Goal: Information Seeking & Learning: Learn about a topic

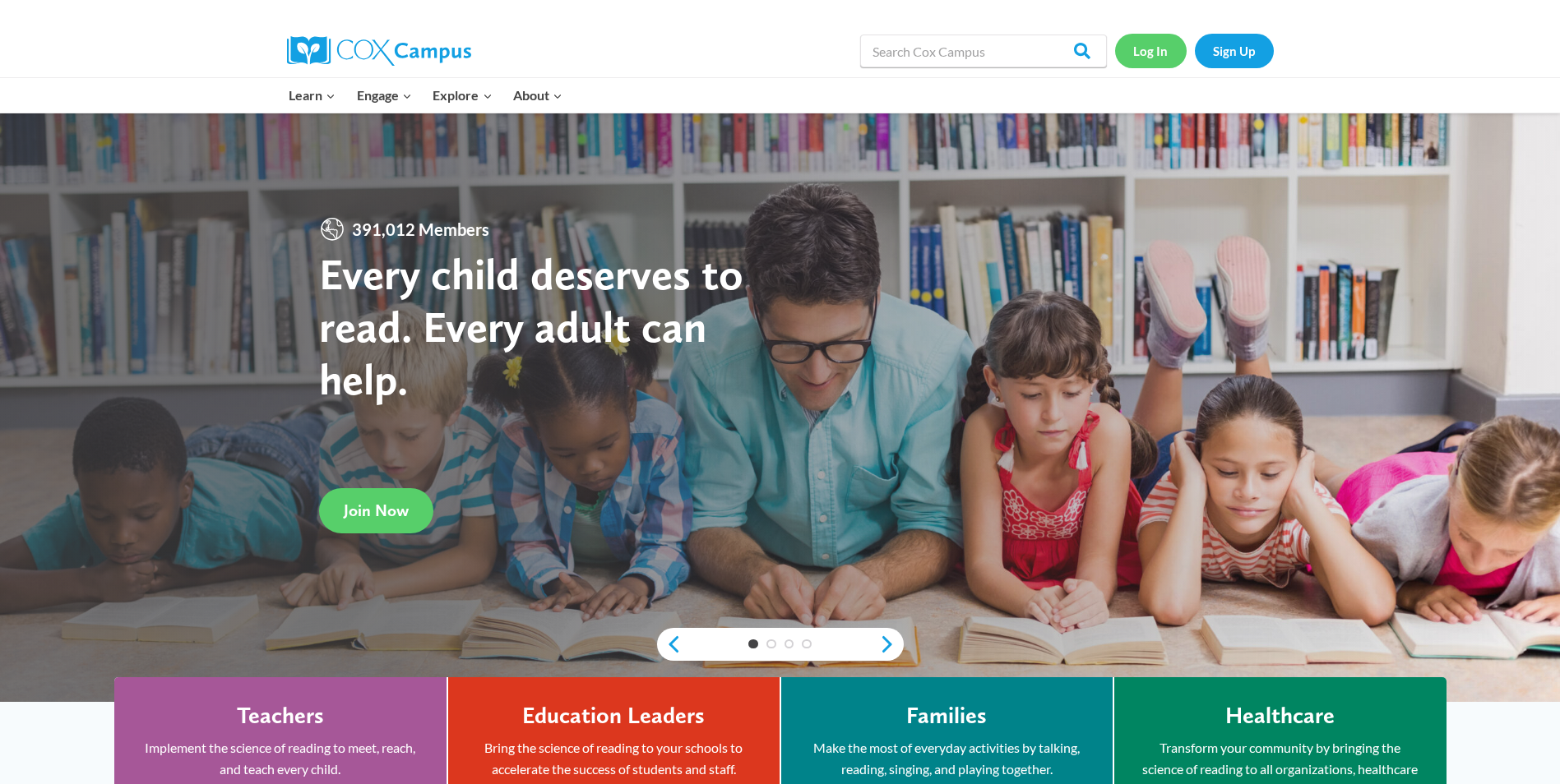
click at [1157, 55] on link "Log In" at bounding box center [1151, 51] width 71 height 34
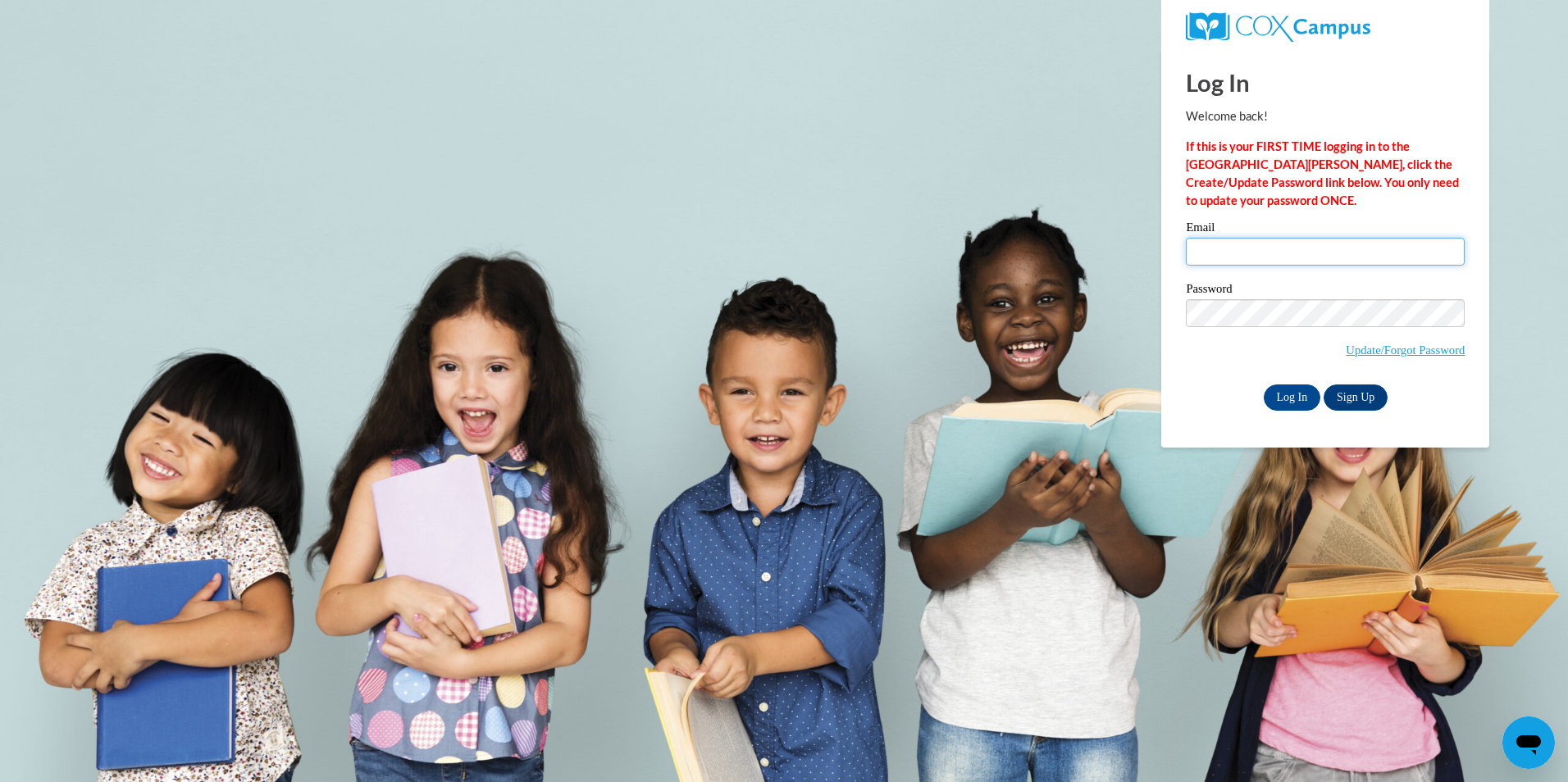
type input "[PERSON_NAME][EMAIL_ADDRESS][PERSON_NAME][DOMAIN_NAME]"
click at [1298, 405] on input "Log In" at bounding box center [1291, 397] width 57 height 26
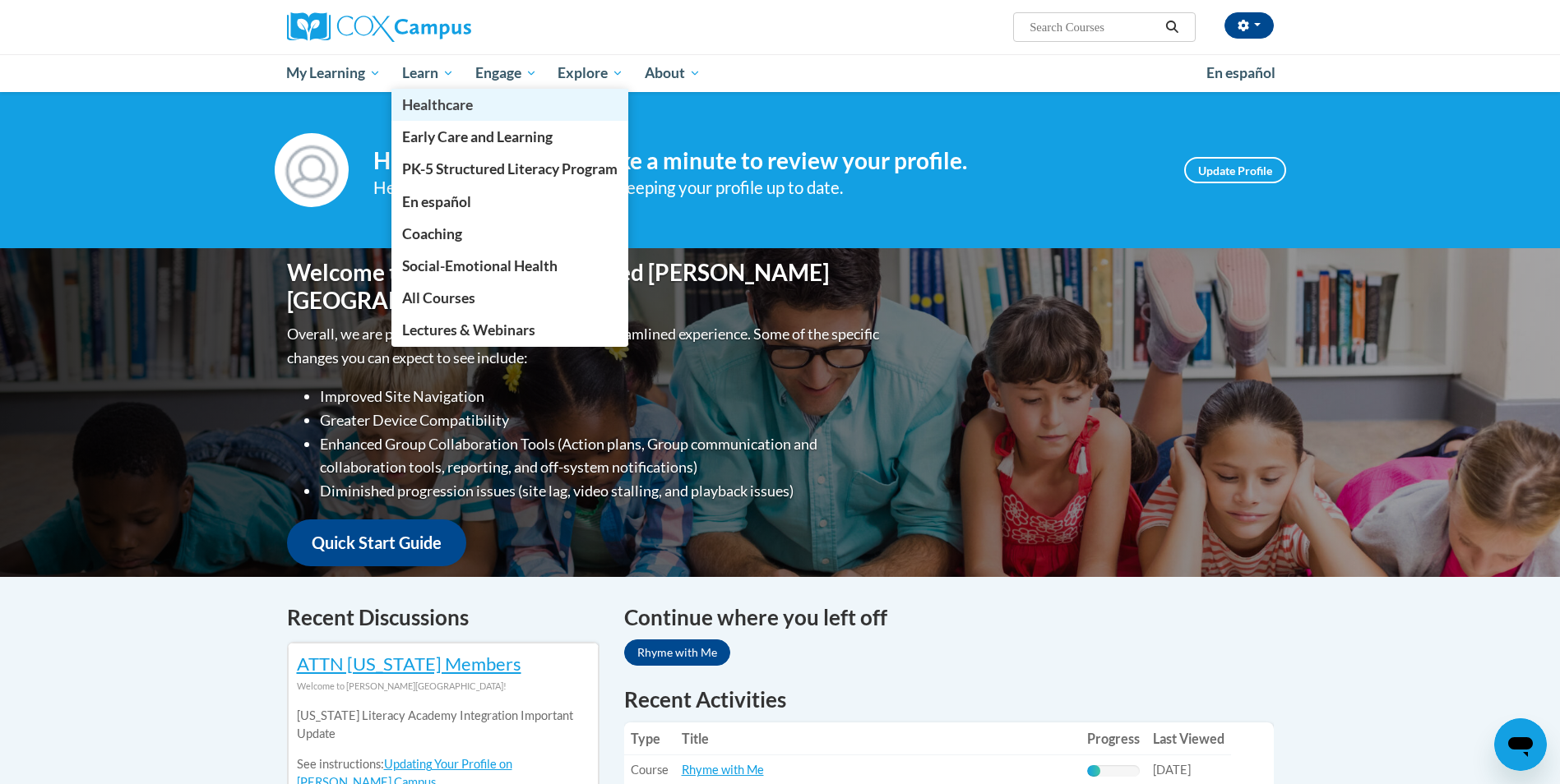
click at [435, 91] on link "Healthcare" at bounding box center [510, 104] width 236 height 32
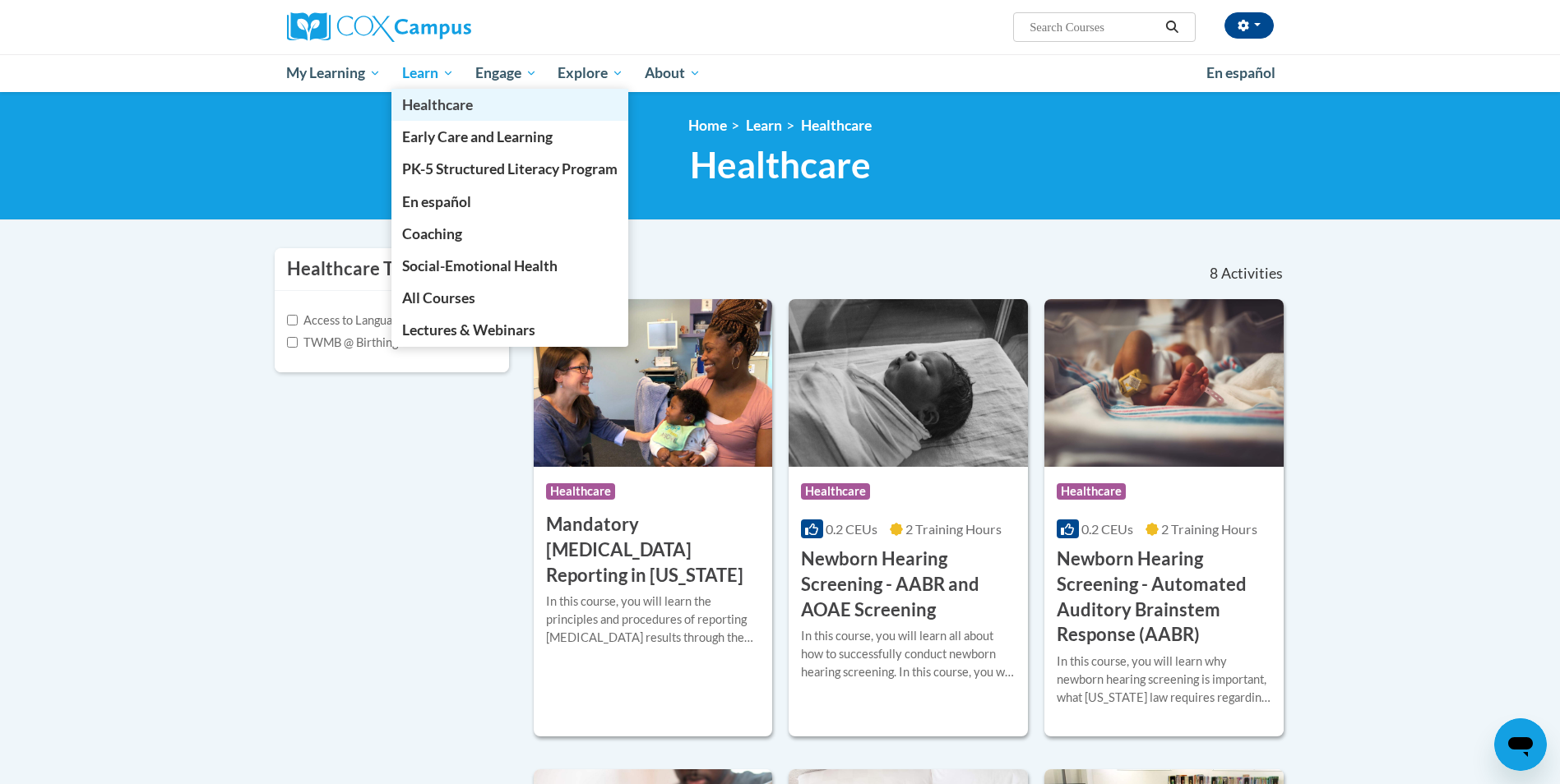
click at [422, 91] on link "Healthcare" at bounding box center [510, 104] width 236 height 32
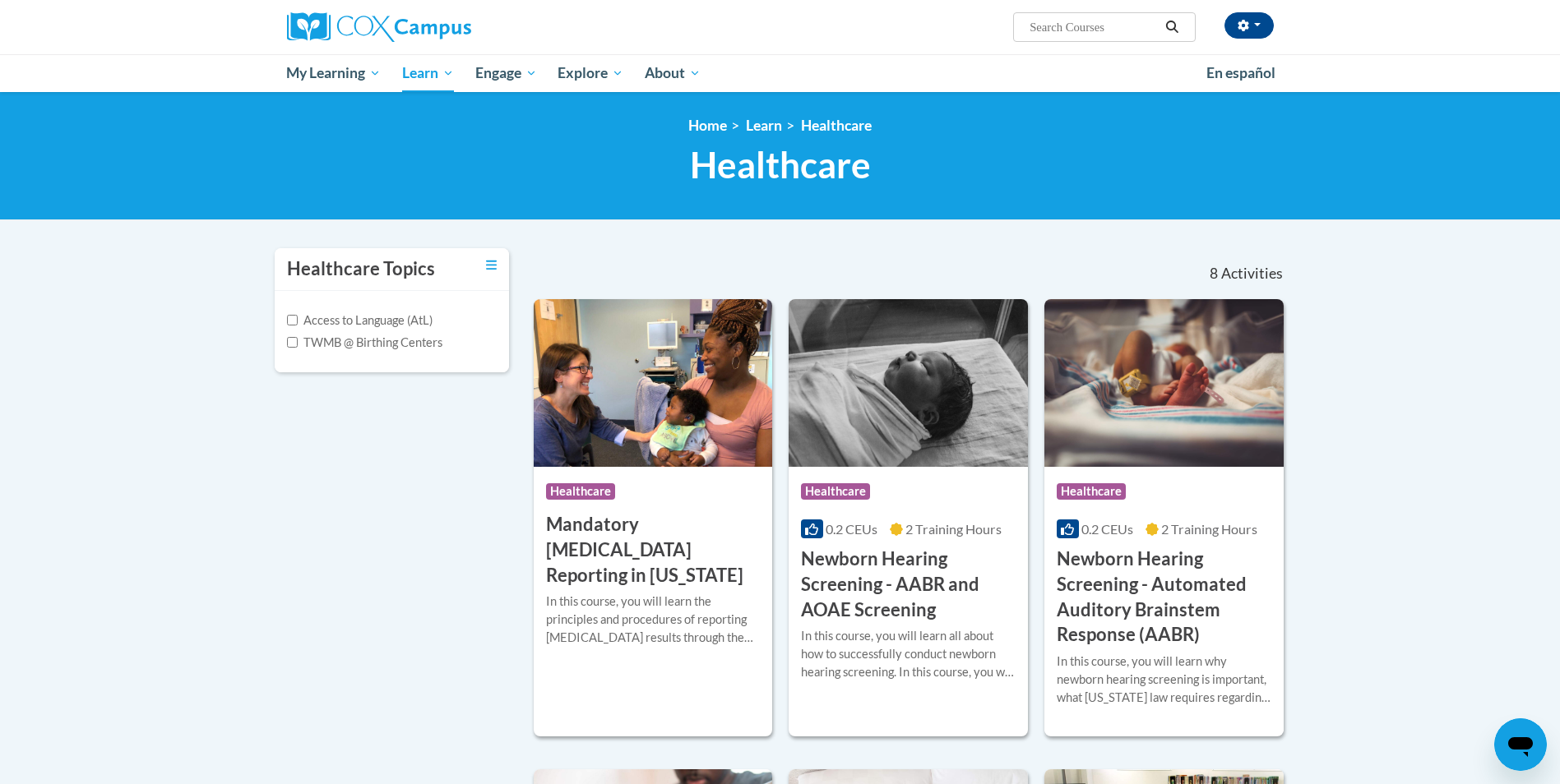
click at [915, 637] on div "In this course, you will learn all about how to successfully conduct newborn he…" at bounding box center [908, 654] width 215 height 55
click at [917, 574] on h3 "Newborn Hearing Screening - AABR and AOAE Screening" at bounding box center [908, 584] width 215 height 75
click at [918, 557] on h3 "Newborn Hearing Screening - AABR and AOAE Screening" at bounding box center [908, 584] width 215 height 75
click at [918, 544] on div "Course Category: Healthcare 0.2 CEUs 2 Training Hours COURSE Newborn Hearing Sc…" at bounding box center [907, 545] width 239 height 156
click at [918, 528] on span "2 Training Hours" at bounding box center [953, 529] width 97 height 16
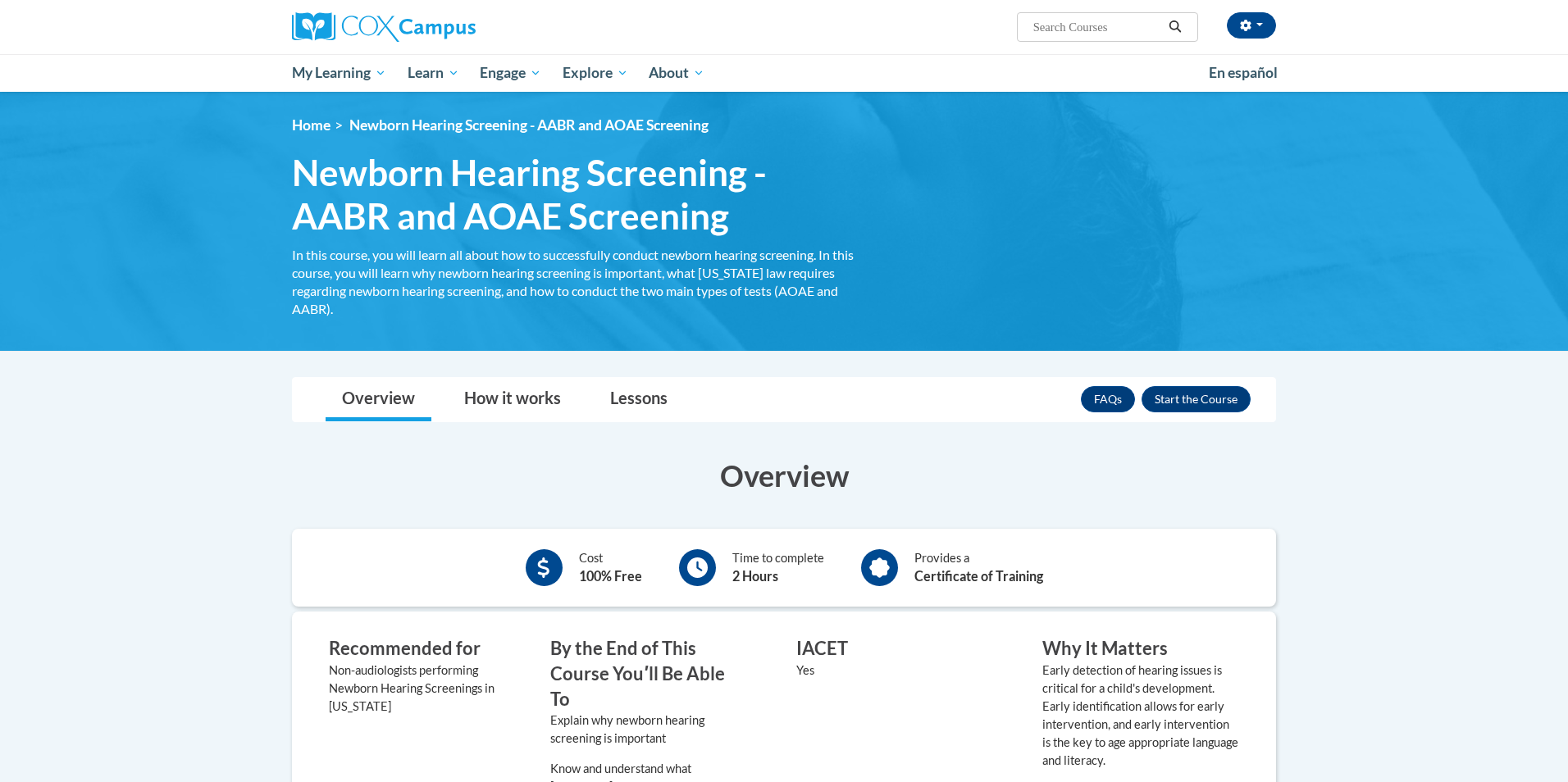
click at [1150, 490] on h3 "Overview" at bounding box center [784, 475] width 984 height 41
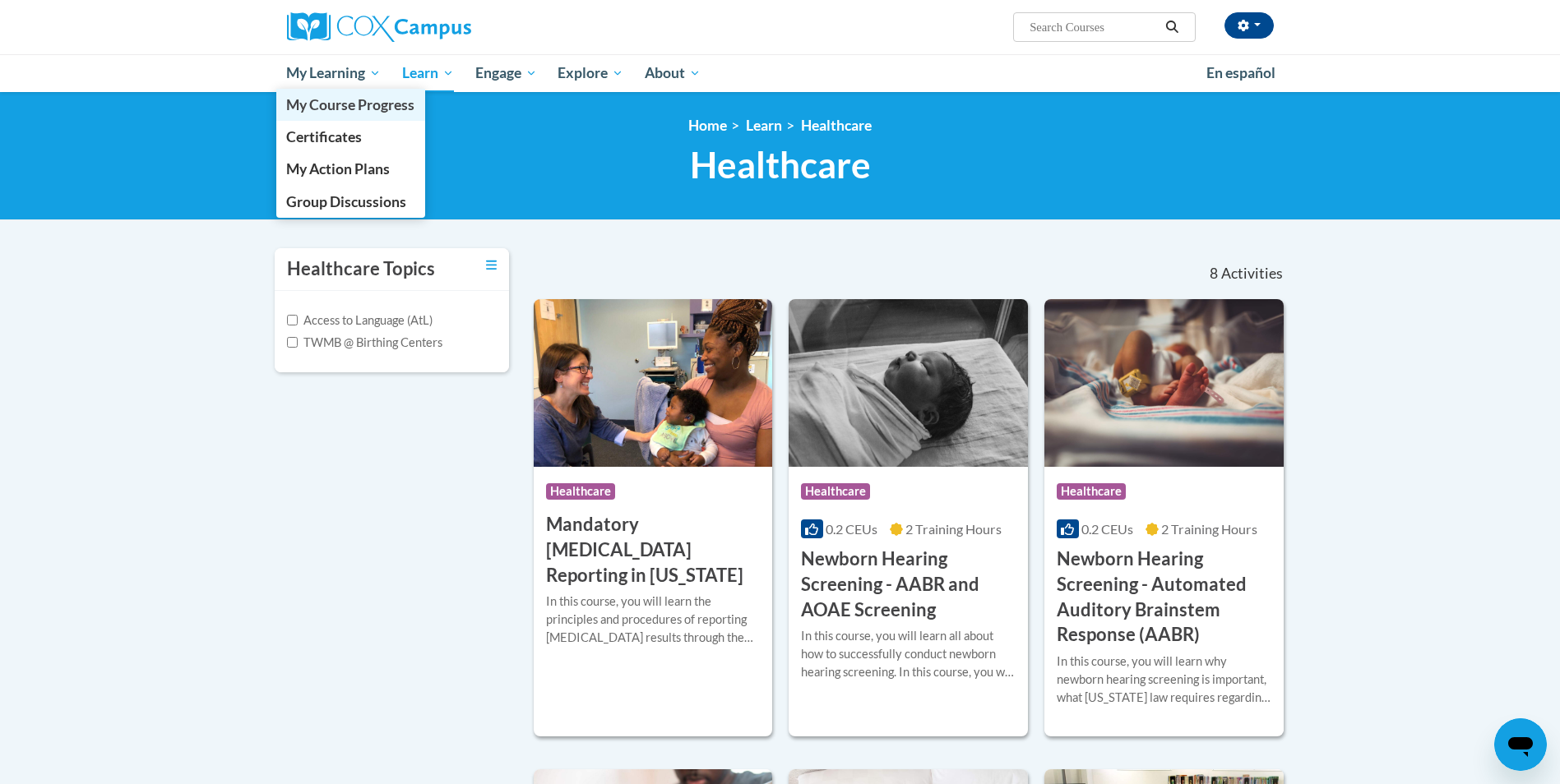
click at [328, 91] on link "My Course Progress" at bounding box center [351, 104] width 149 height 32
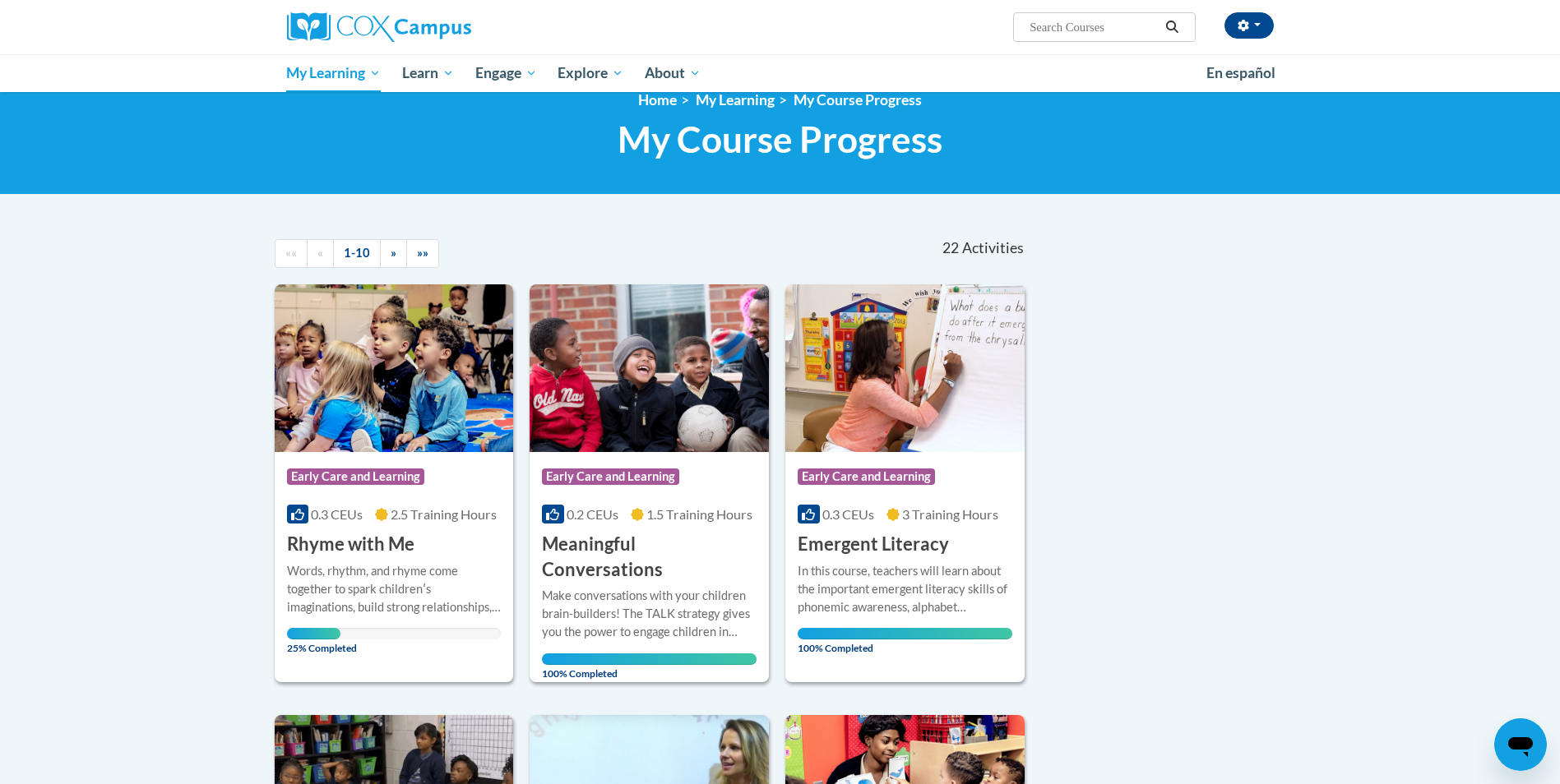
scroll to position [26, 0]
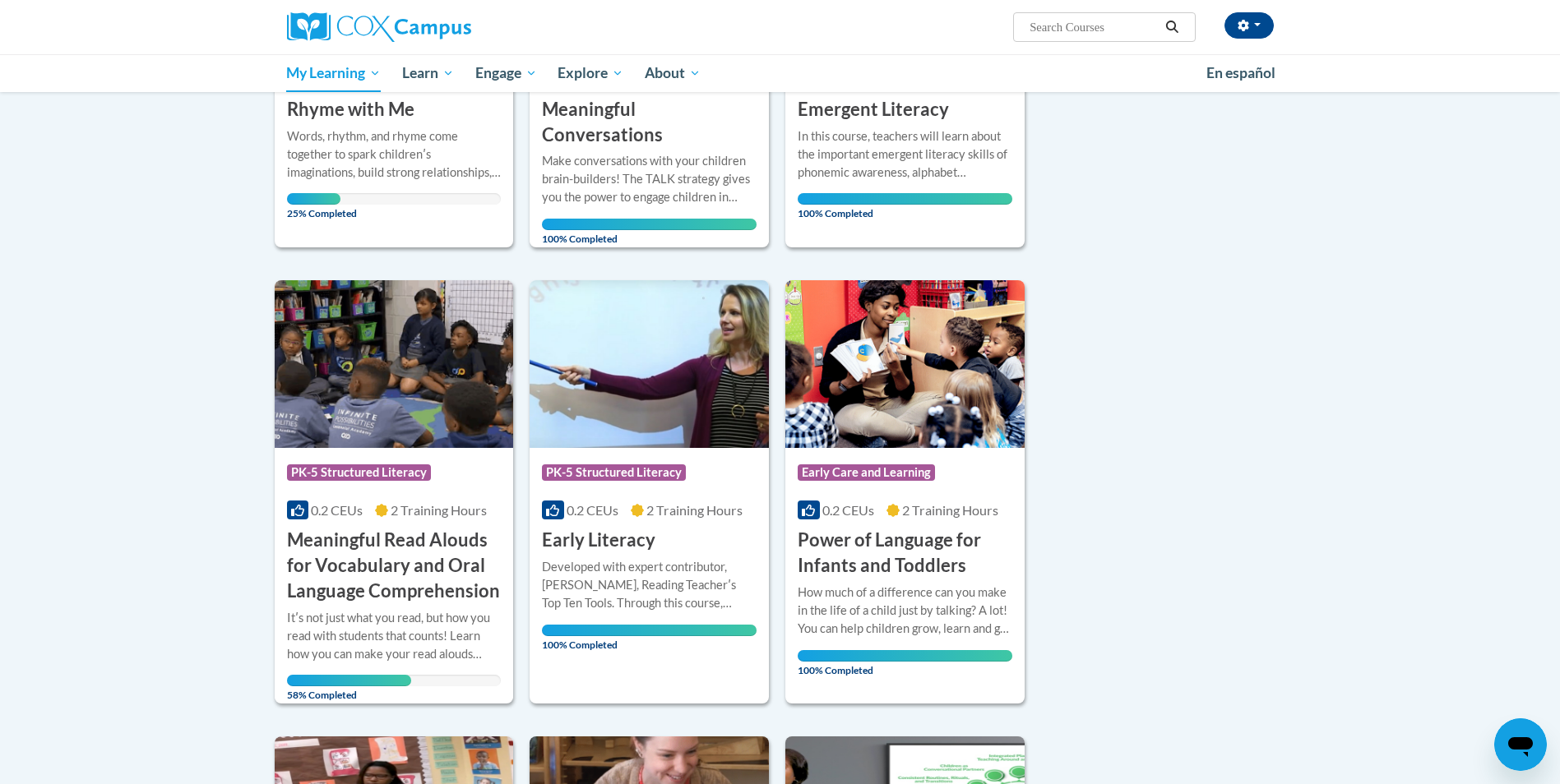
click at [1082, 434] on div "Sort Date Enrolled Title (A-Z) «« « 1-10 » »» 22 Activities CEUs Course Categor…" at bounding box center [780, 707] width 1036 height 1840
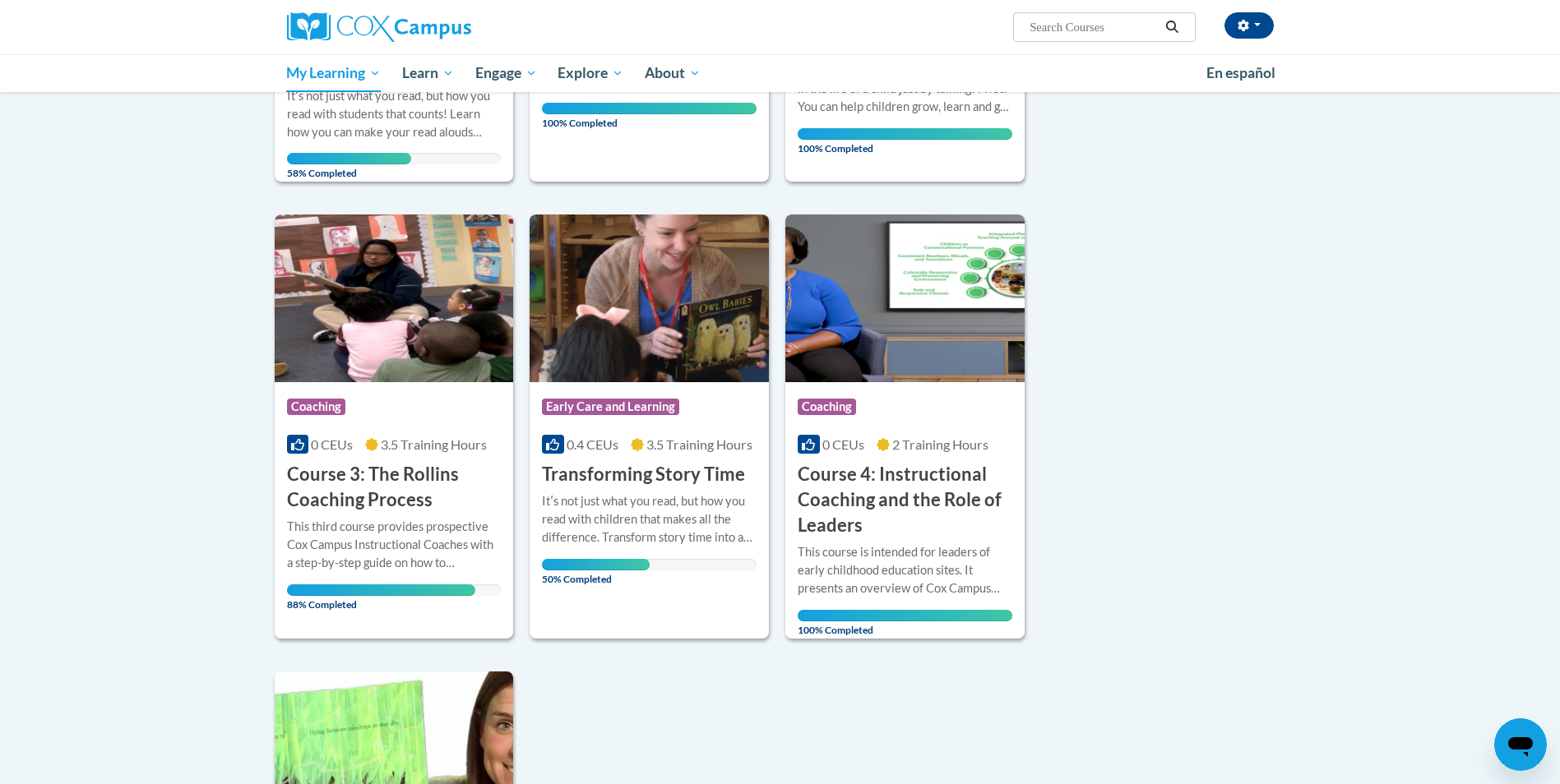
click at [1051, 482] on div "Sort Date Enrolled Title (A-Z) «« « 1-10 » »» 22 Activities CEUs Course Categor…" at bounding box center [780, 185] width 1036 height 1840
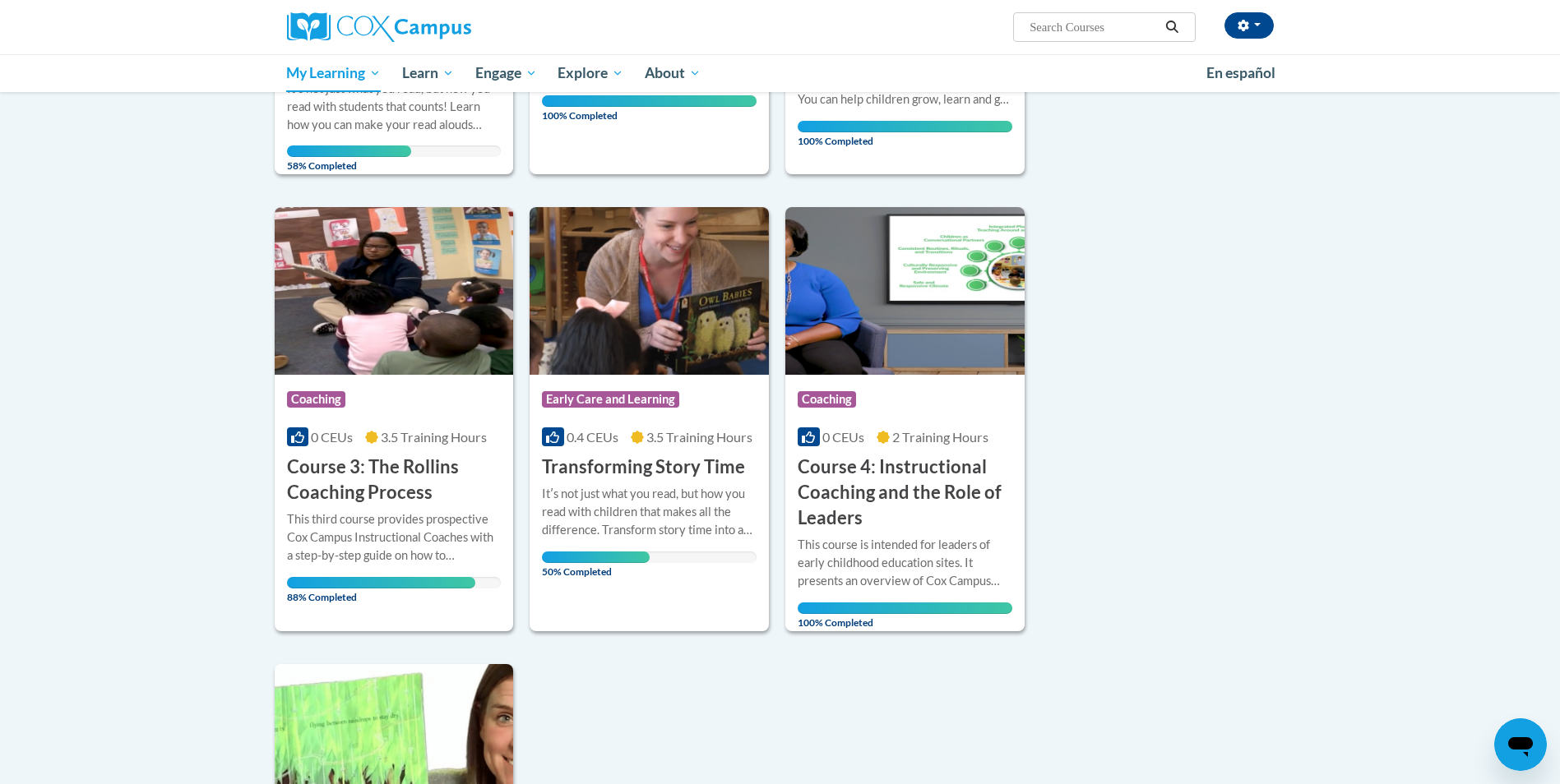
click at [1051, 468] on div "Sort Date Enrolled Title (A-Z) «« « 1-10 » »» 22 Activities CEUs Course Categor…" at bounding box center [780, 178] width 1036 height 1840
click at [1052, 451] on div "Sort Date Enrolled Title (A-Z) «« « 1-10 » »» 22 Activities CEUs Course Categor…" at bounding box center [780, 178] width 1036 height 1840
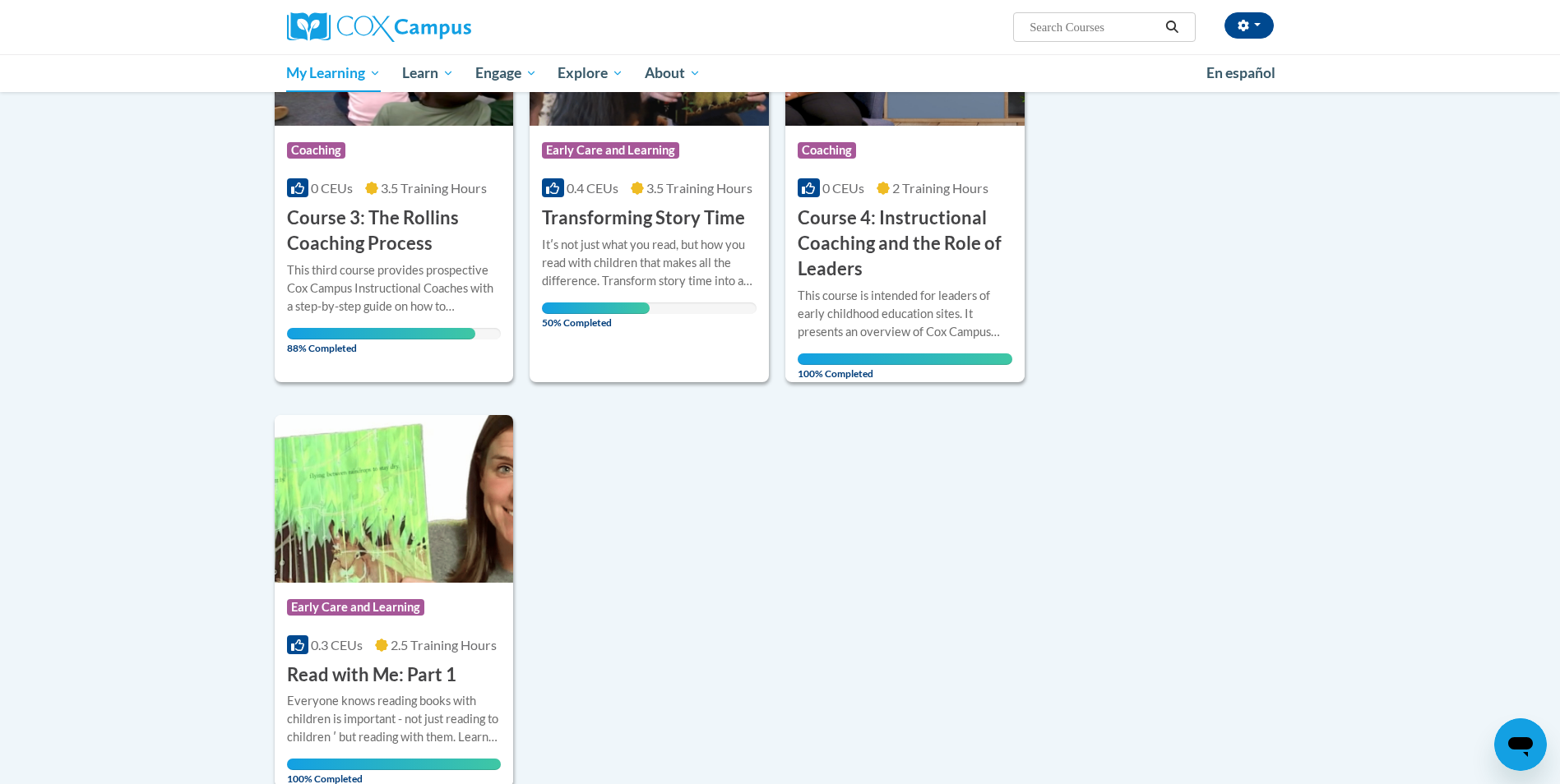
scroll to position [1272, 0]
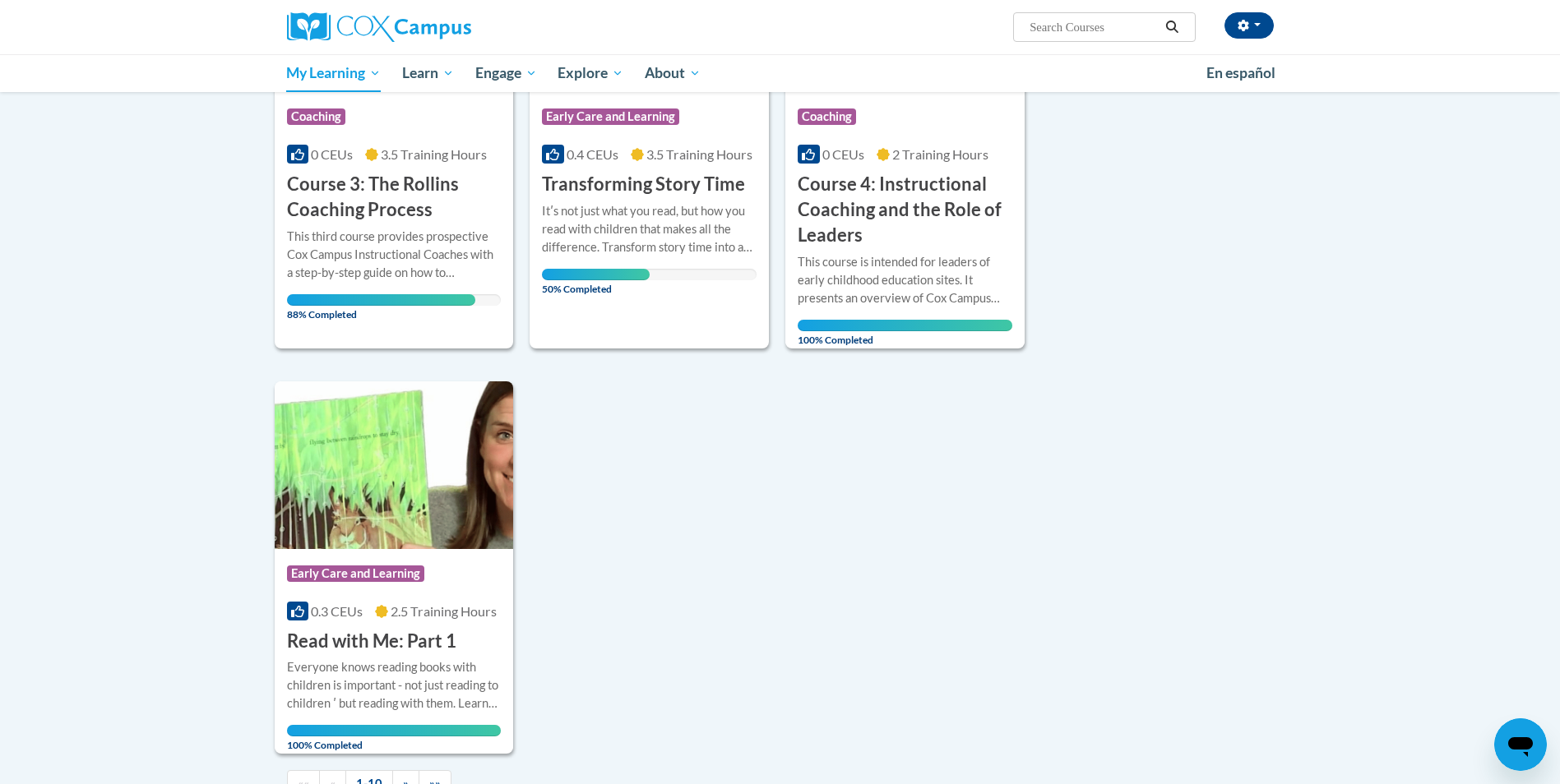
click at [406, 262] on div "This third course provides prospective Cox Campus Instructional Coaches with a …" at bounding box center [395, 267] width 215 height 78
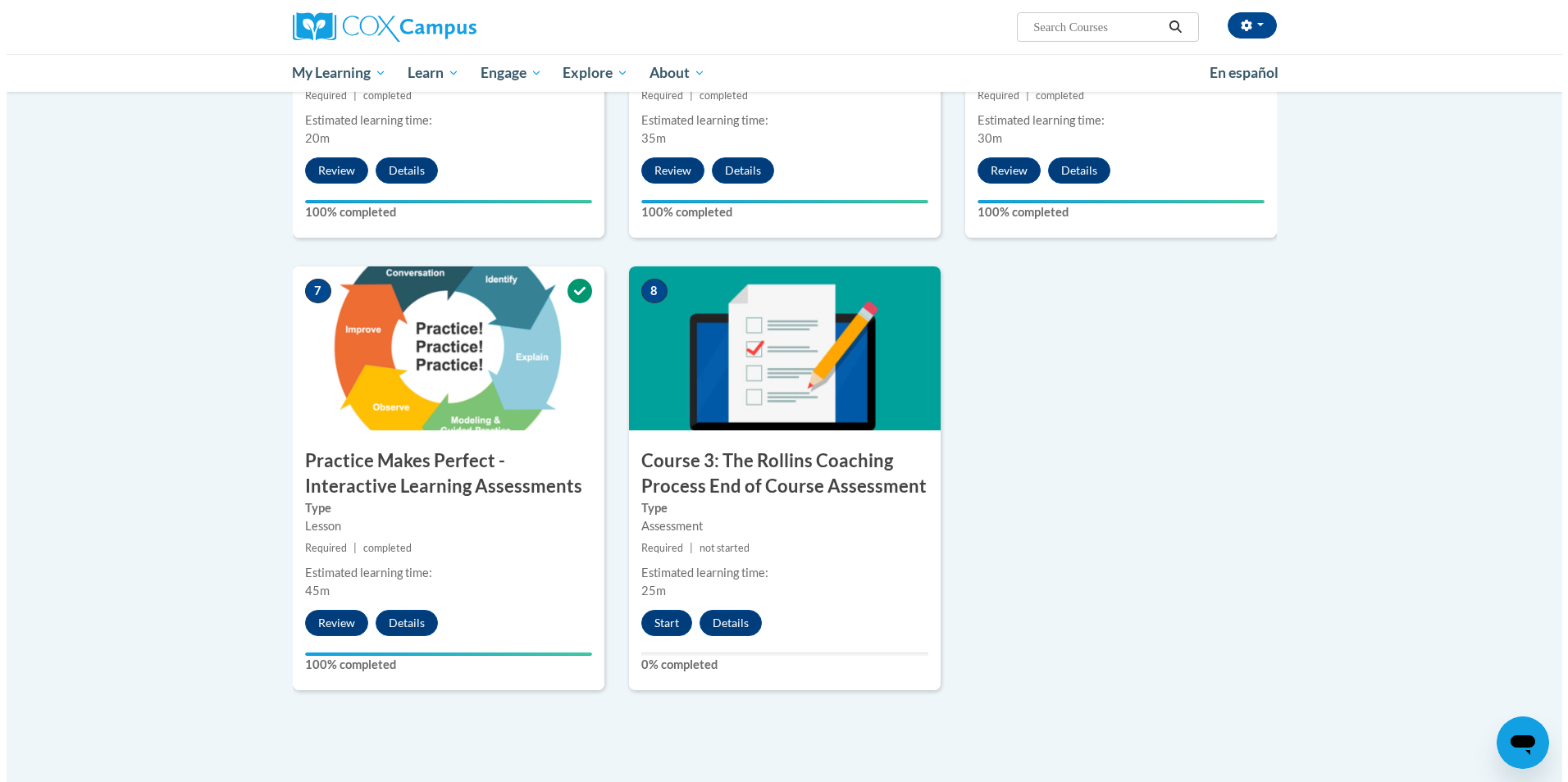
scroll to position [1092, 0]
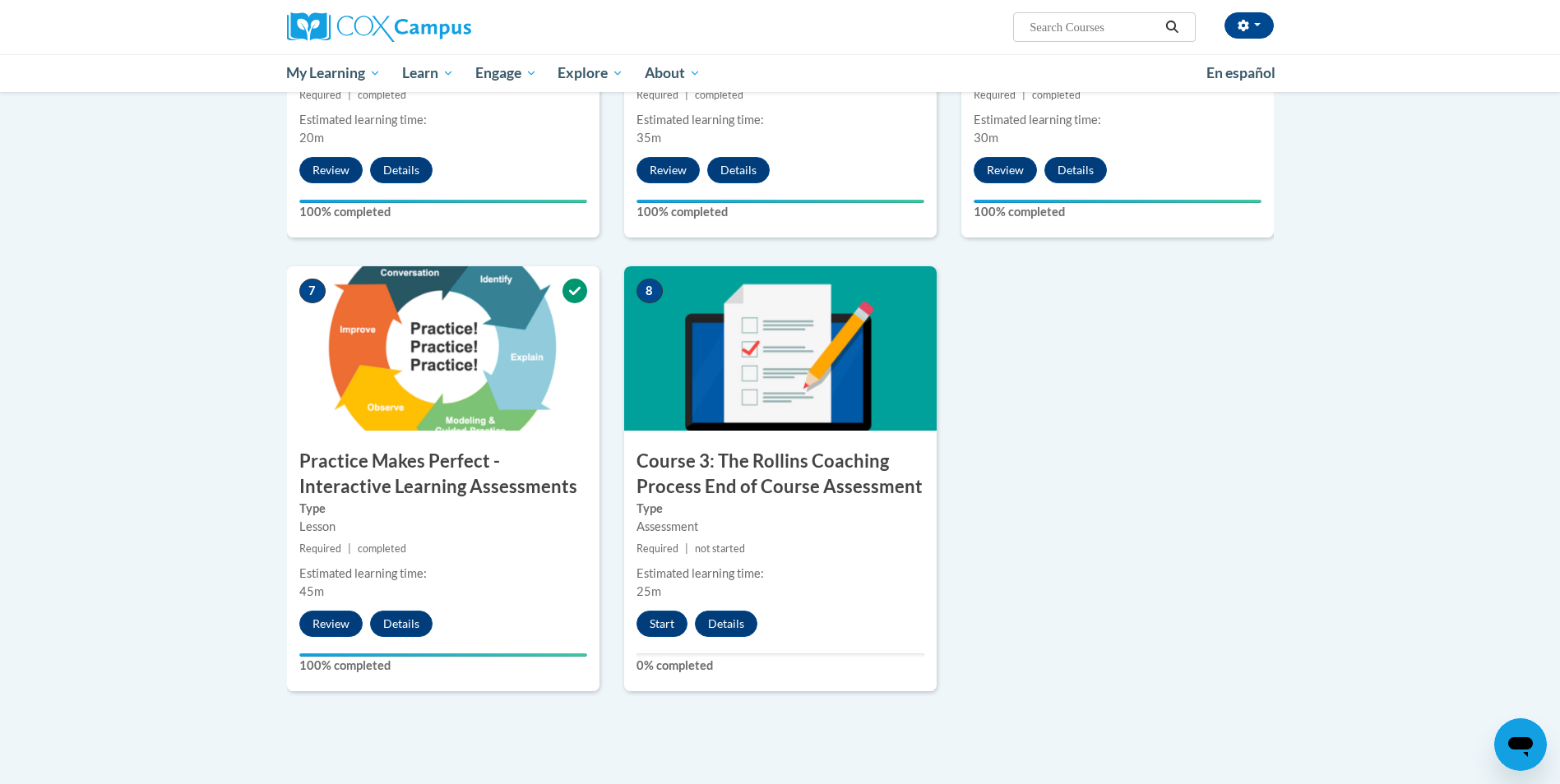
click at [1036, 622] on div "1 Pre-Course Survey for Course 3: The [PERSON_NAME] Coaching Process Type Pre-C…" at bounding box center [780, 39] width 1012 height 1361
click at [1036, 606] on div "1 Pre-Course Survey for Course 3: The [PERSON_NAME] Coaching Process Type Pre-C…" at bounding box center [780, 39] width 1012 height 1361
click at [654, 629] on button "Start" at bounding box center [662, 624] width 51 height 26
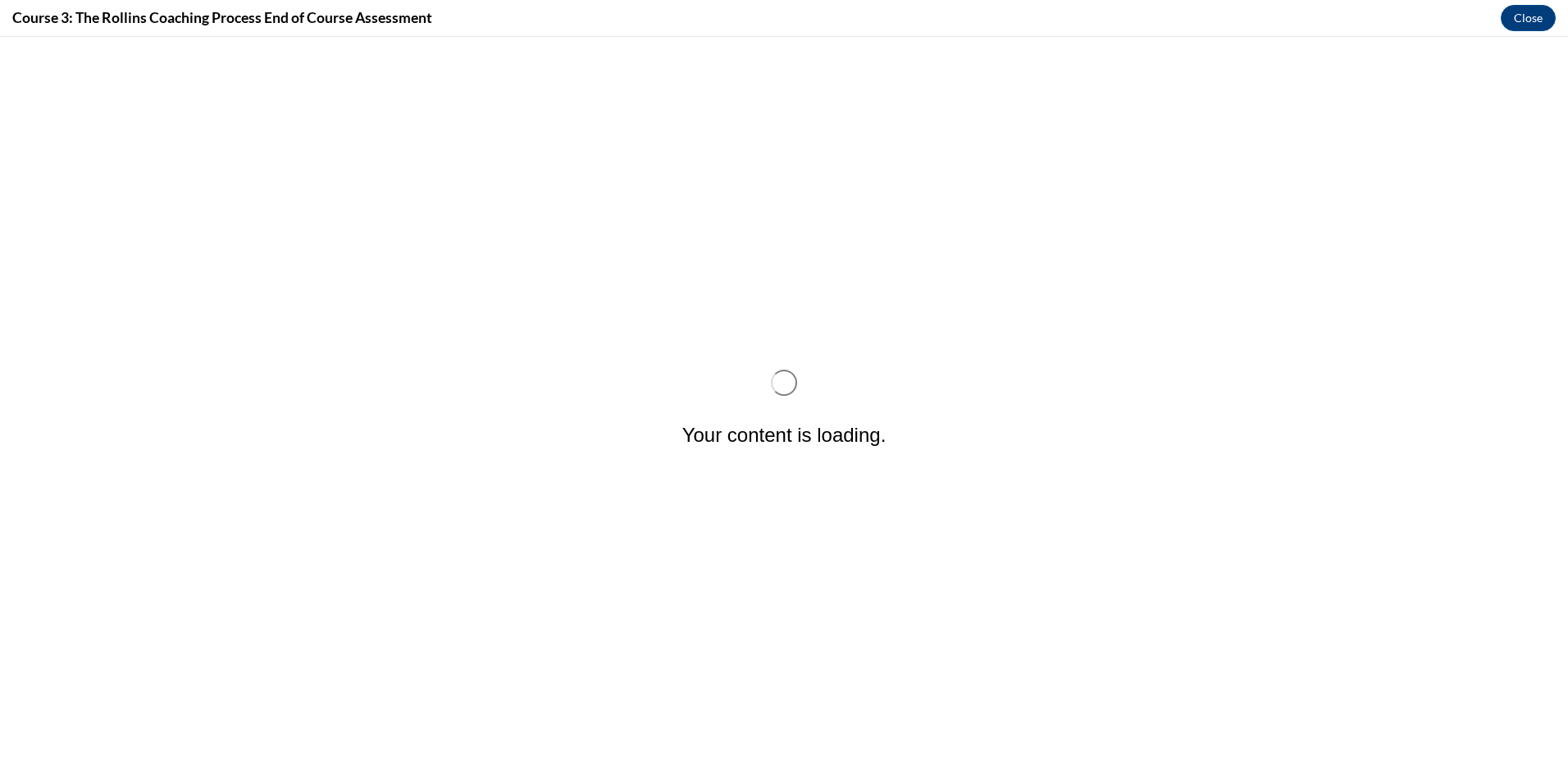
scroll to position [0, 0]
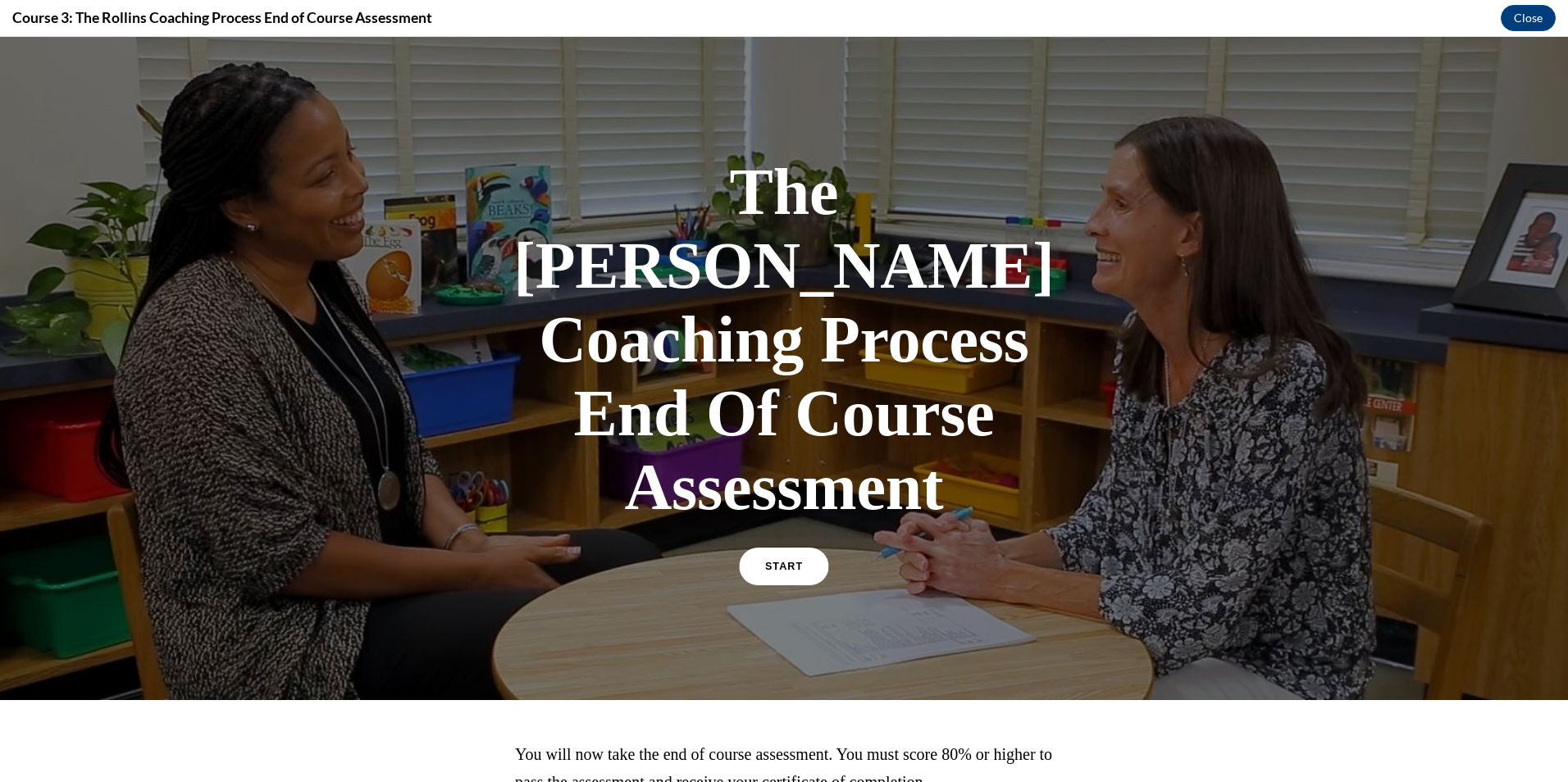
click at [786, 547] on link "START" at bounding box center [784, 566] width 90 height 38
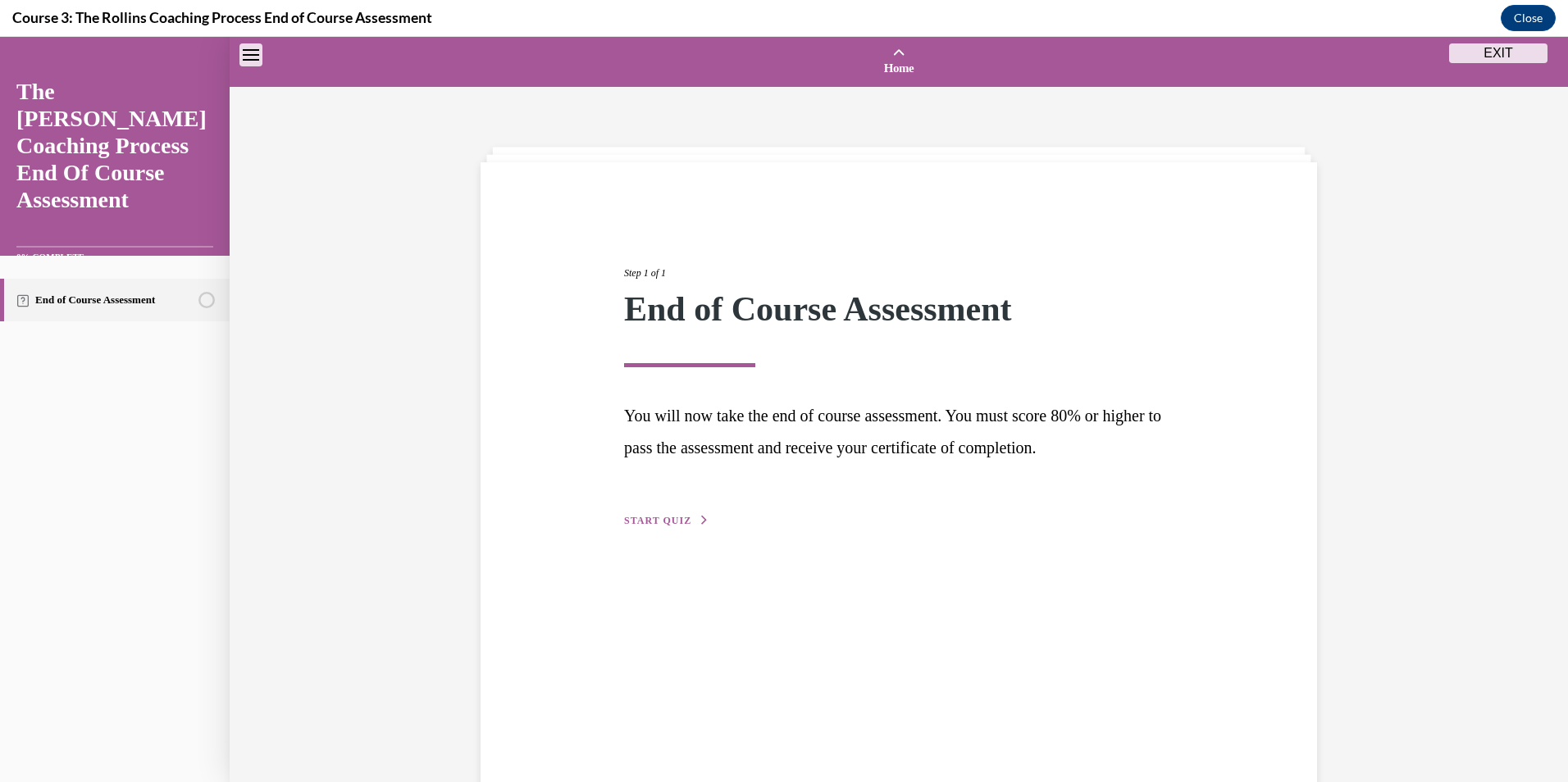
scroll to position [51, 0]
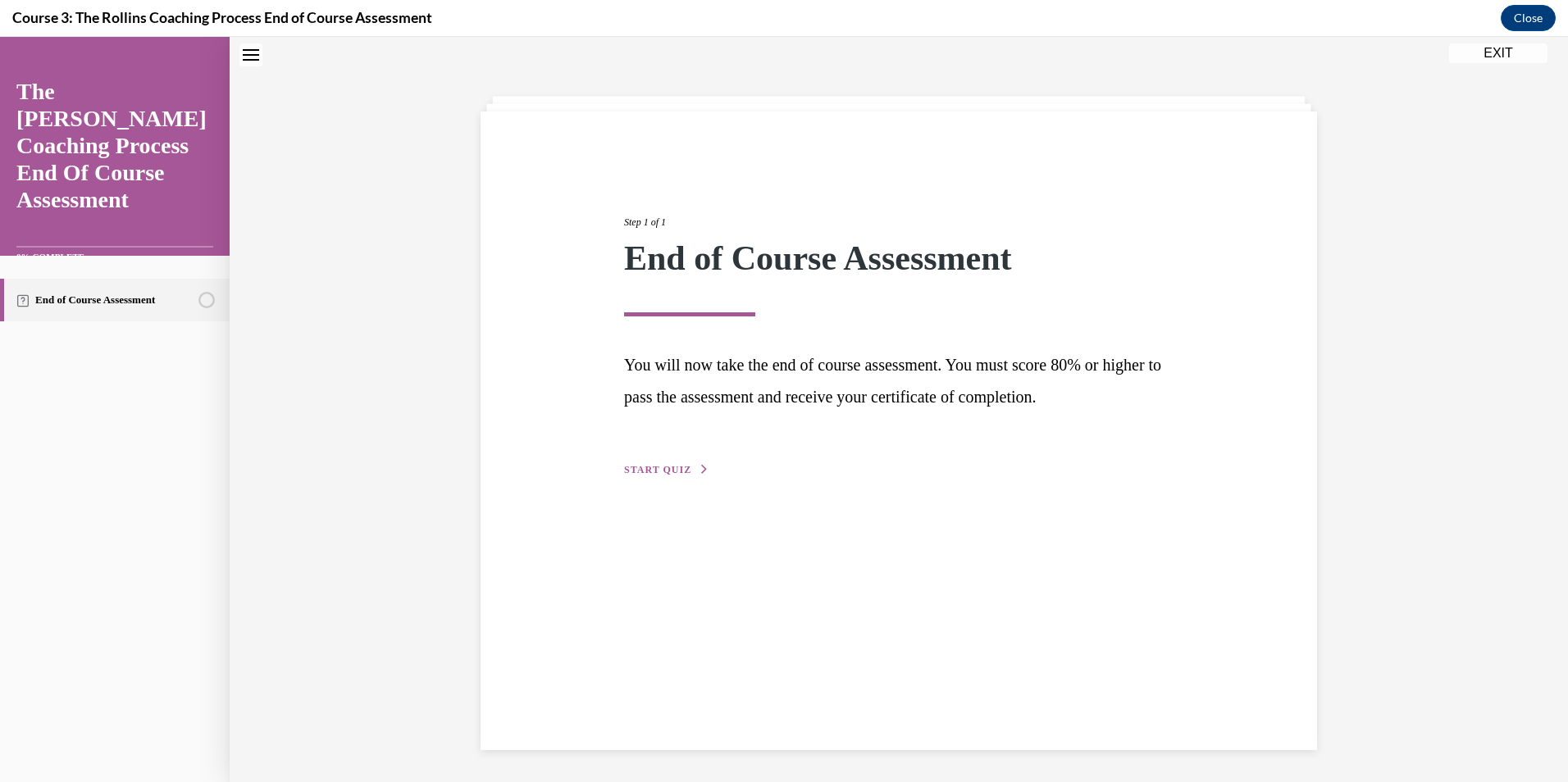
click at [666, 469] on span "START QUIZ" at bounding box center [657, 470] width 67 height 12
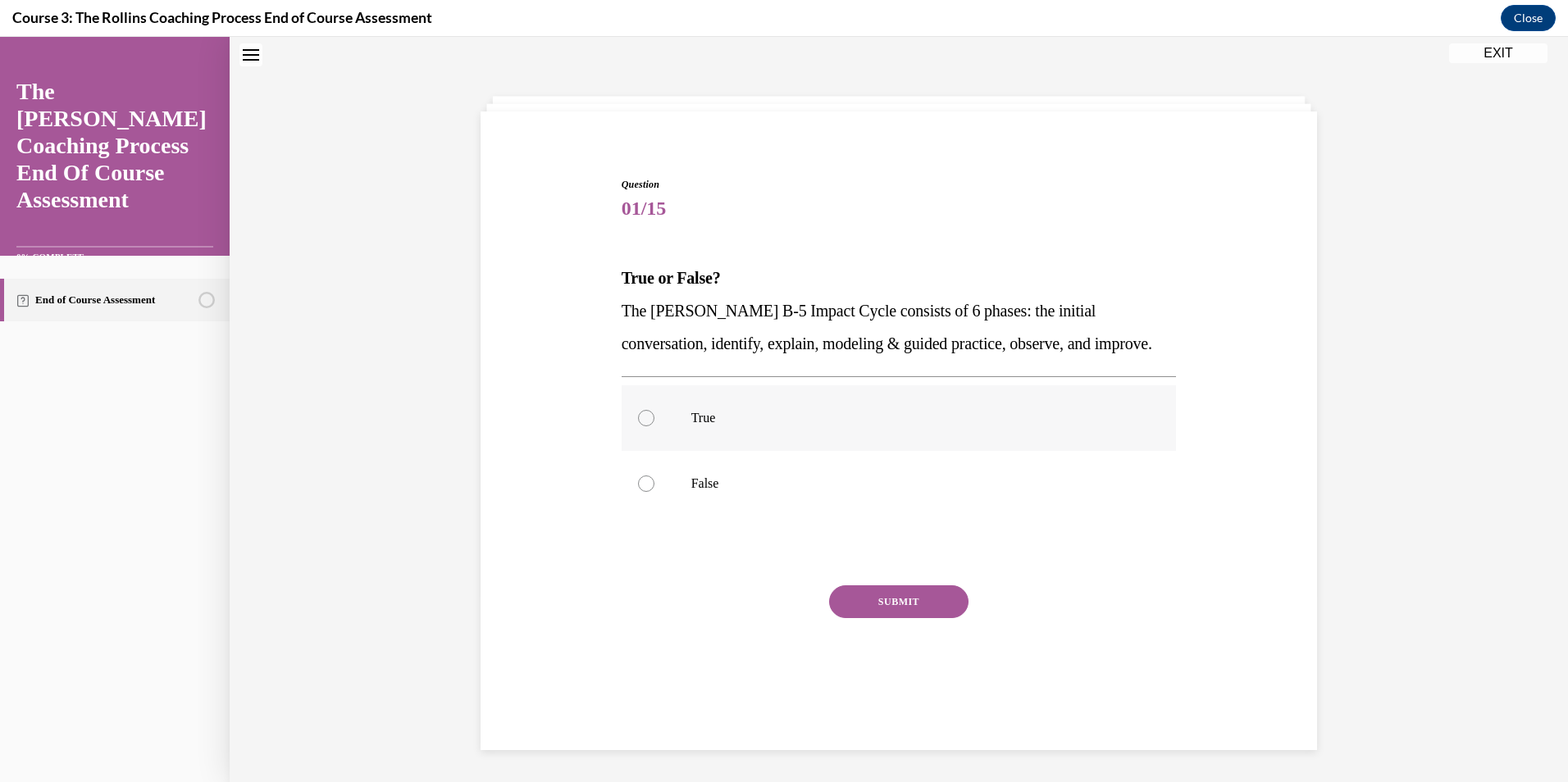
click at [707, 418] on p "True" at bounding box center [914, 418] width 444 height 17
click at [654, 418] on input "True" at bounding box center [646, 418] width 17 height 17
radio input "true"
click at [914, 608] on button "SUBMIT" at bounding box center [898, 602] width 139 height 33
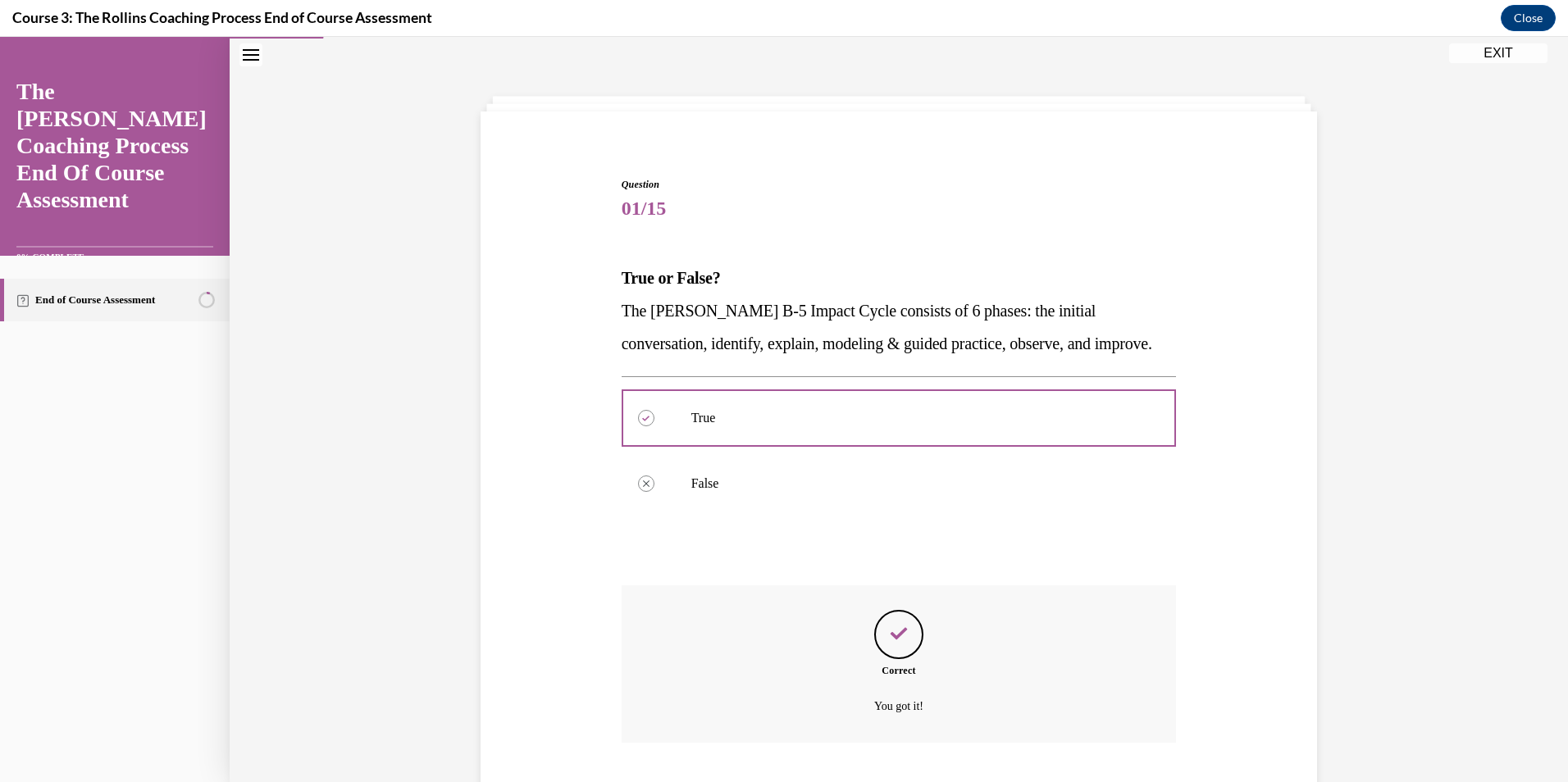
scroll to position [154, 0]
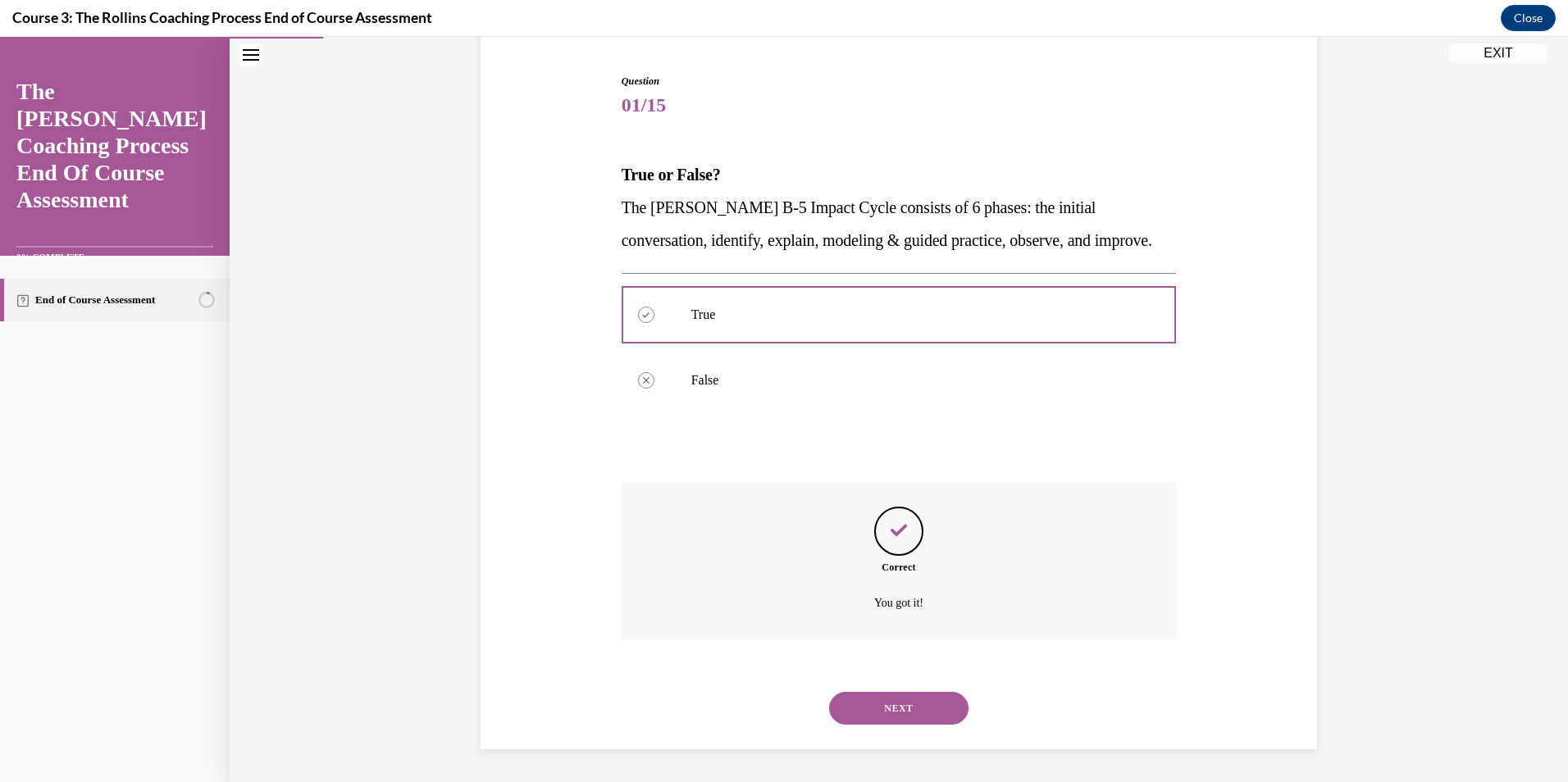
click at [905, 724] on button "NEXT" at bounding box center [898, 709] width 139 height 33
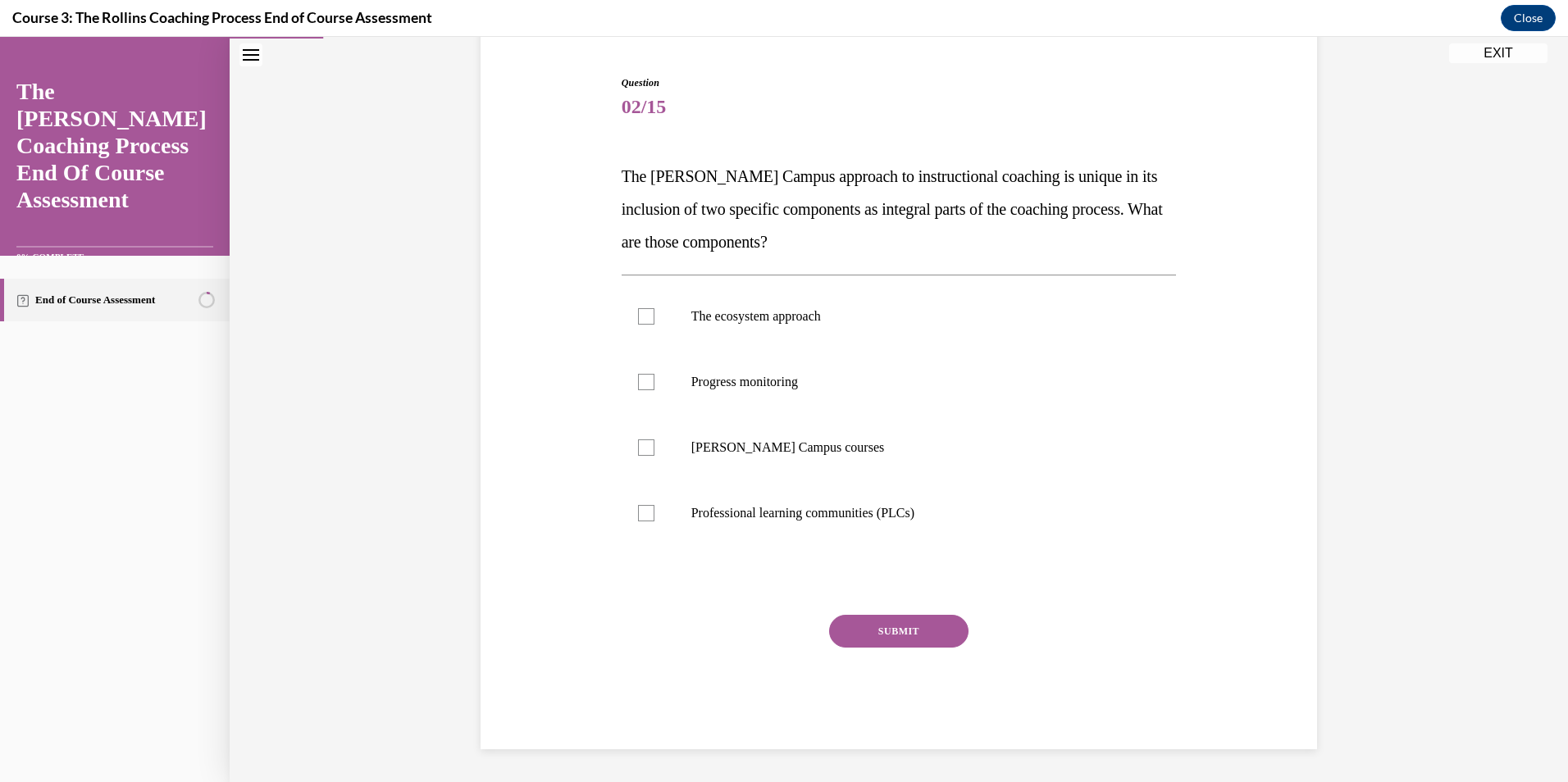
scroll to position [85, 0]
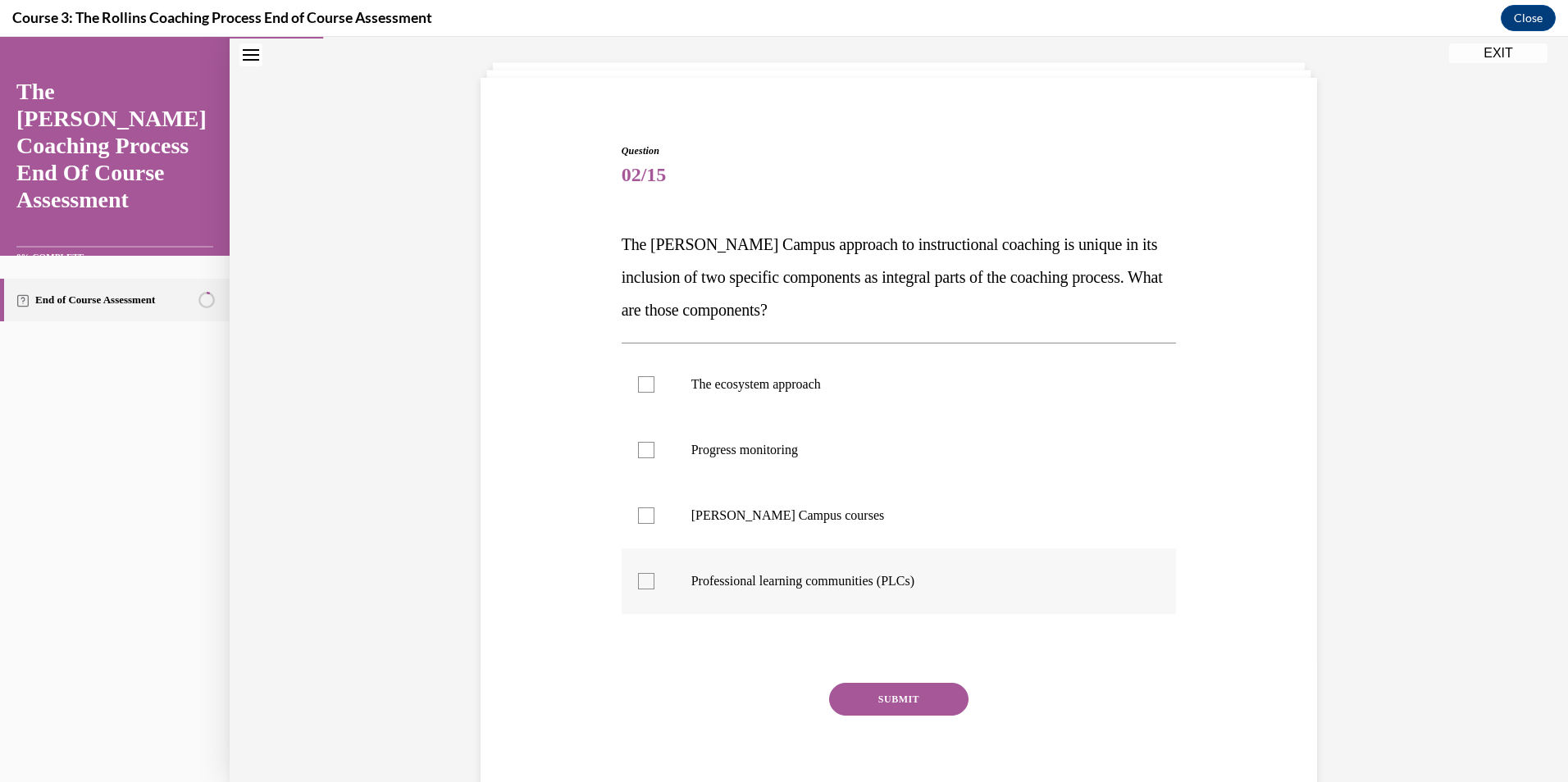
click at [762, 584] on p "Professional learning communities (PLCs)" at bounding box center [914, 581] width 444 height 17
click at [654, 584] on input "Professional learning communities (PLCs)" at bounding box center [646, 581] width 17 height 17
checkbox input "true"
click at [887, 700] on button "SUBMIT" at bounding box center [898, 699] width 139 height 33
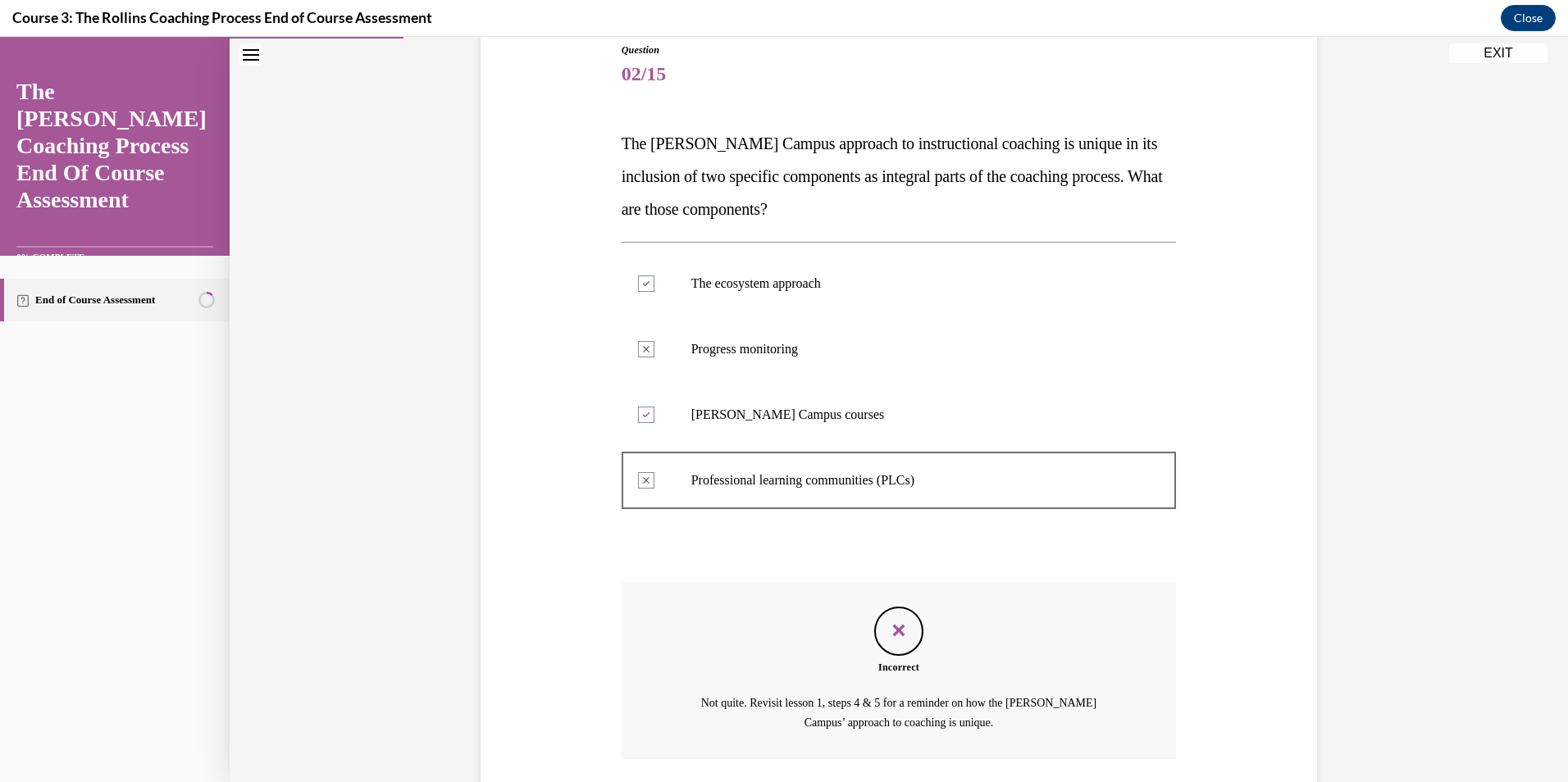
scroll to position [305, 0]
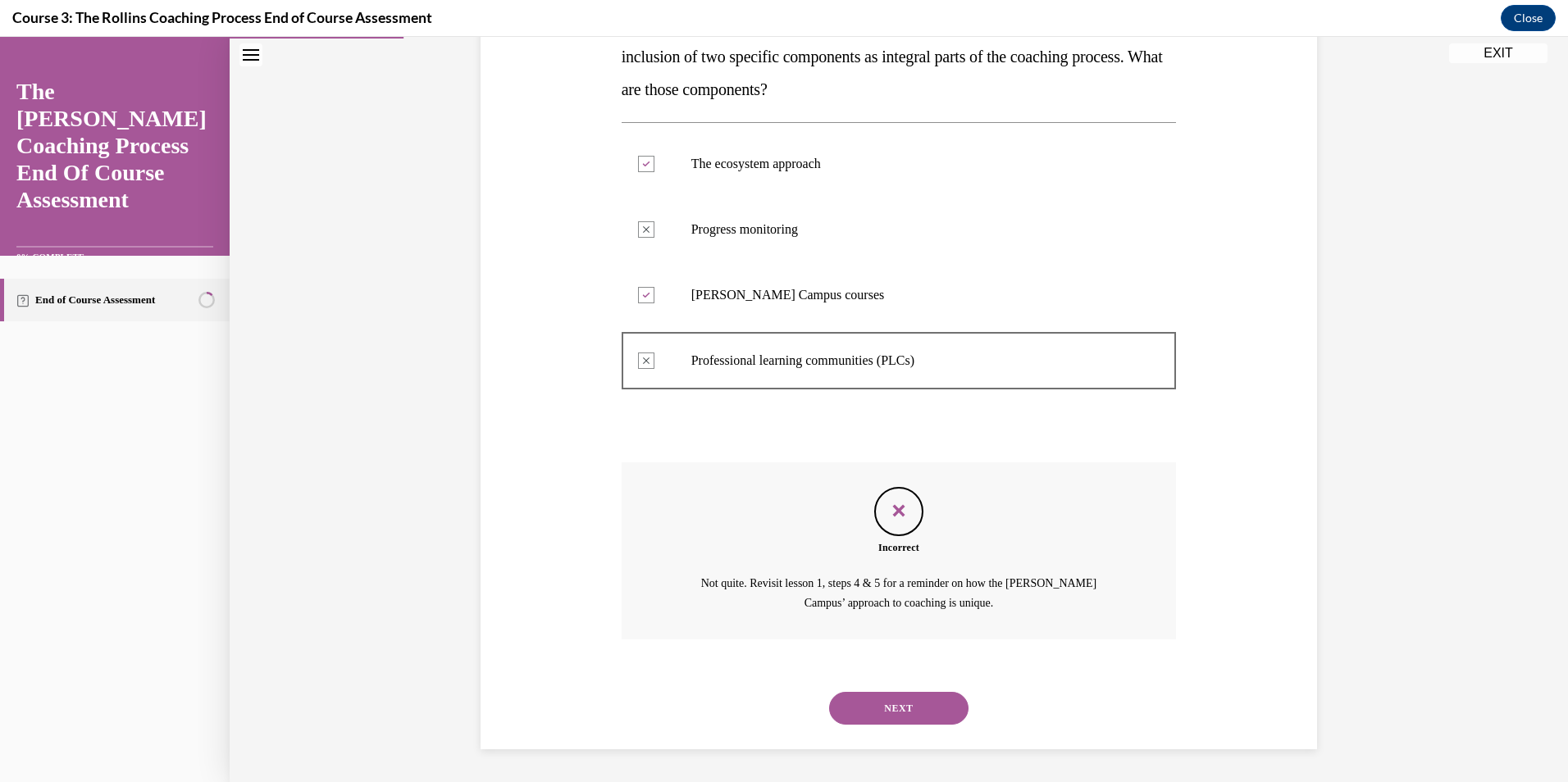
click at [895, 703] on button "NEXT" at bounding box center [898, 709] width 139 height 33
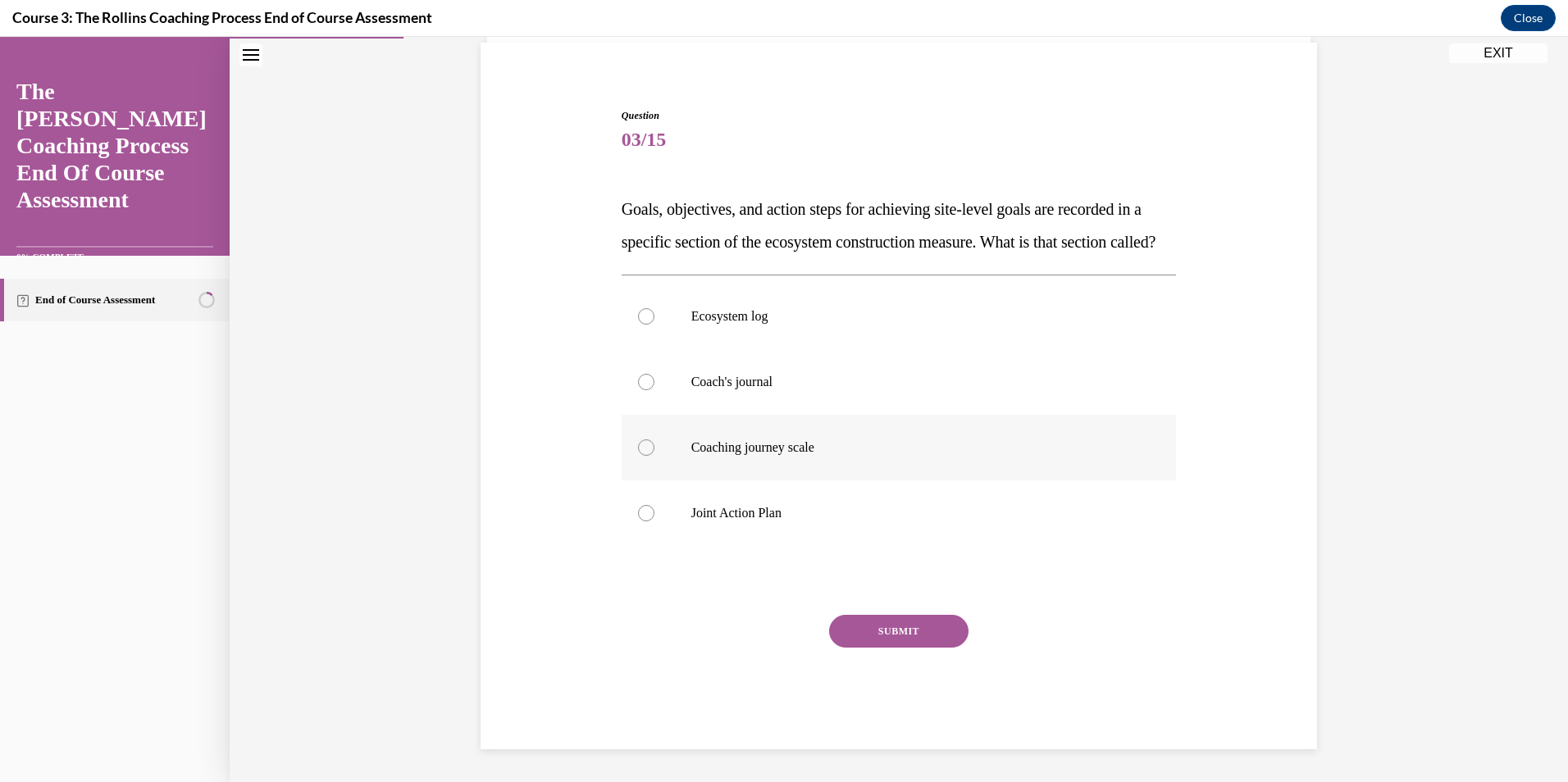
click at [717, 448] on p "Coaching journey scale" at bounding box center [914, 447] width 444 height 17
click at [654, 448] on input "Coaching journey scale" at bounding box center [646, 447] width 17 height 17
radio input "true"
click at [896, 631] on button "SUBMIT" at bounding box center [898, 631] width 139 height 33
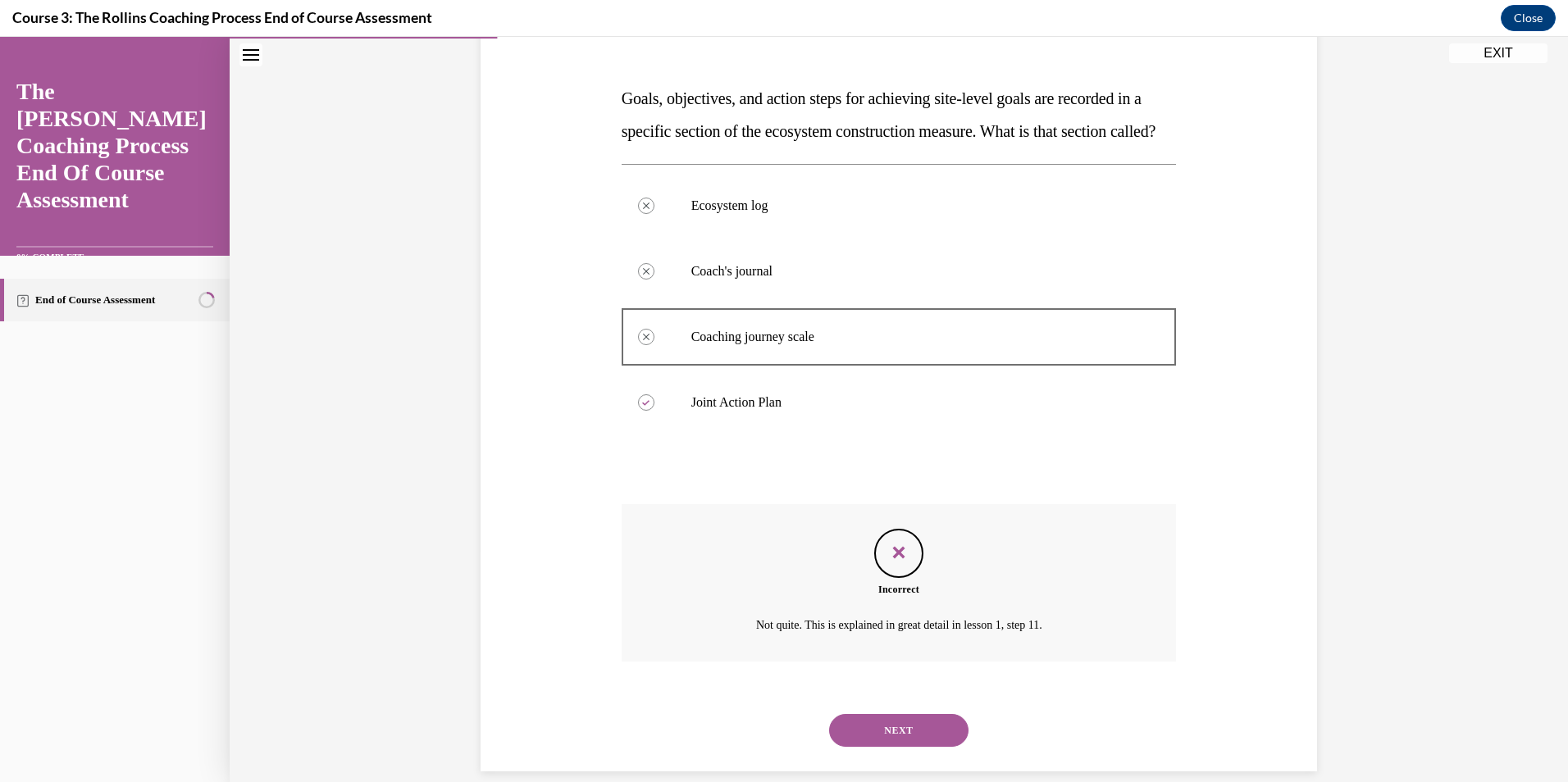
scroll to position [285, 0]
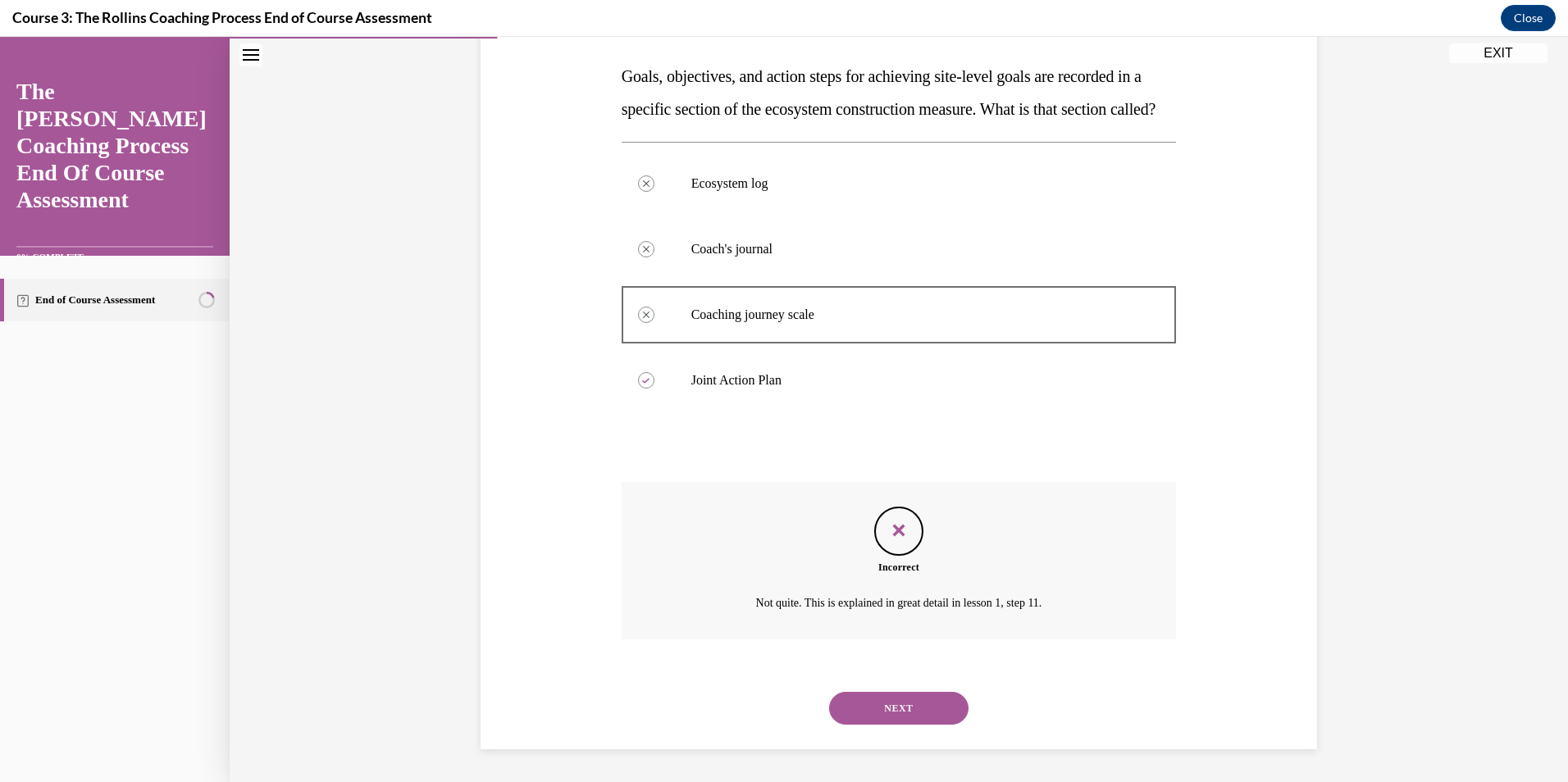
click at [893, 703] on button "NEXT" at bounding box center [898, 709] width 139 height 33
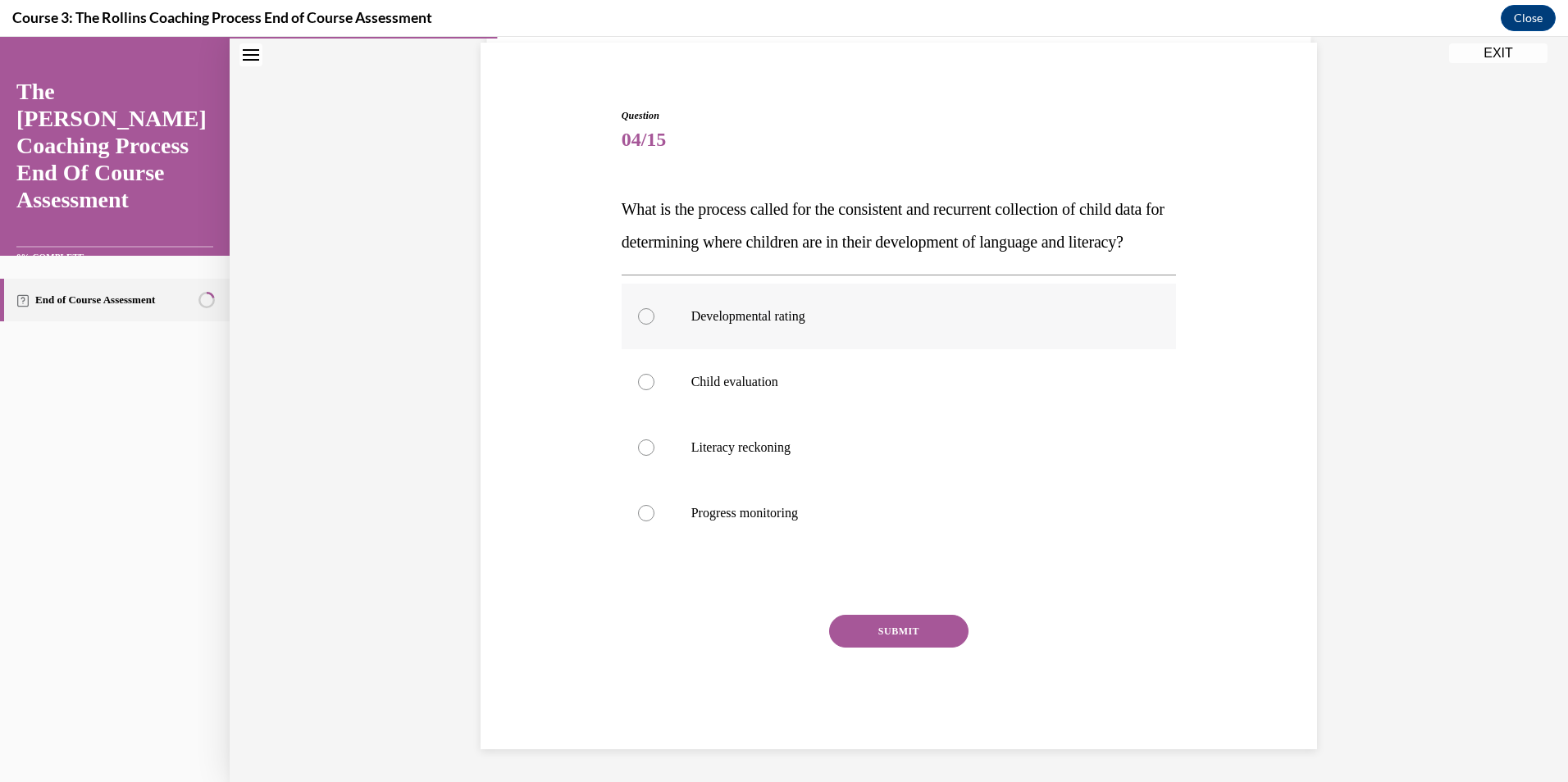
click at [741, 324] on p "Developmental rating" at bounding box center [914, 317] width 444 height 17
click at [654, 324] on input "Developmental rating" at bounding box center [646, 317] width 17 height 17
radio input "true"
click at [880, 635] on button "SUBMIT" at bounding box center [898, 631] width 139 height 33
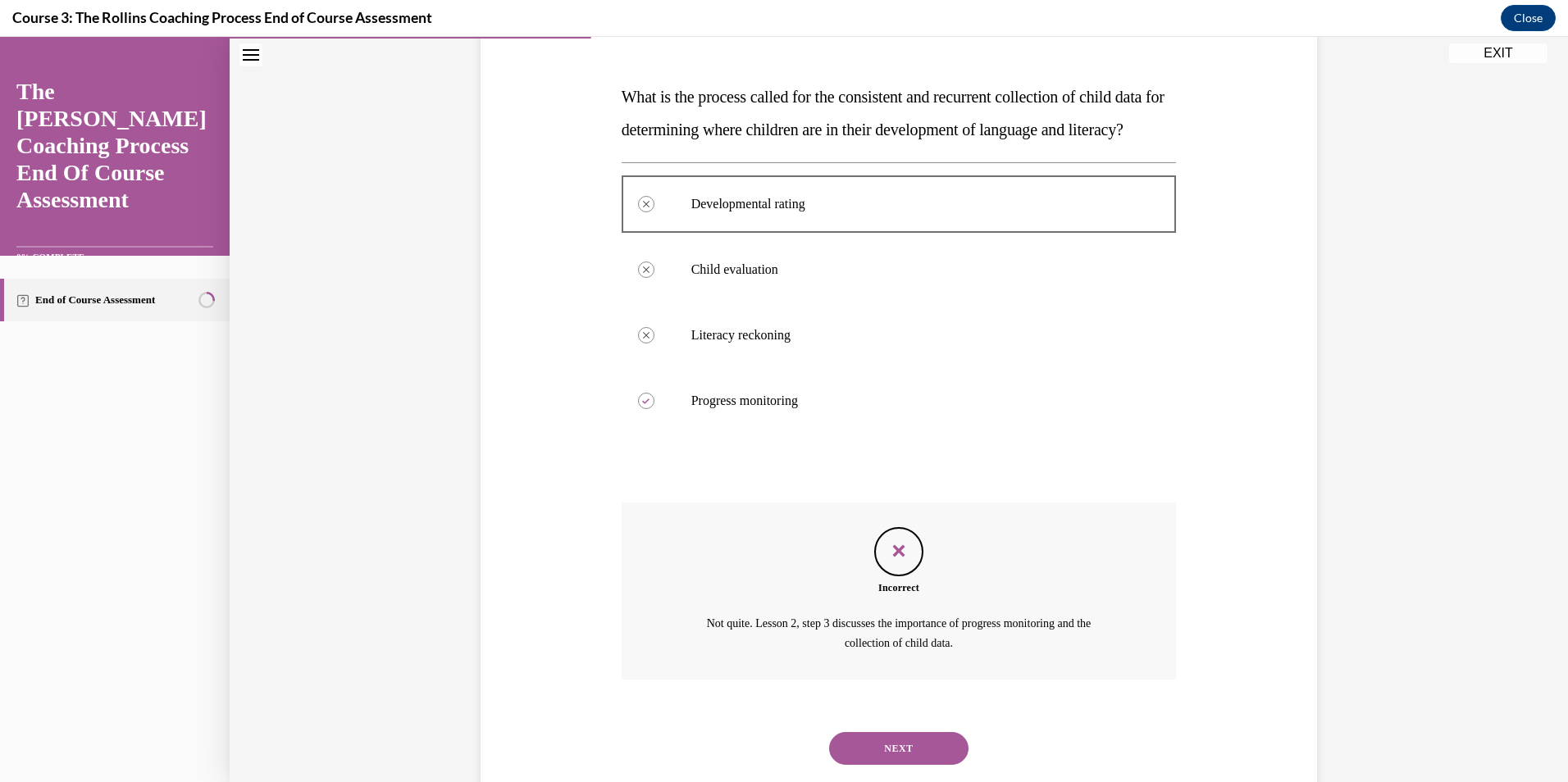
scroll to position [305, 0]
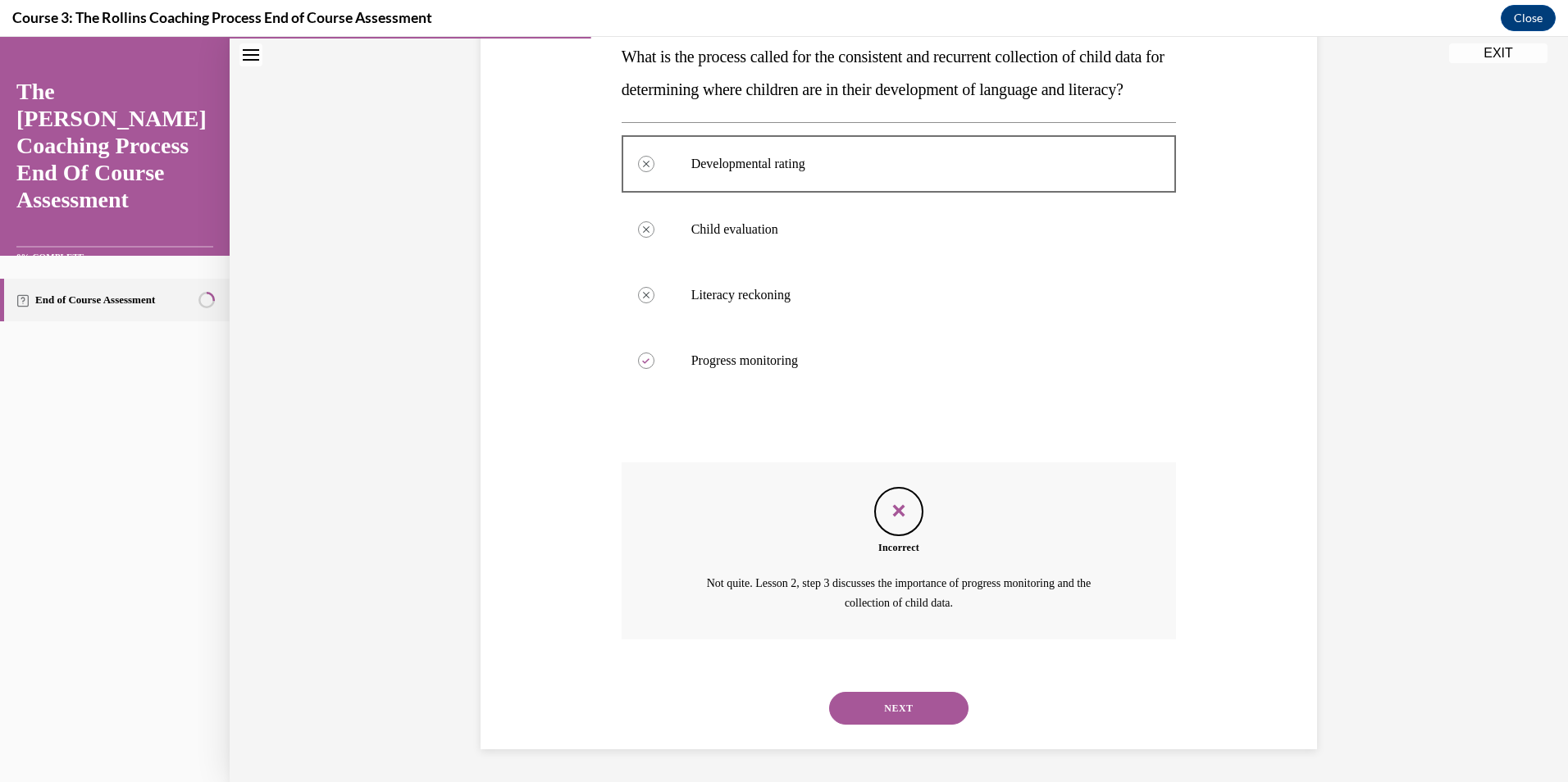
click at [934, 711] on button "NEXT" at bounding box center [898, 709] width 139 height 33
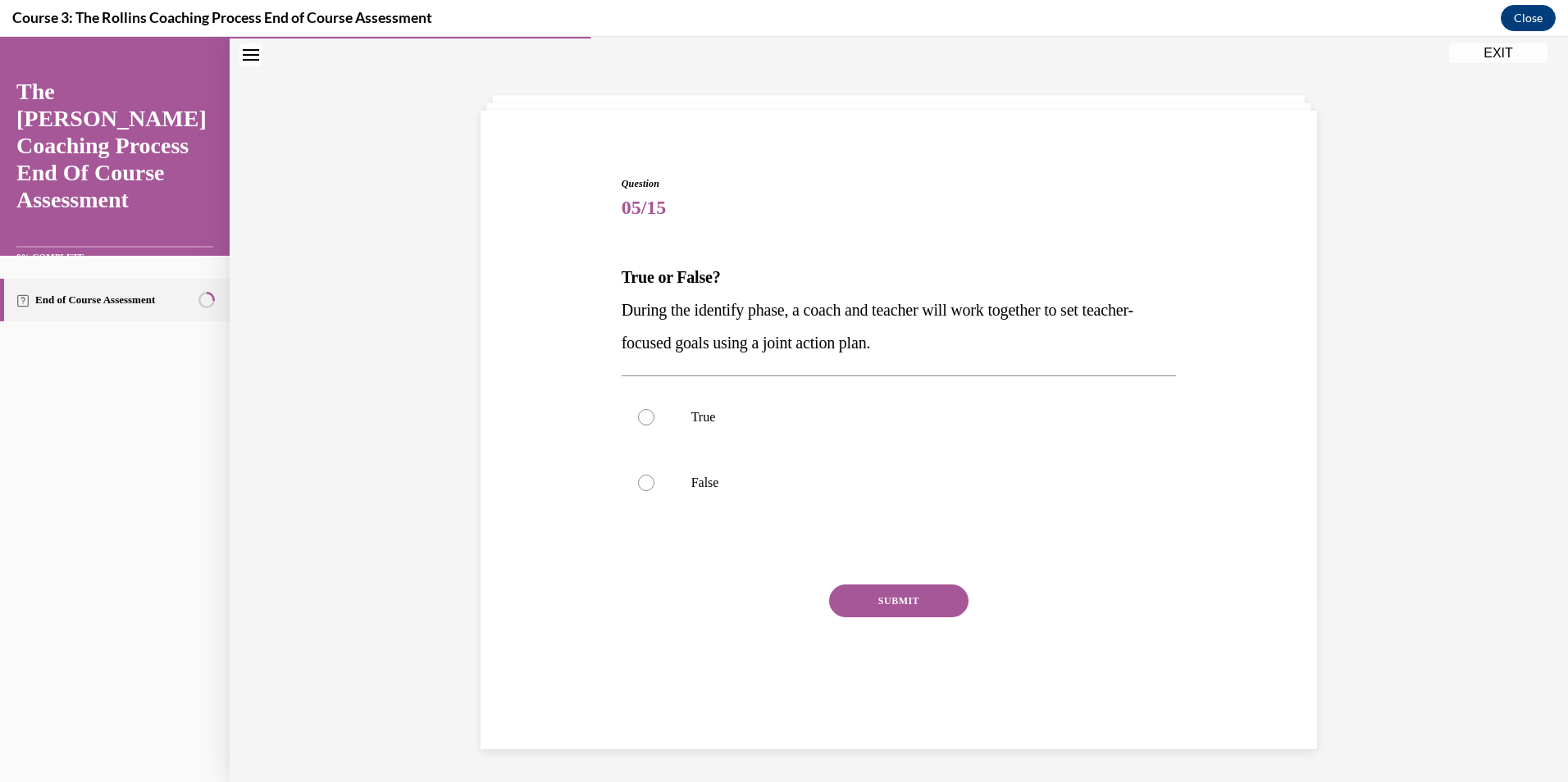
scroll to position [52, 0]
click at [700, 407] on label "True" at bounding box center [899, 417] width 555 height 65
click at [654, 409] on input "True" at bounding box center [646, 417] width 17 height 17
radio input "true"
click at [874, 608] on button "SUBMIT" at bounding box center [898, 601] width 139 height 33
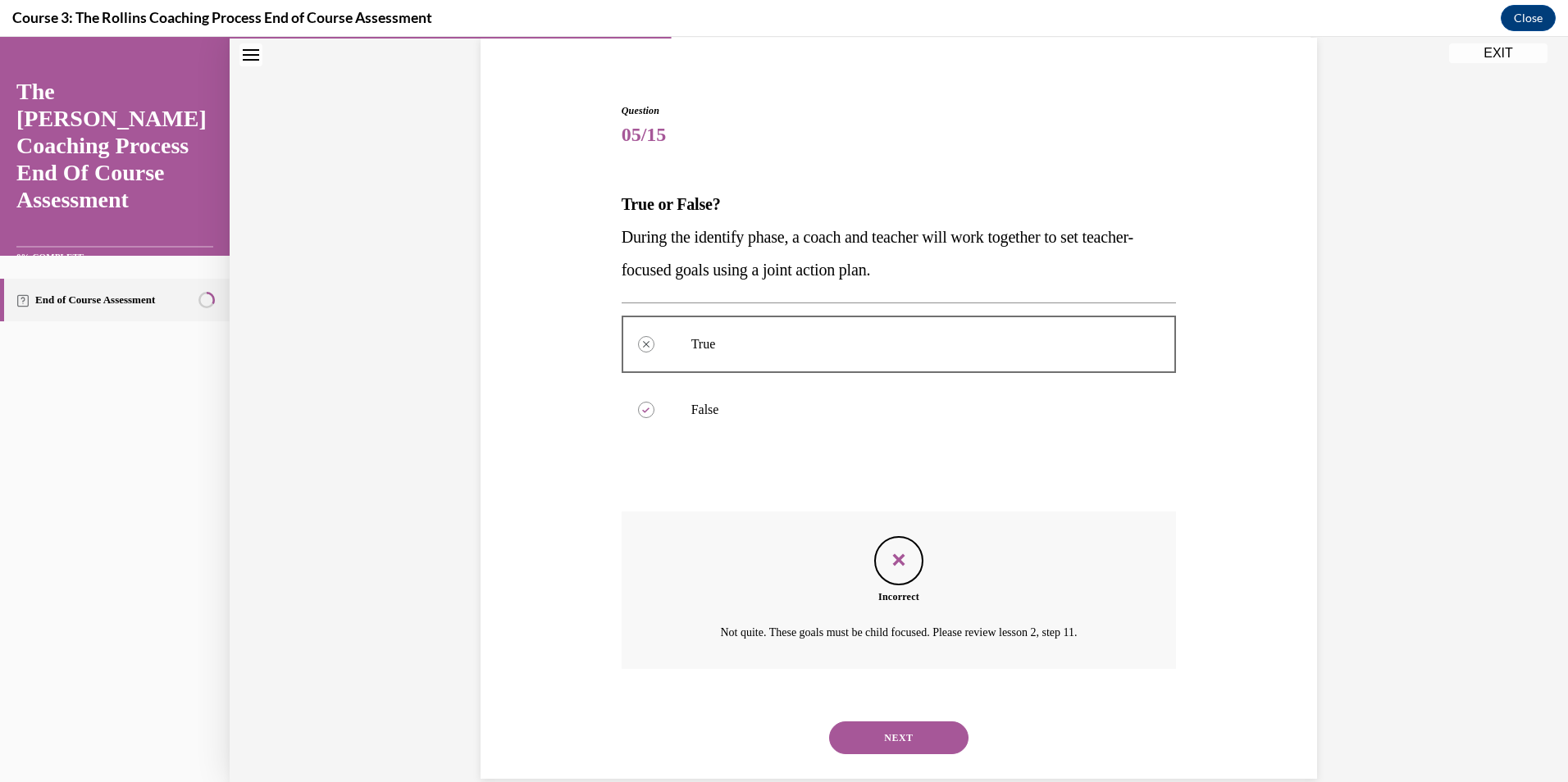
scroll to position [154, 0]
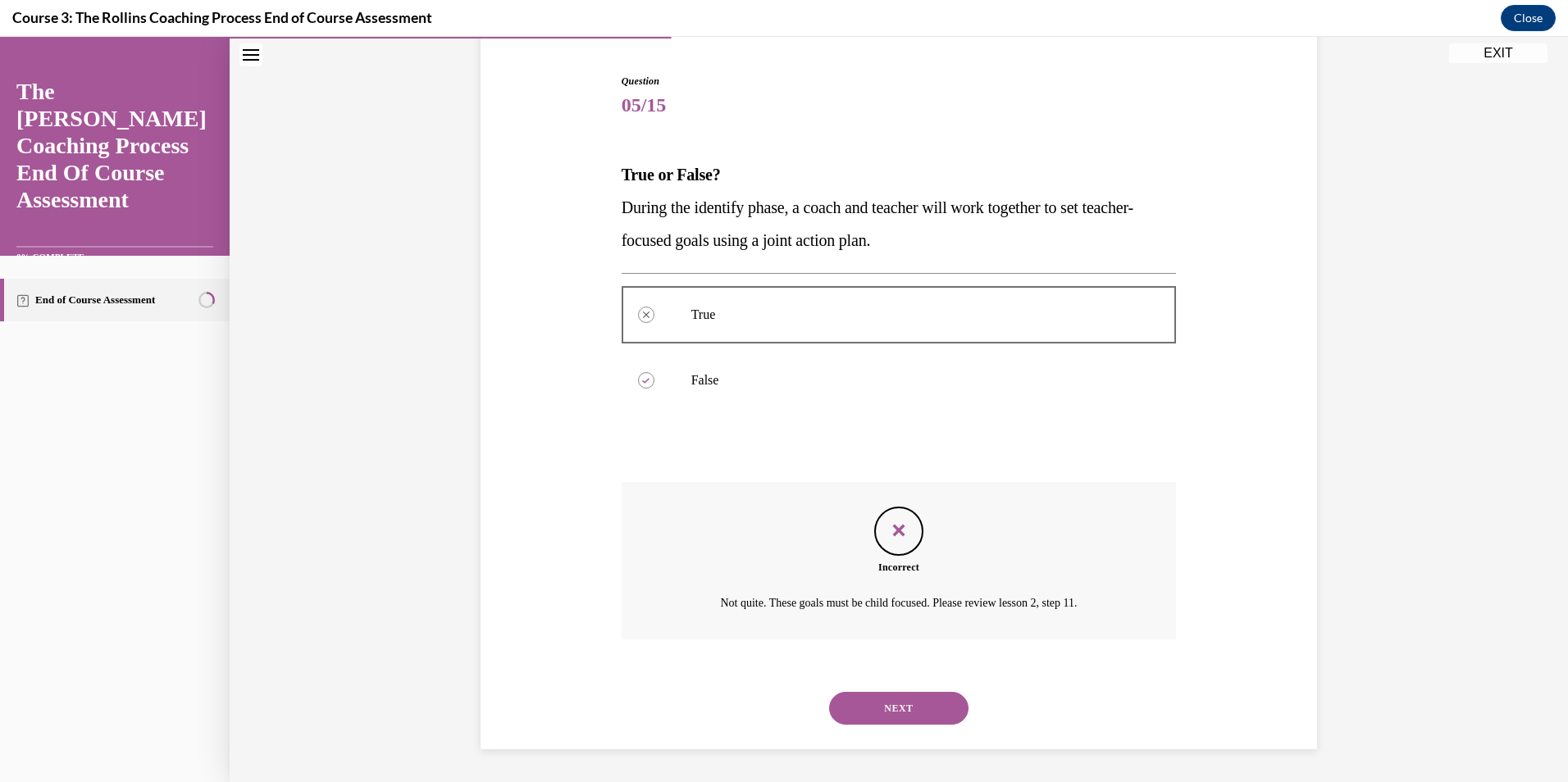
click at [890, 719] on button "NEXT" at bounding box center [898, 709] width 139 height 33
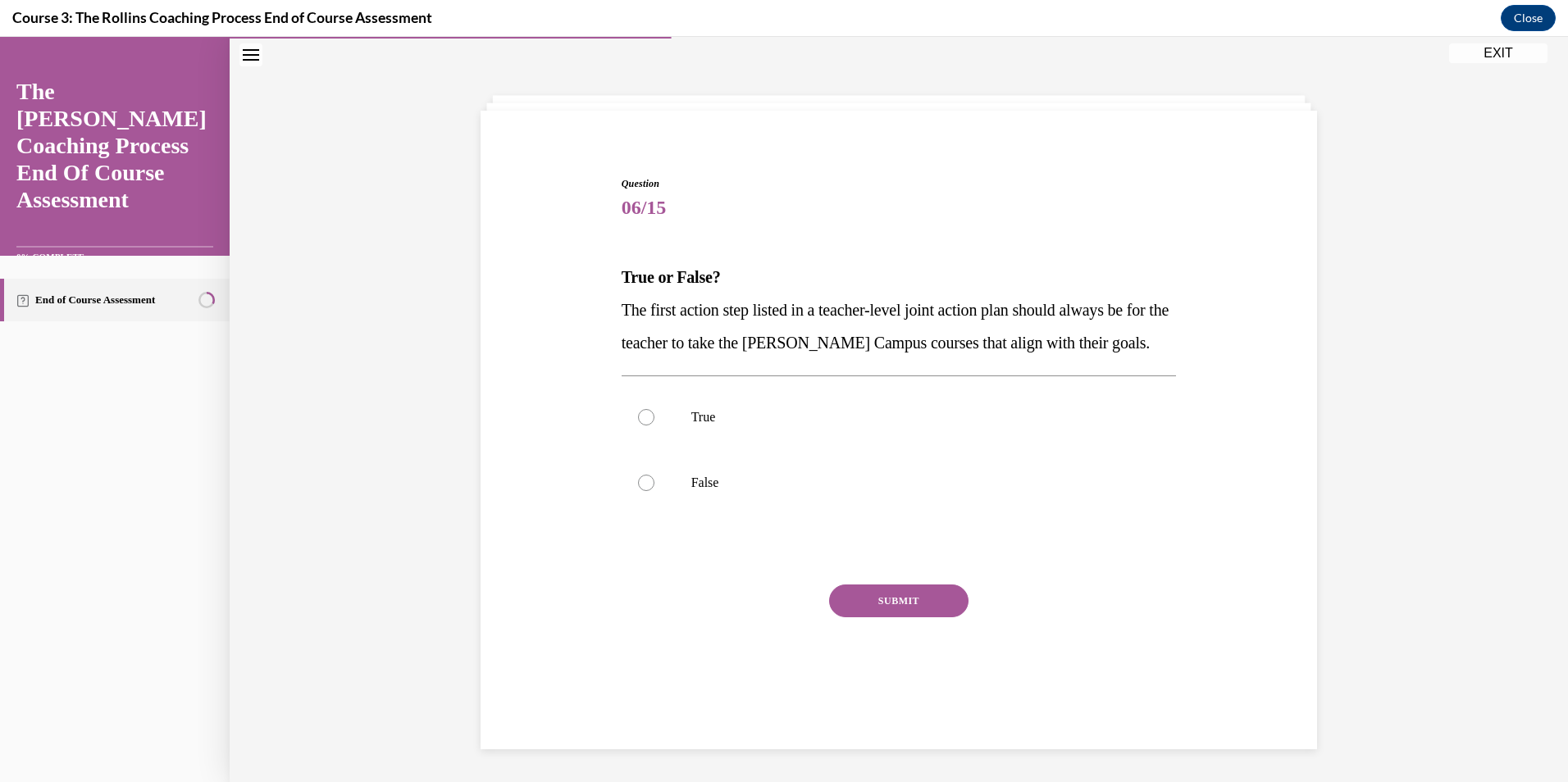
scroll to position [52, 0]
click at [700, 418] on p "True" at bounding box center [914, 417] width 444 height 17
click at [654, 418] on input "True" at bounding box center [646, 417] width 17 height 17
radio input "true"
click at [900, 602] on button "SUBMIT" at bounding box center [898, 601] width 139 height 33
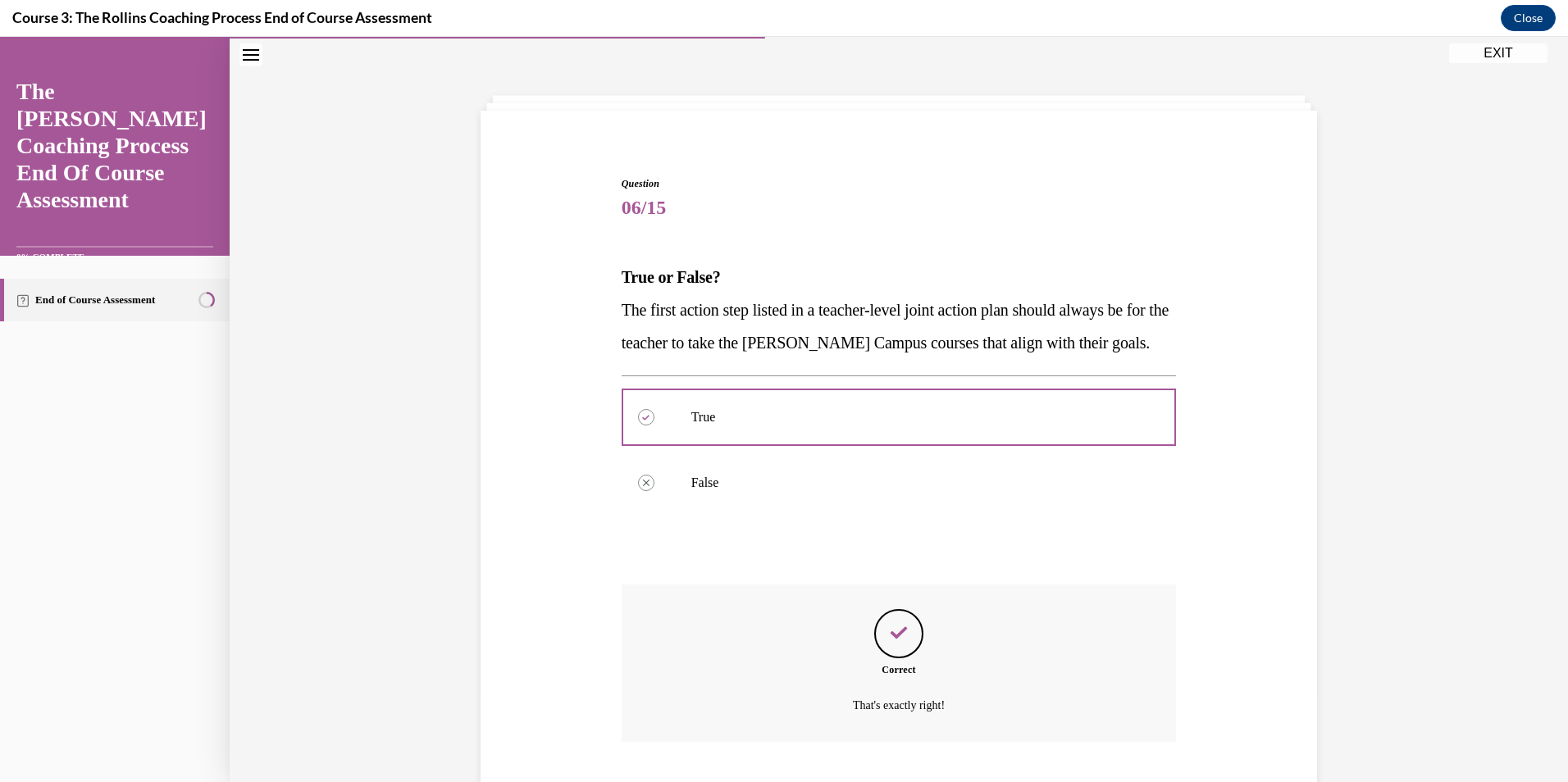
scroll to position [154, 0]
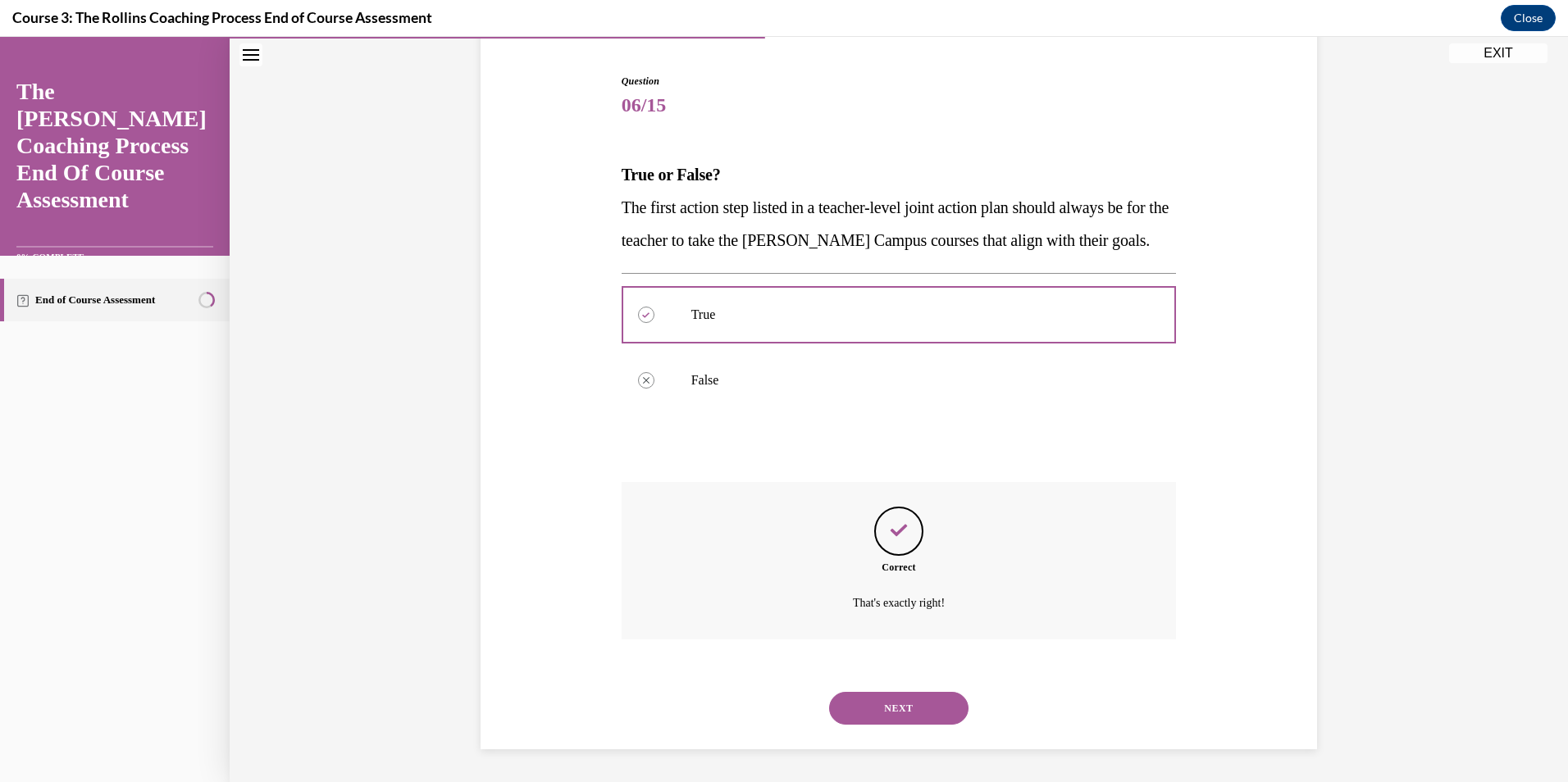
click at [889, 697] on button "NEXT" at bounding box center [898, 709] width 139 height 33
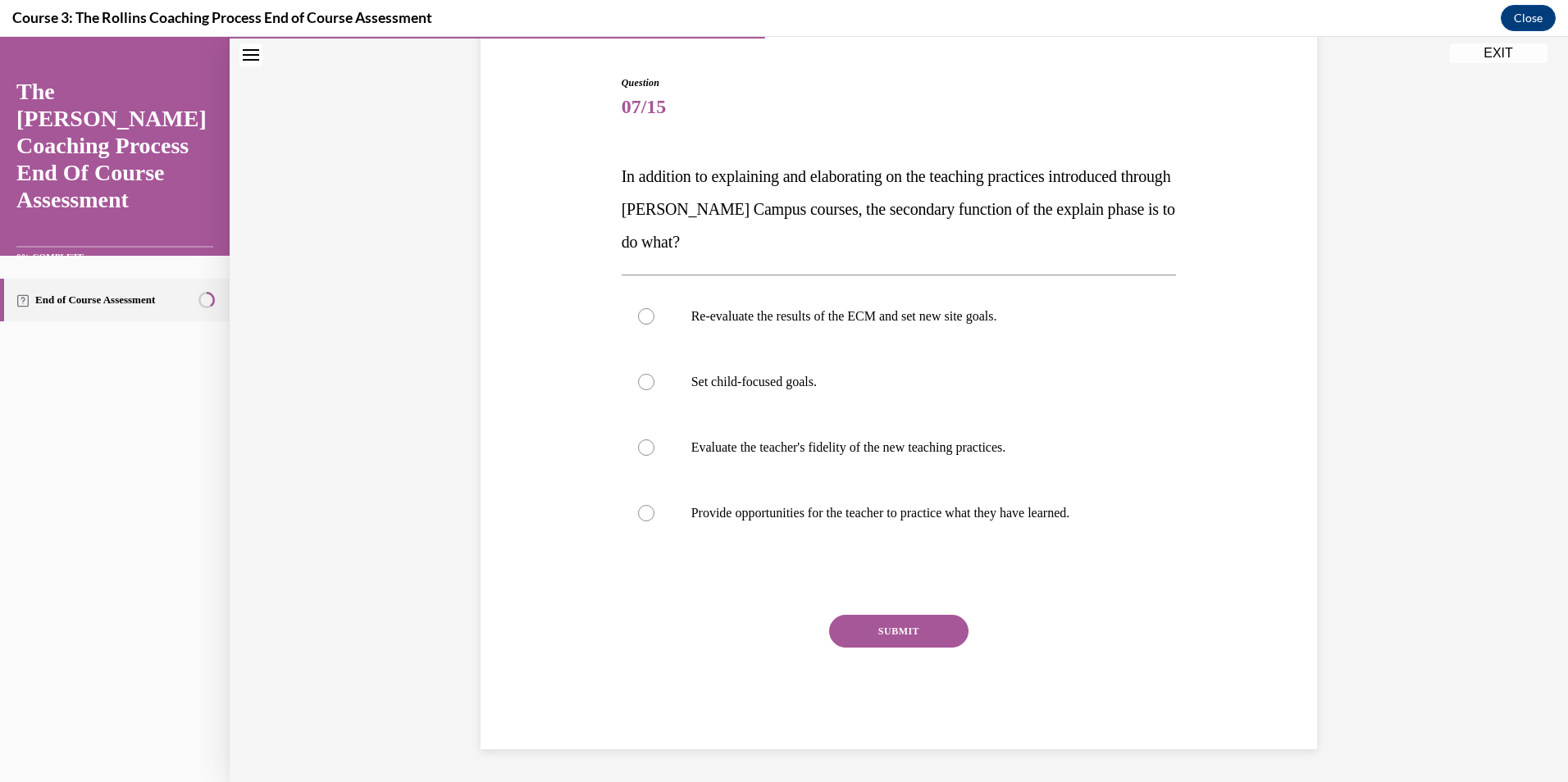
scroll to position [85, 0]
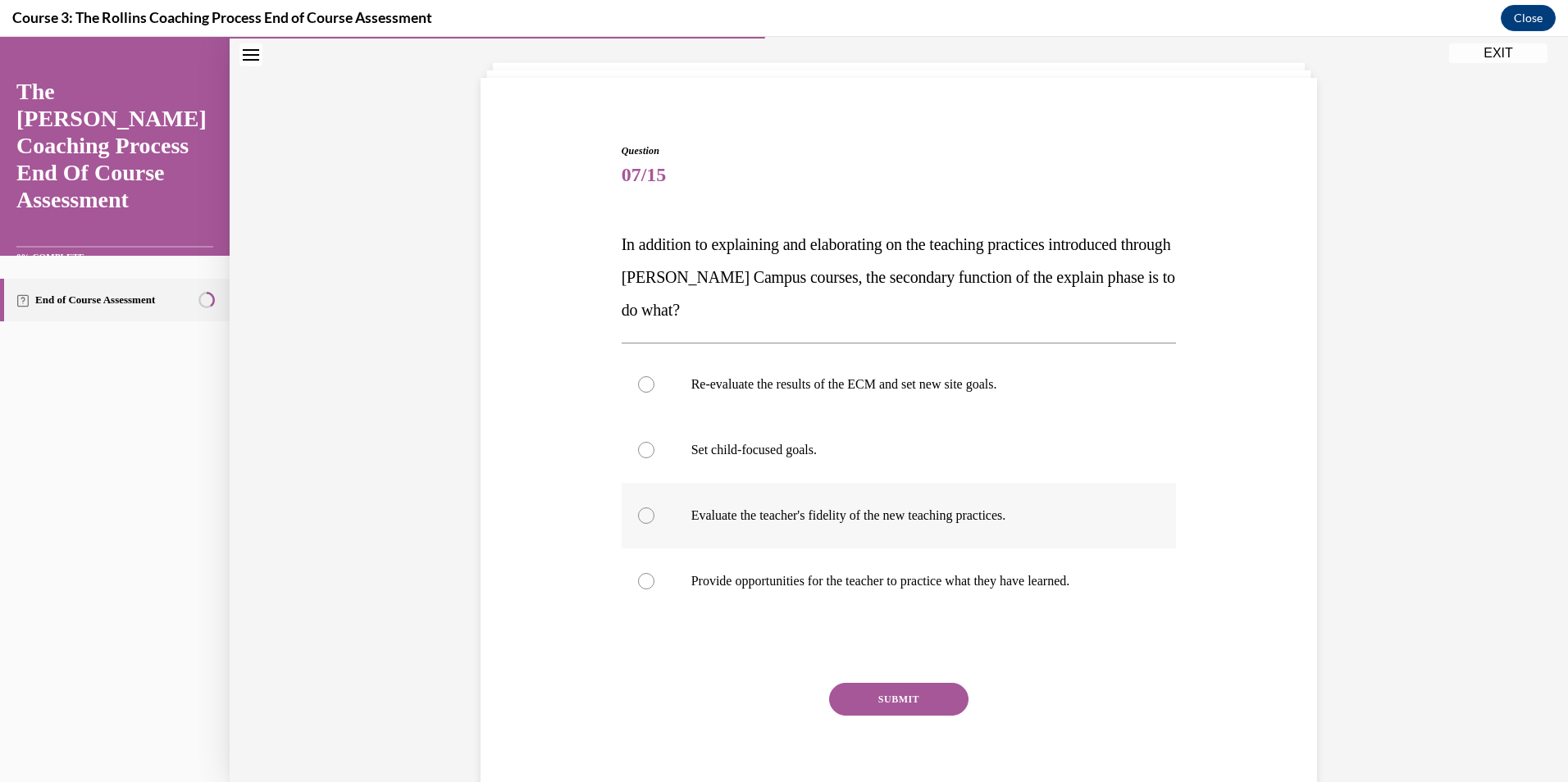
click at [760, 527] on label "Evaluate the teacher's fidelity of the new teaching practices." at bounding box center [899, 515] width 555 height 65
click at [654, 524] on input "Evaluate the teacher's fidelity of the new teaching practices." at bounding box center [646, 515] width 17 height 17
radio input "true"
click at [884, 710] on button "SUBMIT" at bounding box center [898, 699] width 139 height 33
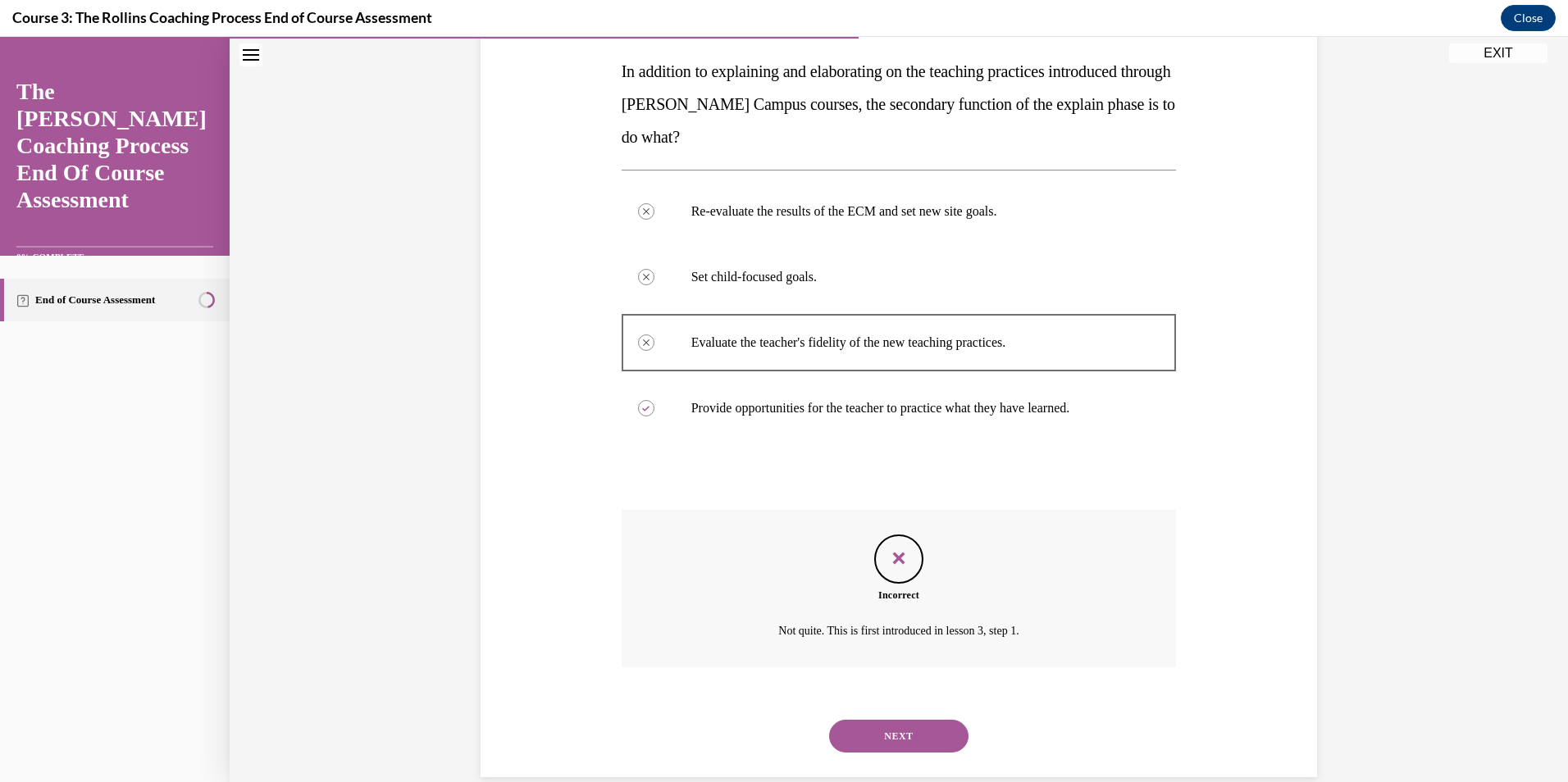
scroll to position [285, 0]
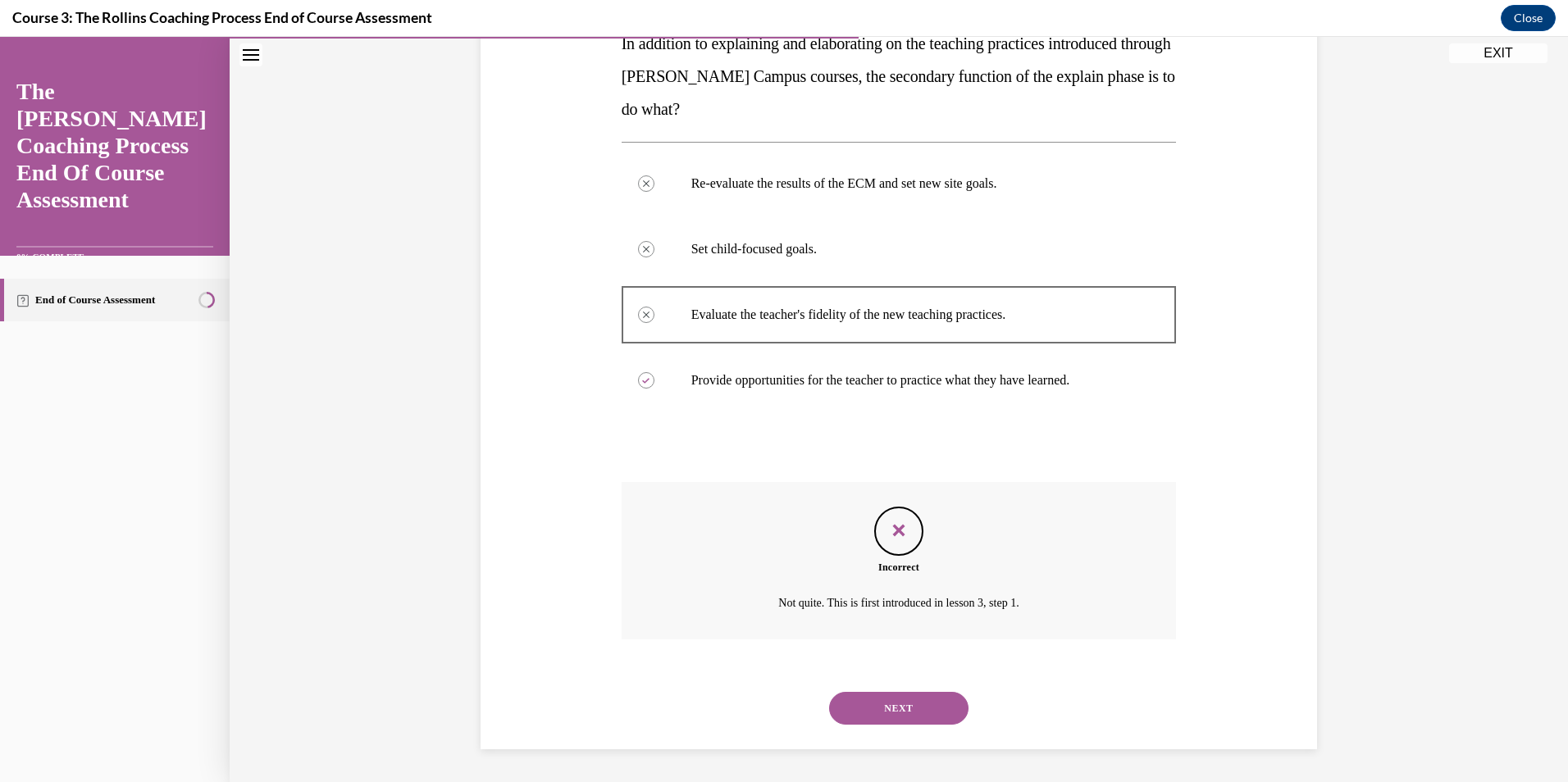
click at [919, 701] on button "NEXT" at bounding box center [898, 709] width 139 height 33
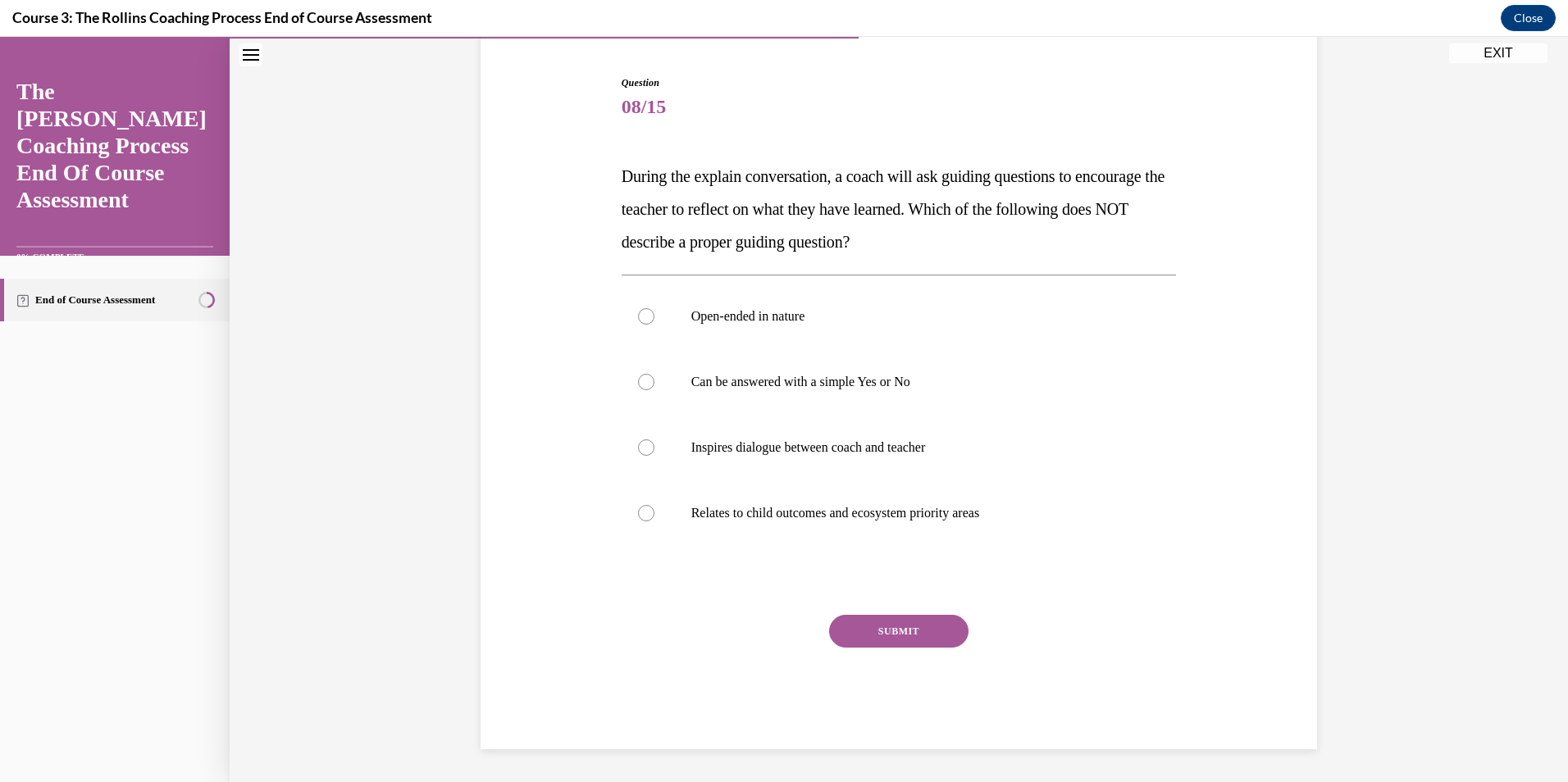
scroll to position [153, 0]
click at [817, 377] on p "Can be answered with a simple Yes or No" at bounding box center [914, 382] width 444 height 17
click at [654, 377] on input "Can be answered with a simple Yes or No" at bounding box center [646, 382] width 17 height 17
radio input "true"
click at [896, 632] on button "SUBMIT" at bounding box center [898, 631] width 139 height 33
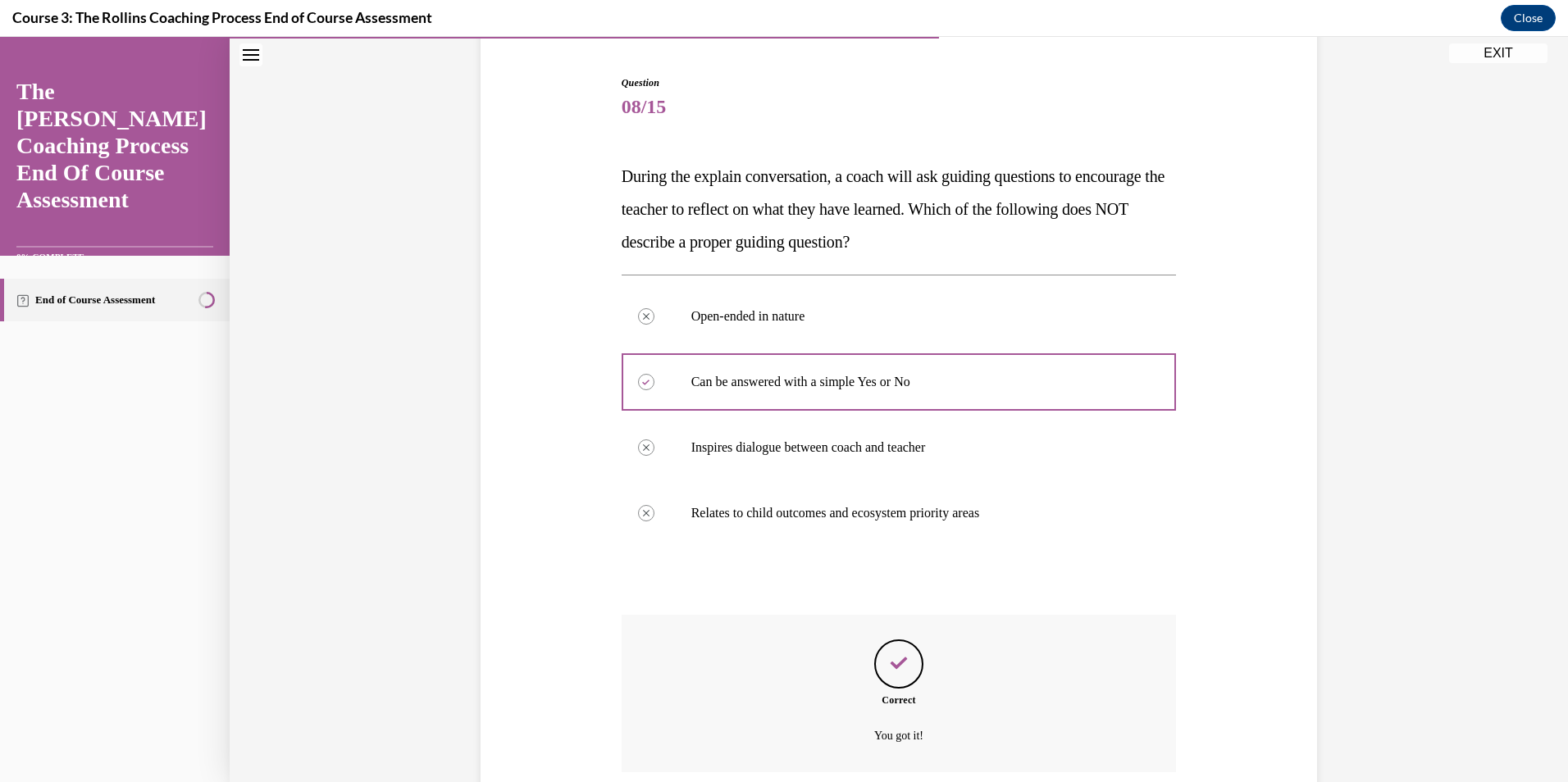
scroll to position [285, 0]
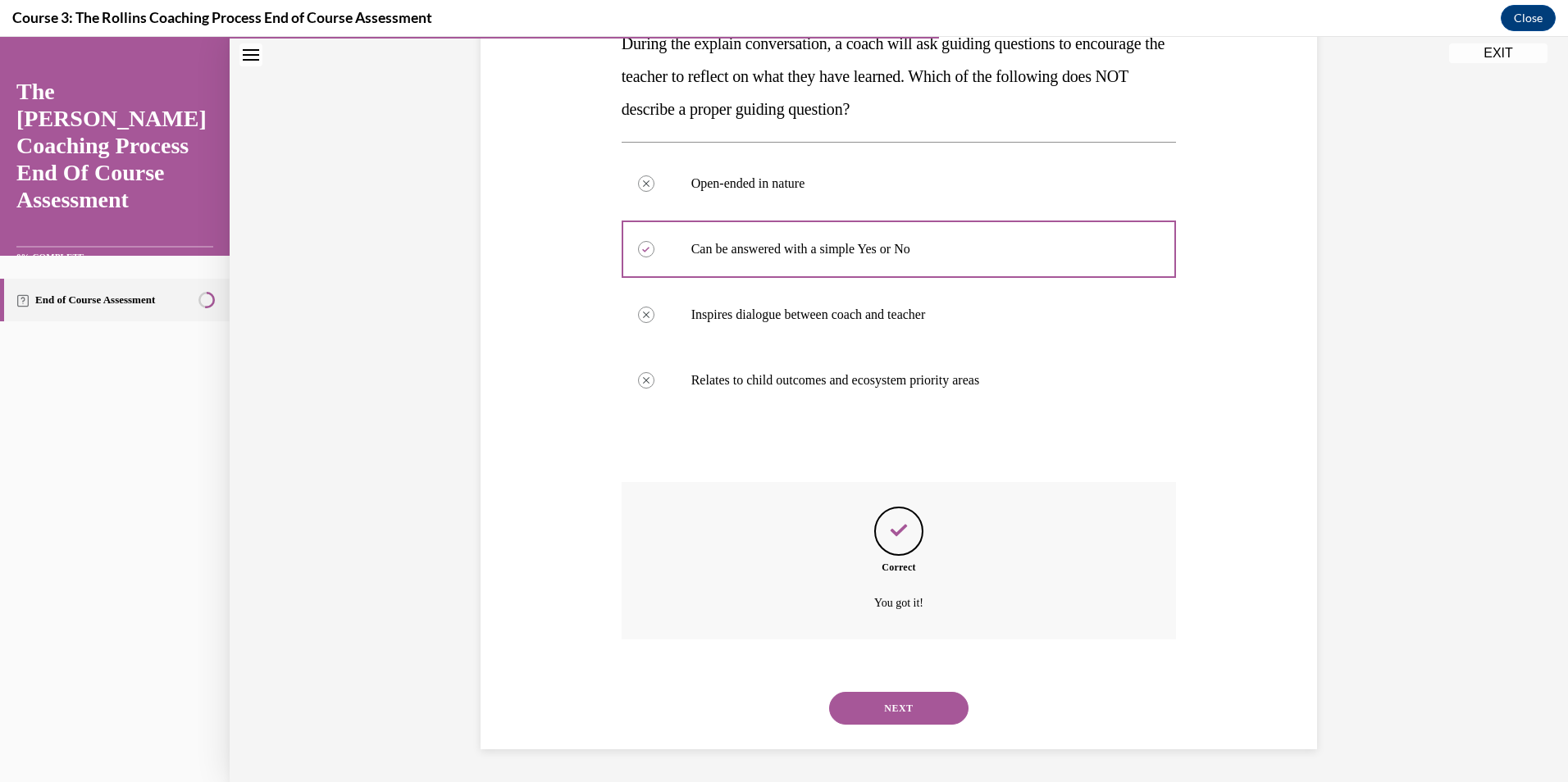
click at [916, 703] on button "NEXT" at bounding box center [898, 709] width 139 height 33
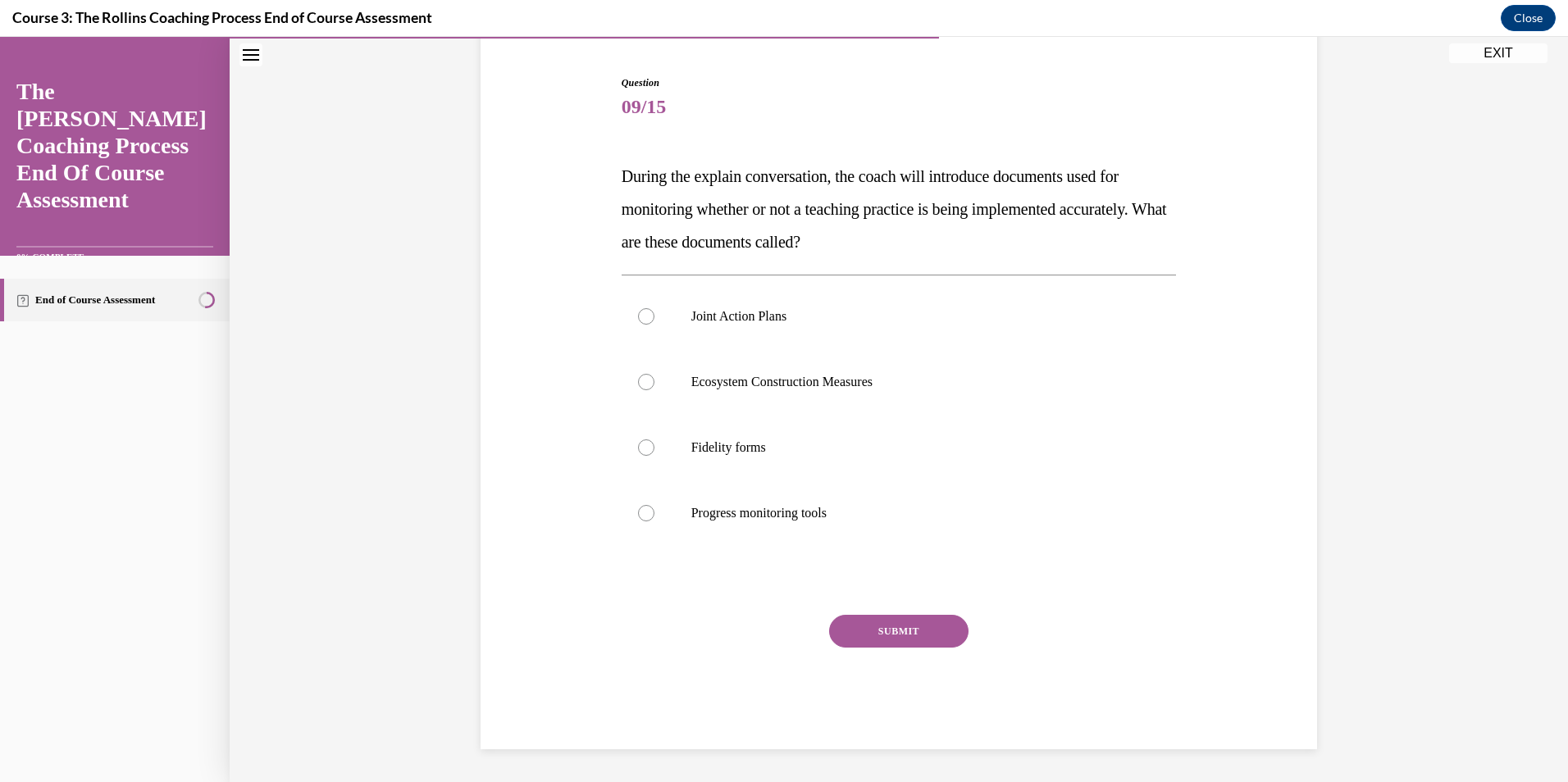
scroll to position [153, 0]
click at [759, 327] on label "Joint Action Plans" at bounding box center [899, 316] width 555 height 65
click at [654, 324] on input "Joint Action Plans" at bounding box center [646, 317] width 17 height 17
radio input "true"
click at [902, 635] on button "SUBMIT" at bounding box center [898, 631] width 139 height 33
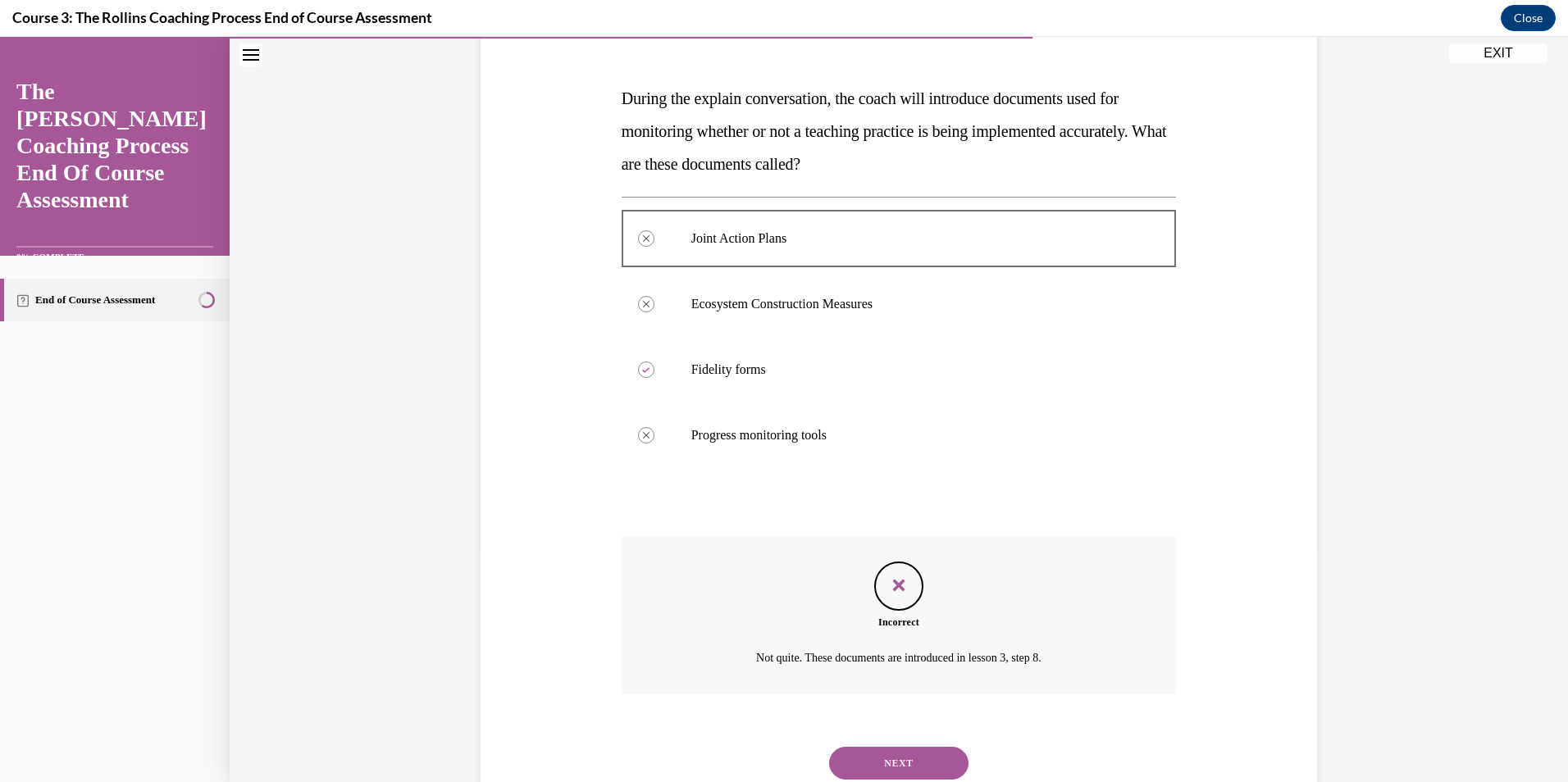
scroll to position [285, 0]
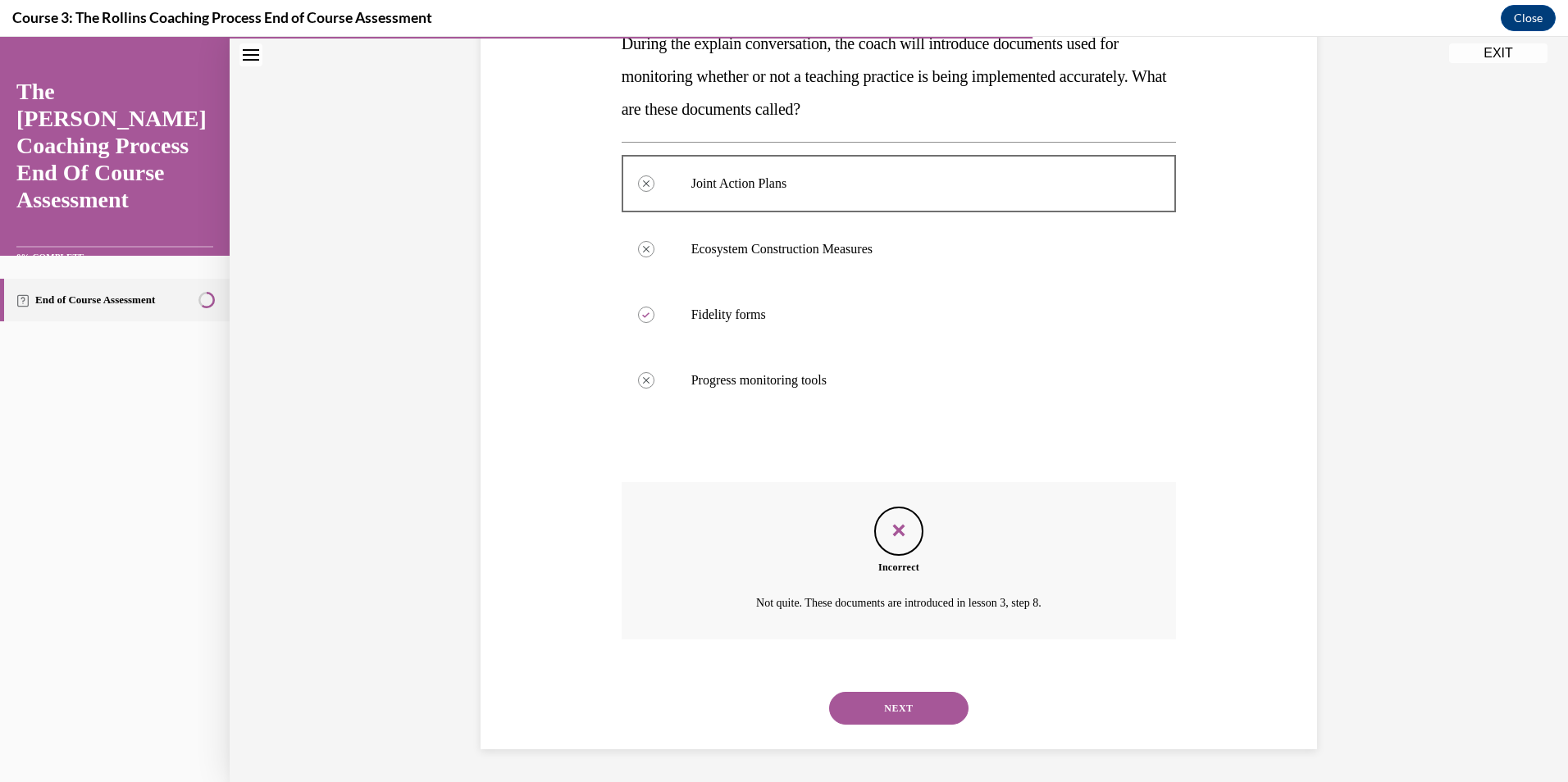
click at [914, 712] on button "NEXT" at bounding box center [898, 709] width 139 height 33
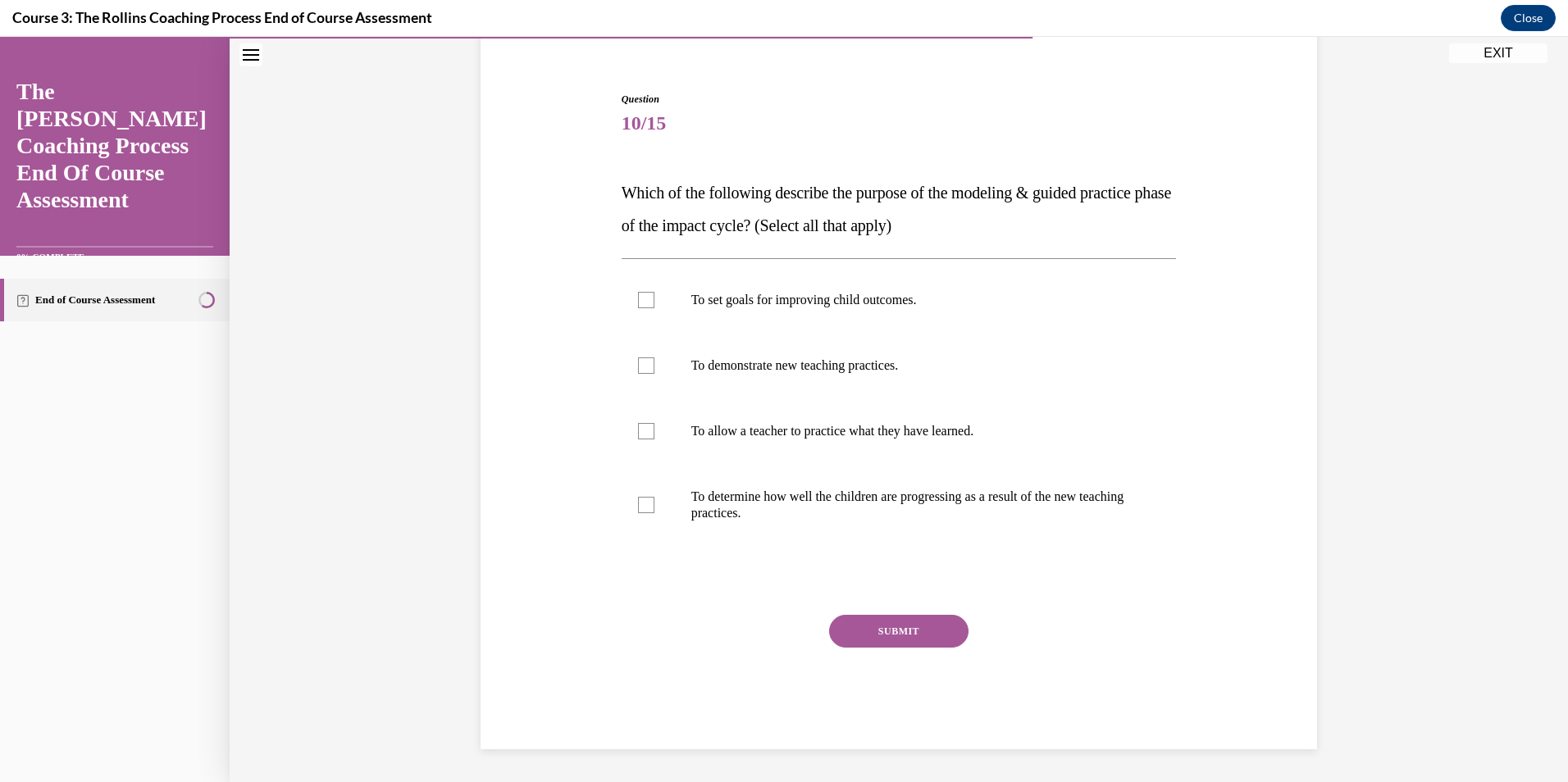
scroll to position [136, 0]
click at [755, 434] on p "To allow a teacher to practice what they have learned." at bounding box center [914, 430] width 444 height 17
click at [654, 434] on input "To allow a teacher to practice what they have learned." at bounding box center [646, 430] width 17 height 17
checkbox input "true"
click at [862, 642] on button "SUBMIT" at bounding box center [898, 631] width 139 height 33
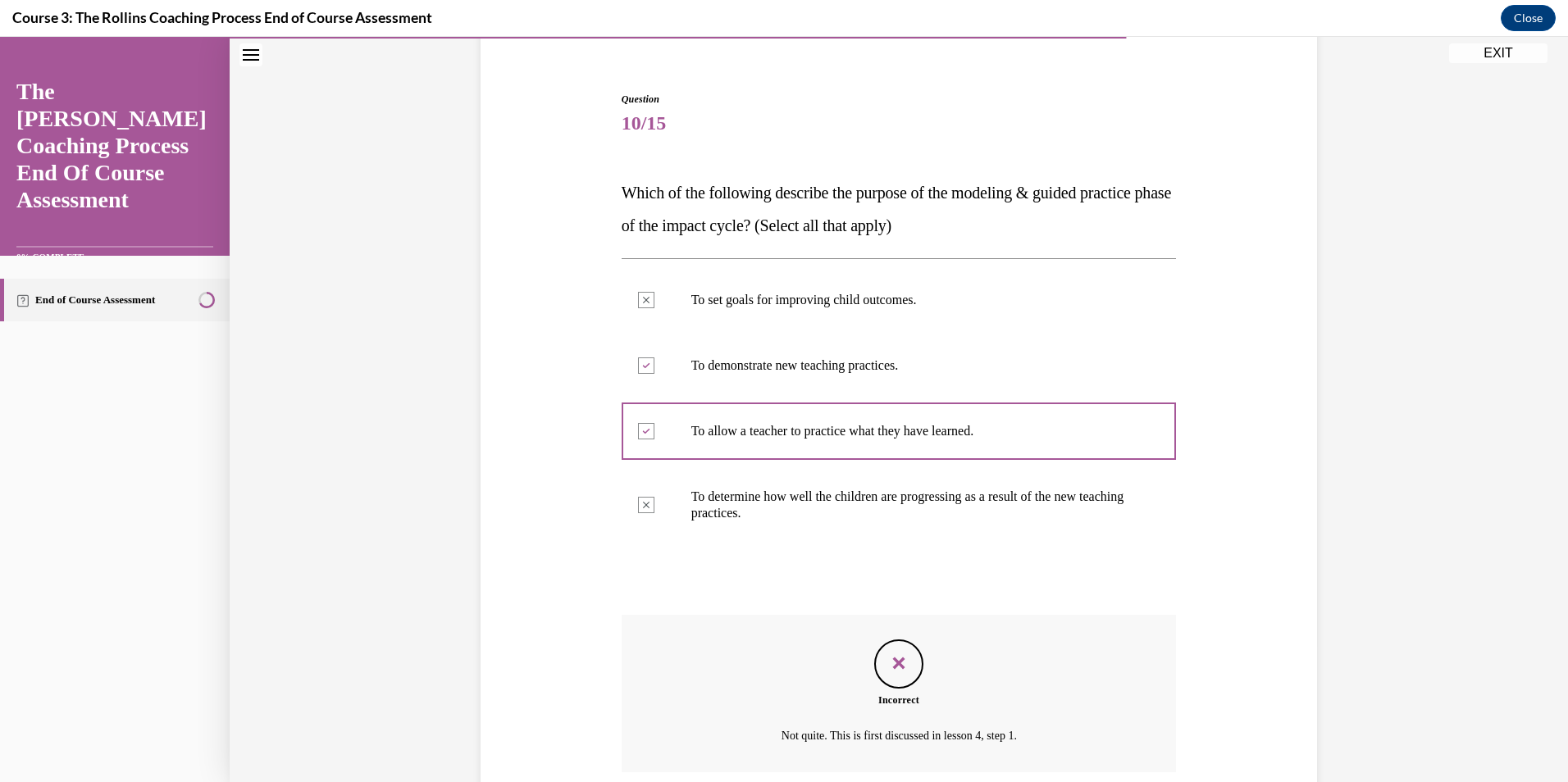
scroll to position [269, 0]
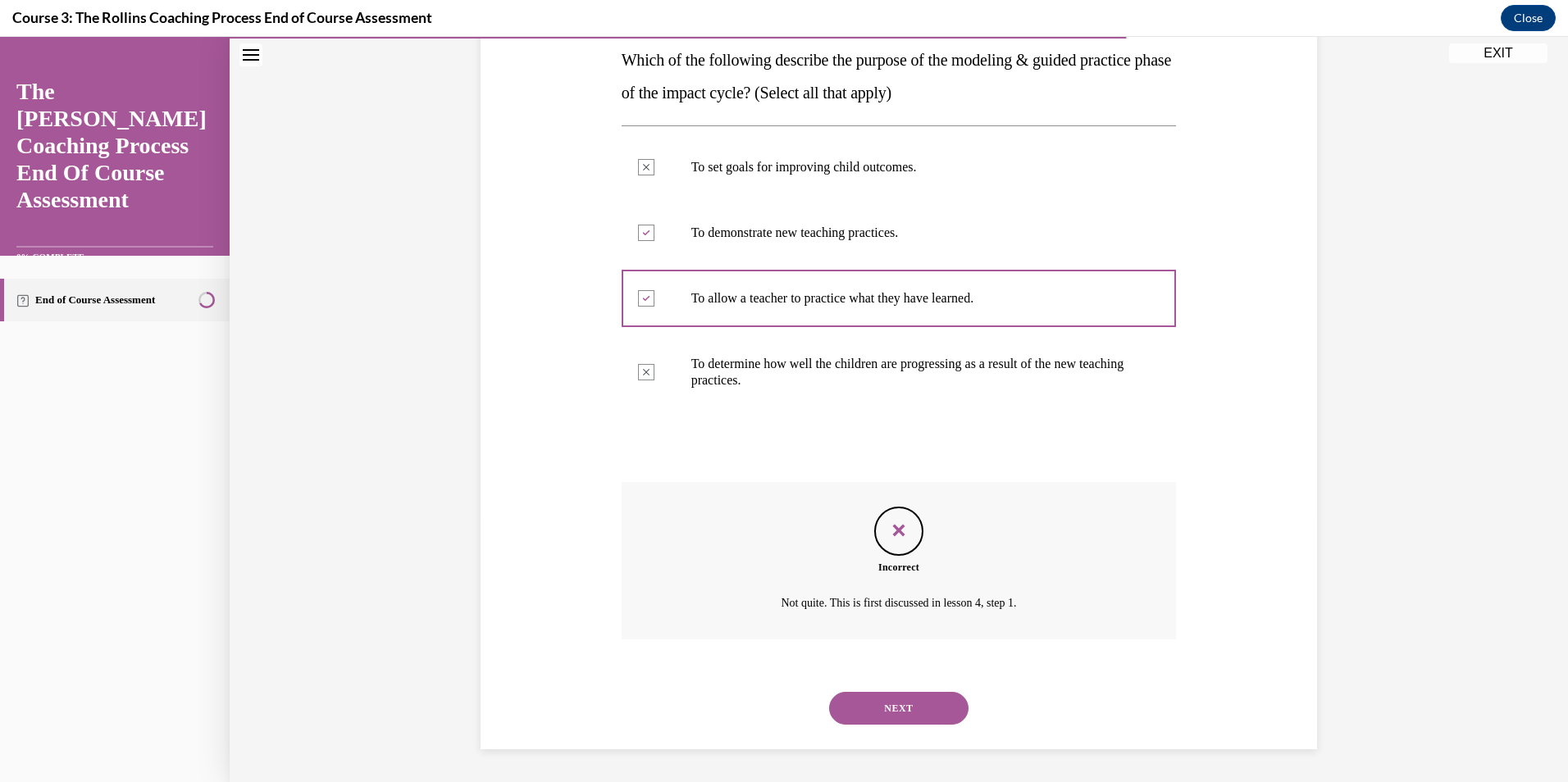
click at [911, 709] on button "NEXT" at bounding box center [898, 709] width 139 height 33
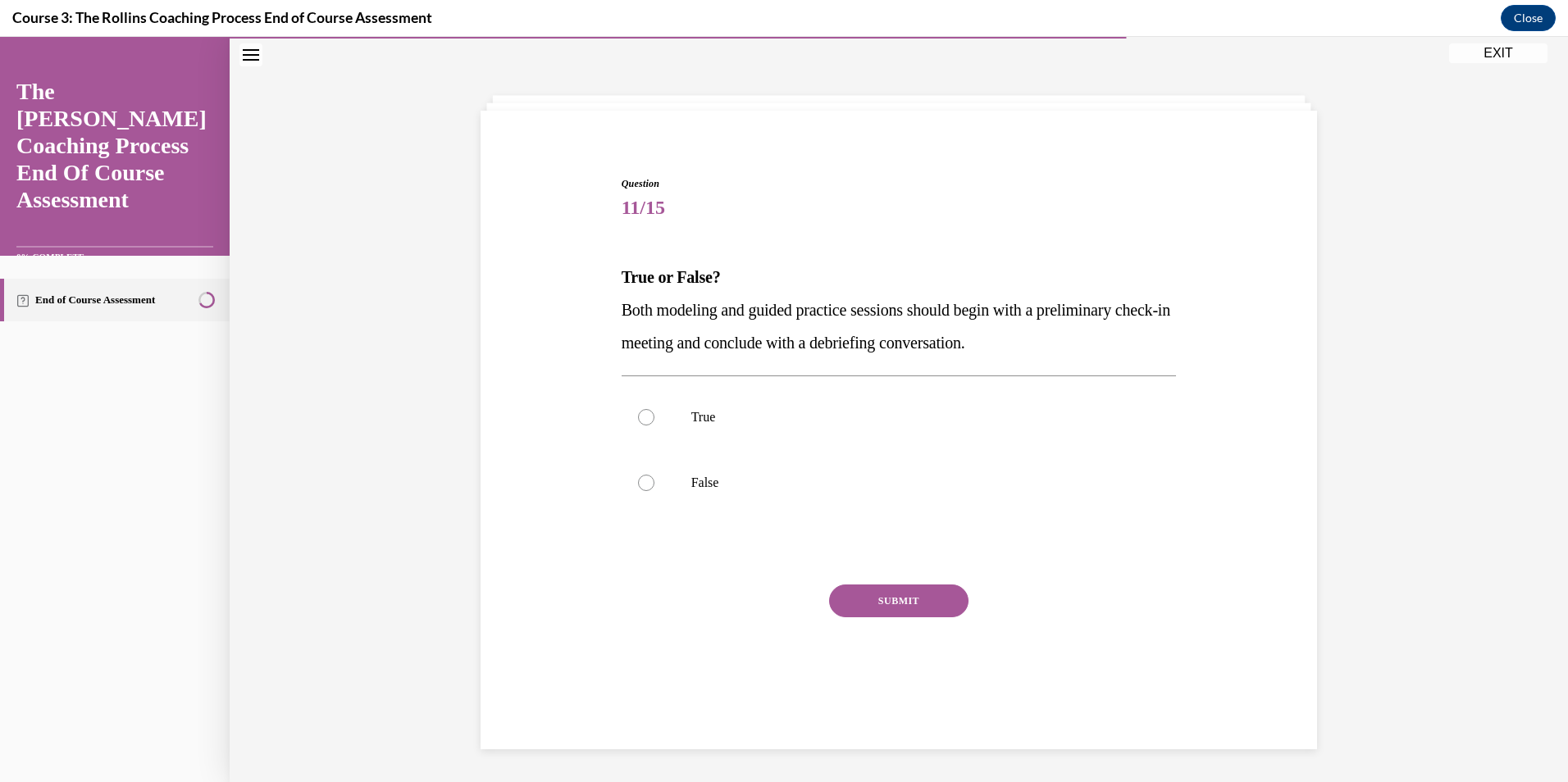
scroll to position [52, 0]
click at [697, 423] on p "True" at bounding box center [914, 417] width 444 height 17
click at [654, 423] on input "True" at bounding box center [646, 417] width 17 height 17
radio input "true"
click at [868, 589] on button "SUBMIT" at bounding box center [898, 601] width 139 height 33
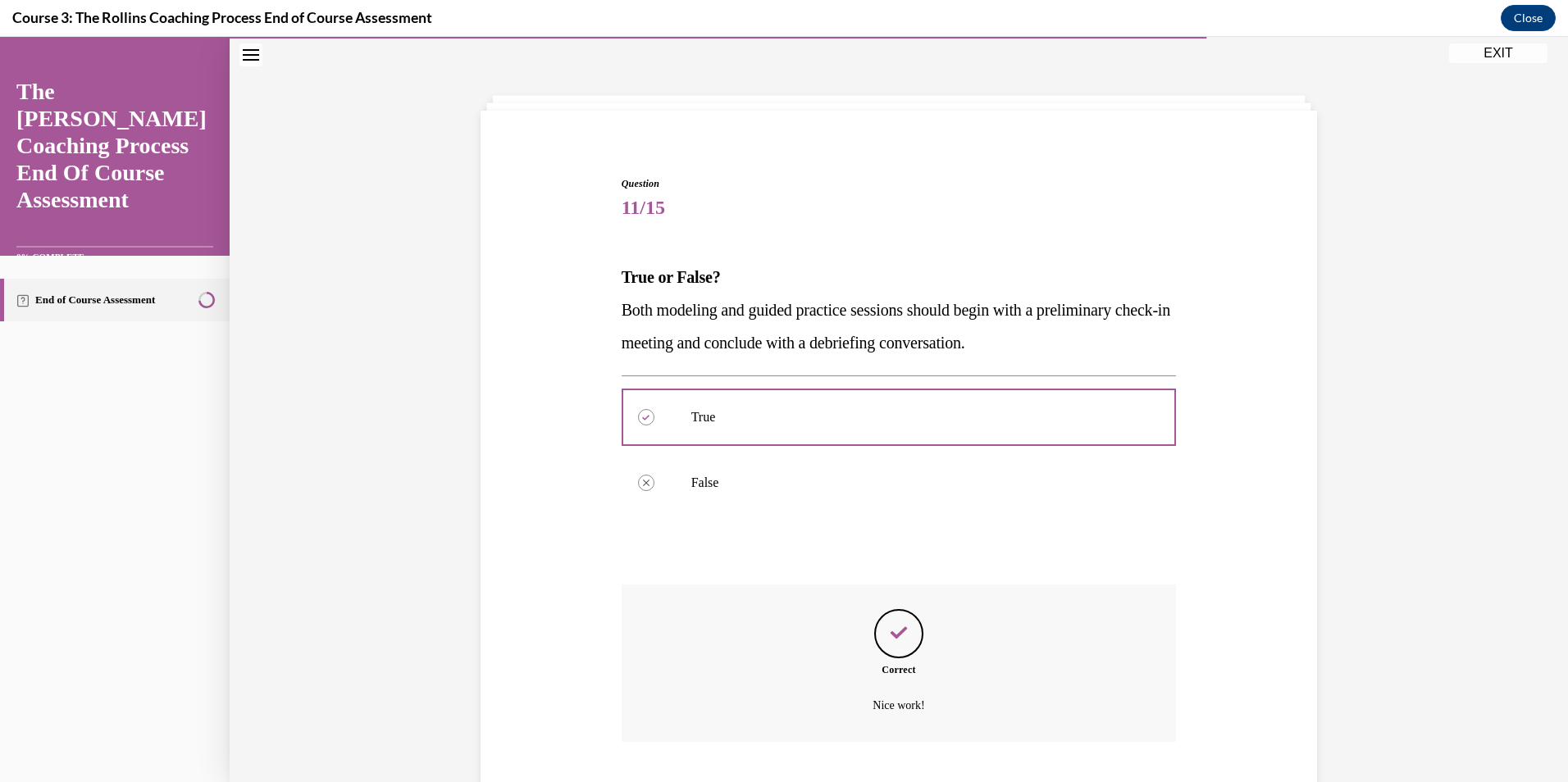
scroll to position [154, 0]
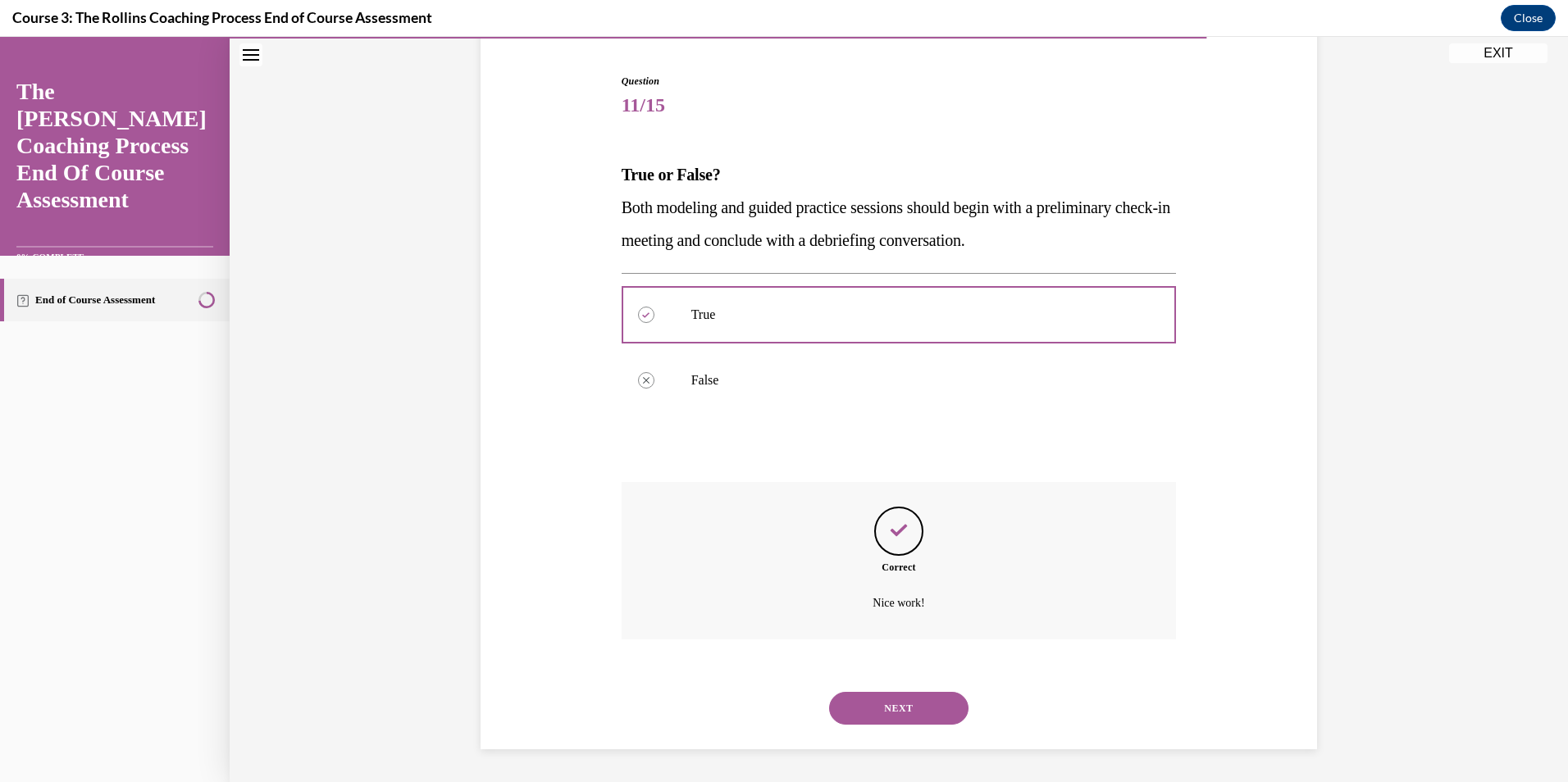
click at [900, 704] on button "NEXT" at bounding box center [898, 709] width 139 height 33
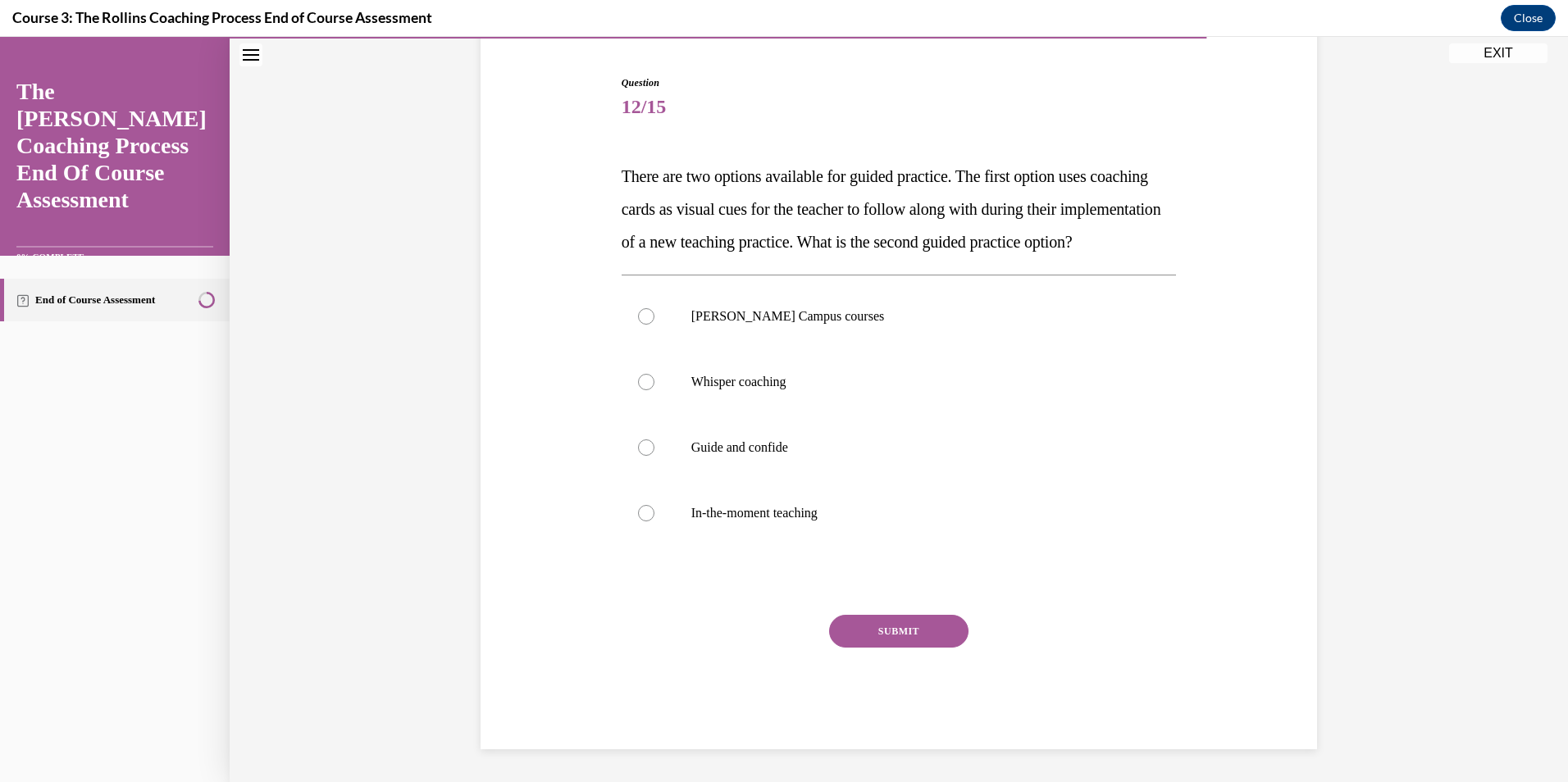
scroll to position [86, 0]
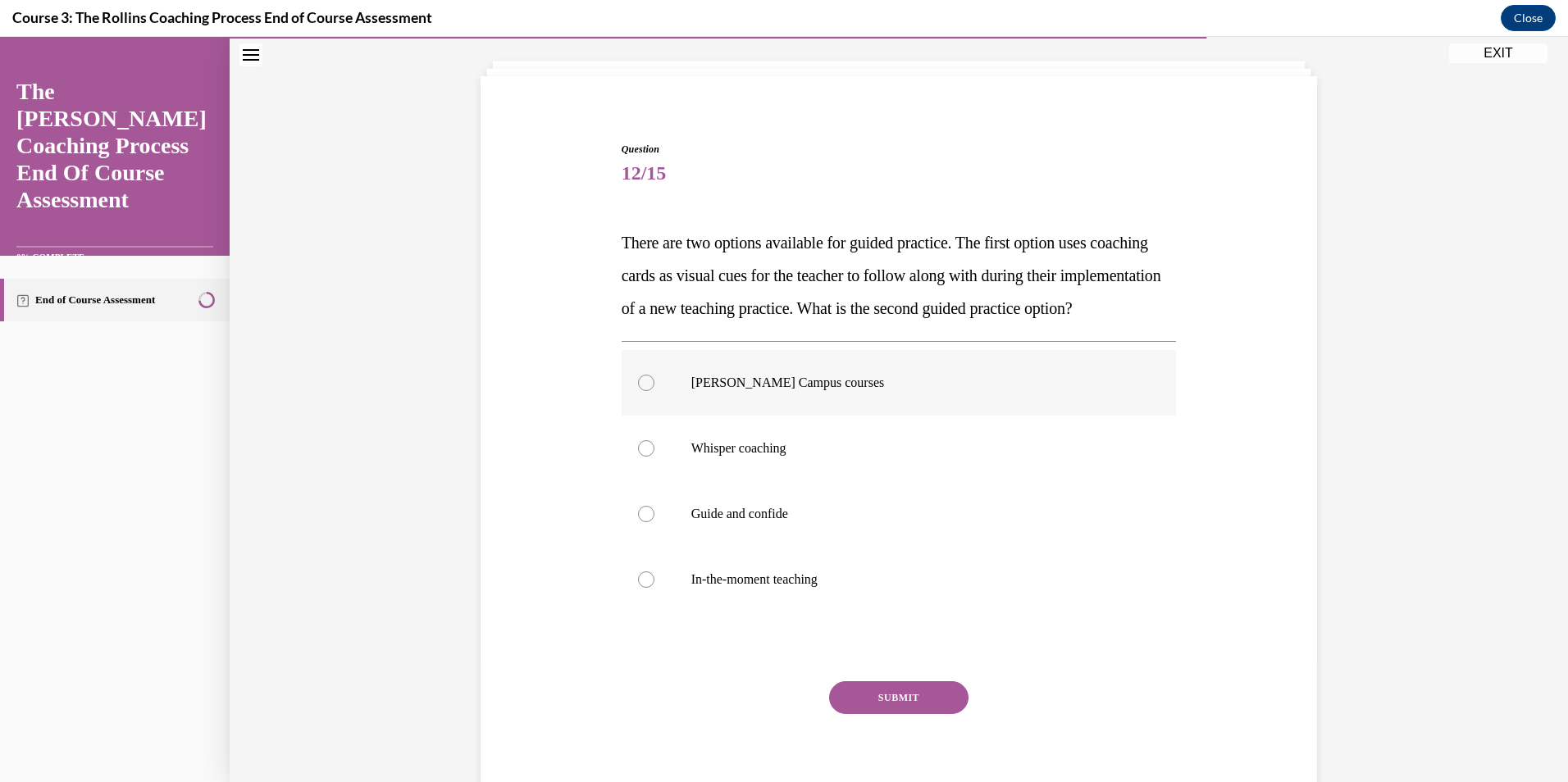
click at [733, 391] on p "Cox Campus courses" at bounding box center [914, 383] width 444 height 17
click at [654, 391] on input "Cox Campus courses" at bounding box center [646, 383] width 17 height 17
radio input "true"
click at [894, 714] on button "SUBMIT" at bounding box center [898, 698] width 139 height 33
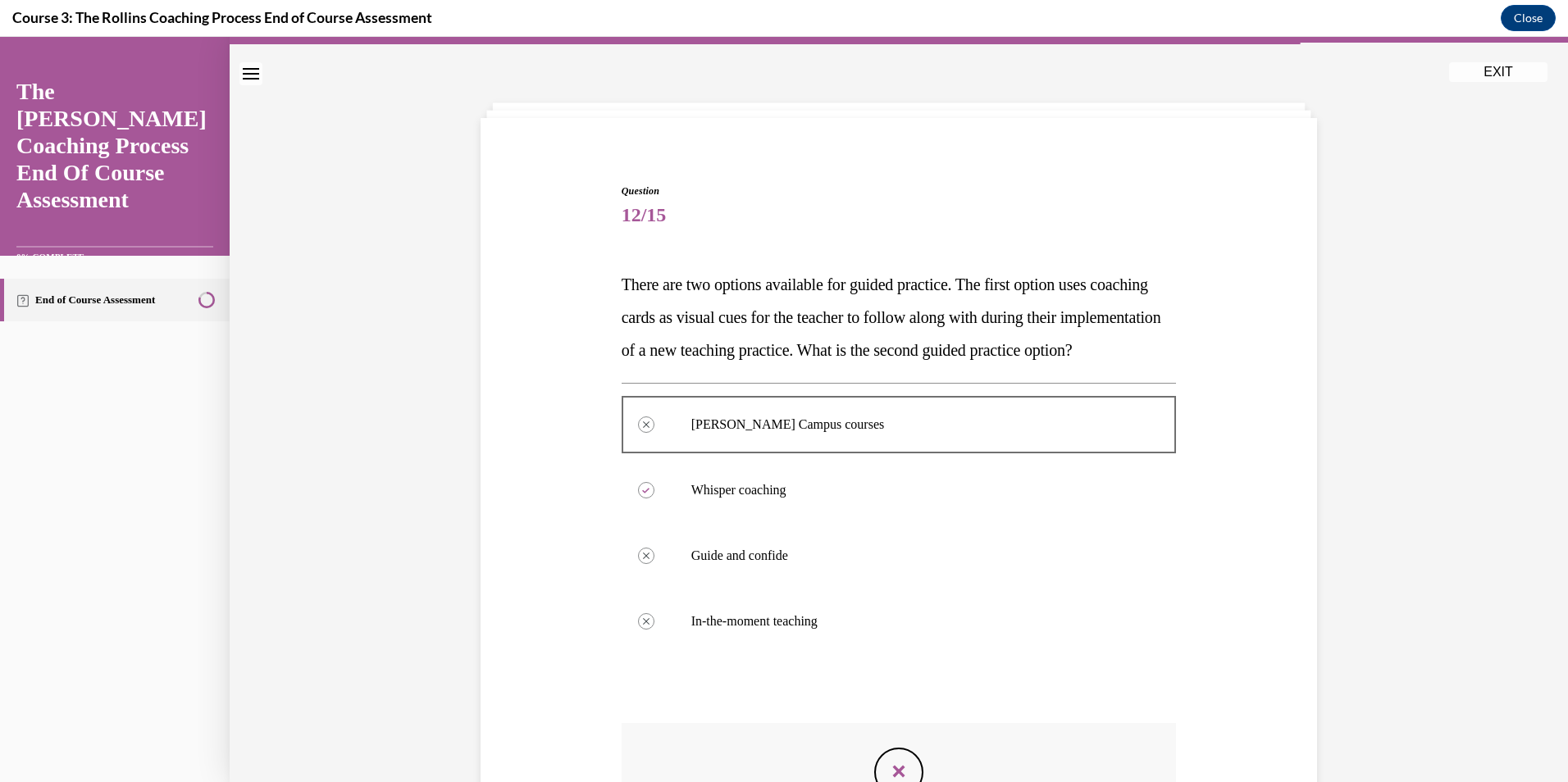
scroll to position [31, 0]
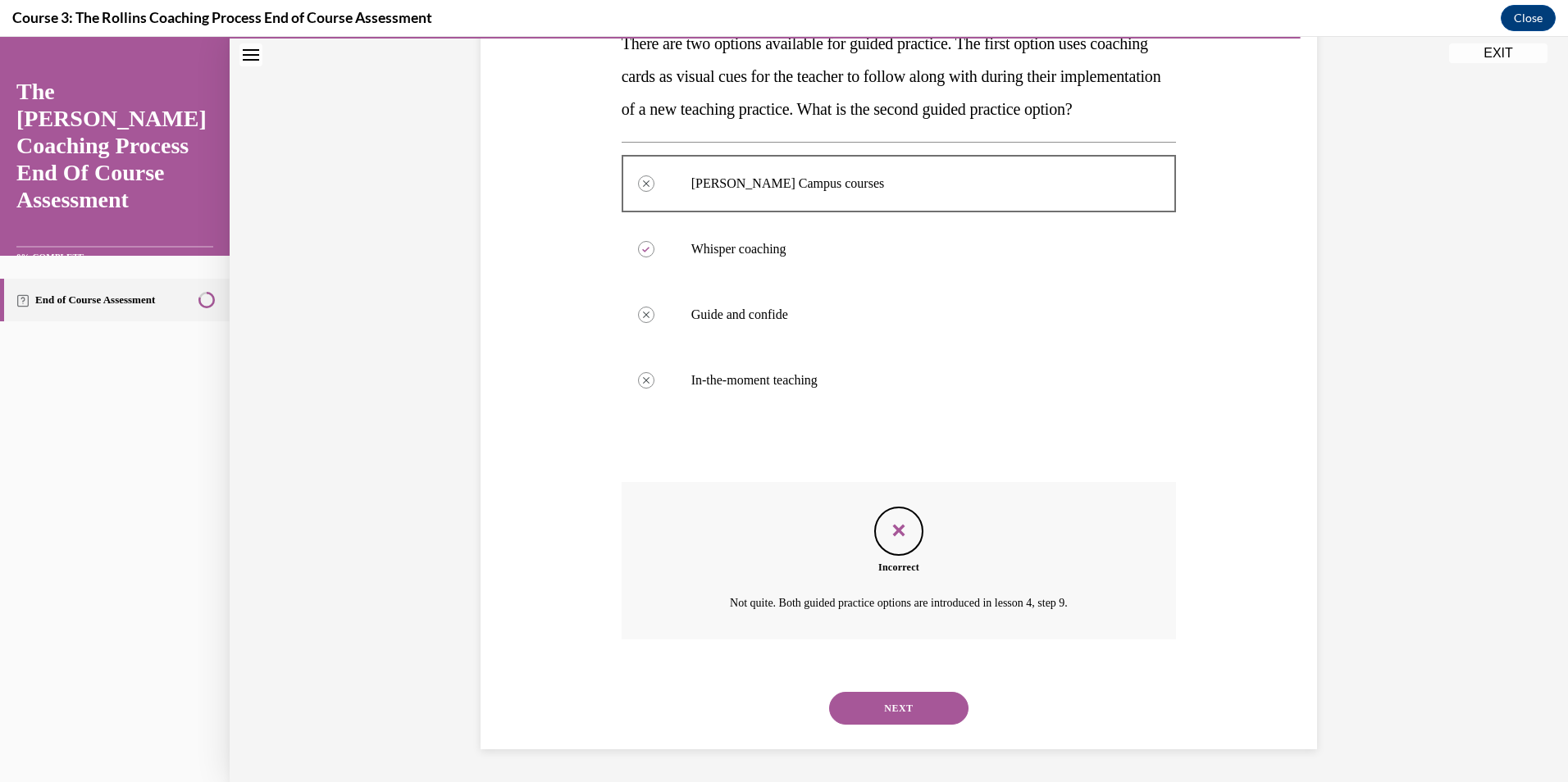
click at [909, 711] on button "NEXT" at bounding box center [898, 709] width 139 height 33
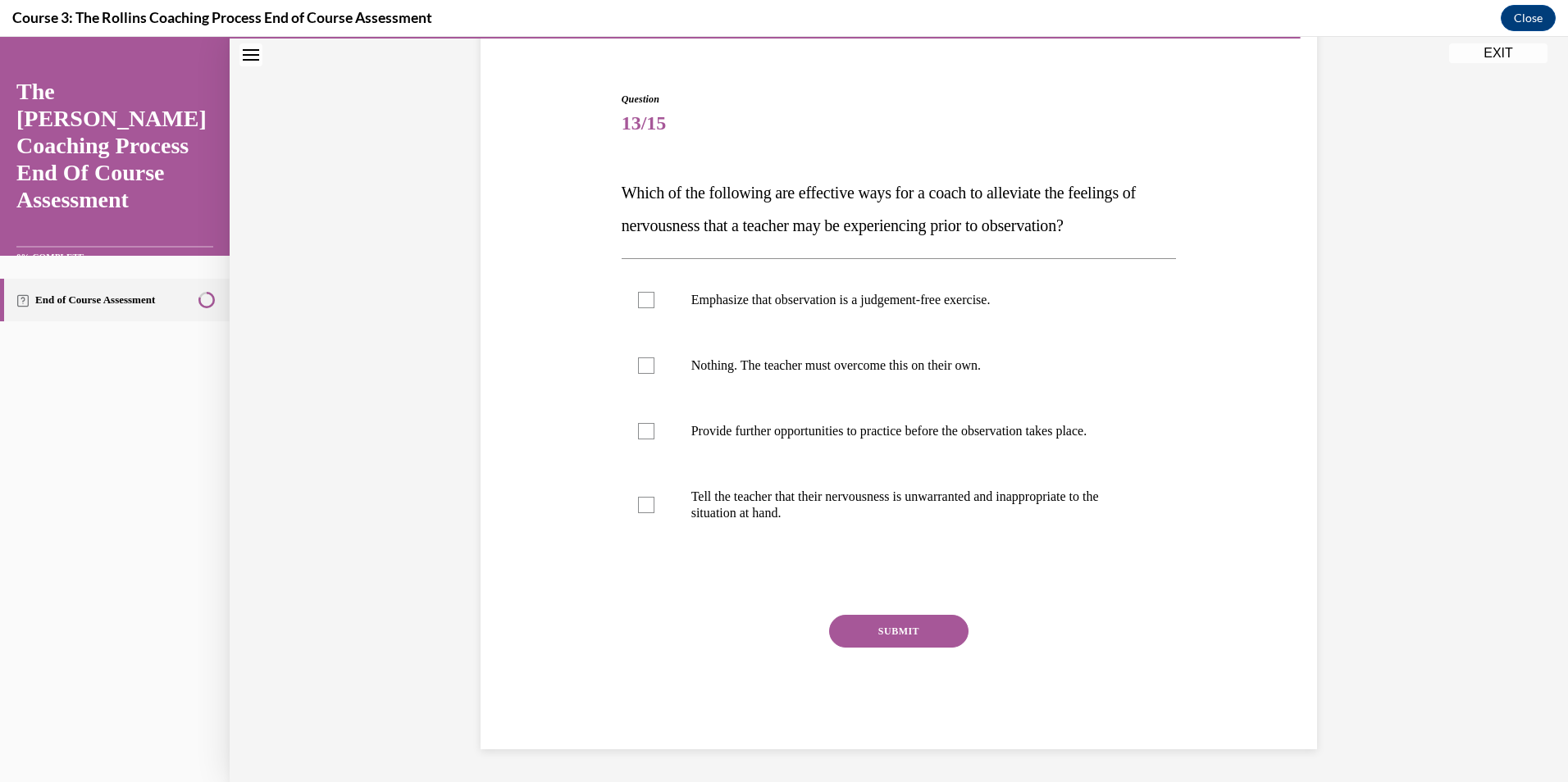
scroll to position [136, 0]
click at [855, 516] on p "Tell the teacher that their nervousness is unwarranted and inappropriate to the…" at bounding box center [914, 505] width 444 height 33
click at [654, 513] on input "Tell the teacher that their nervousness is unwarranted and inappropriate to the…" at bounding box center [646, 504] width 17 height 17
checkbox input "true"
click at [896, 632] on button "SUBMIT" at bounding box center [898, 631] width 139 height 33
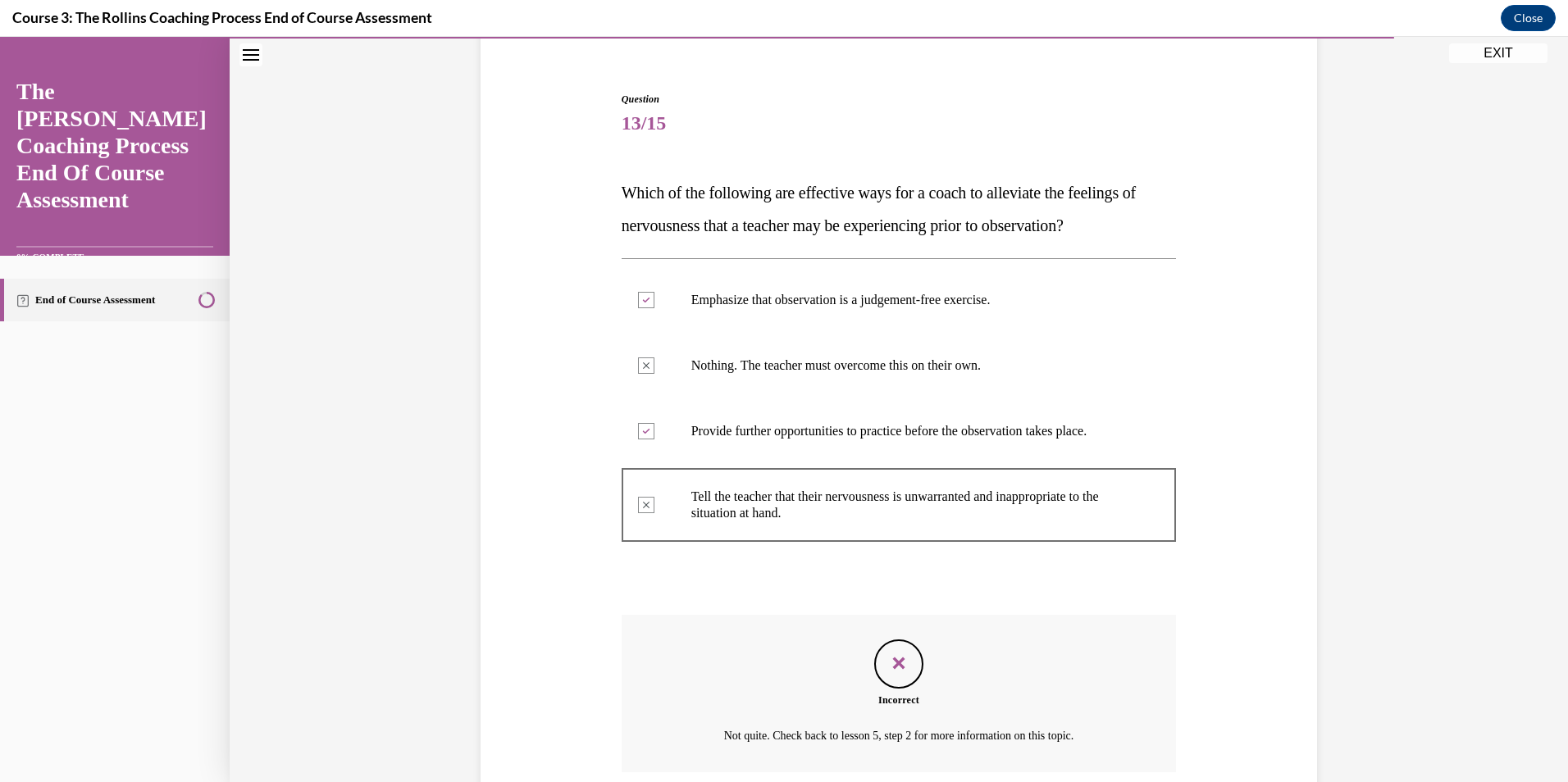
scroll to position [269, 0]
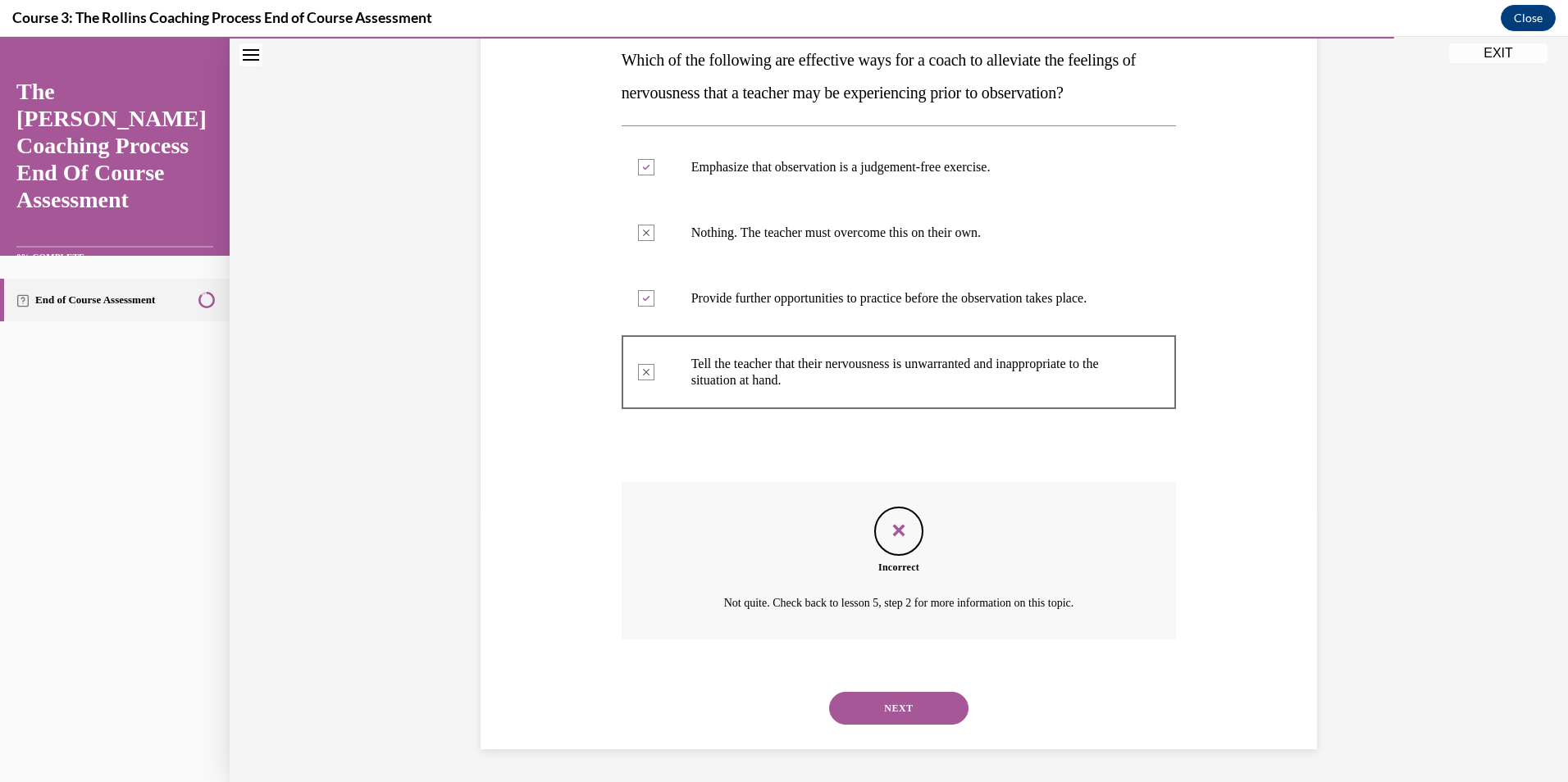
click at [913, 692] on button "NEXT" at bounding box center [898, 709] width 139 height 33
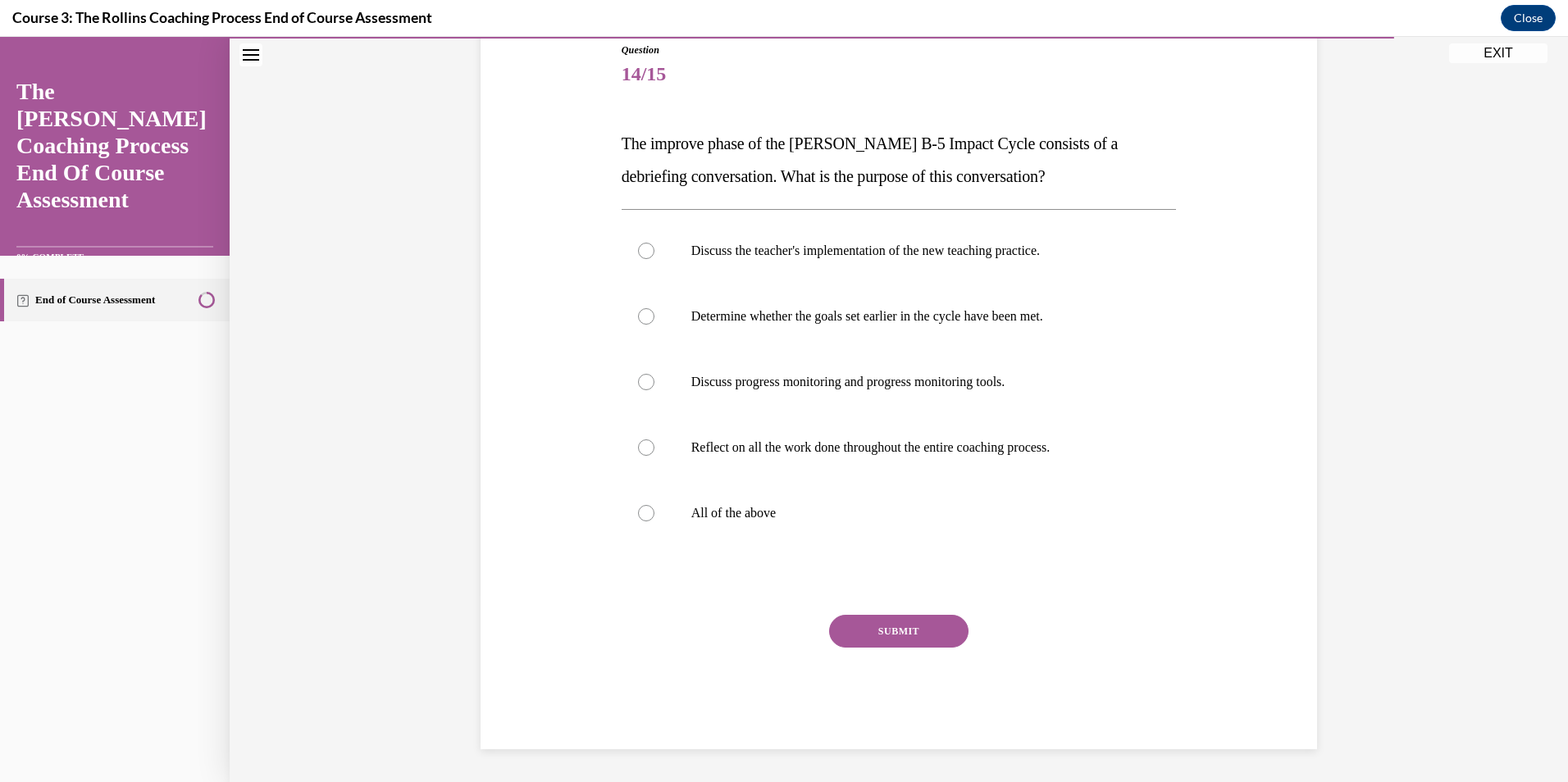
scroll to position [184, 0]
click at [837, 324] on p "Determine whether the goals set earlier in the cycle have been met." at bounding box center [914, 317] width 444 height 17
click at [654, 324] on input "Determine whether the goals set earlier in the cycle have been met." at bounding box center [646, 317] width 17 height 17
radio input "true"
click at [895, 631] on button "SUBMIT" at bounding box center [898, 631] width 139 height 33
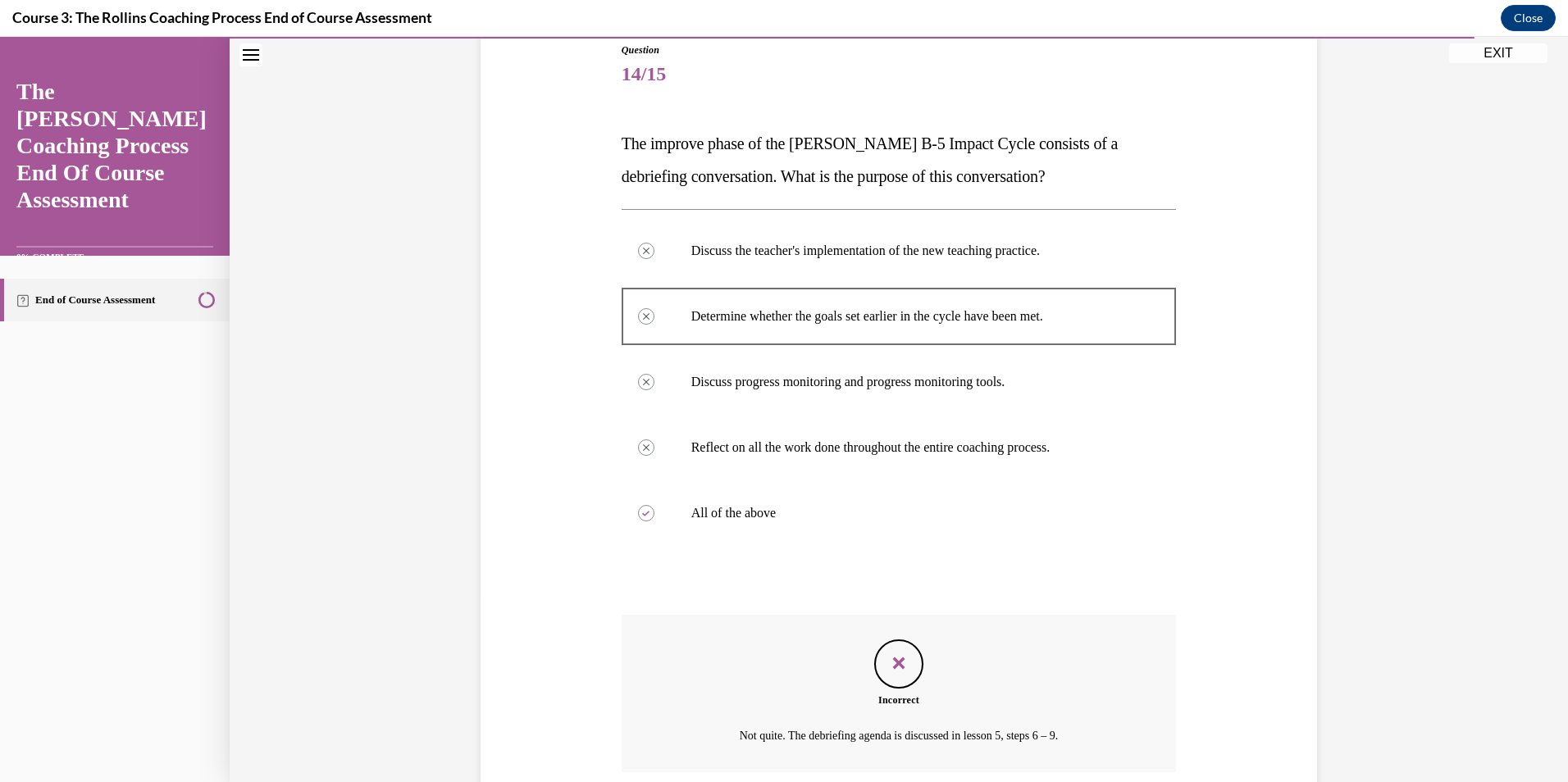
scroll to position [318, 0]
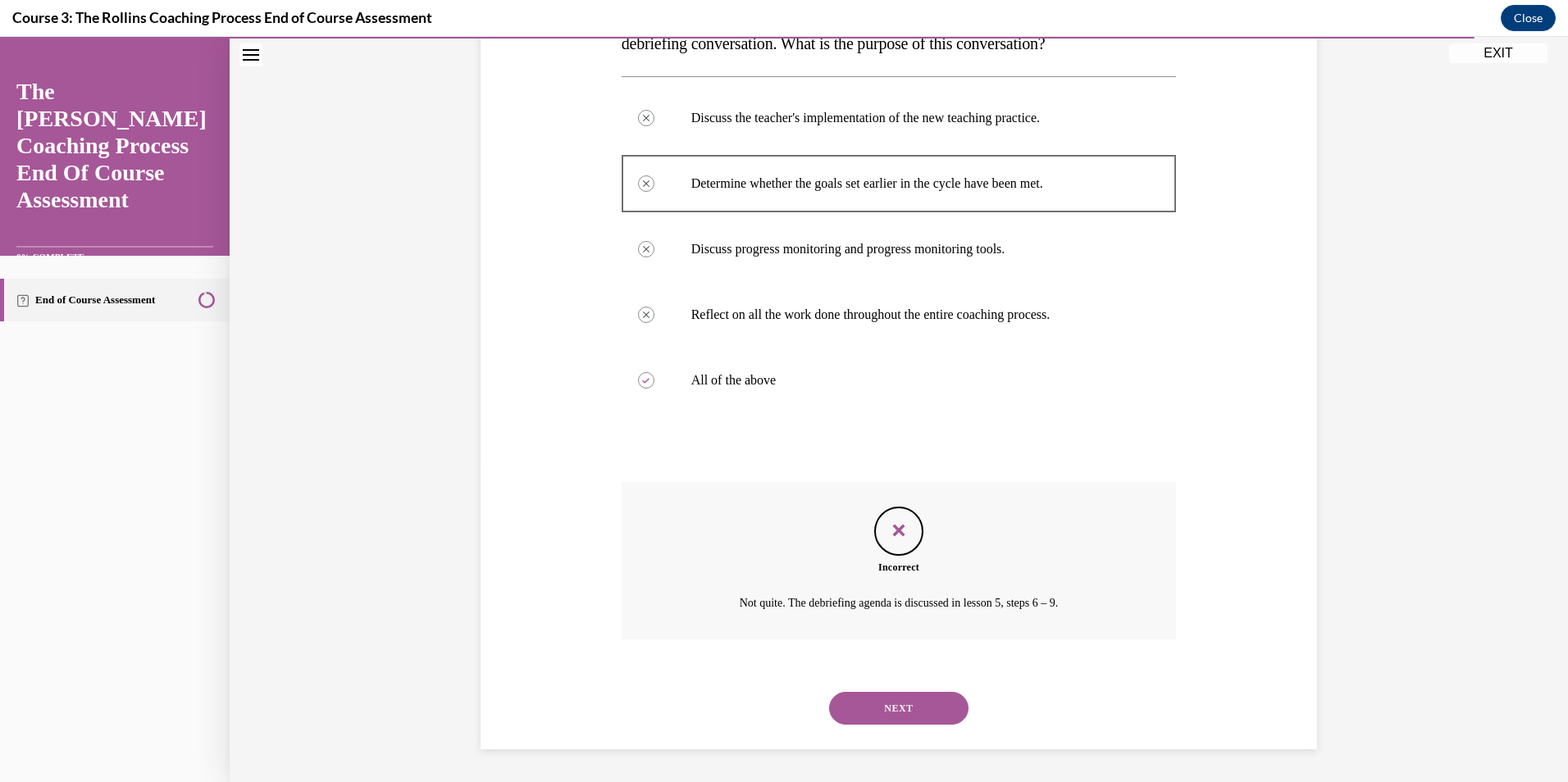
click at [920, 709] on button "NEXT" at bounding box center [898, 709] width 139 height 33
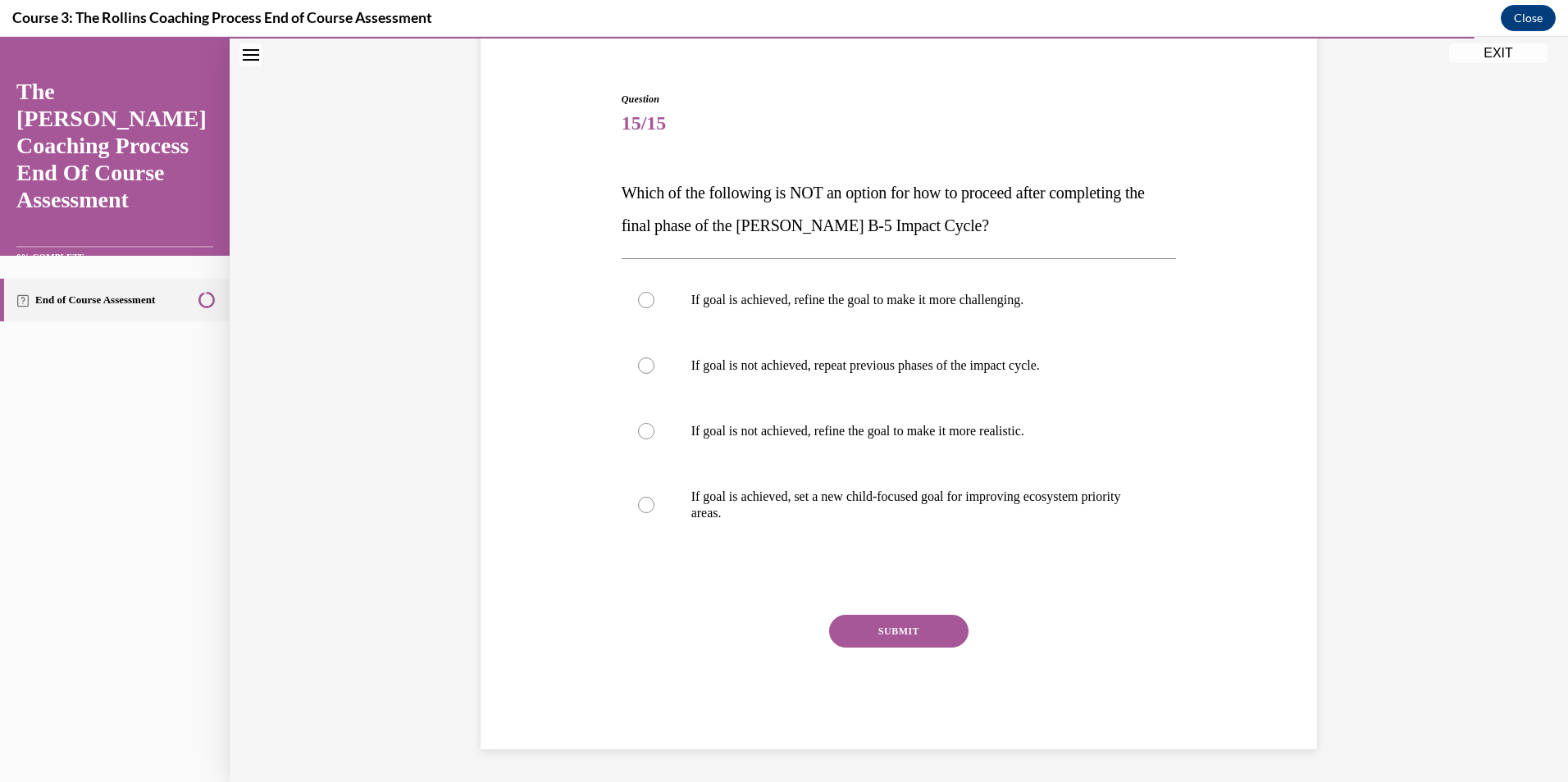
scroll to position [136, 0]
click at [760, 300] on p "If goal is achieved, refine the goal to make it more challenging." at bounding box center [914, 300] width 444 height 17
click at [654, 300] on input "If goal is achieved, refine the goal to make it more challenging." at bounding box center [646, 300] width 17 height 17
radio input "true"
click at [902, 630] on button "SUBMIT" at bounding box center [898, 631] width 139 height 33
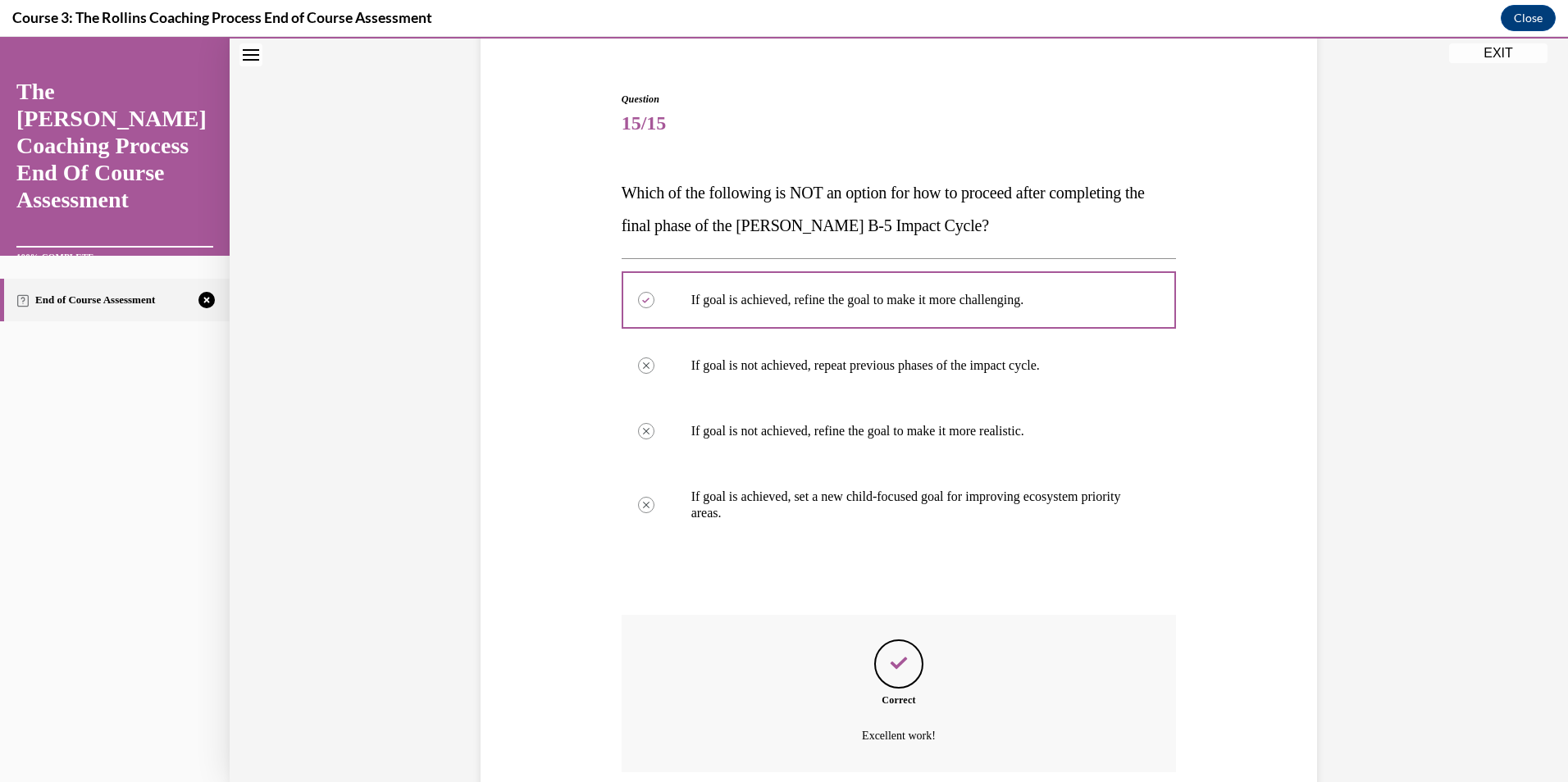
scroll to position [269, 0]
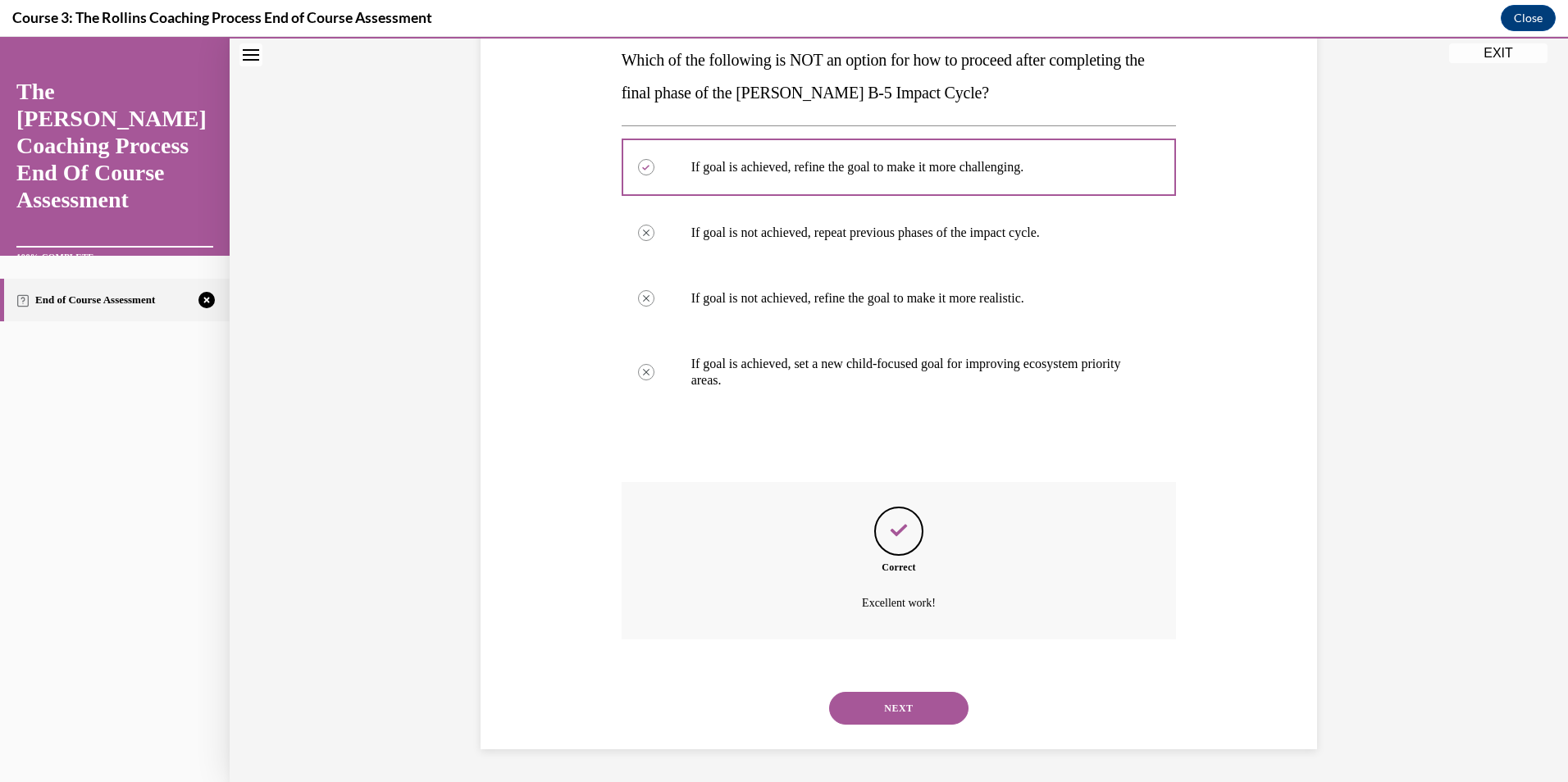
click at [923, 701] on button "NEXT" at bounding box center [898, 709] width 139 height 33
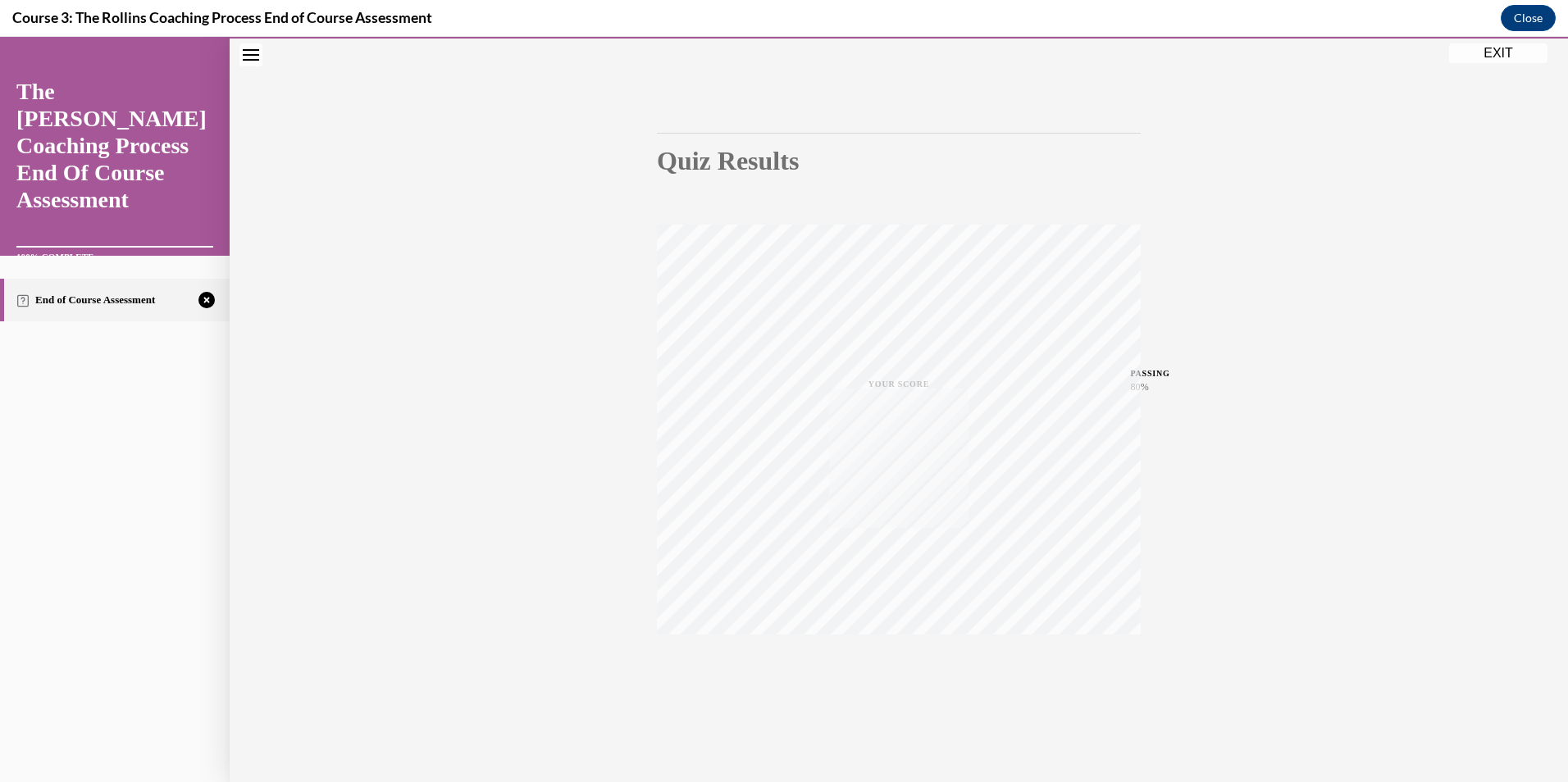
scroll to position [95, 0]
click at [892, 665] on div "TAKE AGAIN" at bounding box center [899, 672] width 58 height 39
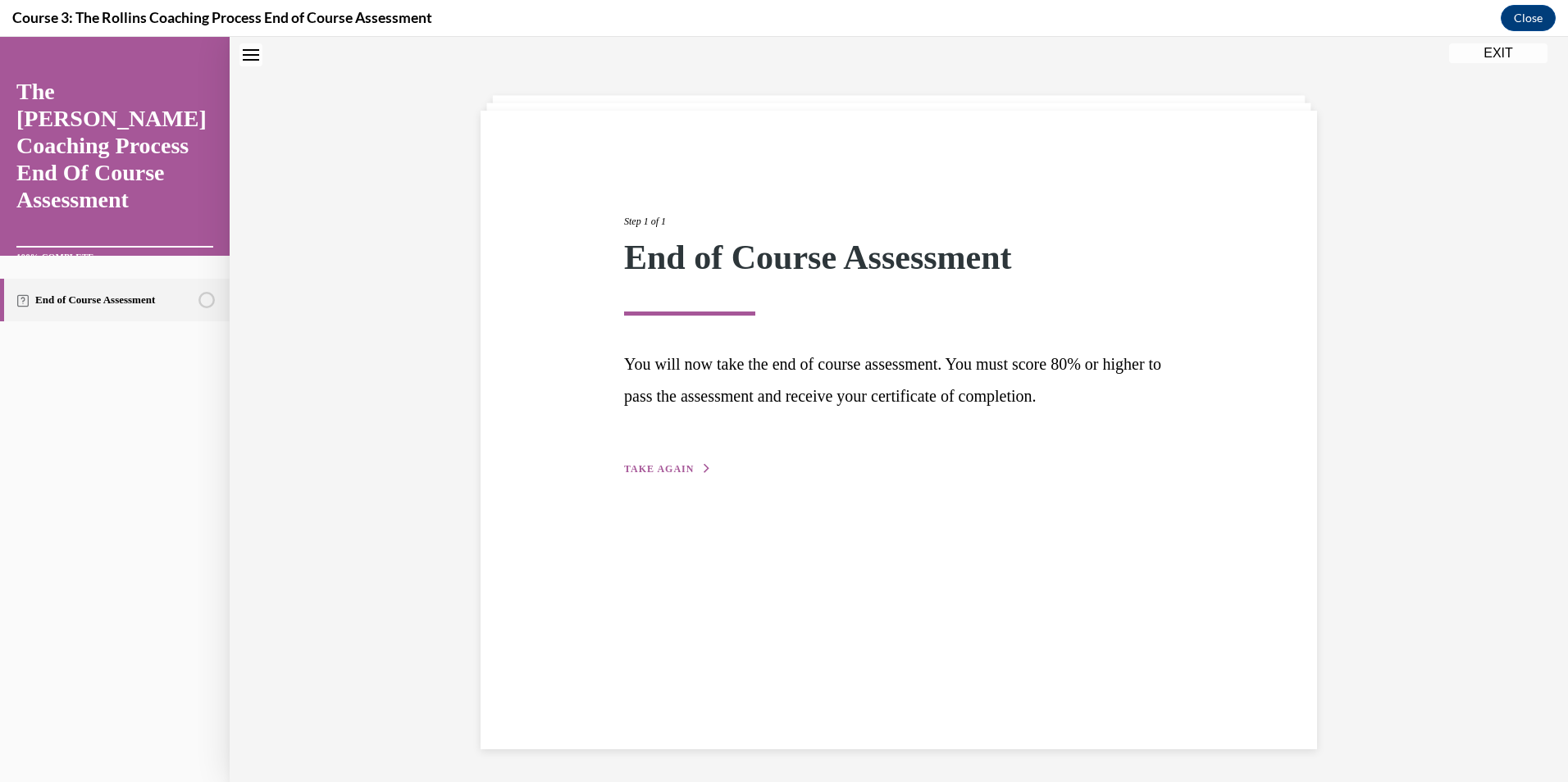
click at [676, 465] on span "TAKE AGAIN" at bounding box center [659, 469] width 70 height 12
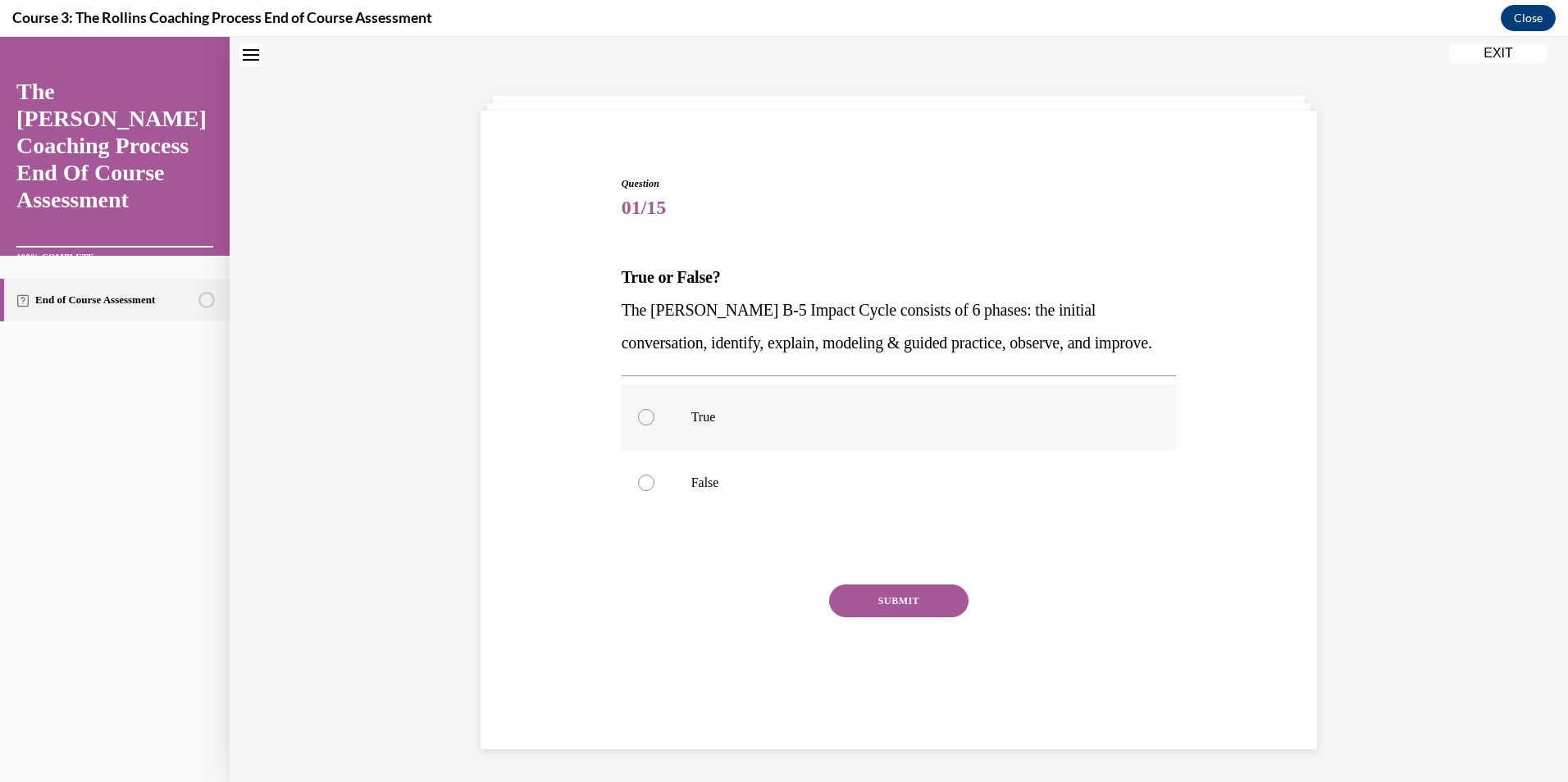
click at [704, 408] on label "True" at bounding box center [899, 417] width 555 height 65
click at [654, 409] on input "True" at bounding box center [646, 417] width 17 height 17
radio input "true"
click at [907, 600] on button "SUBMIT" at bounding box center [898, 601] width 139 height 33
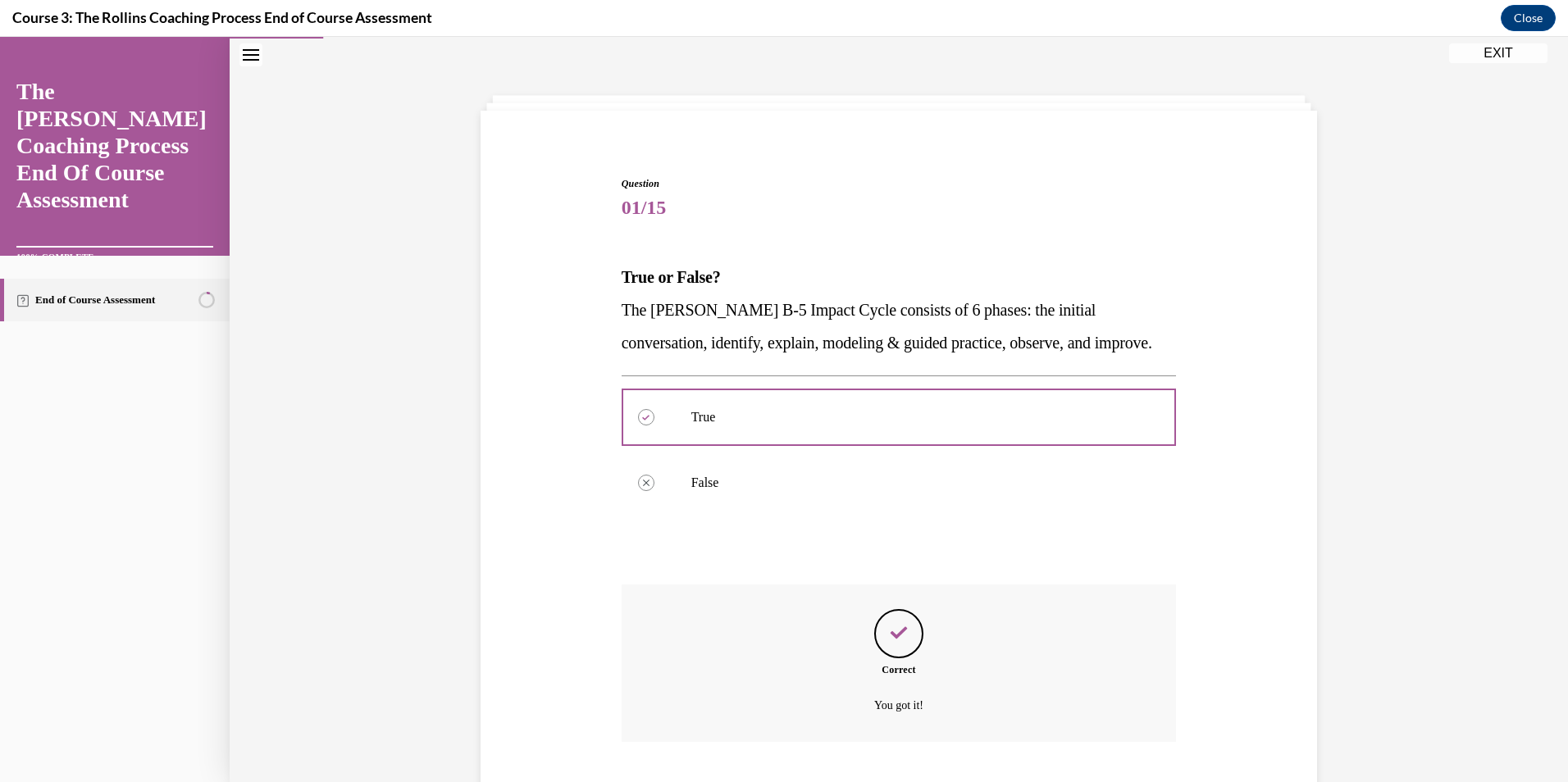
scroll to position [154, 0]
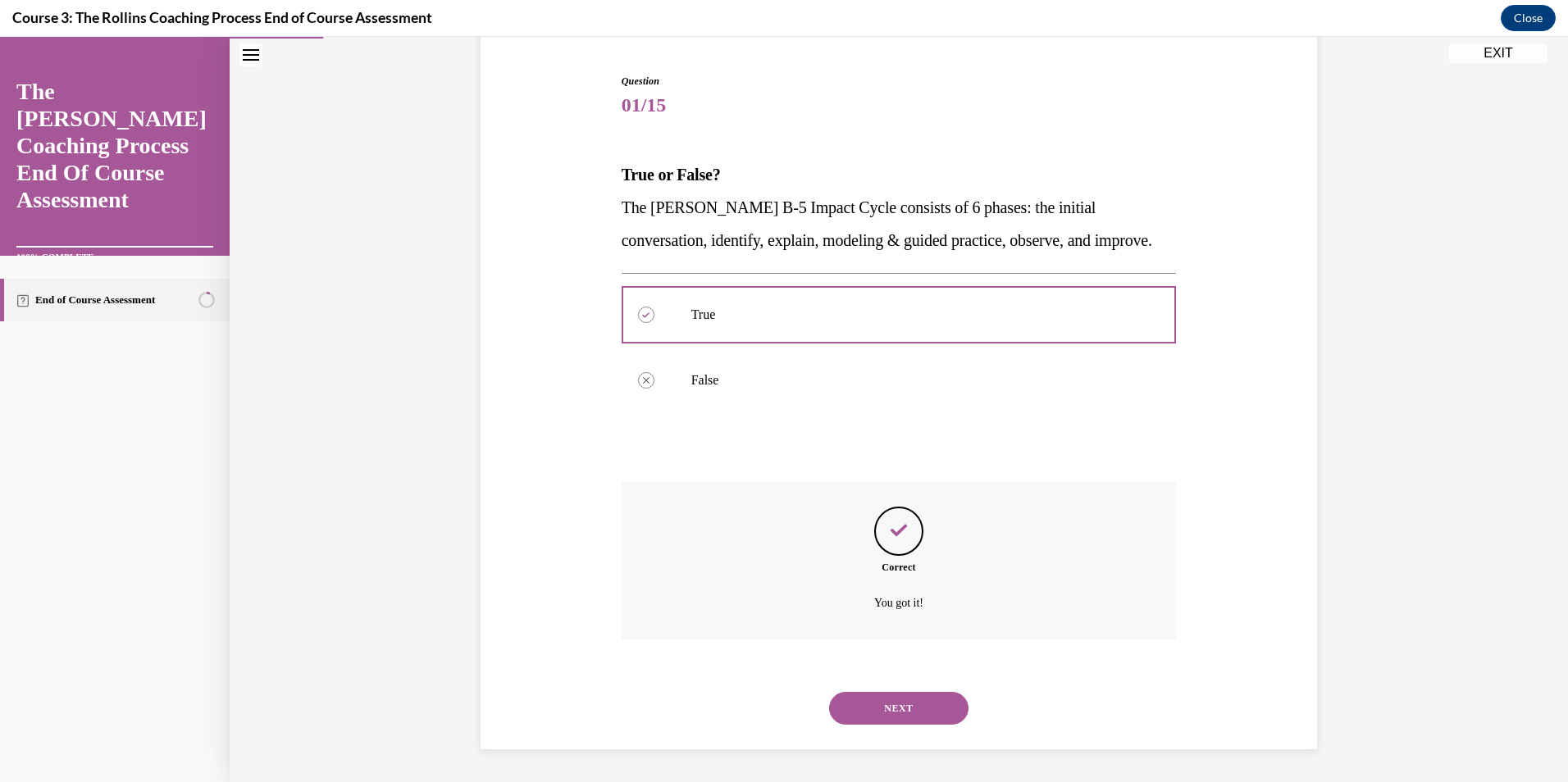
click at [905, 716] on button "NEXT" at bounding box center [898, 709] width 139 height 33
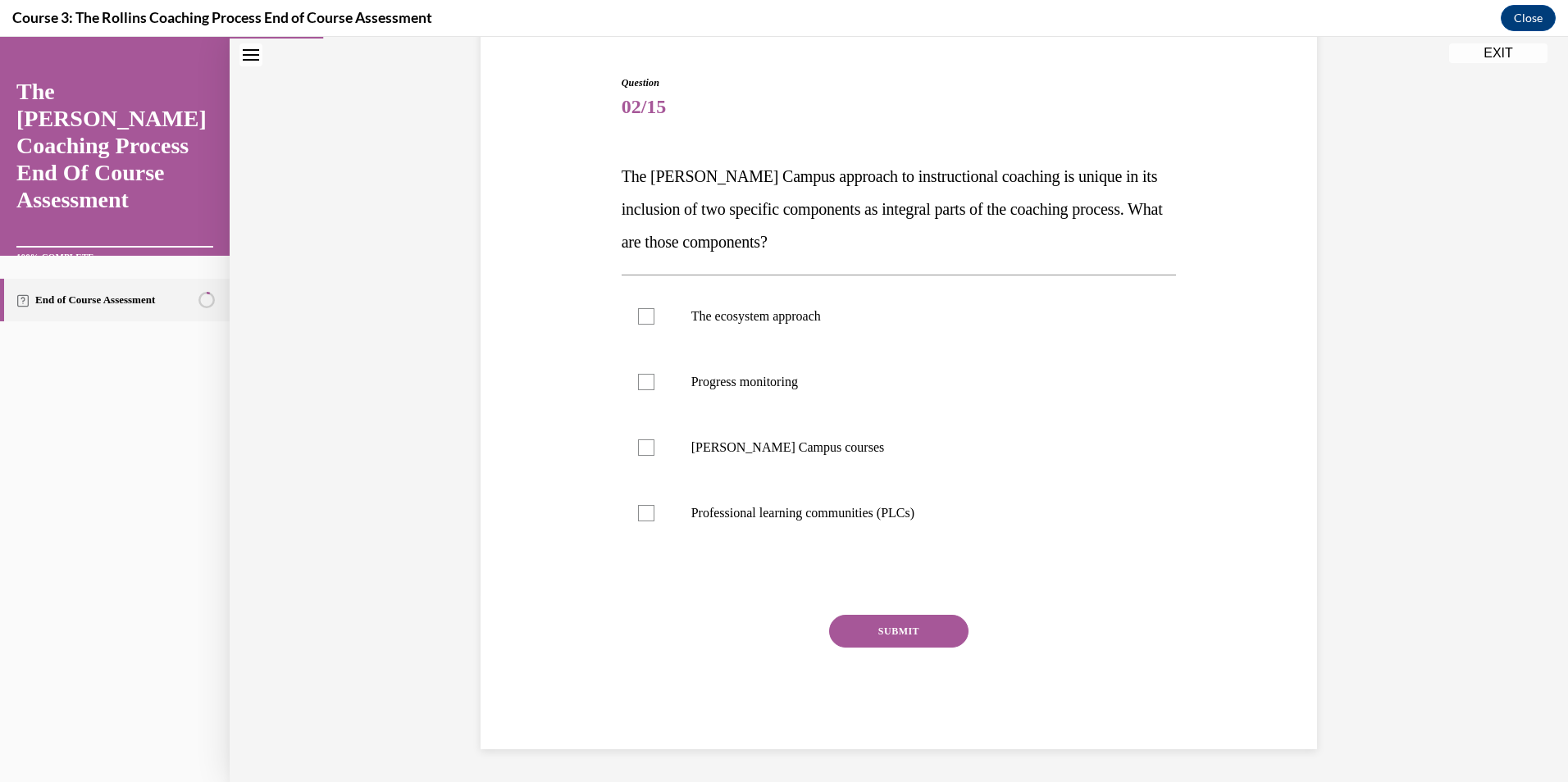
scroll to position [85, 0]
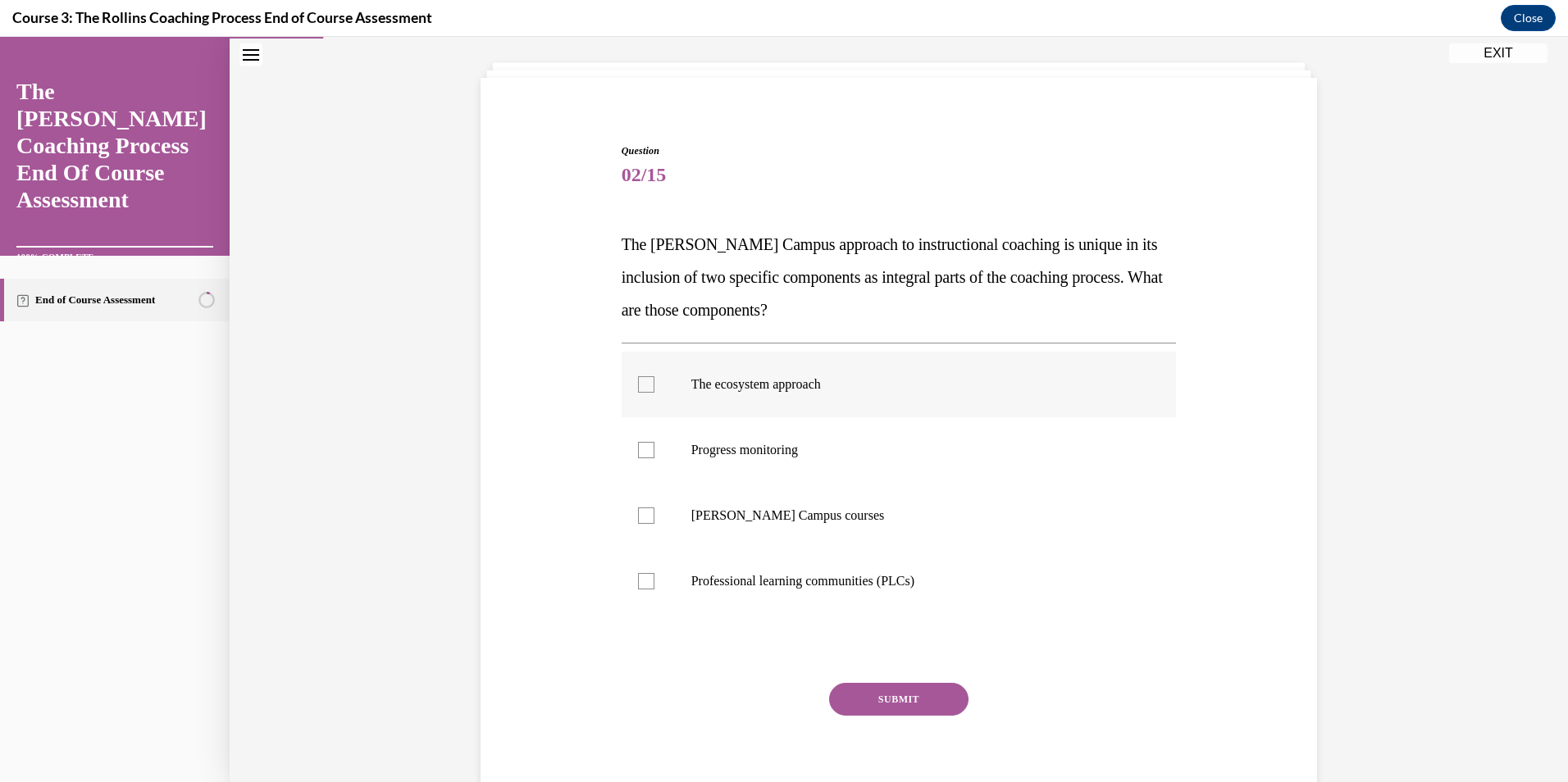
click at [728, 391] on p "The ecosystem approach" at bounding box center [914, 384] width 444 height 17
click at [654, 391] on input "The ecosystem approach" at bounding box center [646, 384] width 17 height 17
checkbox input "true"
click at [744, 516] on p "Cox Campus courses" at bounding box center [914, 515] width 444 height 17
click at [654, 516] on input "Cox Campus courses" at bounding box center [646, 515] width 17 height 17
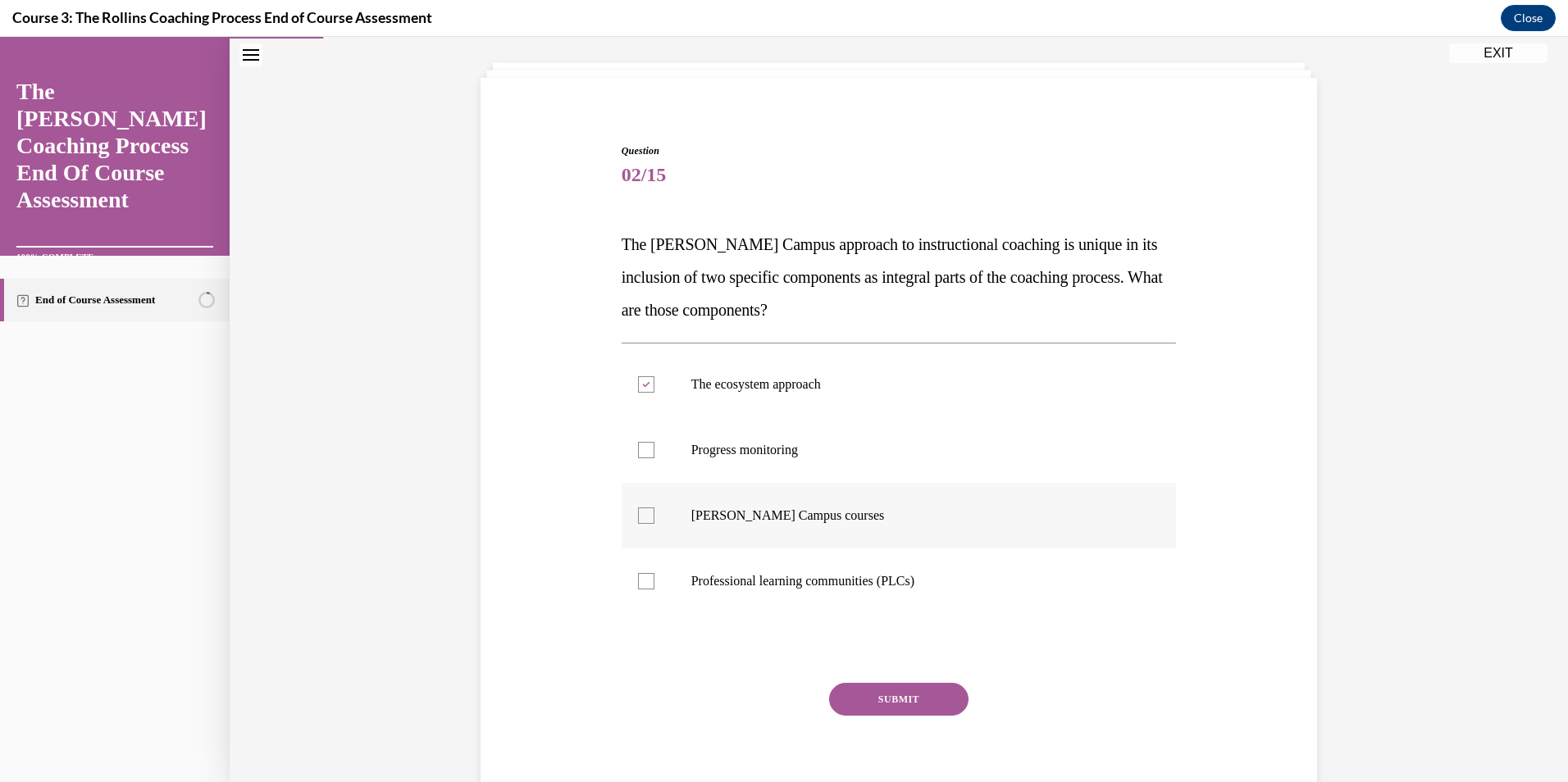
checkbox input "true"
click at [885, 700] on button "SUBMIT" at bounding box center [898, 699] width 139 height 33
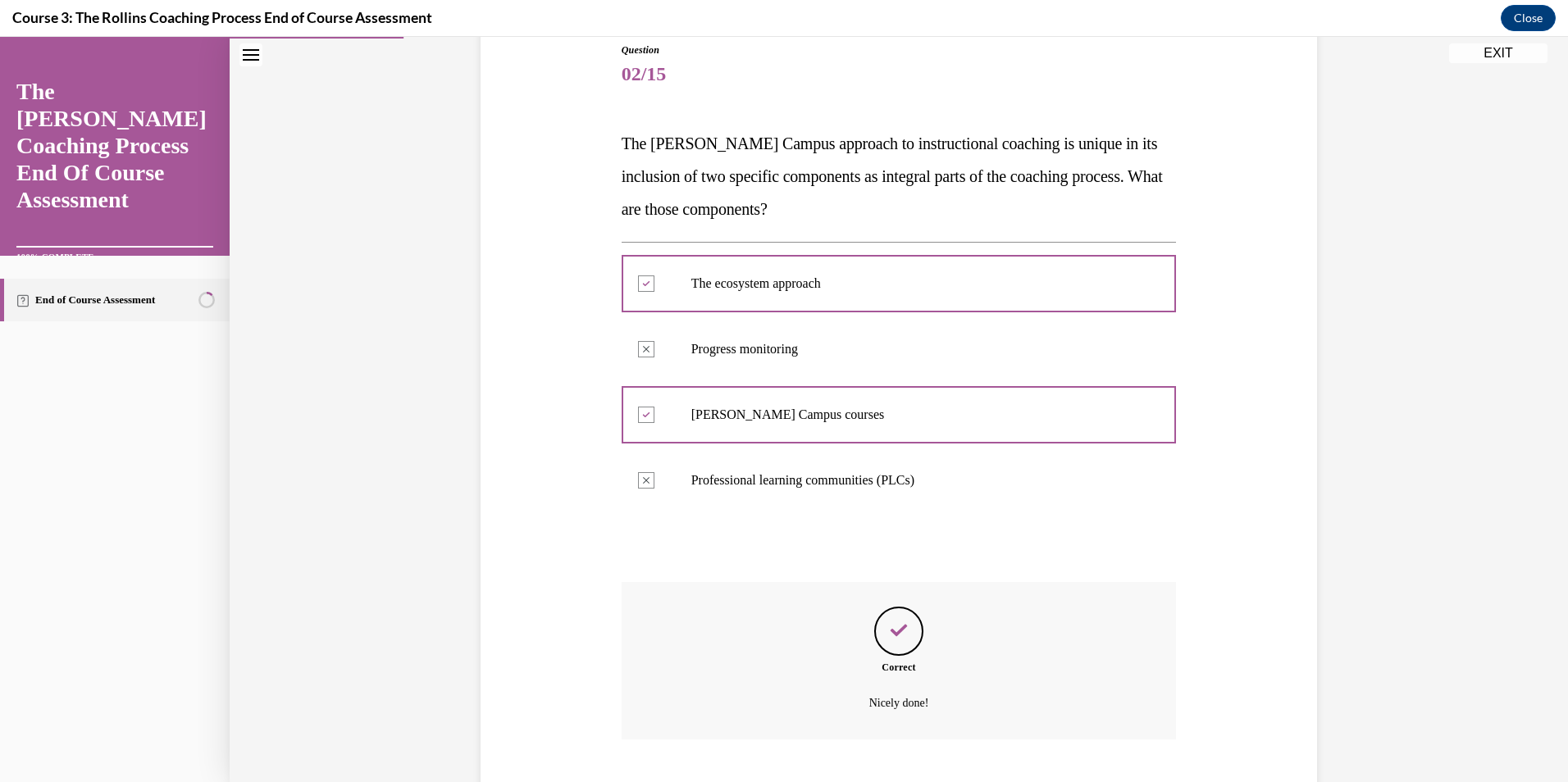
scroll to position [285, 0]
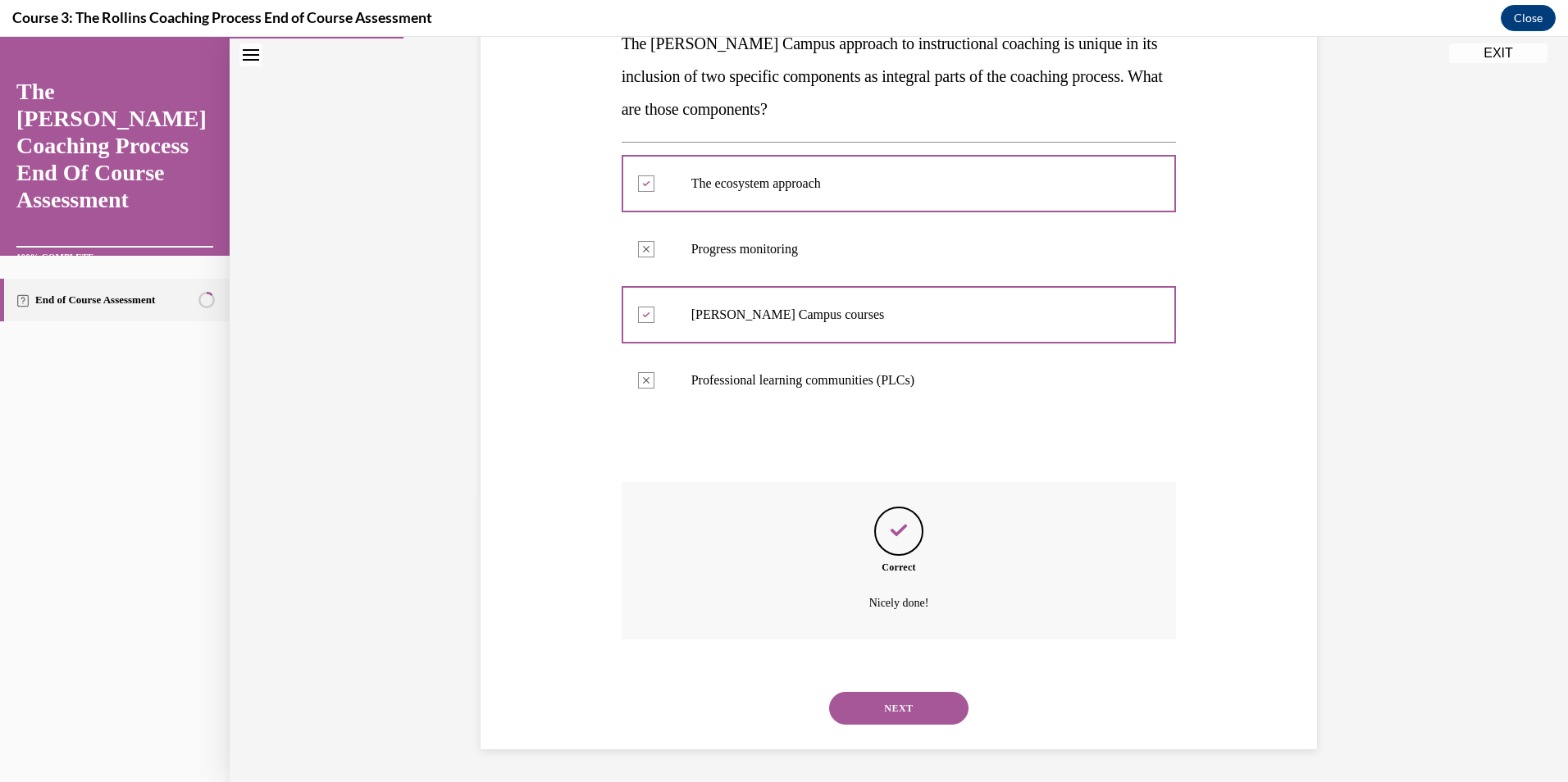
click at [903, 718] on button "NEXT" at bounding box center [898, 709] width 139 height 33
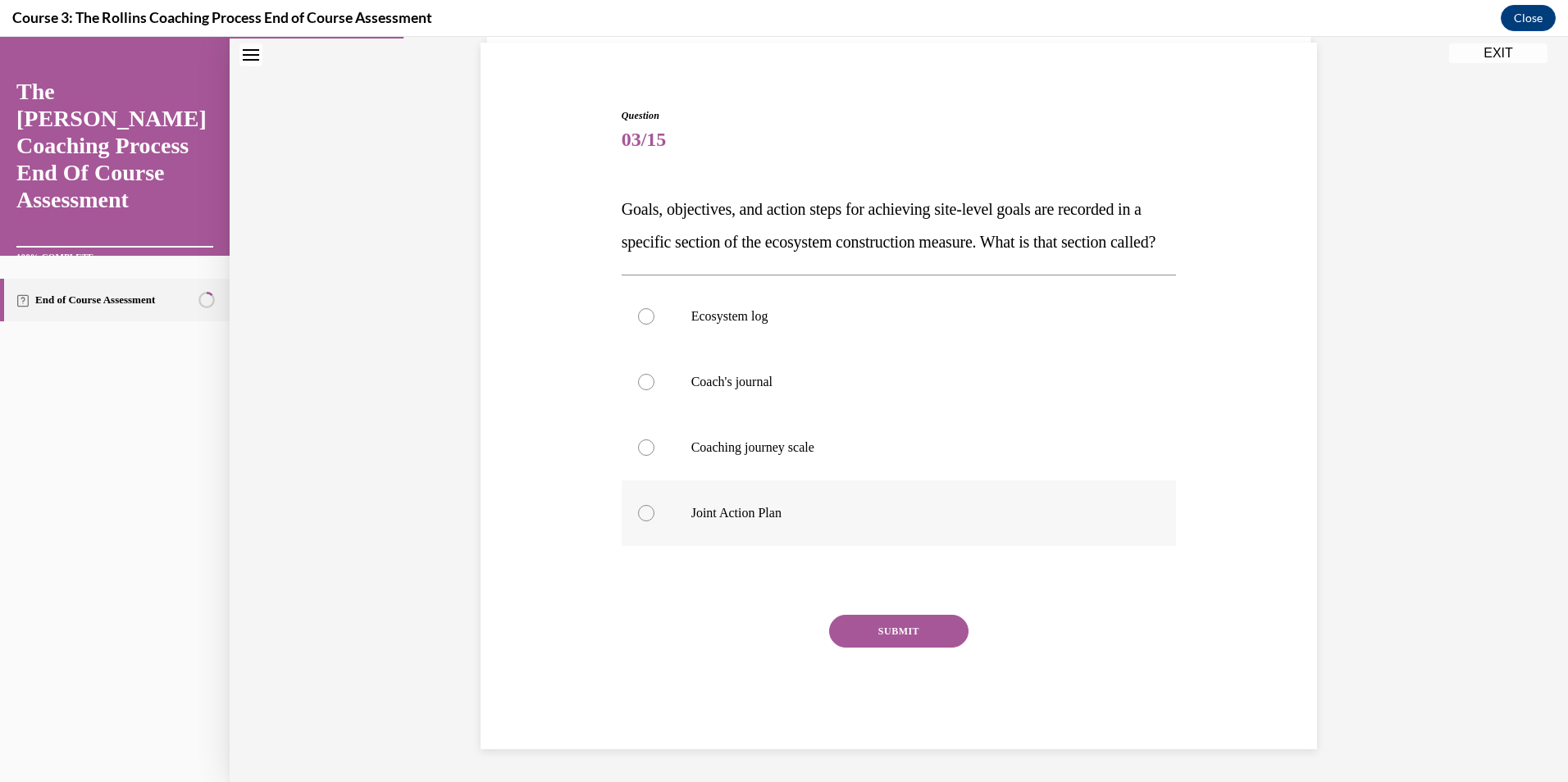
click at [734, 515] on p "Joint Action Plan" at bounding box center [914, 513] width 444 height 17
click at [654, 515] on input "Joint Action Plan" at bounding box center [646, 513] width 17 height 17
radio input "true"
click at [880, 635] on button "SUBMIT" at bounding box center [898, 631] width 139 height 33
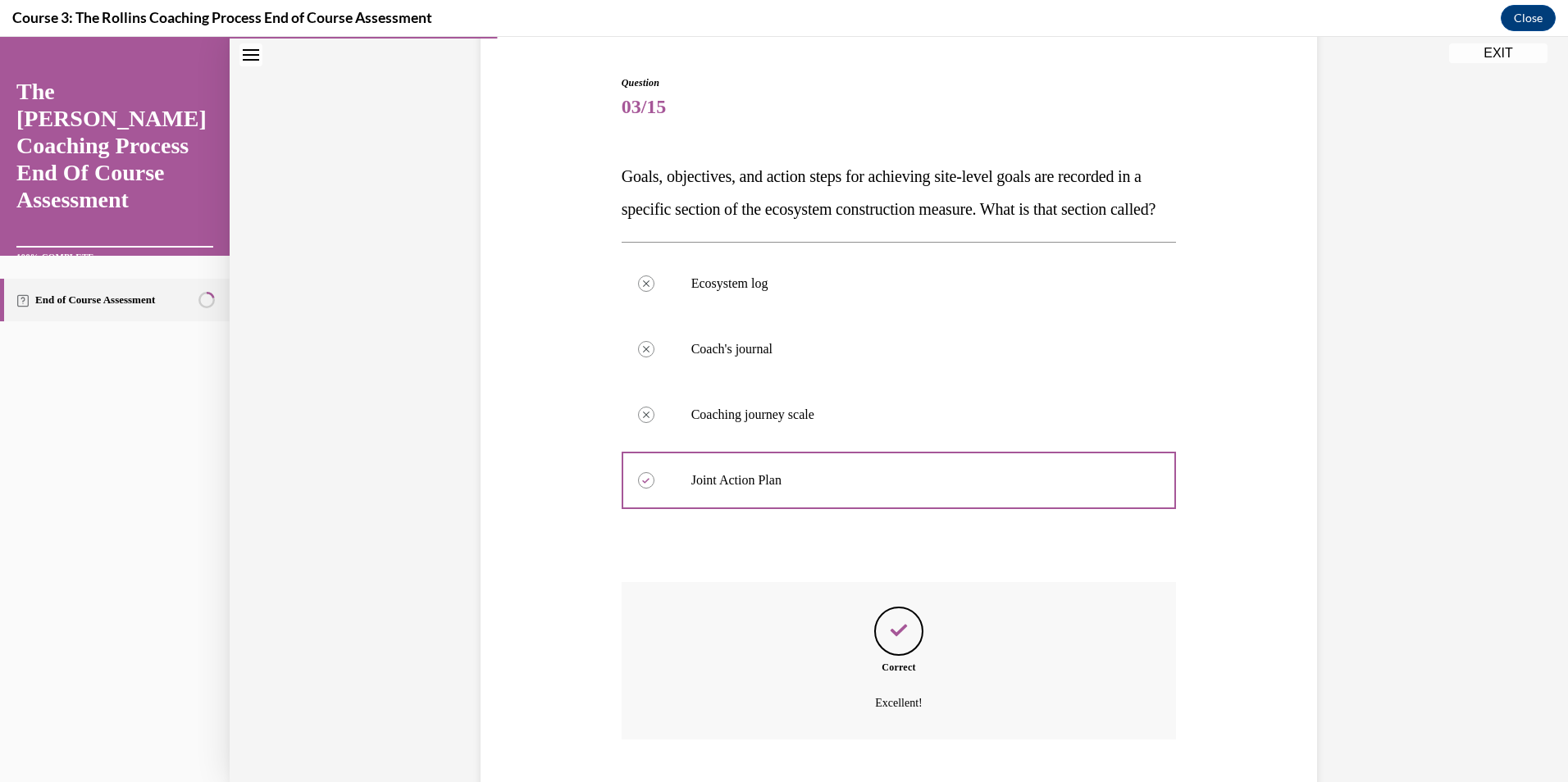
scroll to position [285, 0]
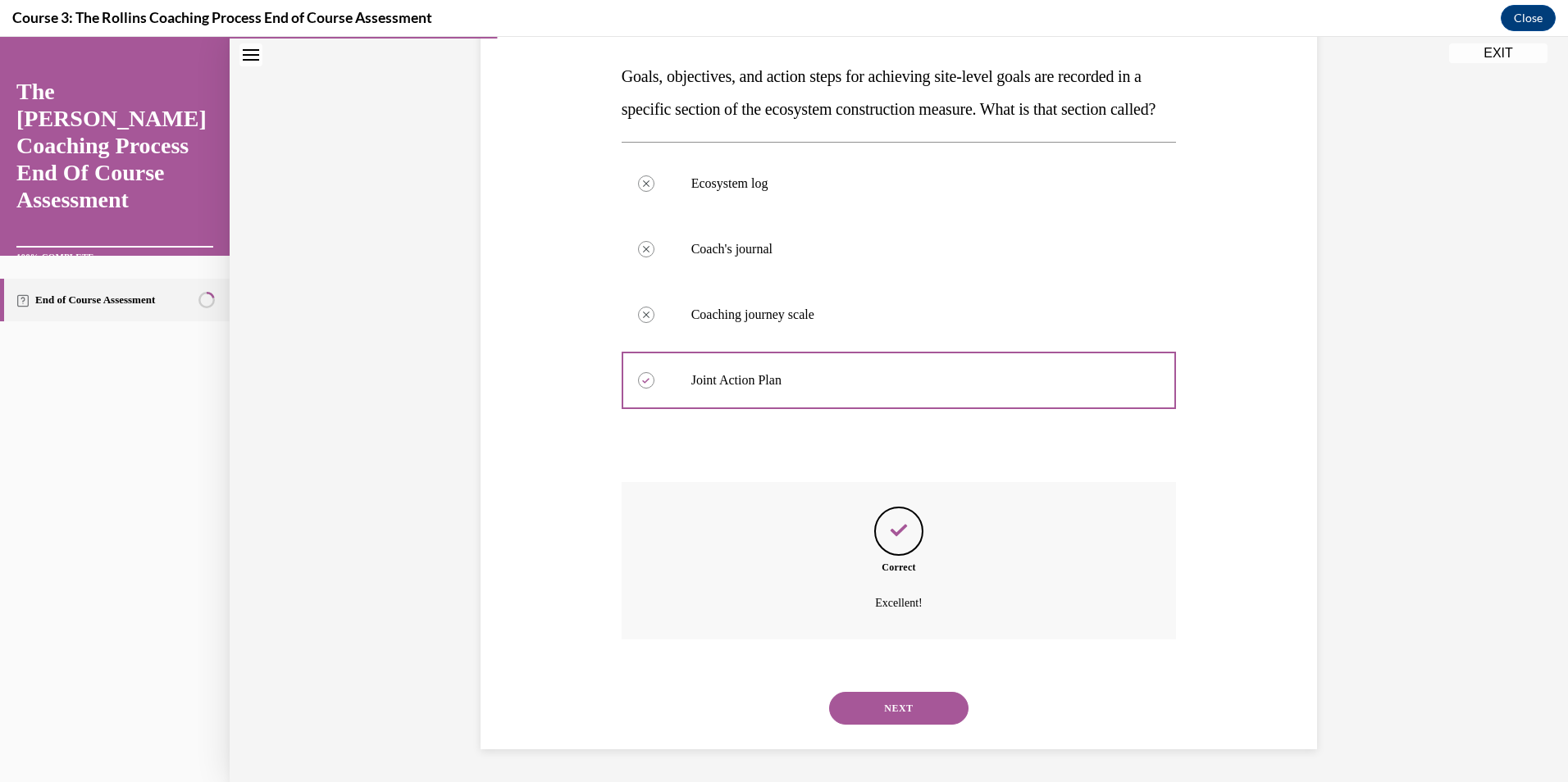
click at [891, 708] on button "NEXT" at bounding box center [898, 709] width 139 height 33
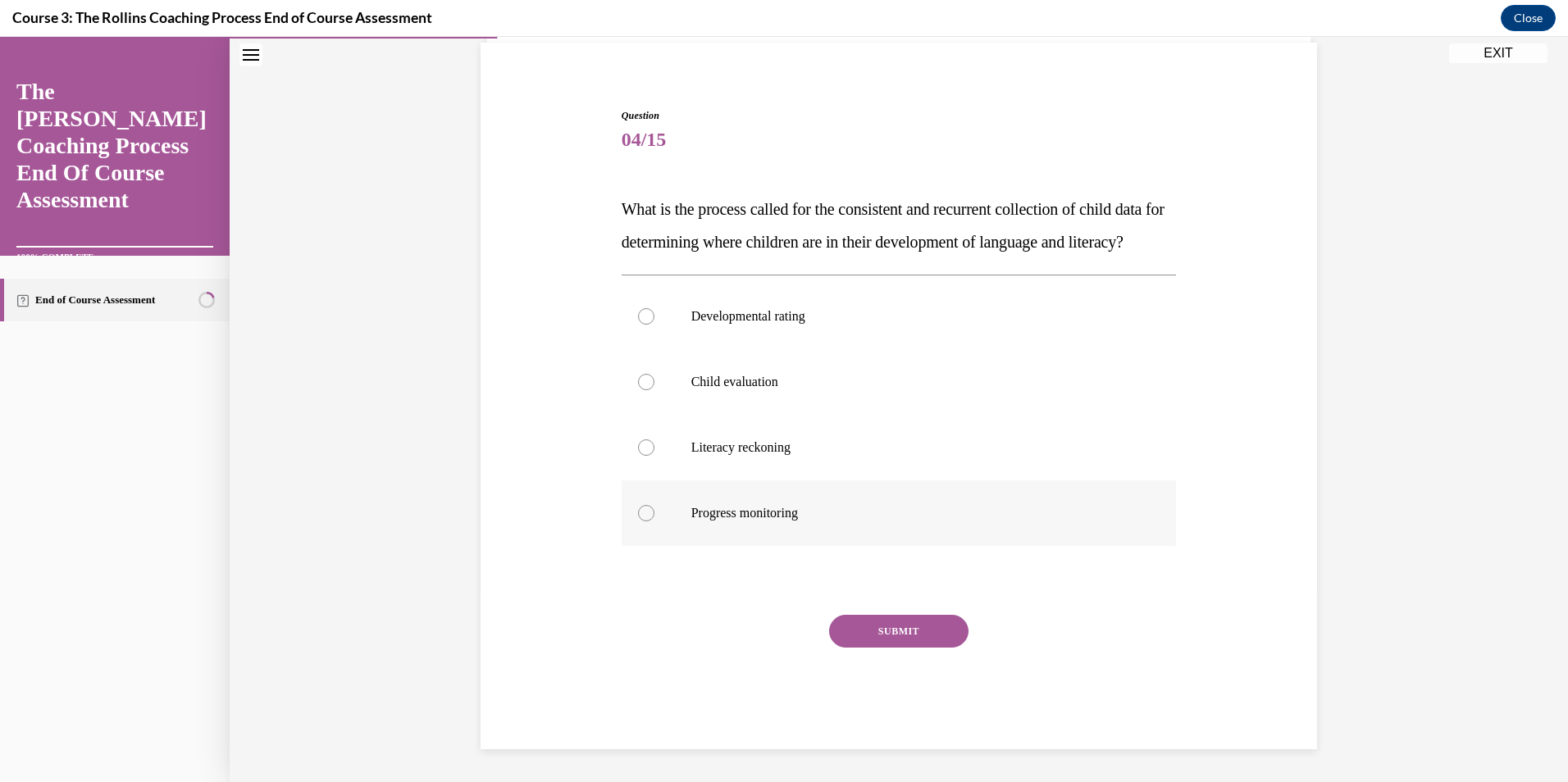
click at [738, 513] on p "Progress monitoring" at bounding box center [914, 513] width 444 height 17
click at [654, 513] on input "Progress monitoring" at bounding box center [646, 513] width 17 height 17
radio input "true"
click at [905, 632] on button "SUBMIT" at bounding box center [898, 631] width 139 height 33
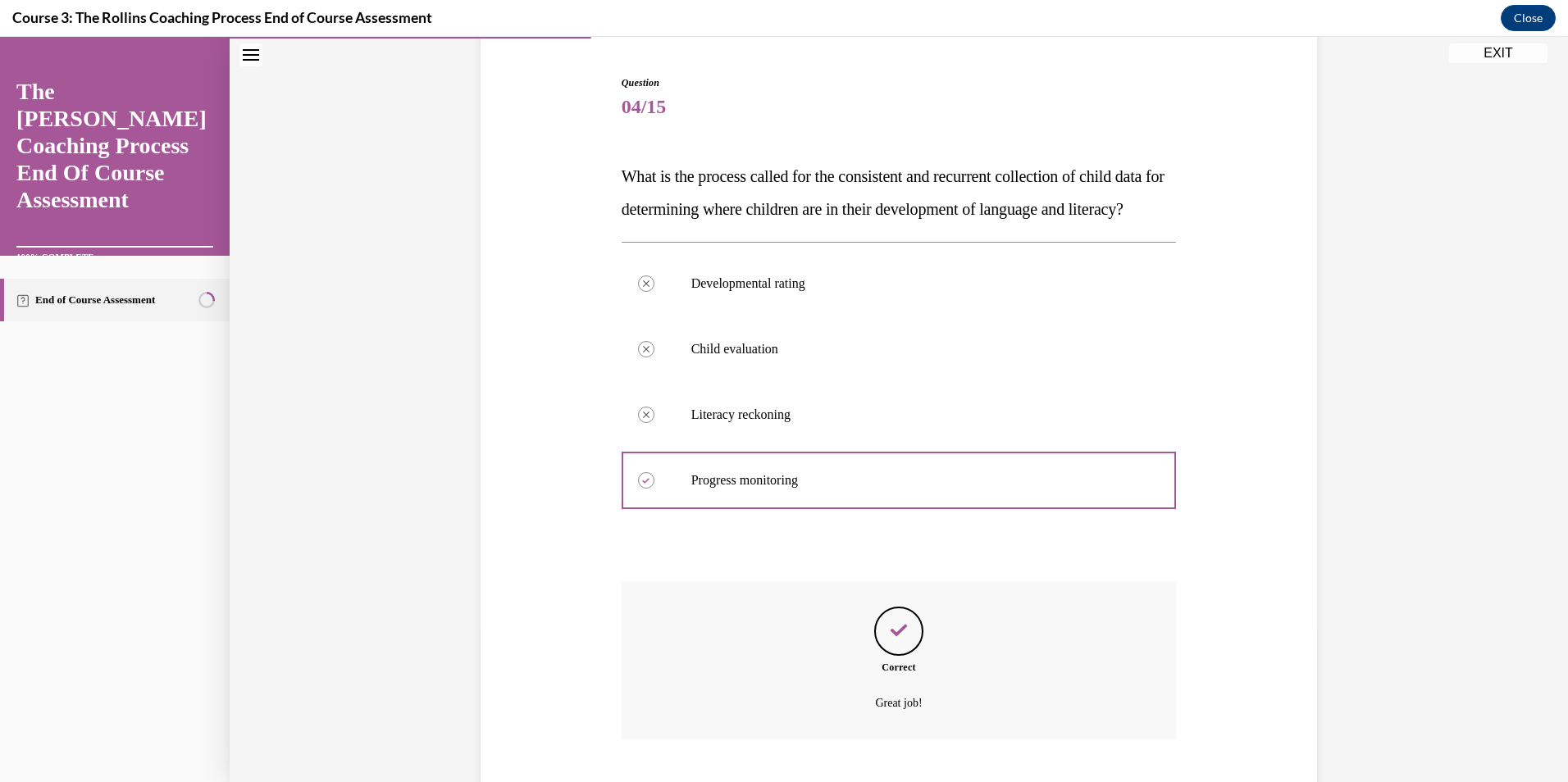
scroll to position [285, 0]
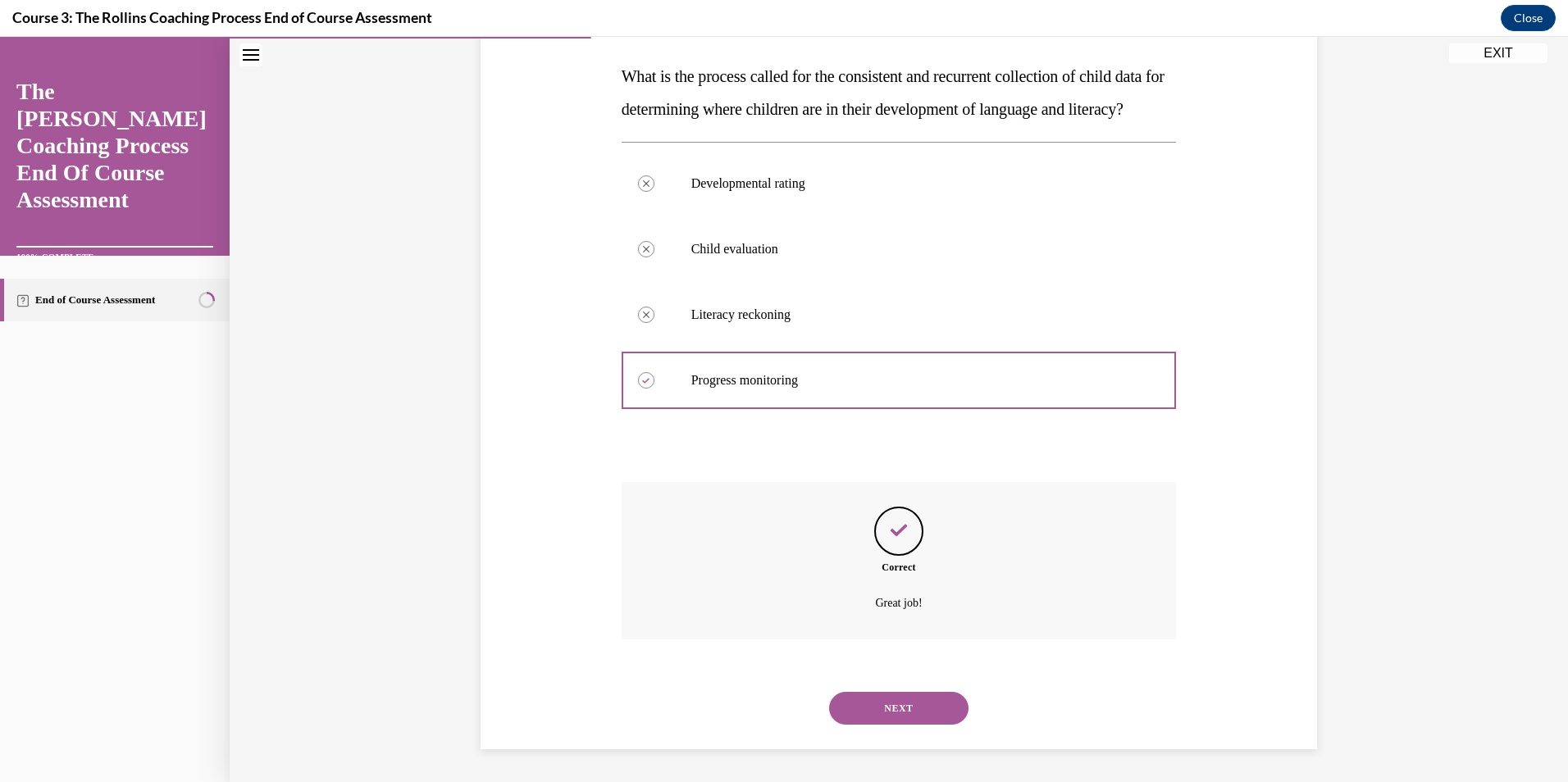
click at [884, 713] on button "NEXT" at bounding box center [898, 709] width 139 height 33
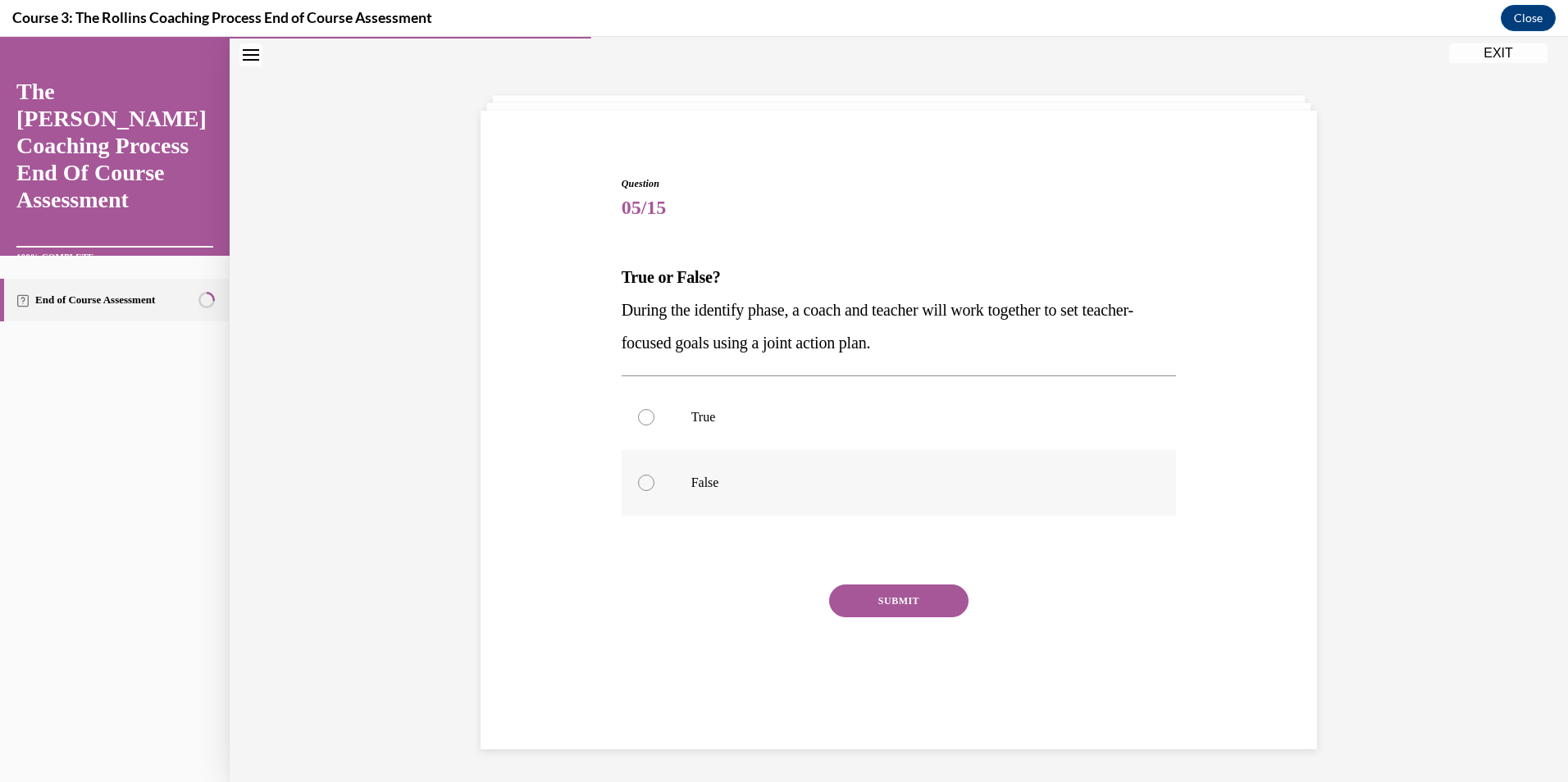
click at [700, 484] on p "False" at bounding box center [914, 482] width 444 height 17
click at [654, 484] on input "False" at bounding box center [646, 482] width 17 height 17
radio input "true"
click at [888, 601] on button "SUBMIT" at bounding box center [898, 601] width 139 height 33
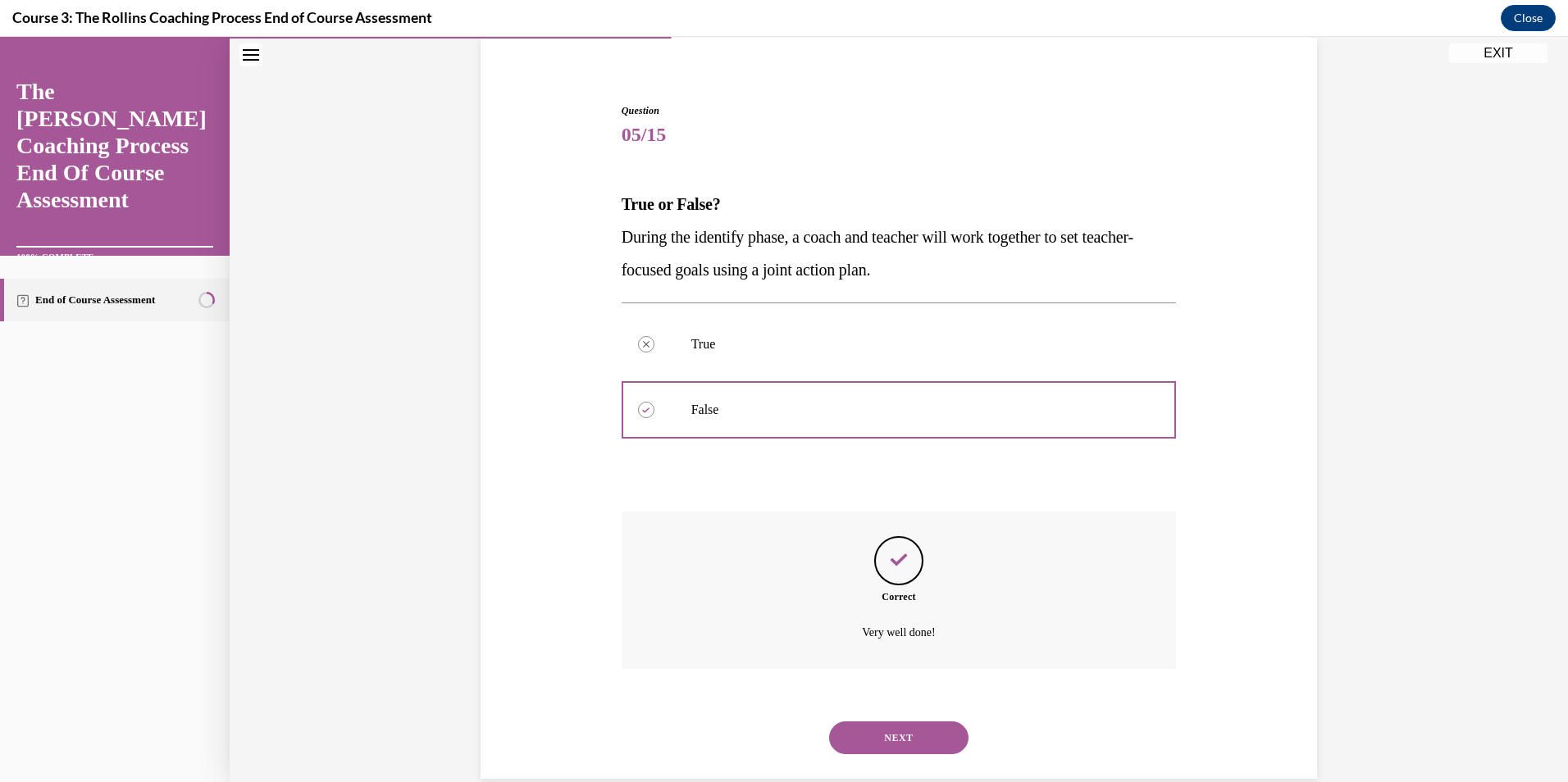
scroll to position [154, 0]
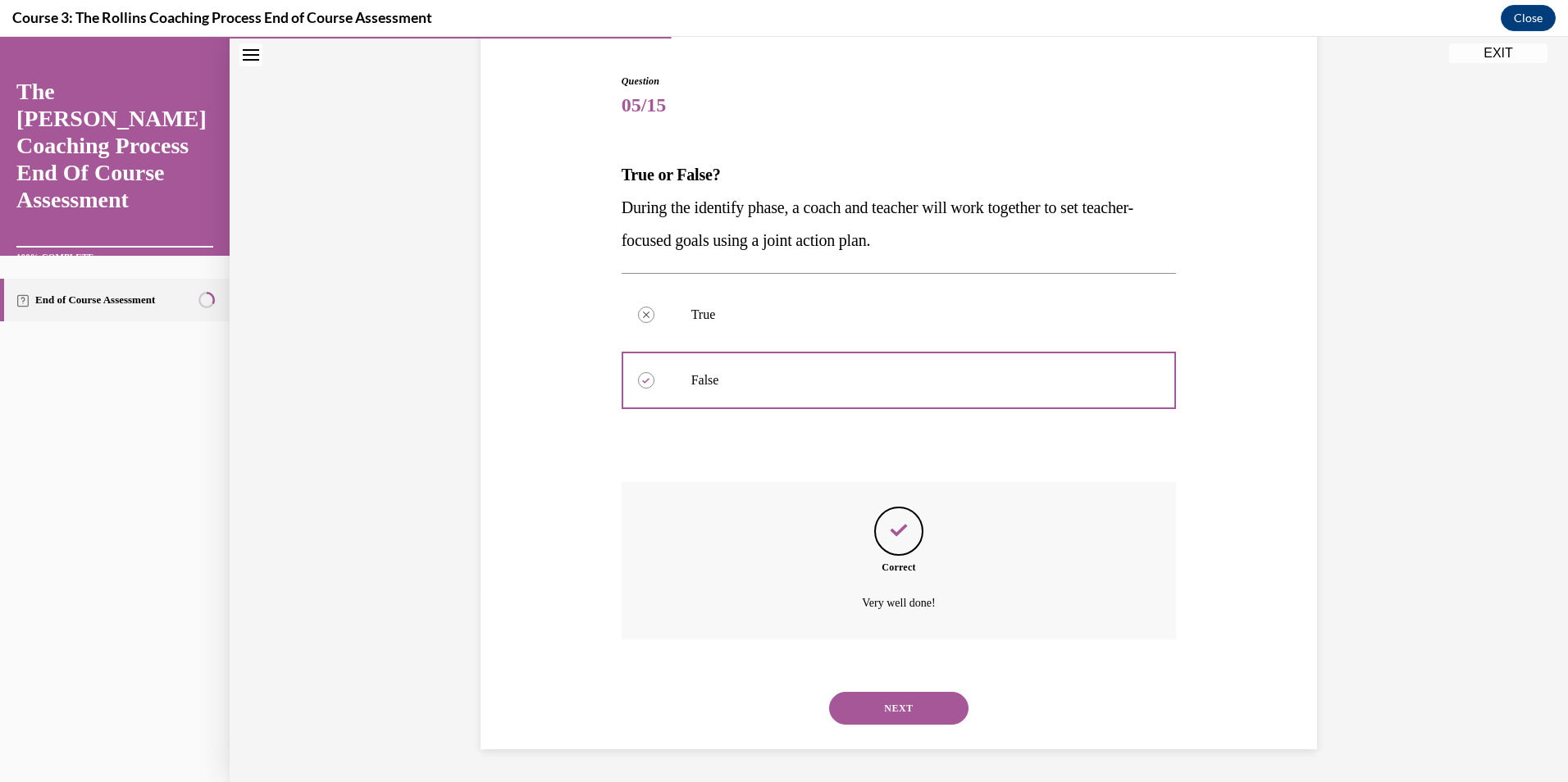
click at [889, 708] on button "NEXT" at bounding box center [898, 709] width 139 height 33
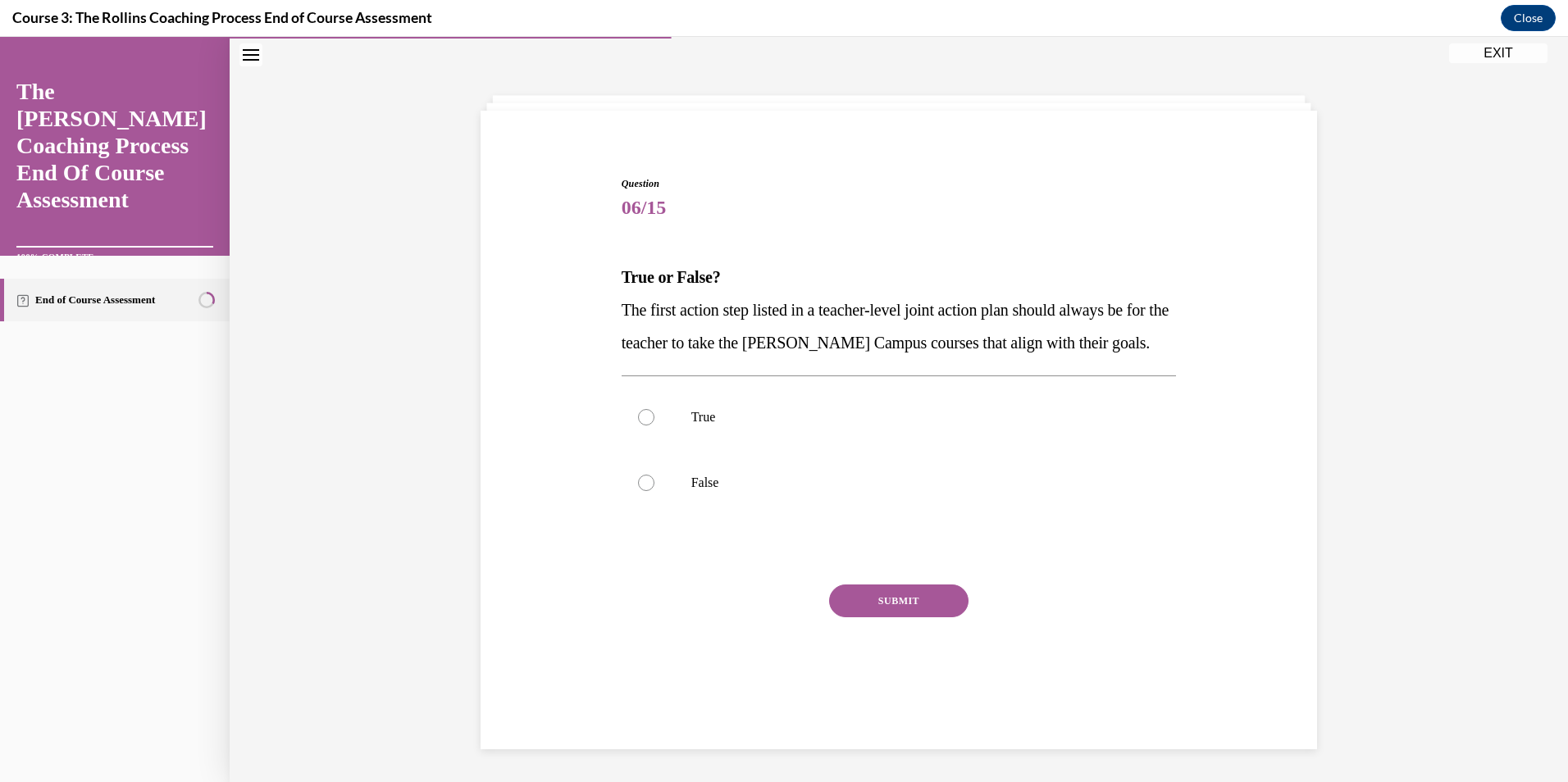
scroll to position [52, 0]
click at [703, 422] on p "True" at bounding box center [914, 417] width 444 height 17
click at [654, 422] on input "True" at bounding box center [646, 417] width 17 height 17
radio input "true"
click at [889, 604] on button "SUBMIT" at bounding box center [898, 601] width 139 height 33
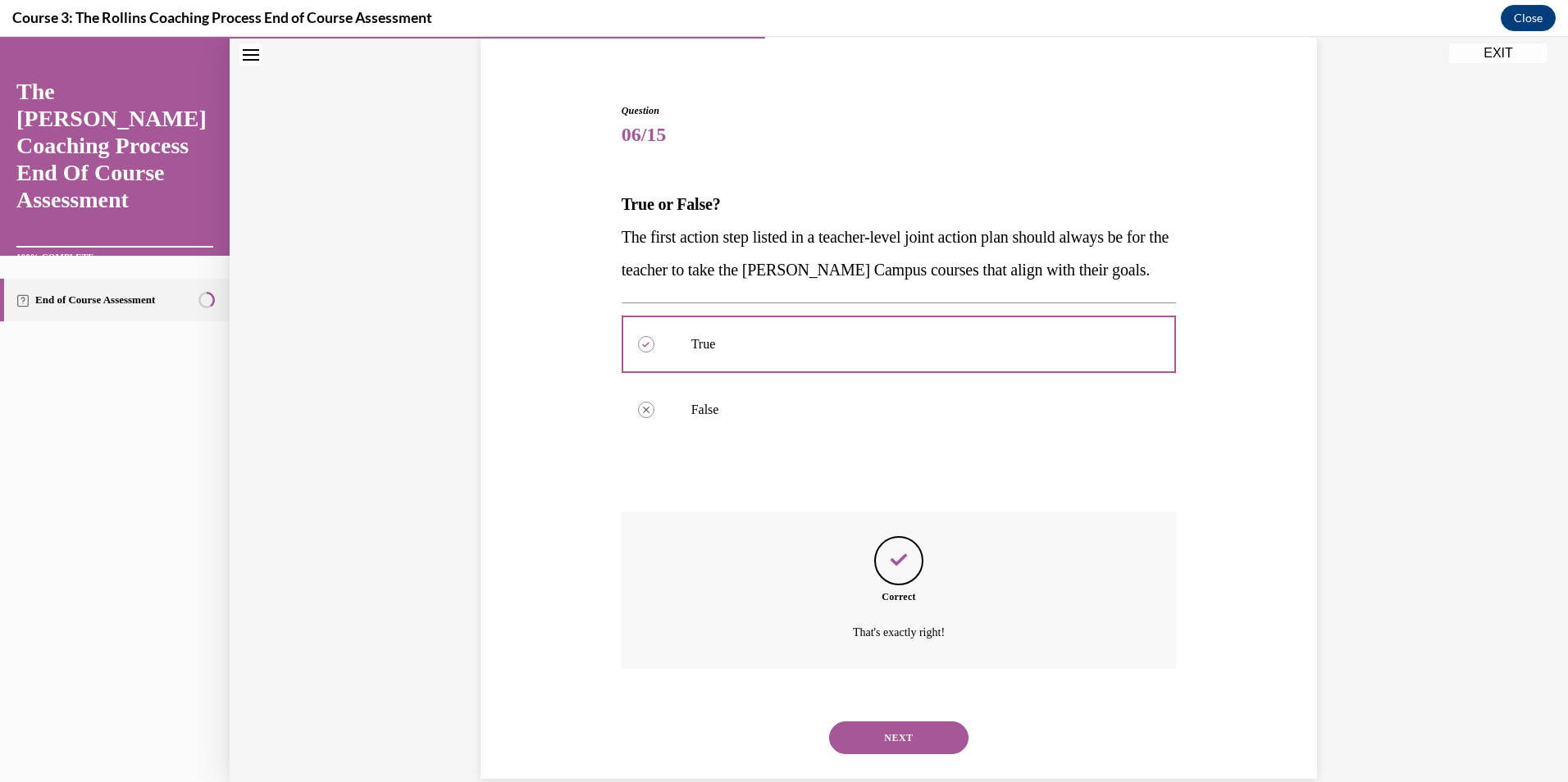
scroll to position [154, 0]
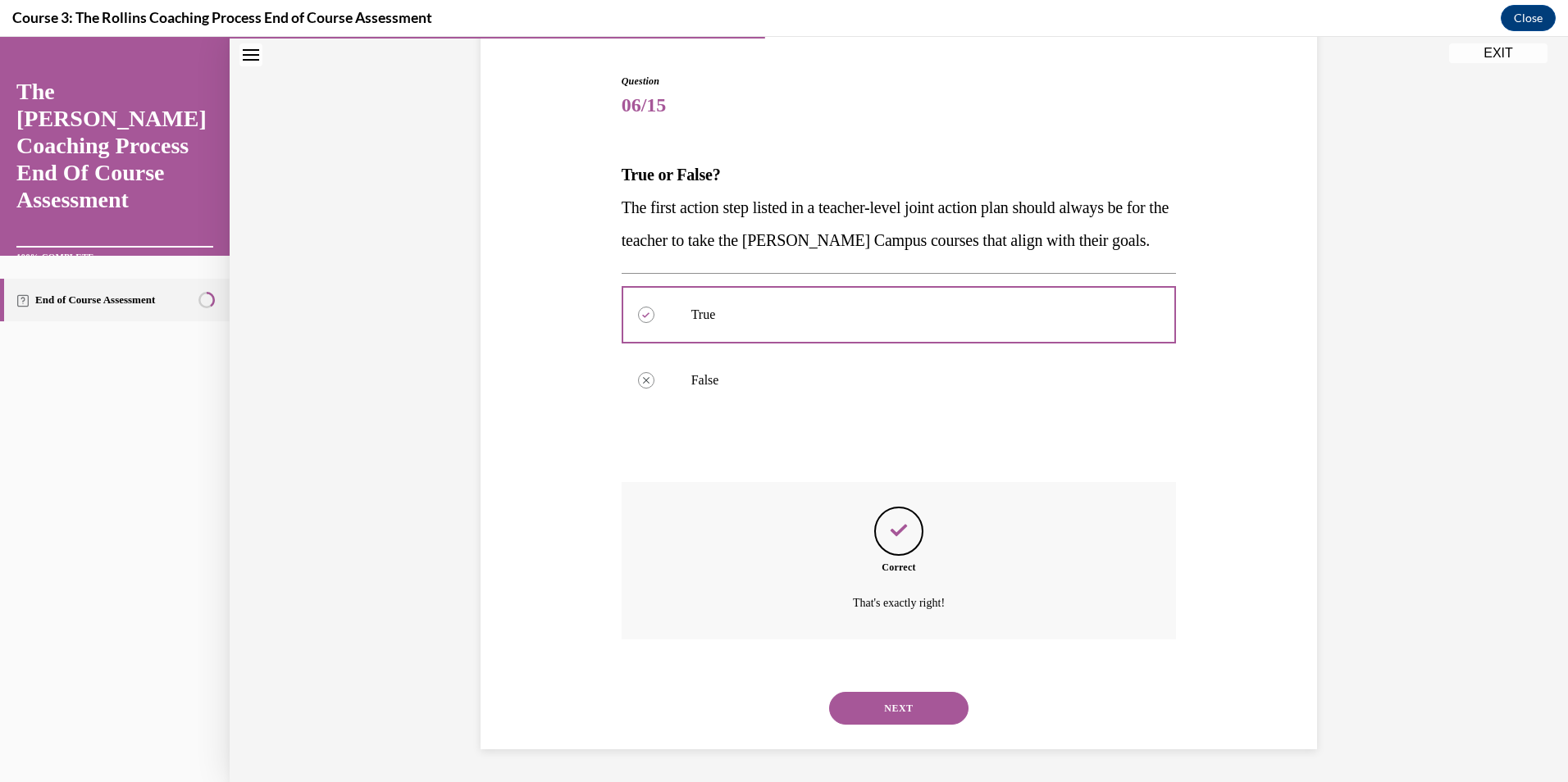
click at [885, 712] on button "NEXT" at bounding box center [898, 709] width 139 height 33
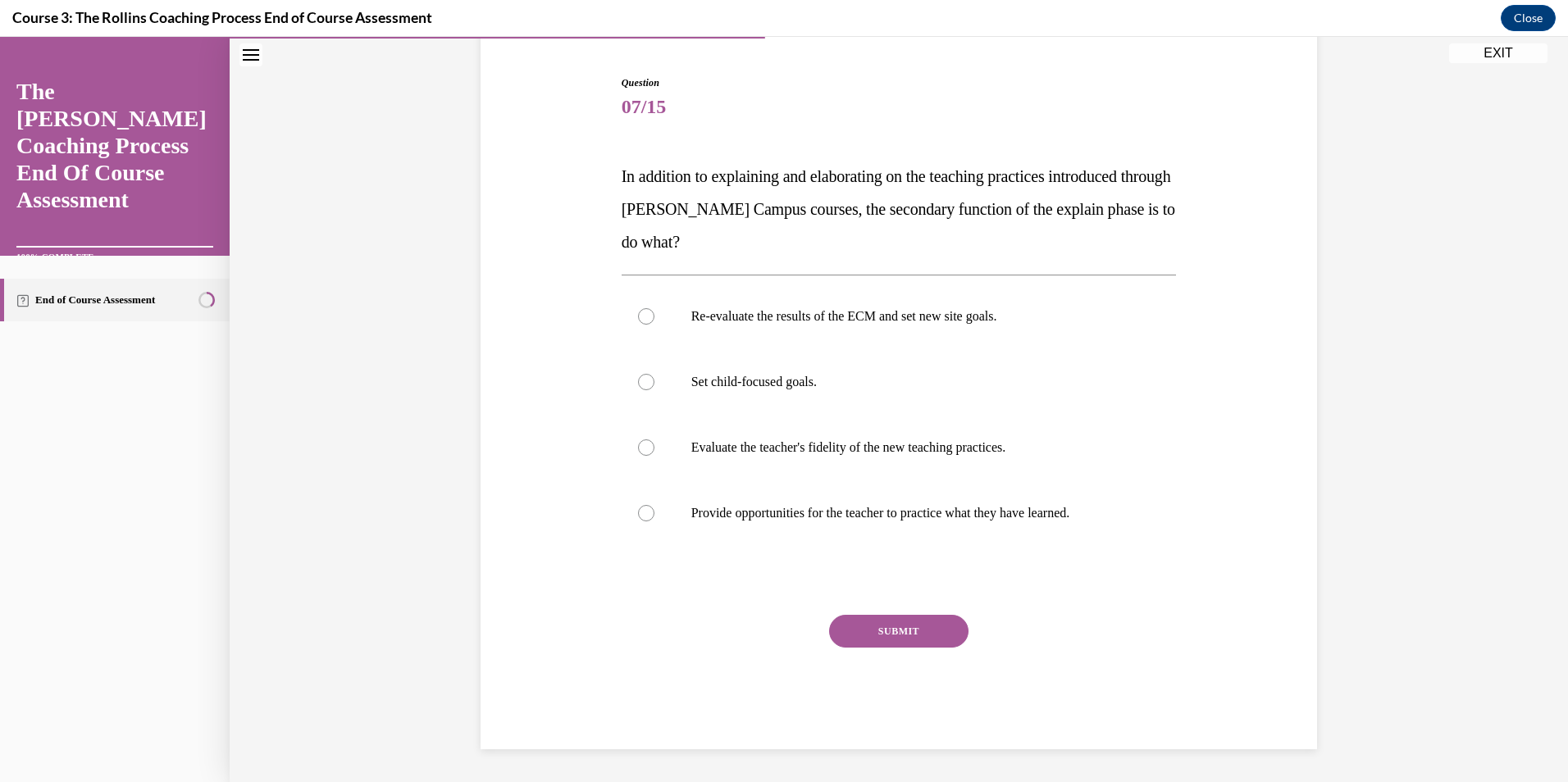
scroll to position [85, 0]
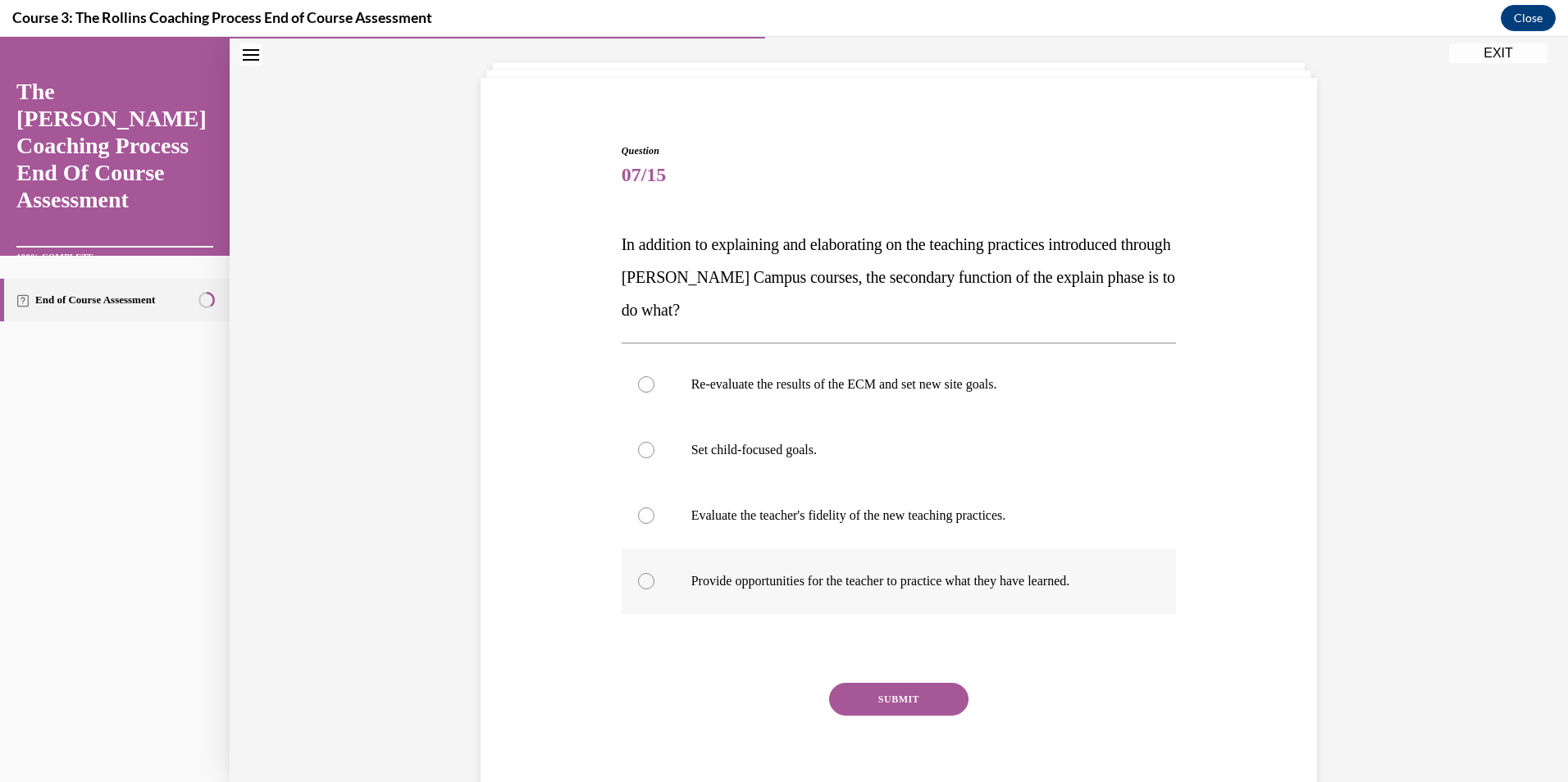
click at [758, 574] on p "Provide opportunities for the teacher to practice what they have learned." at bounding box center [914, 581] width 444 height 17
click at [654, 574] on input "Provide opportunities for the teacher to practice what they have learned." at bounding box center [646, 581] width 17 height 17
radio input "true"
click at [881, 700] on button "SUBMIT" at bounding box center [898, 699] width 139 height 33
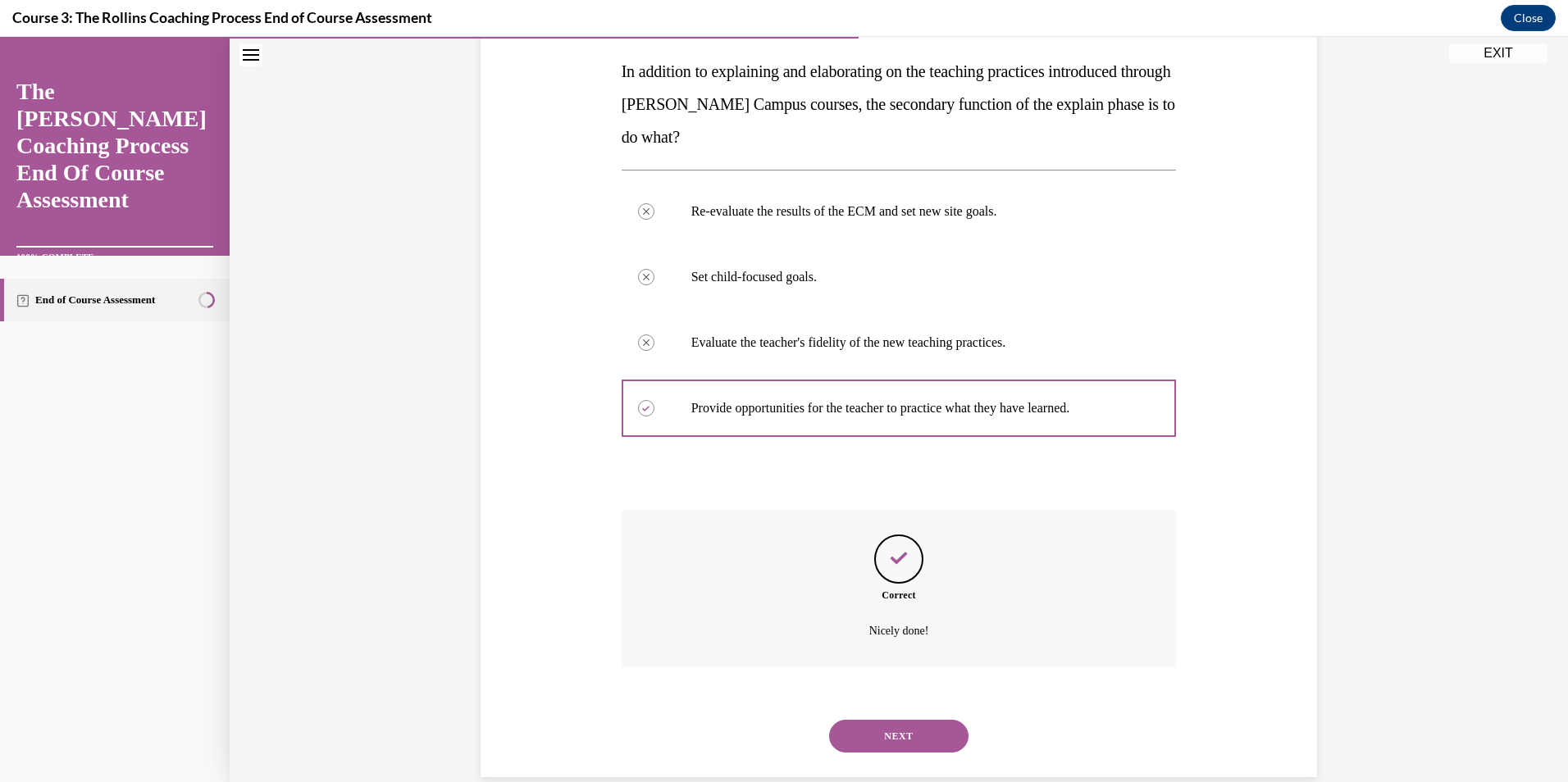
scroll to position [285, 0]
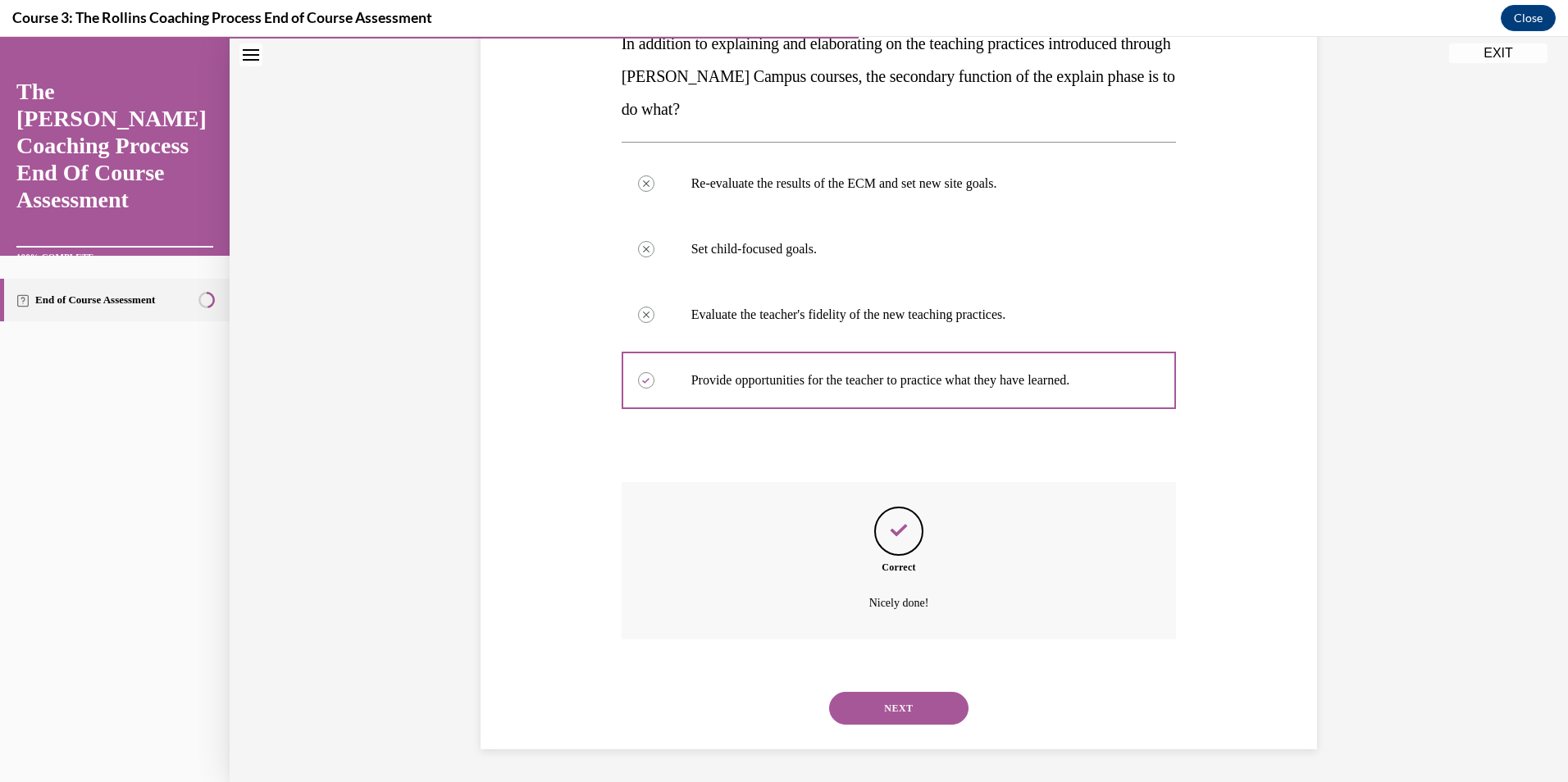
click at [907, 706] on button "NEXT" at bounding box center [898, 709] width 139 height 33
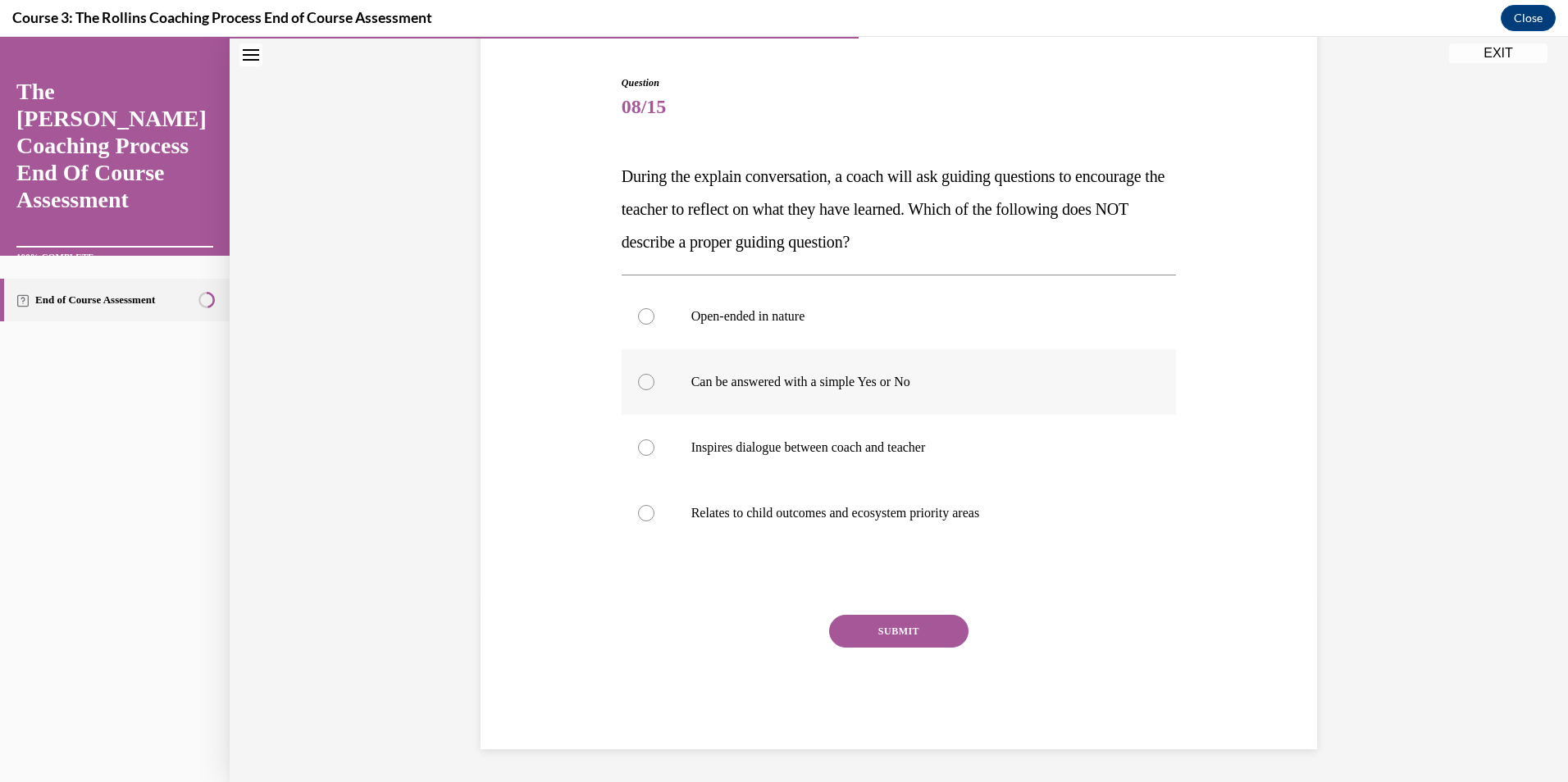
click at [782, 387] on p "Can be answered with a simple Yes or No" at bounding box center [914, 382] width 444 height 17
click at [654, 387] on input "Can be answered with a simple Yes or No" at bounding box center [646, 382] width 17 height 17
radio input "true"
click at [914, 634] on button "SUBMIT" at bounding box center [898, 631] width 139 height 33
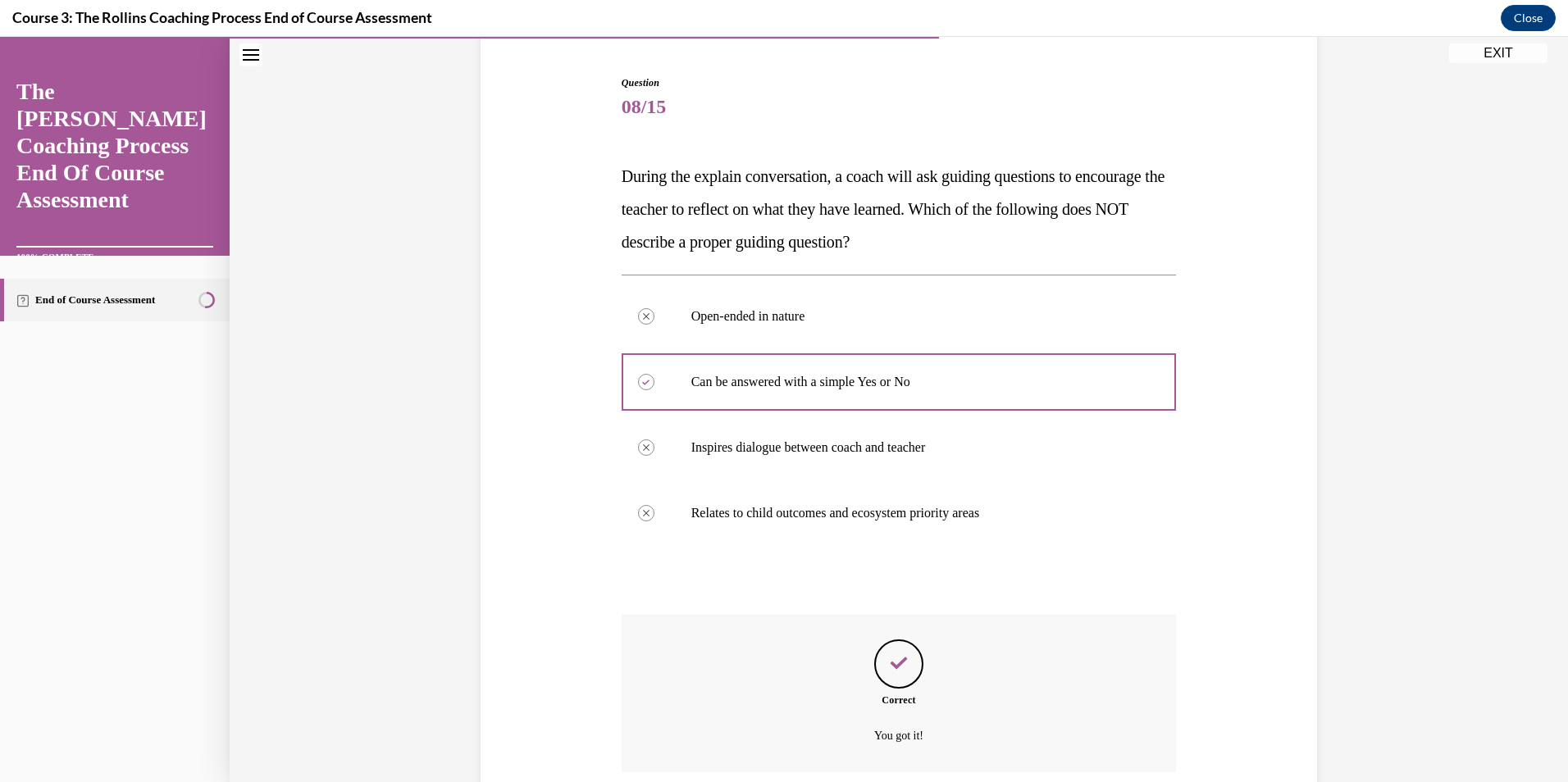
scroll to position [285, 0]
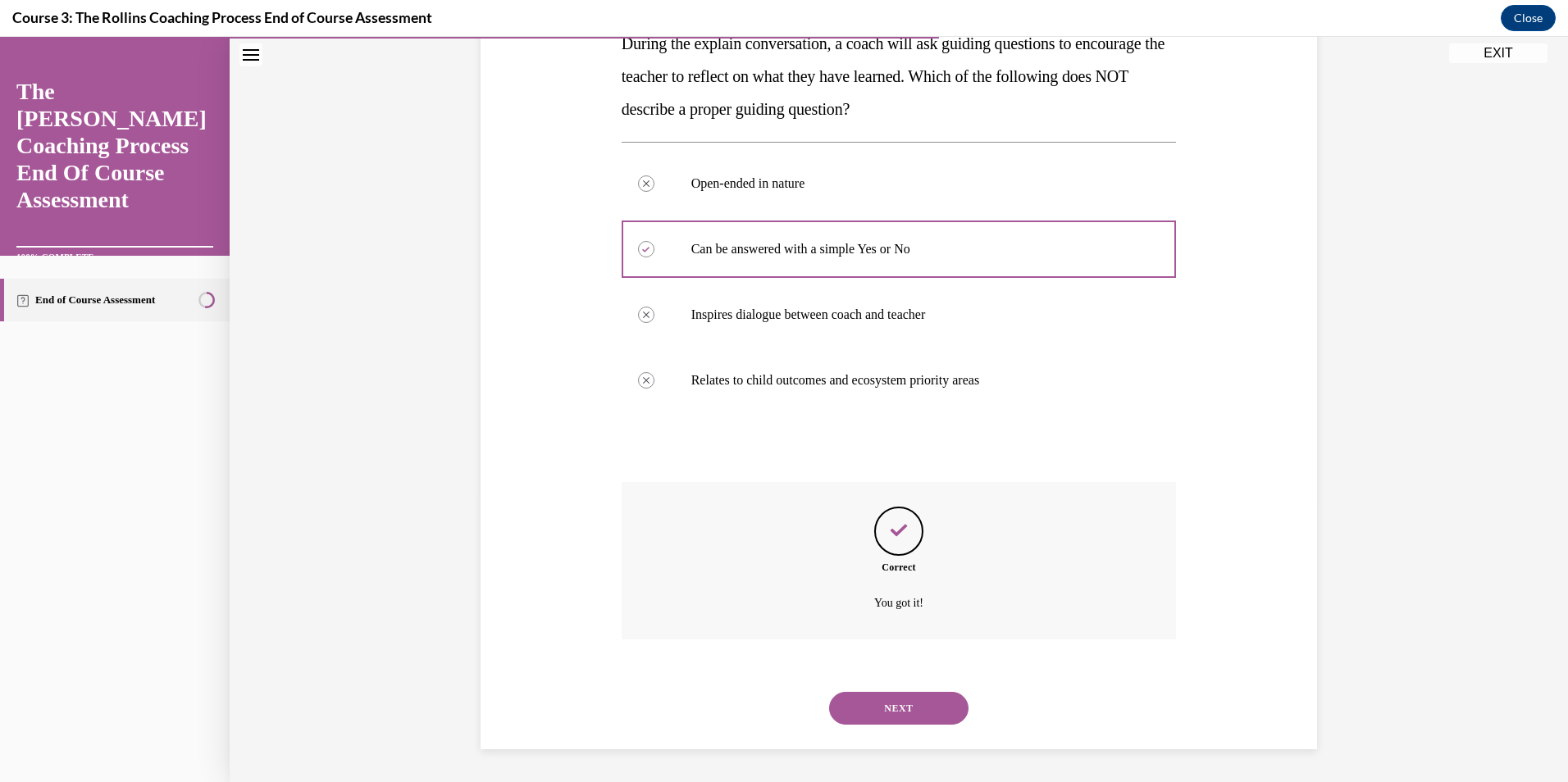
click at [894, 708] on button "NEXT" at bounding box center [898, 709] width 139 height 33
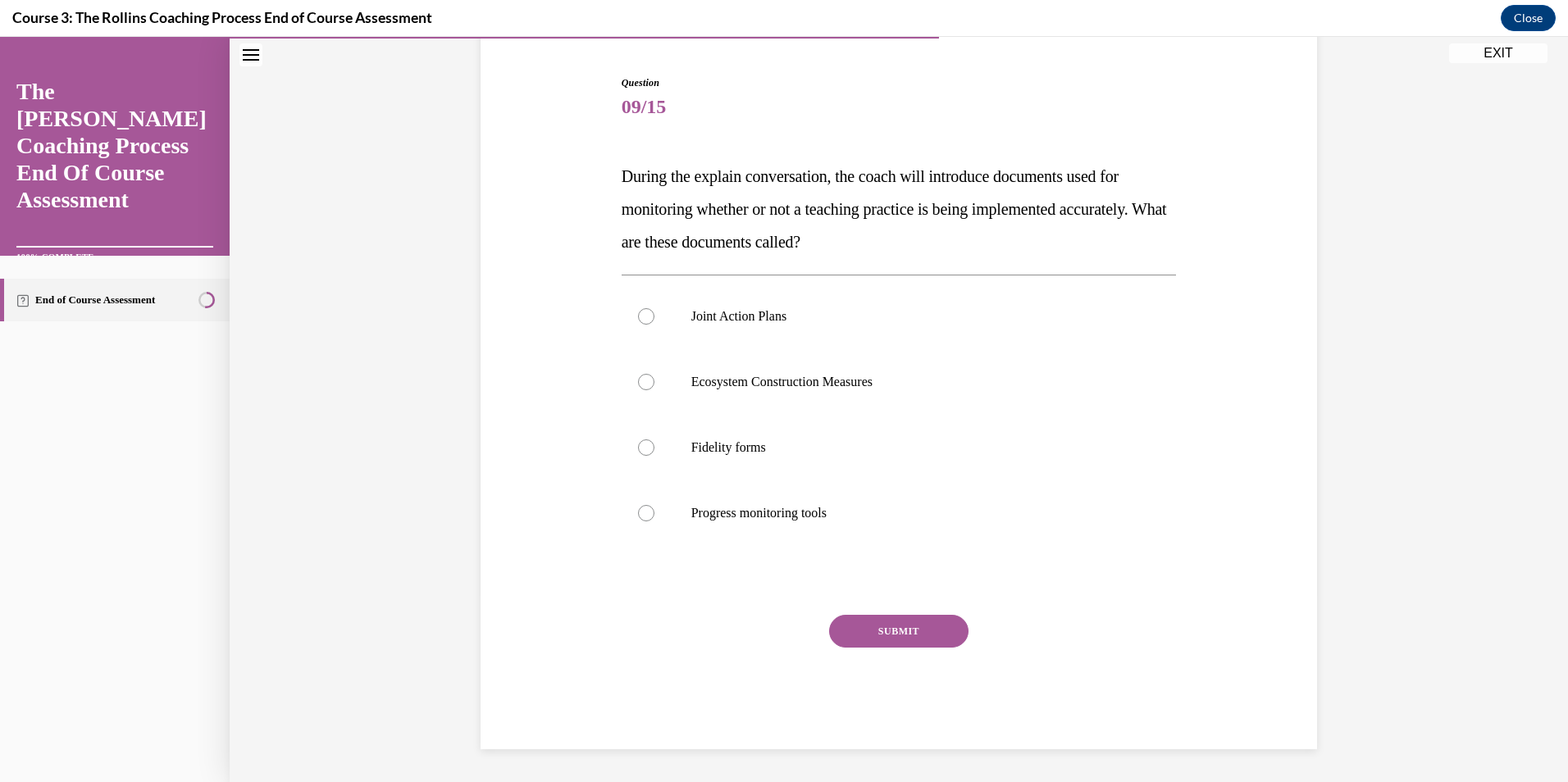
scroll to position [153, 0]
click at [746, 452] on p "Fidelity forms" at bounding box center [914, 447] width 444 height 17
click at [654, 452] on input "Fidelity forms" at bounding box center [646, 447] width 17 height 17
radio input "true"
click at [891, 632] on button "SUBMIT" at bounding box center [898, 631] width 139 height 33
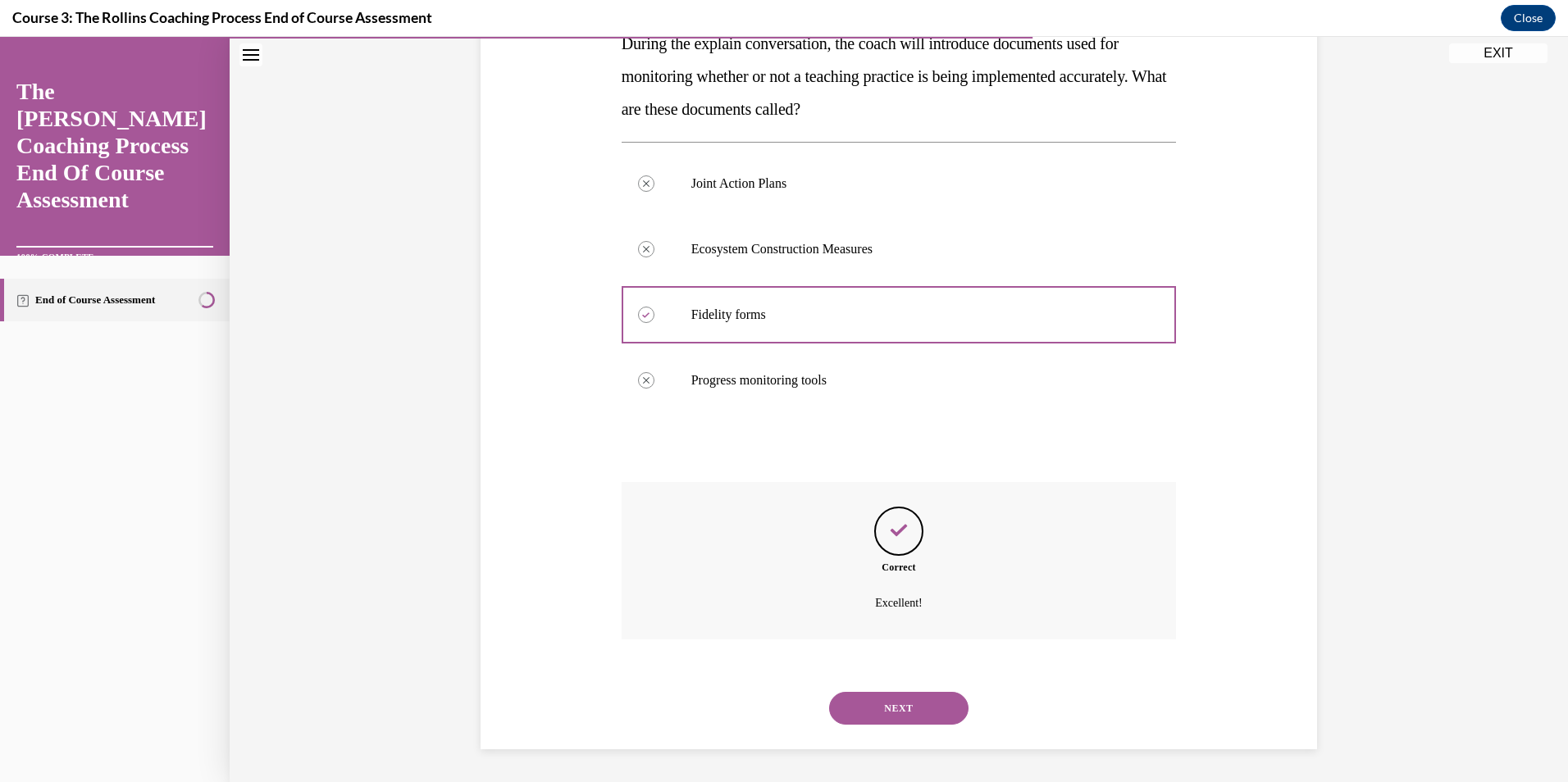
click at [917, 714] on button "NEXT" at bounding box center [898, 709] width 139 height 33
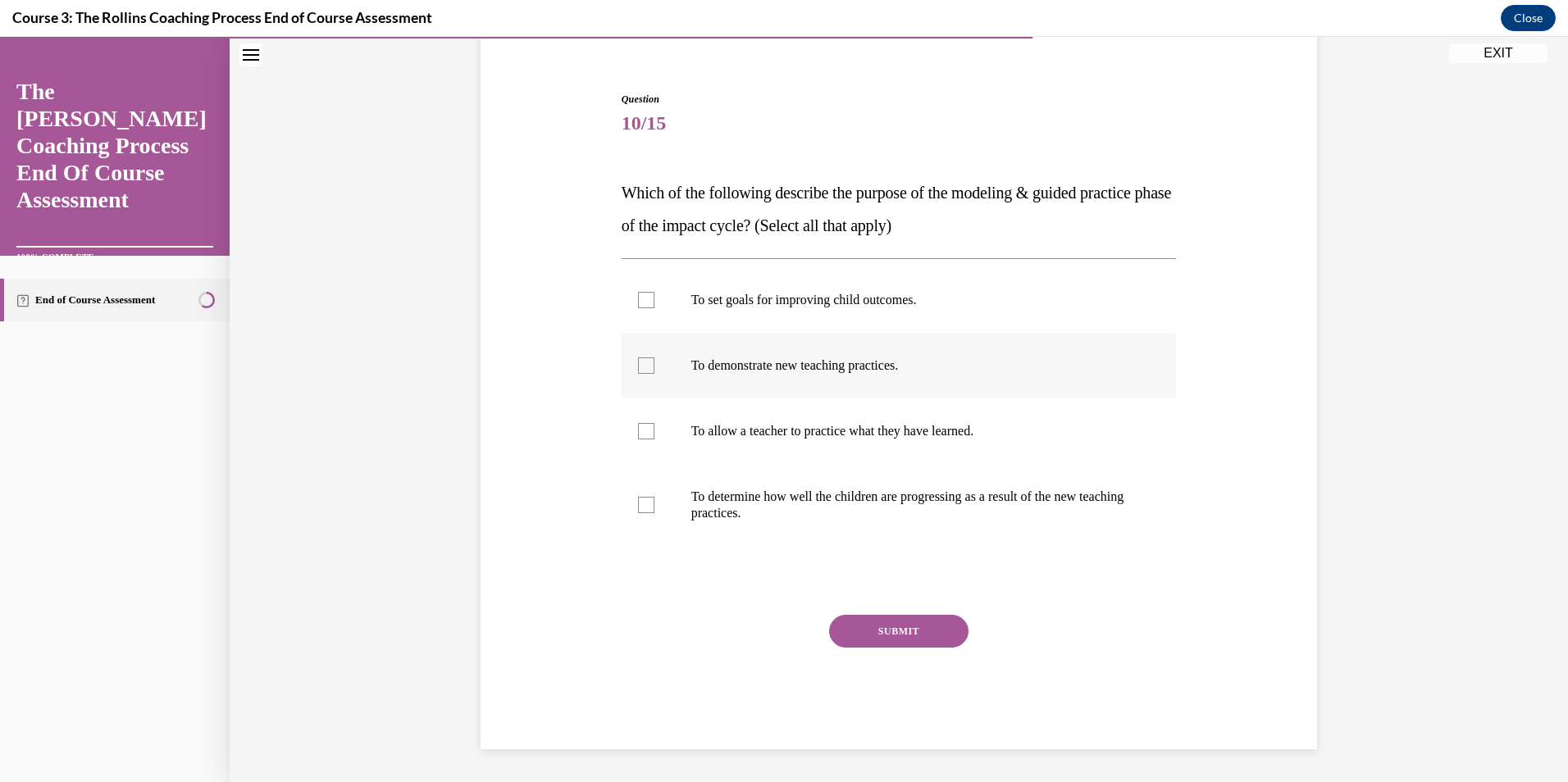
click at [811, 371] on p "To demonstrate new teaching practices." at bounding box center [914, 365] width 444 height 17
click at [654, 371] on input "To demonstrate new teaching practices." at bounding box center [646, 365] width 17 height 17
checkbox input "true"
click at [808, 438] on p "To allow a teacher to practice what they have learned." at bounding box center [914, 430] width 444 height 17
click at [654, 438] on input "To allow a teacher to practice what they have learned." at bounding box center [646, 430] width 17 height 17
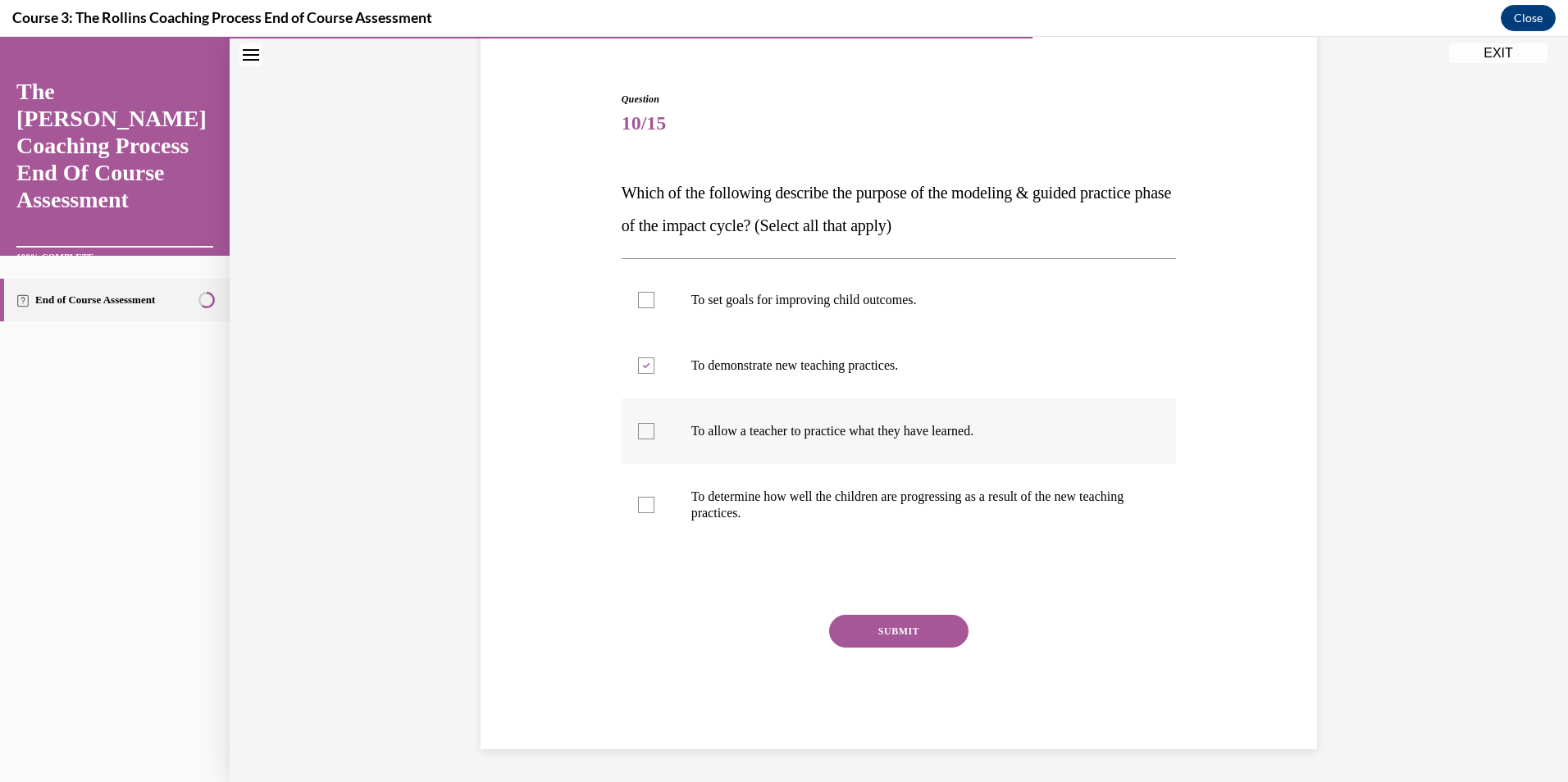
checkbox input "true"
click at [889, 632] on button "SUBMIT" at bounding box center [898, 631] width 139 height 33
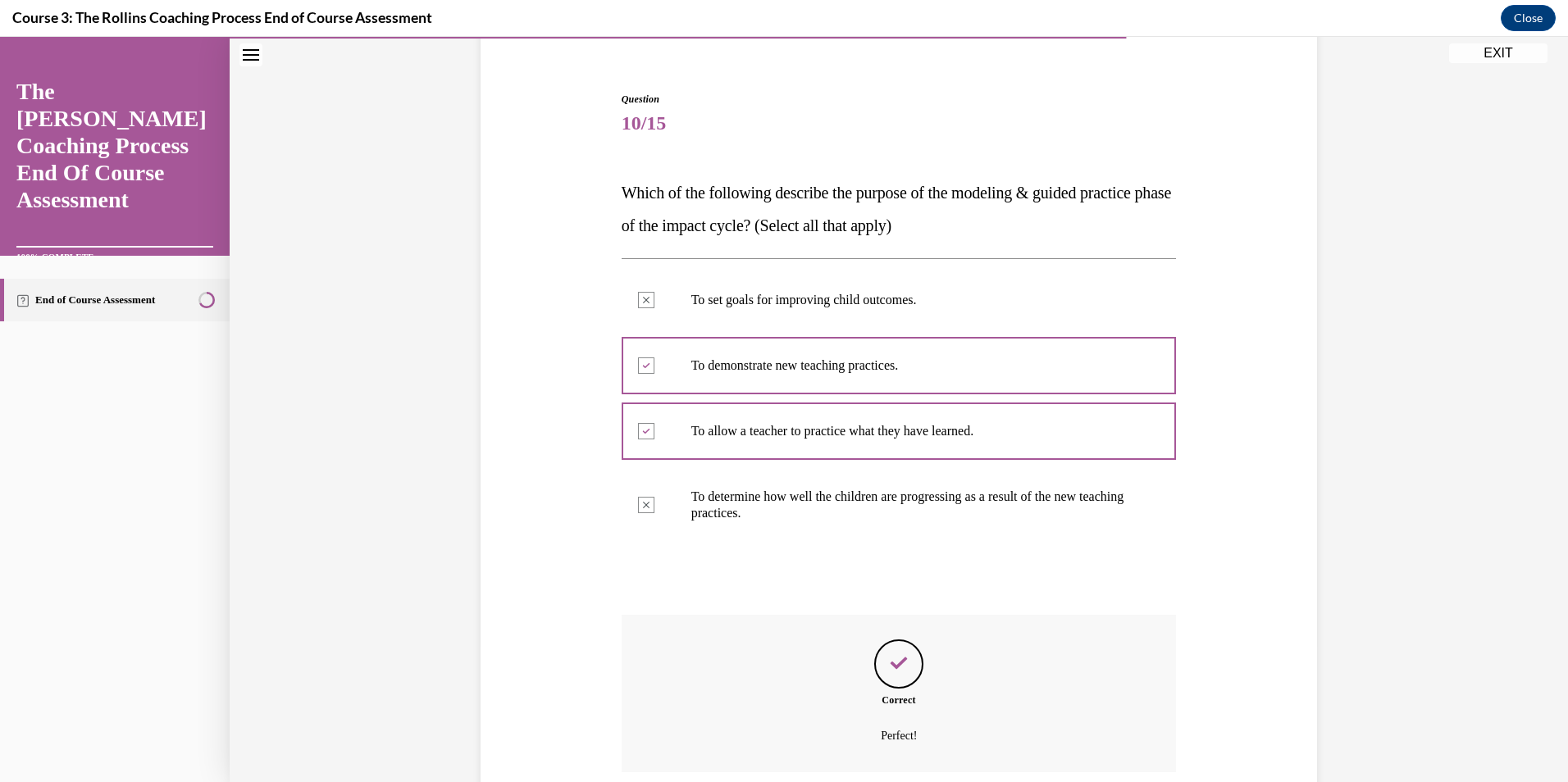
scroll to position [269, 0]
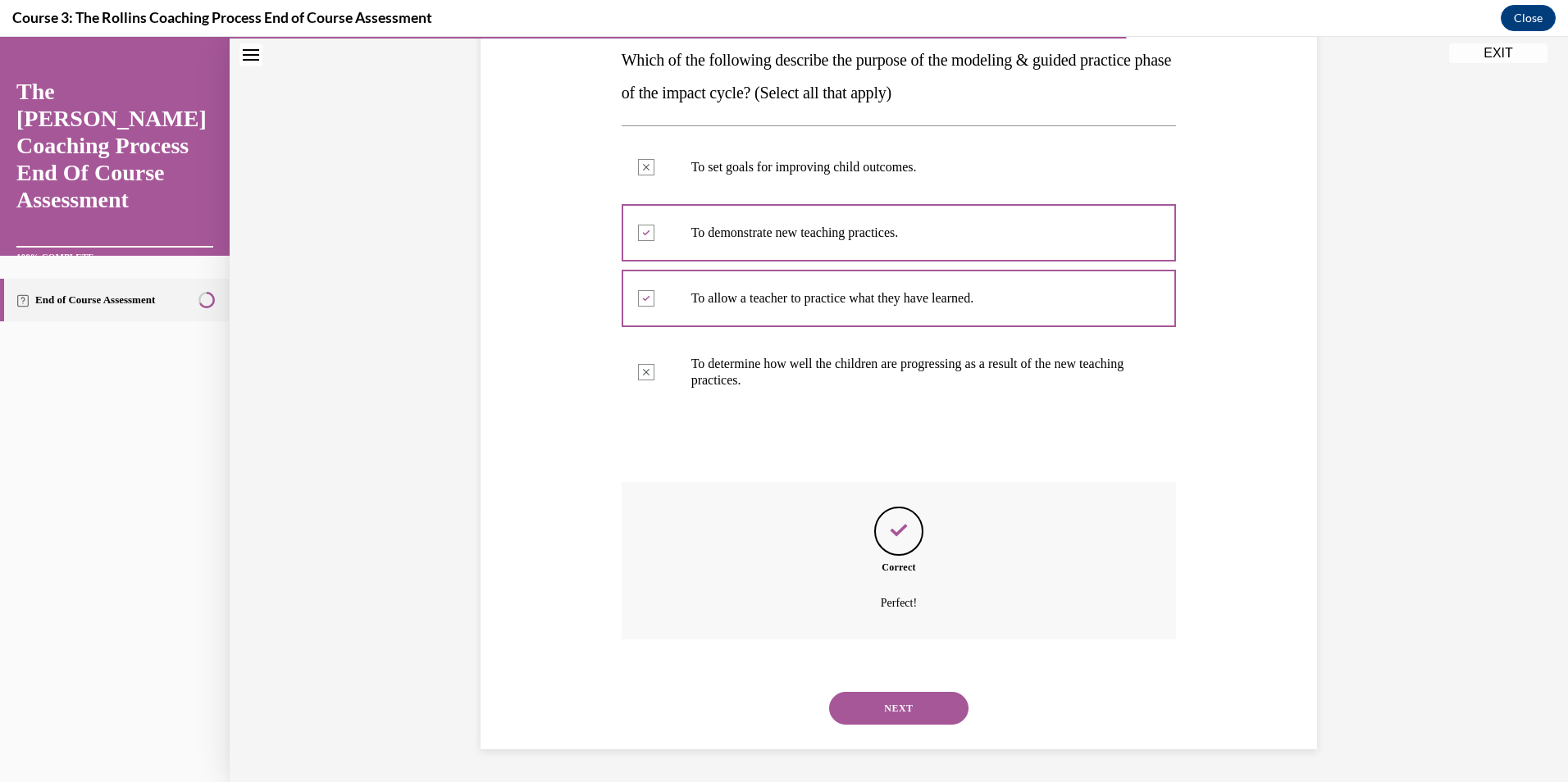
click at [894, 708] on button "NEXT" at bounding box center [898, 709] width 139 height 33
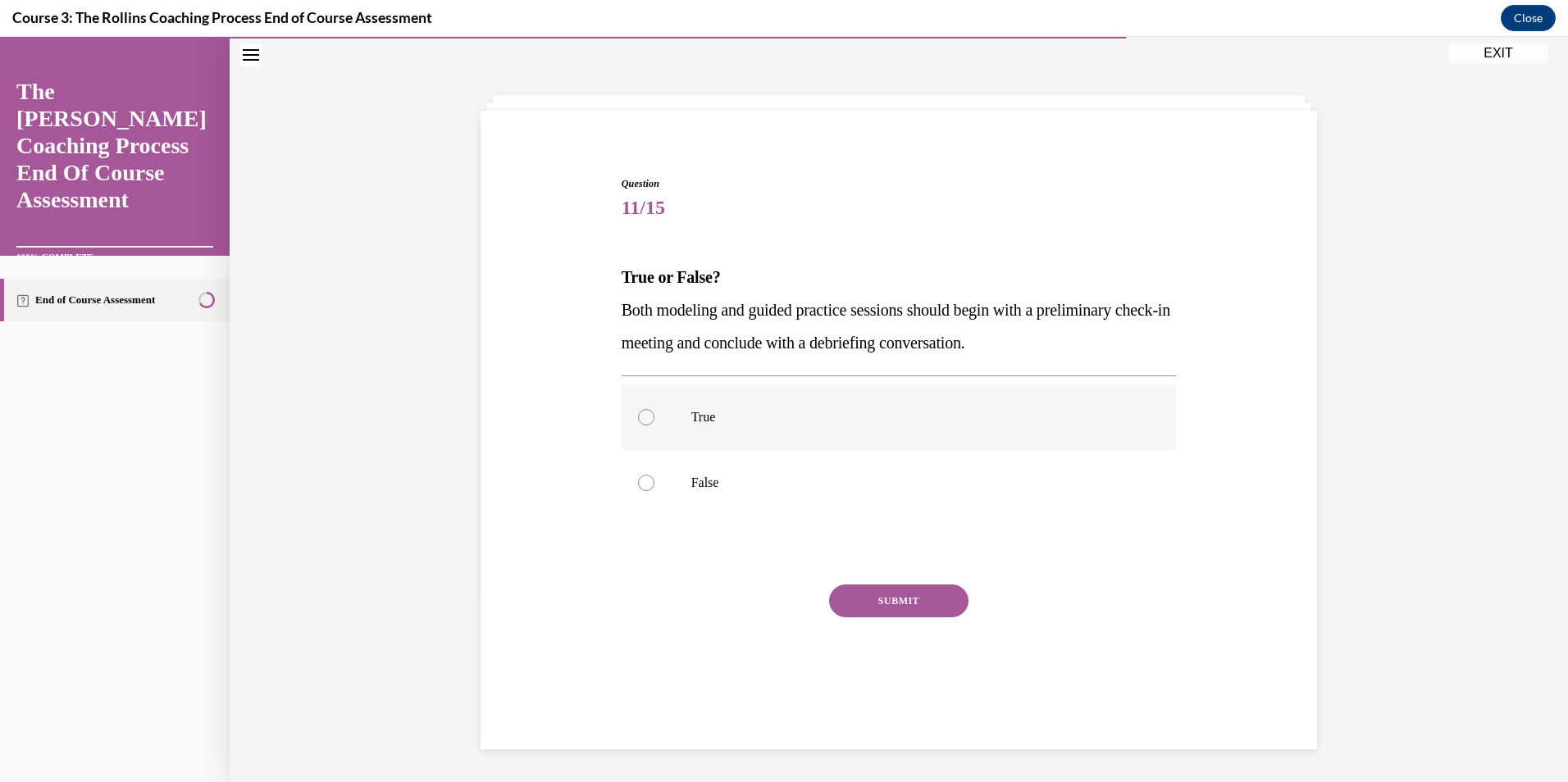
click at [801, 430] on label "True" at bounding box center [899, 417] width 555 height 65
click at [654, 426] on input "True" at bounding box center [646, 417] width 17 height 17
radio input "true"
click at [884, 605] on button "SUBMIT" at bounding box center [898, 601] width 139 height 33
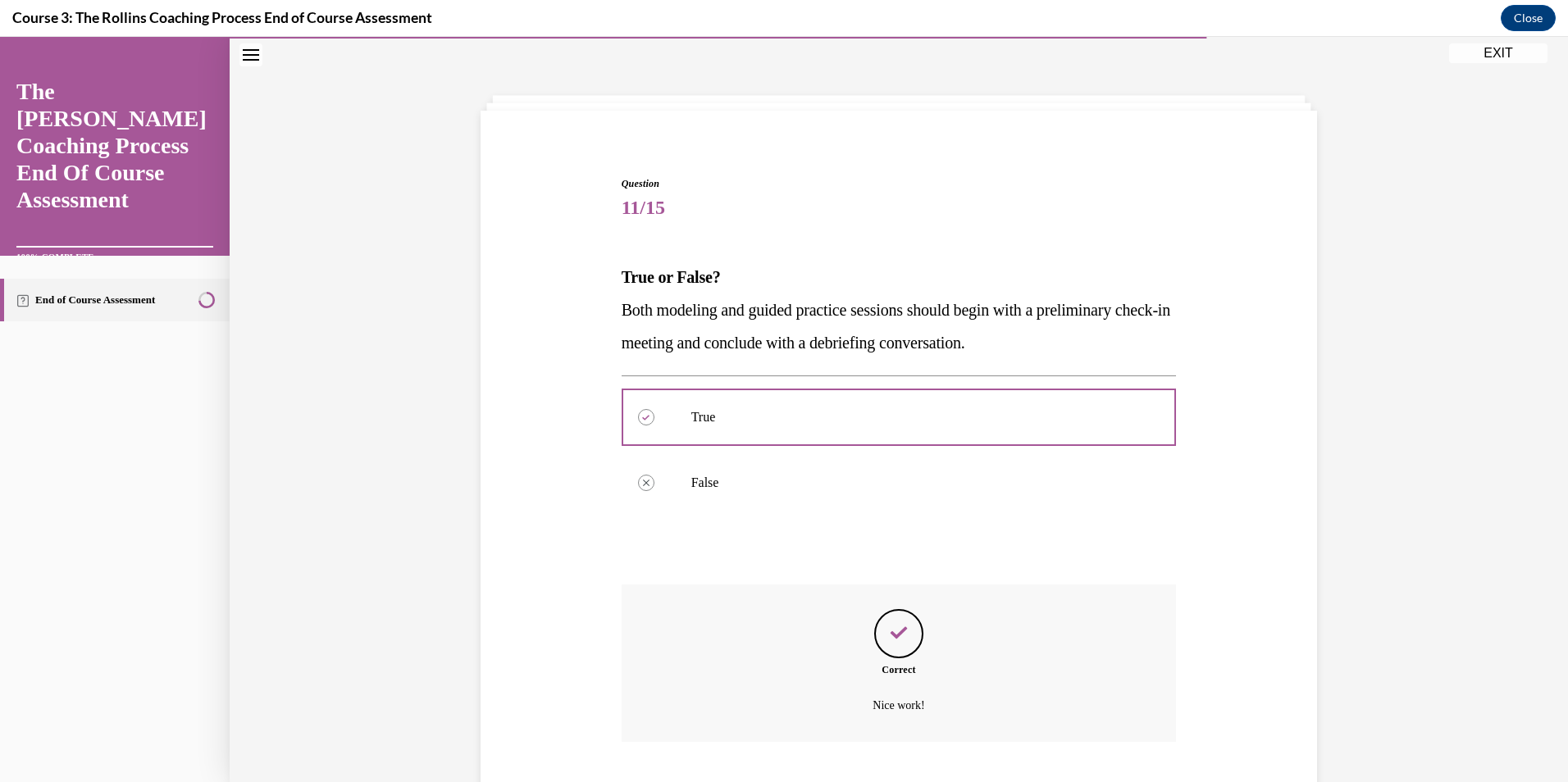
scroll to position [154, 0]
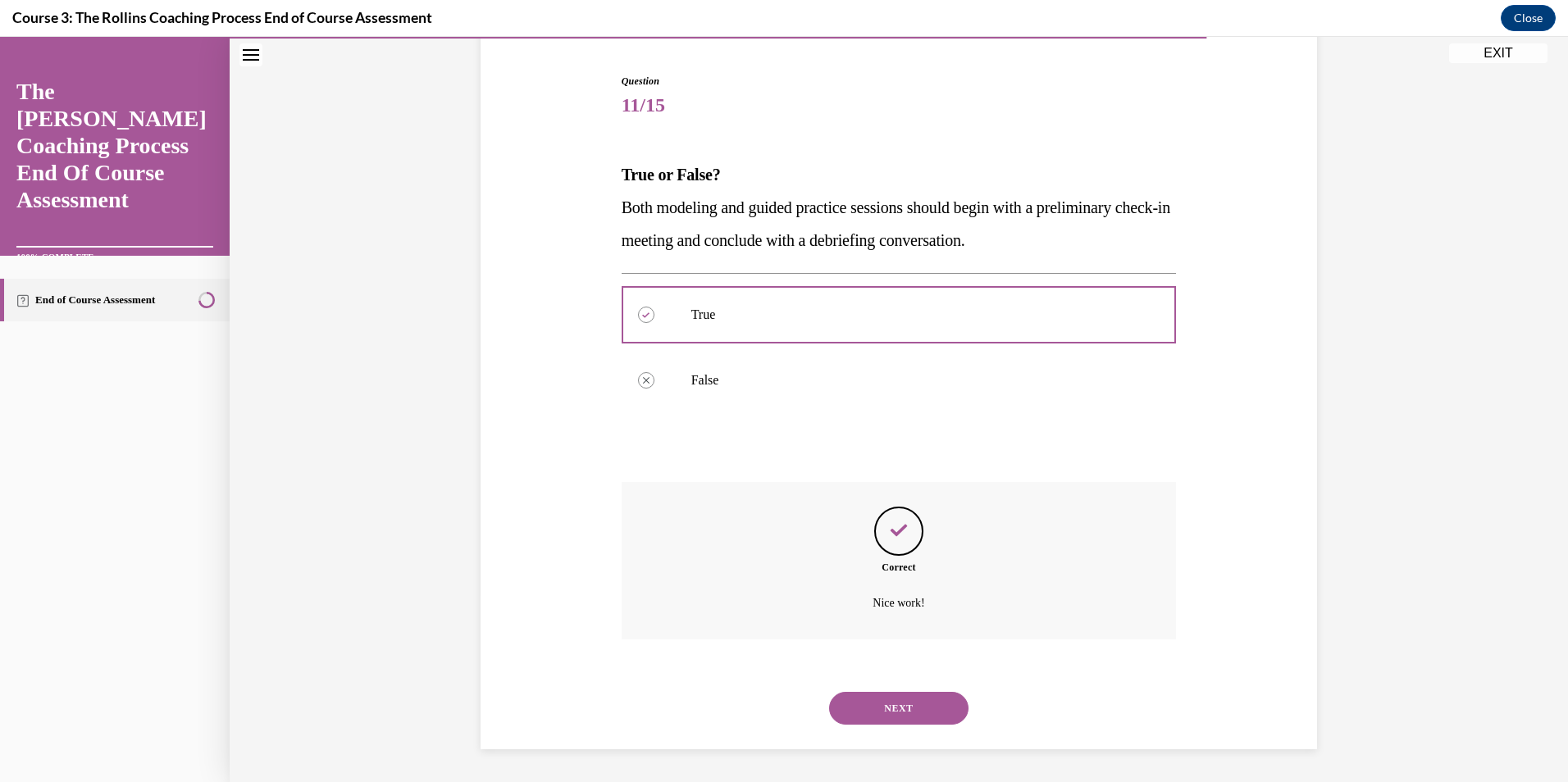
click at [890, 711] on button "NEXT" at bounding box center [898, 709] width 139 height 33
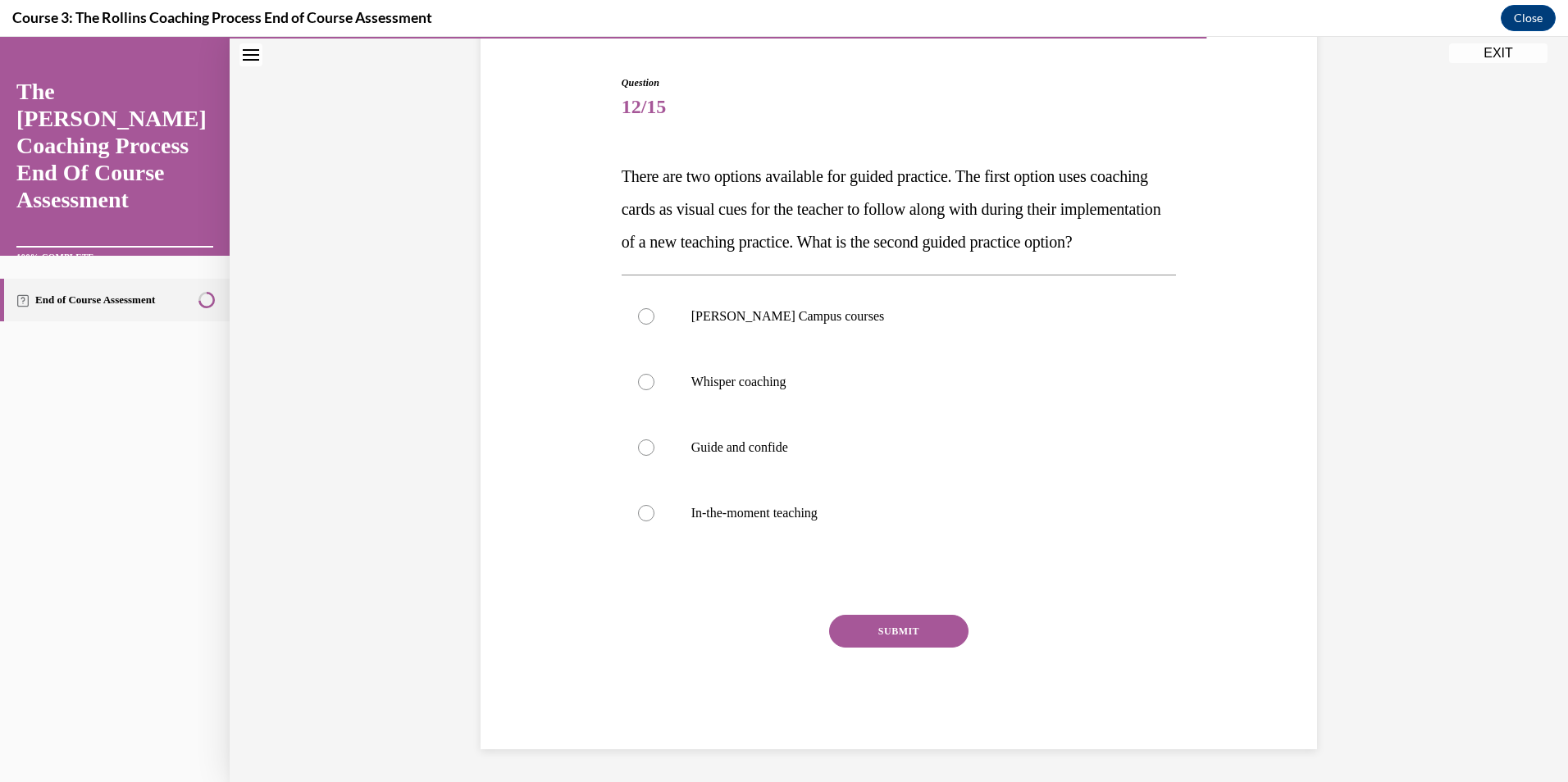
scroll to position [86, 0]
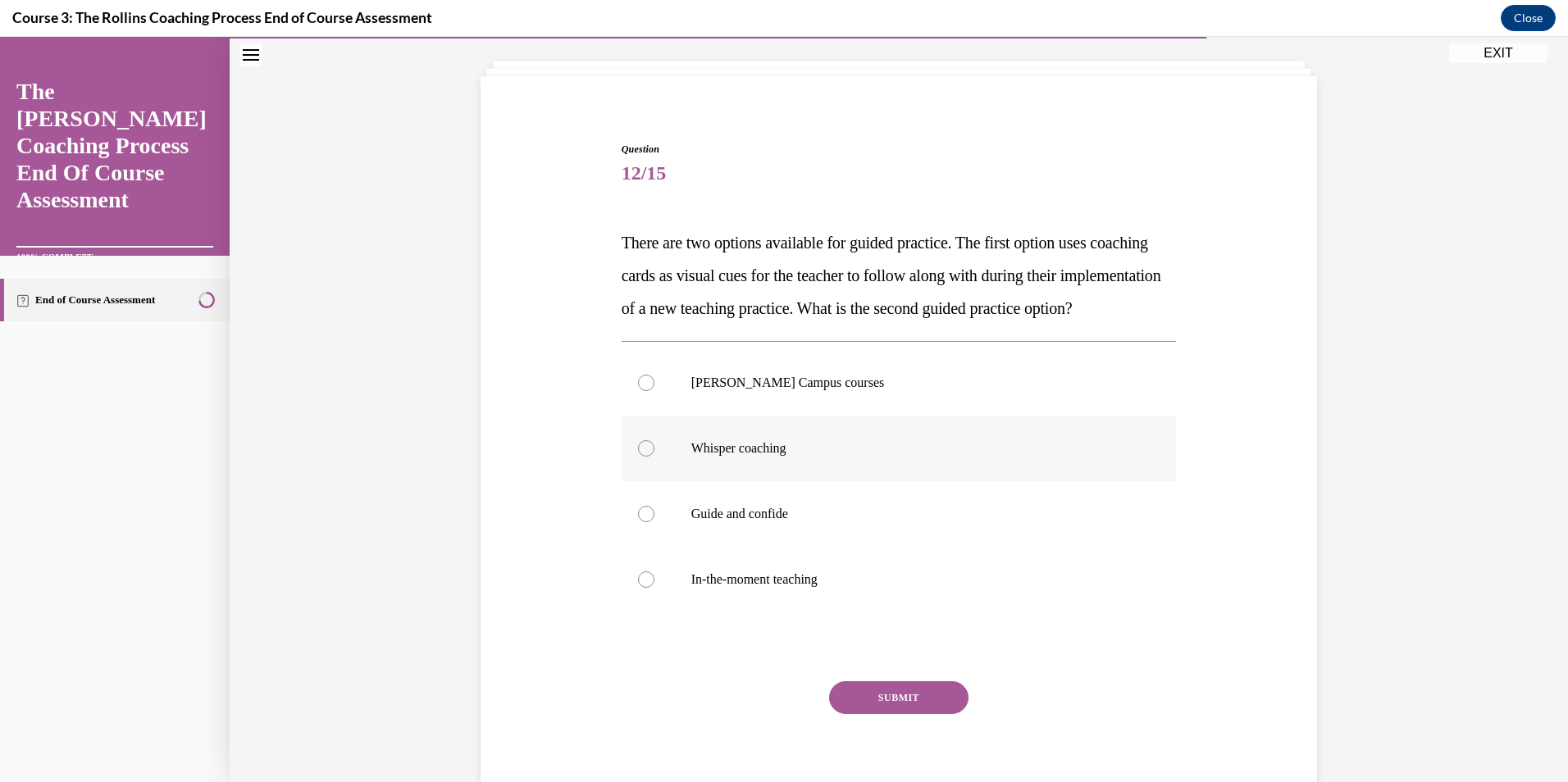
click at [757, 457] on p "Whisper coaching" at bounding box center [914, 448] width 444 height 17
click at [654, 457] on input "Whisper coaching" at bounding box center [646, 448] width 17 height 17
radio input "true"
click at [884, 714] on button "SUBMIT" at bounding box center [898, 698] width 139 height 33
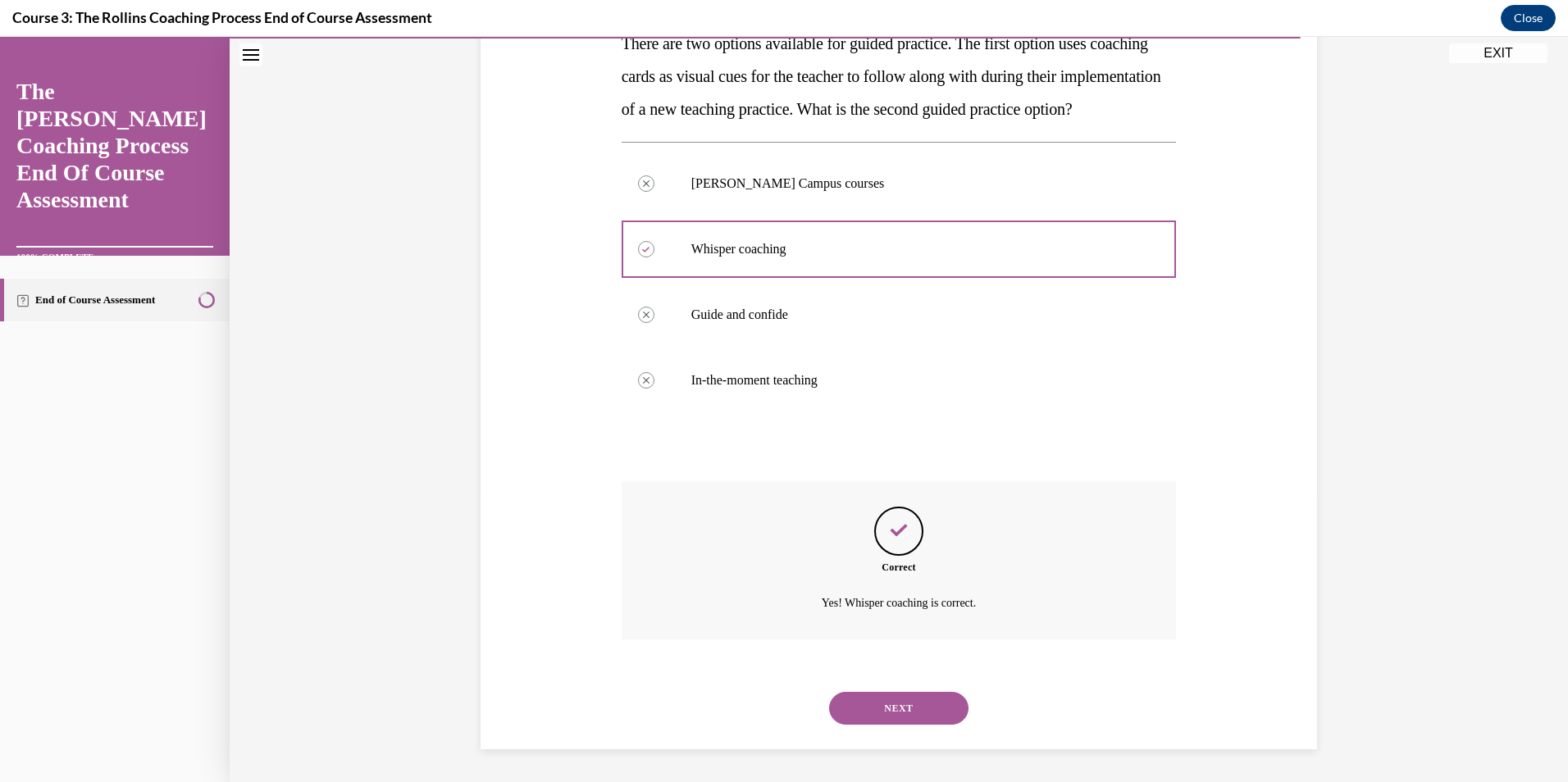
scroll to position [318, 0]
click at [875, 701] on button "NEXT" at bounding box center [898, 709] width 139 height 33
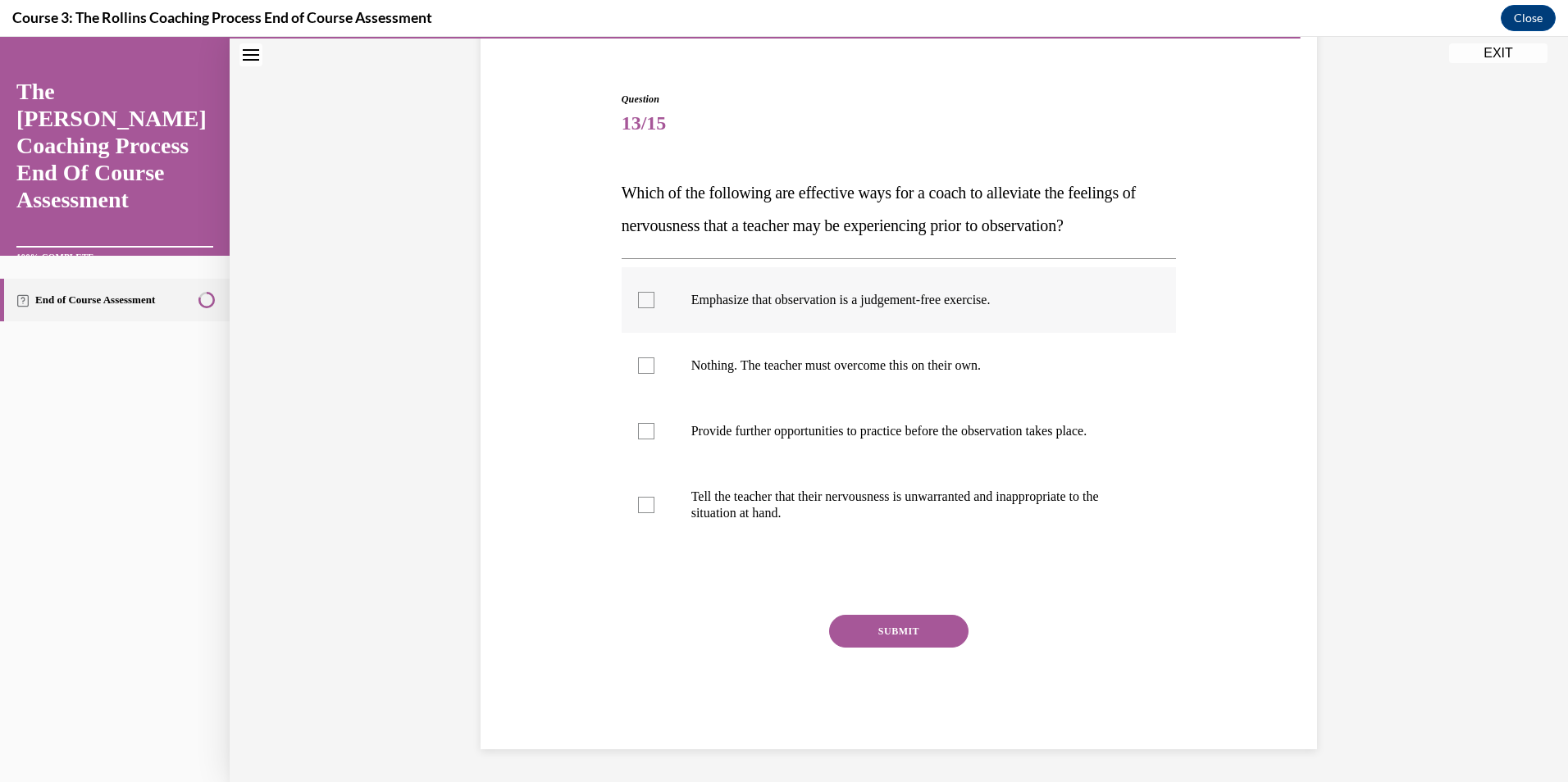
click at [770, 300] on p "Emphasize that observation is a judgement-free exercise." at bounding box center [914, 300] width 444 height 17
click at [654, 300] on input "Emphasize that observation is a judgement-free exercise." at bounding box center [646, 300] width 17 height 17
checkbox input "true"
click at [779, 444] on label "Provide further opportunities to practice before the observation takes place." at bounding box center [899, 430] width 555 height 65
click at [654, 439] on input "Provide further opportunities to practice before the observation takes place." at bounding box center [646, 430] width 17 height 17
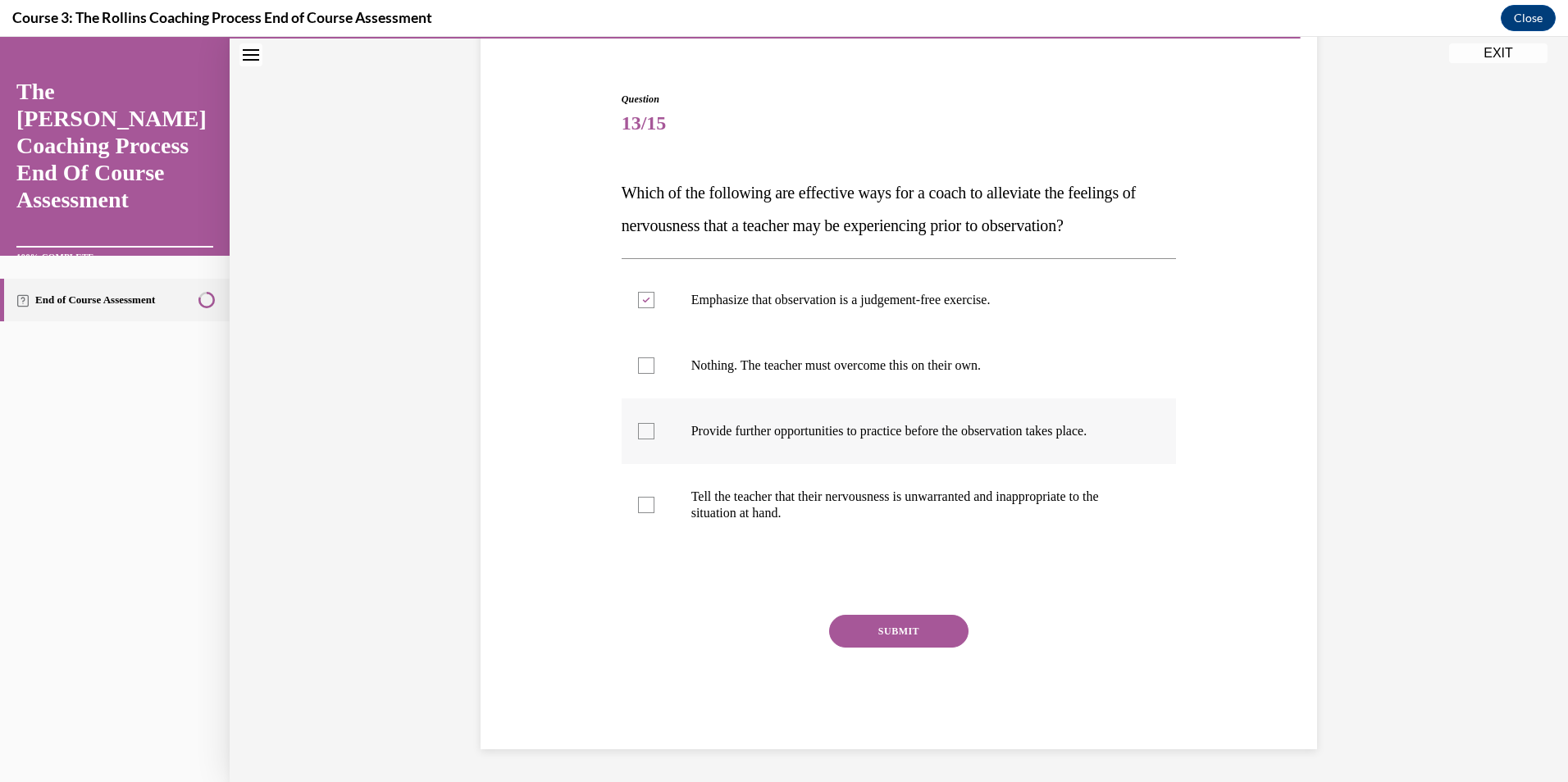
checkbox input "true"
click at [881, 628] on button "SUBMIT" at bounding box center [898, 631] width 139 height 33
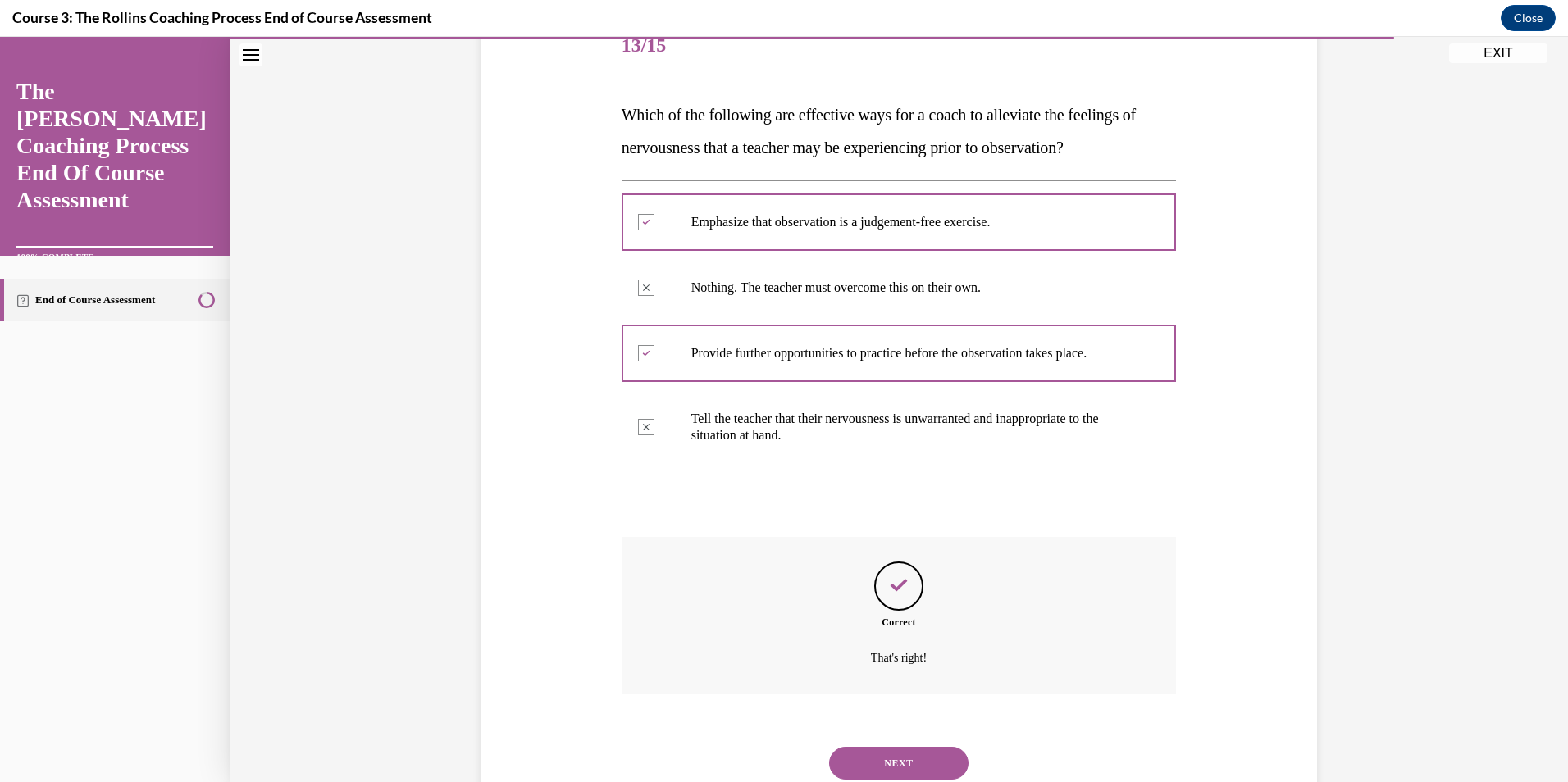
scroll to position [269, 0]
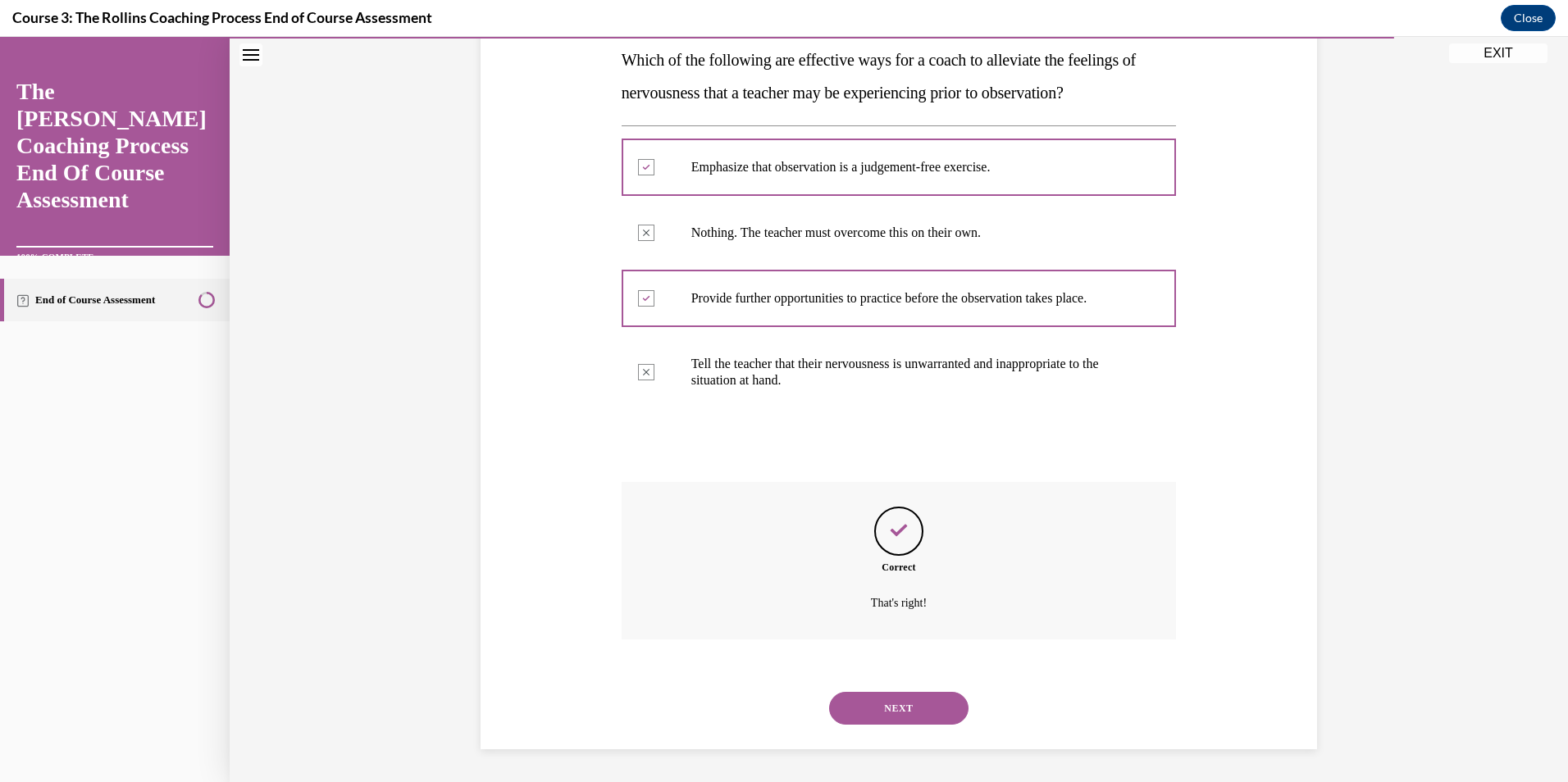
click at [885, 713] on button "NEXT" at bounding box center [898, 709] width 139 height 33
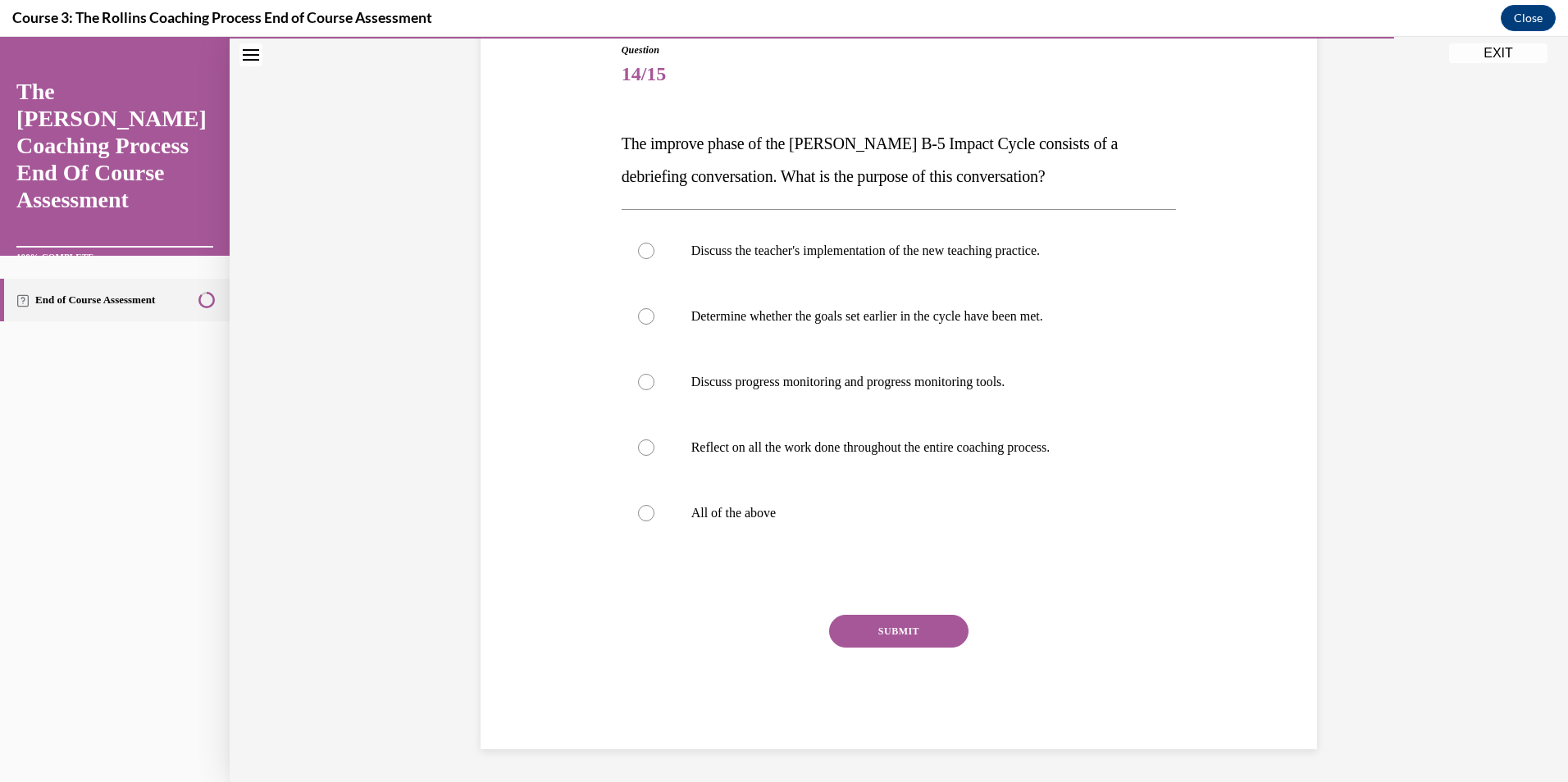
scroll to position [184, 0]
click at [747, 516] on p "All of the above" at bounding box center [914, 514] width 444 height 17
click at [654, 516] on input "All of the above" at bounding box center [646, 514] width 17 height 17
radio input "true"
click at [884, 631] on button "SUBMIT" at bounding box center [898, 631] width 139 height 33
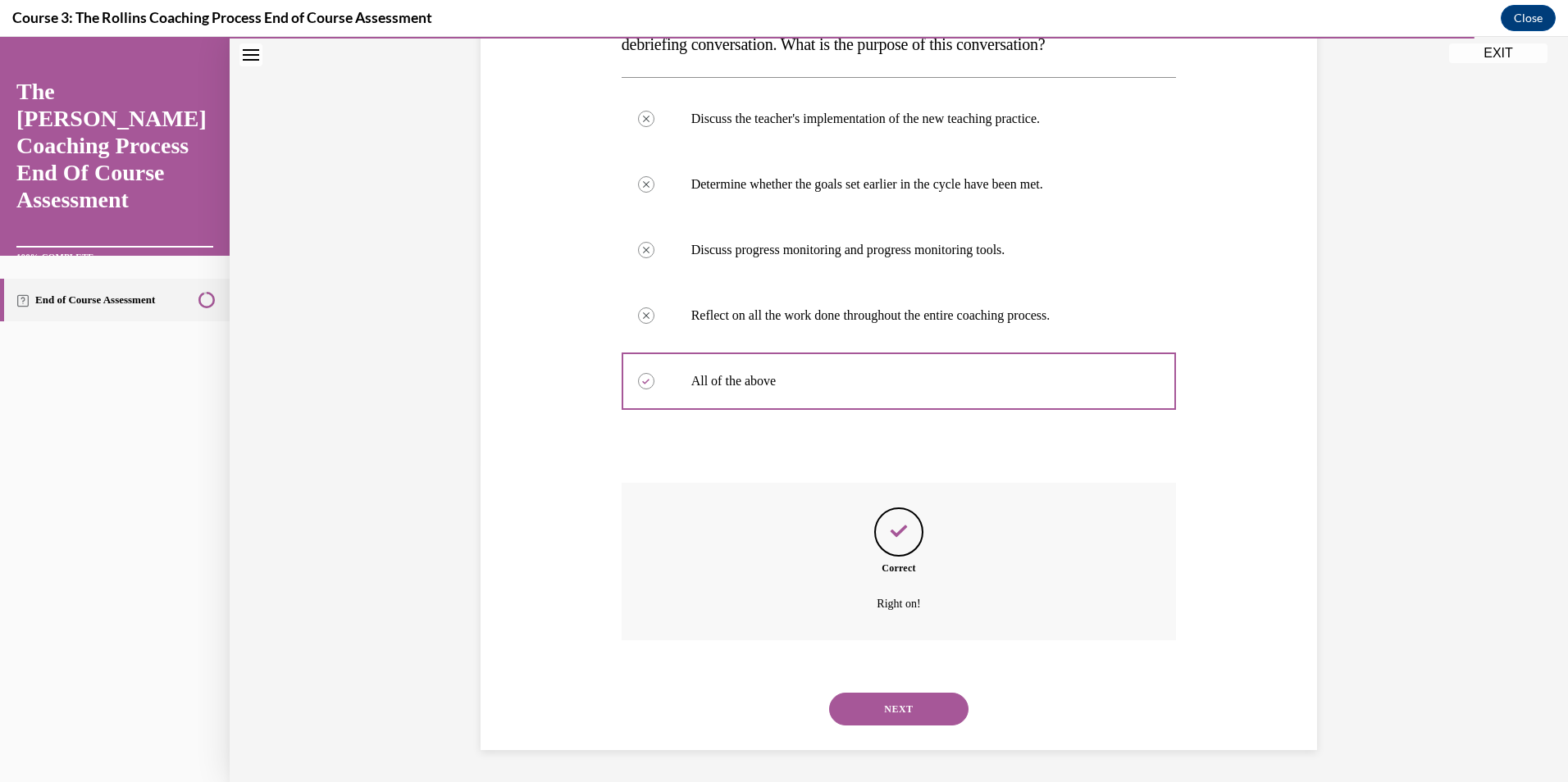
scroll to position [318, 0]
click at [893, 708] on button "NEXT" at bounding box center [898, 709] width 139 height 33
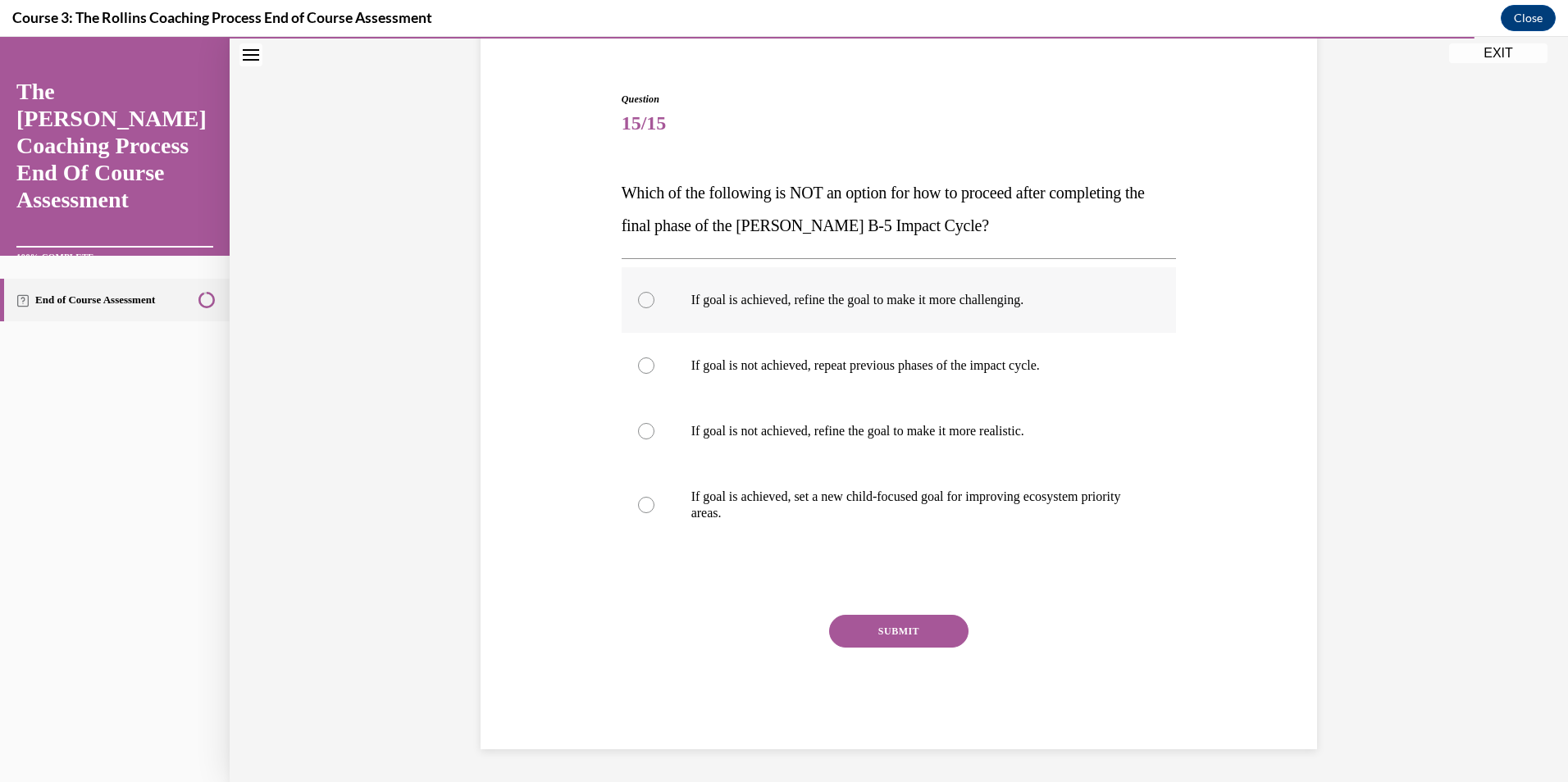
click at [755, 322] on label "If goal is achieved, refine the goal to make it more challenging." at bounding box center [899, 299] width 555 height 65
click at [654, 309] on input "If goal is achieved, refine the goal to make it more challenging." at bounding box center [646, 300] width 17 height 17
radio input "true"
click at [889, 631] on button "SUBMIT" at bounding box center [898, 631] width 139 height 33
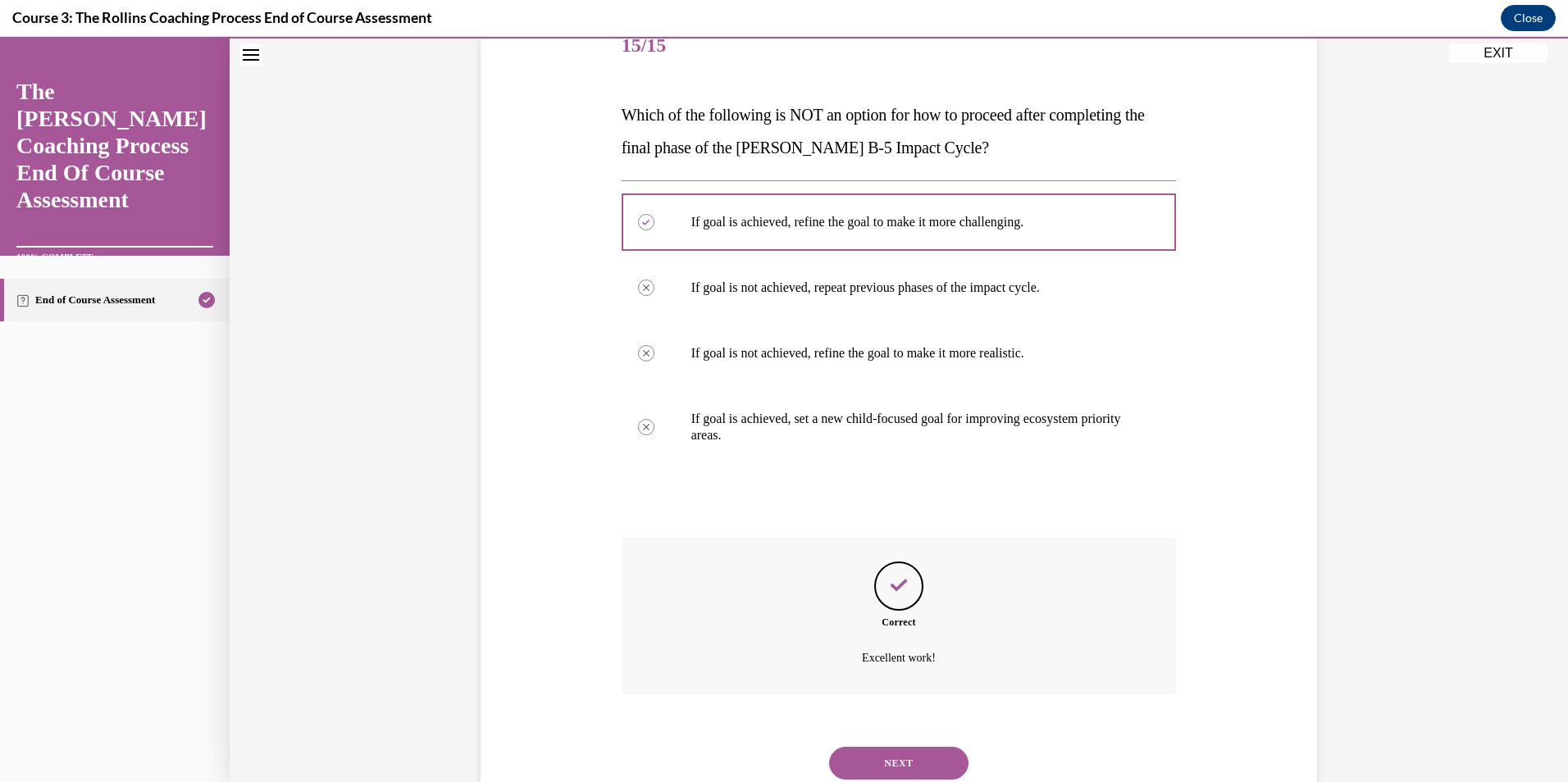
scroll to position [269, 0]
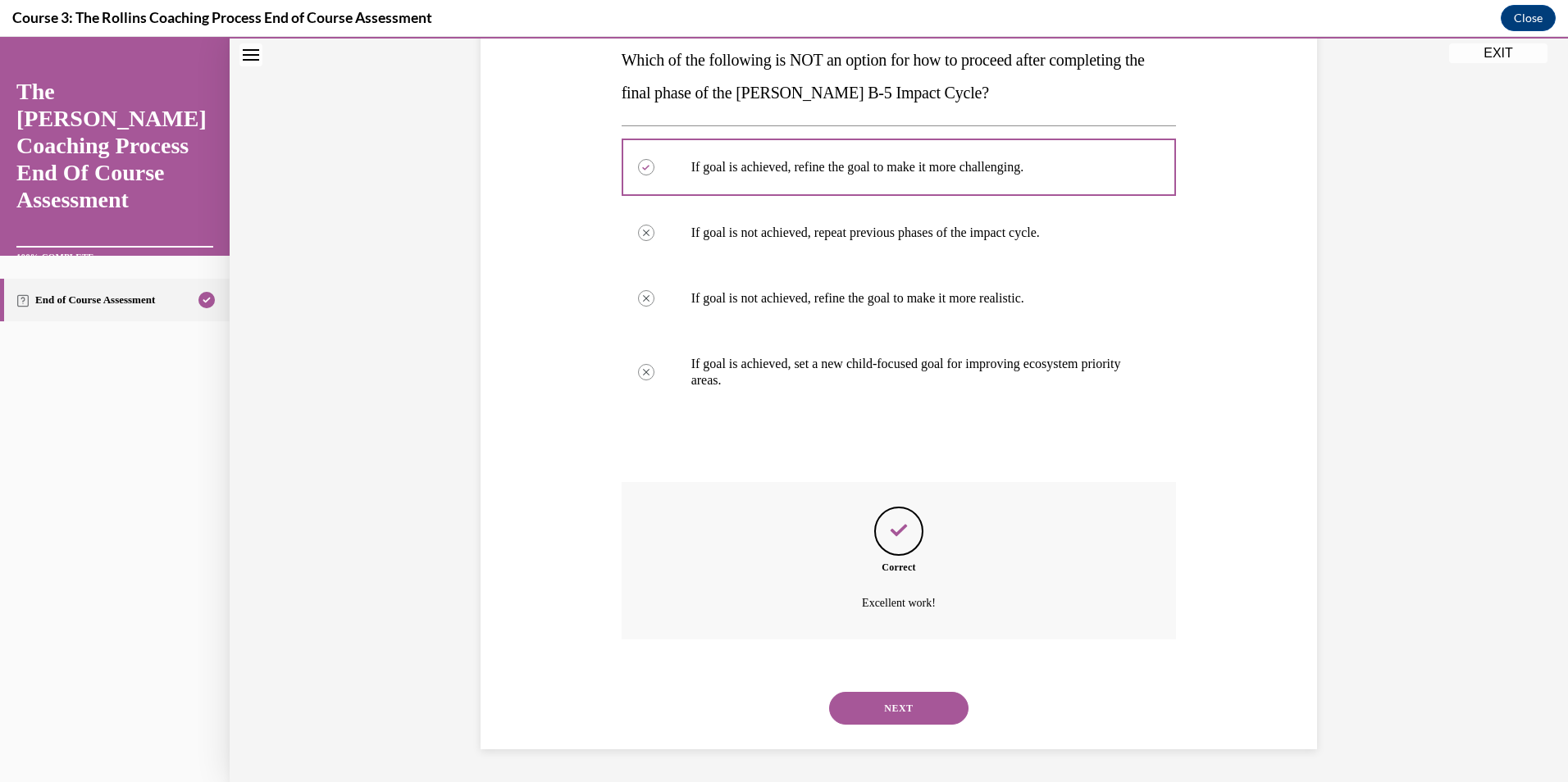
click at [899, 702] on button "NEXT" at bounding box center [898, 709] width 139 height 33
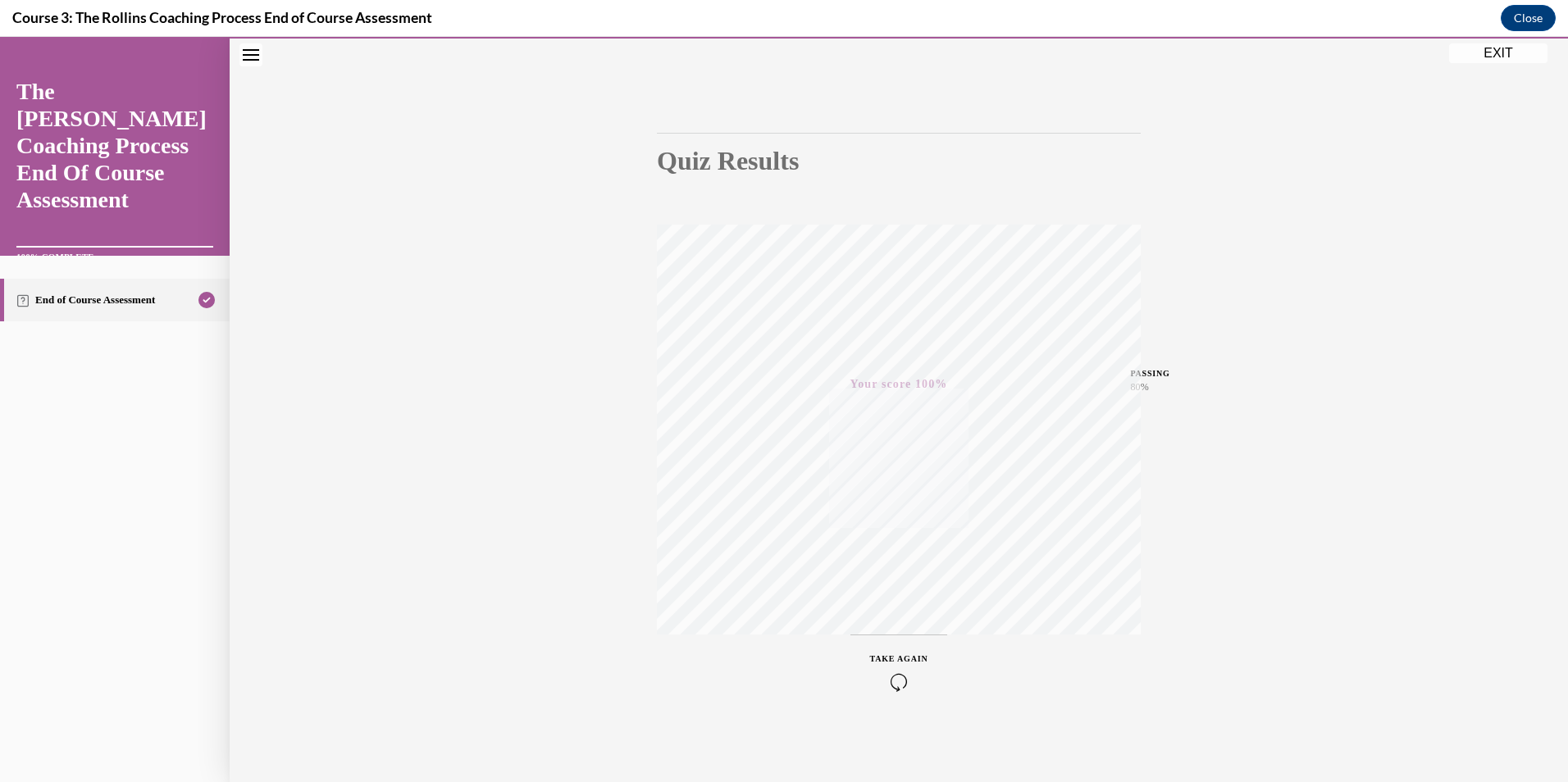
click at [1486, 52] on button "EXIT" at bounding box center [1498, 54] width 98 height 19
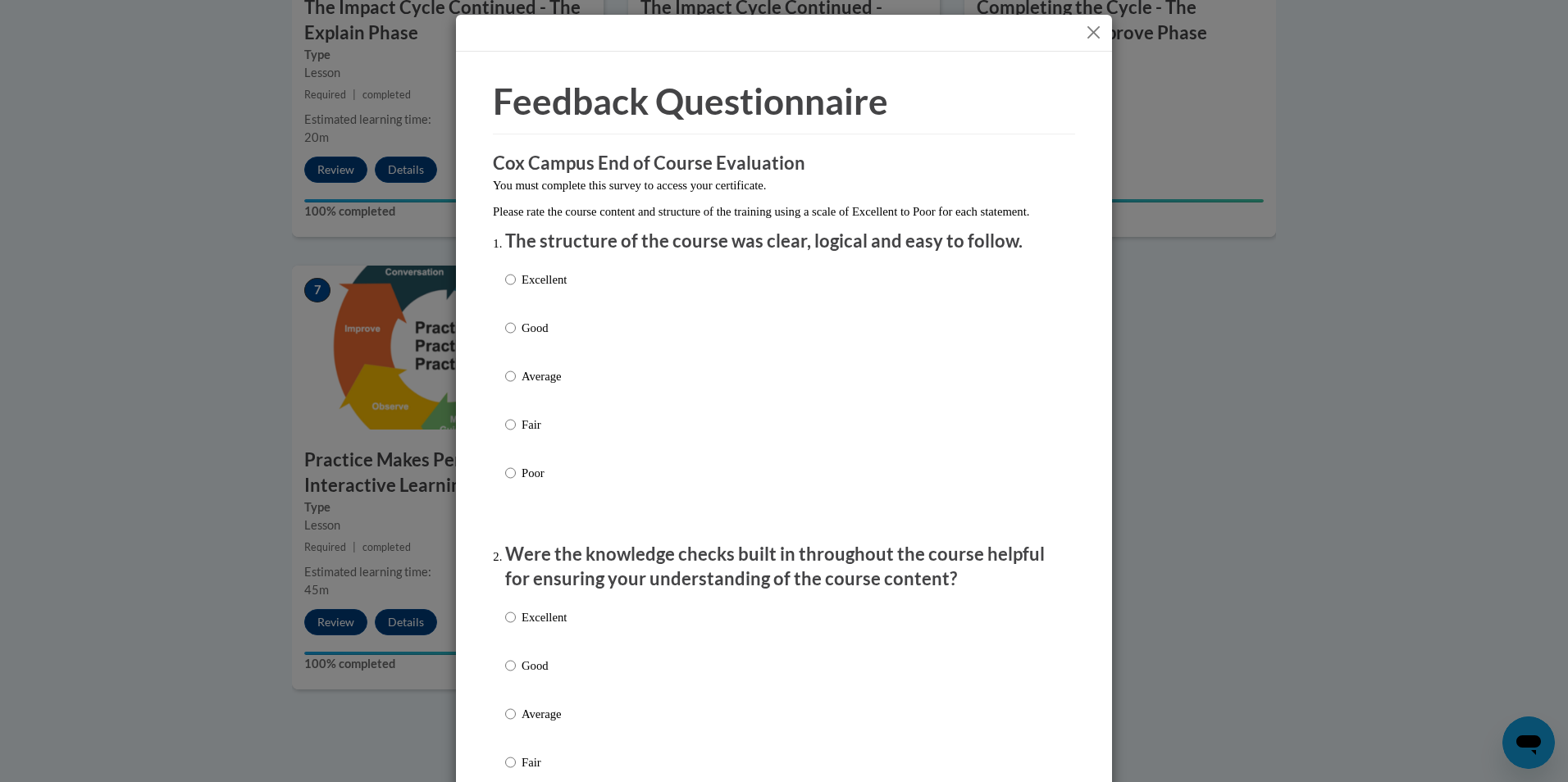
click at [545, 288] on p "Excellent" at bounding box center [543, 279] width 45 height 19
click at [516, 288] on input "Excellent" at bounding box center [510, 279] width 11 height 19
radio input "true"
click at [550, 626] on p "Excellent" at bounding box center [543, 617] width 45 height 19
click at [516, 626] on input "Excellent" at bounding box center [510, 617] width 11 height 19
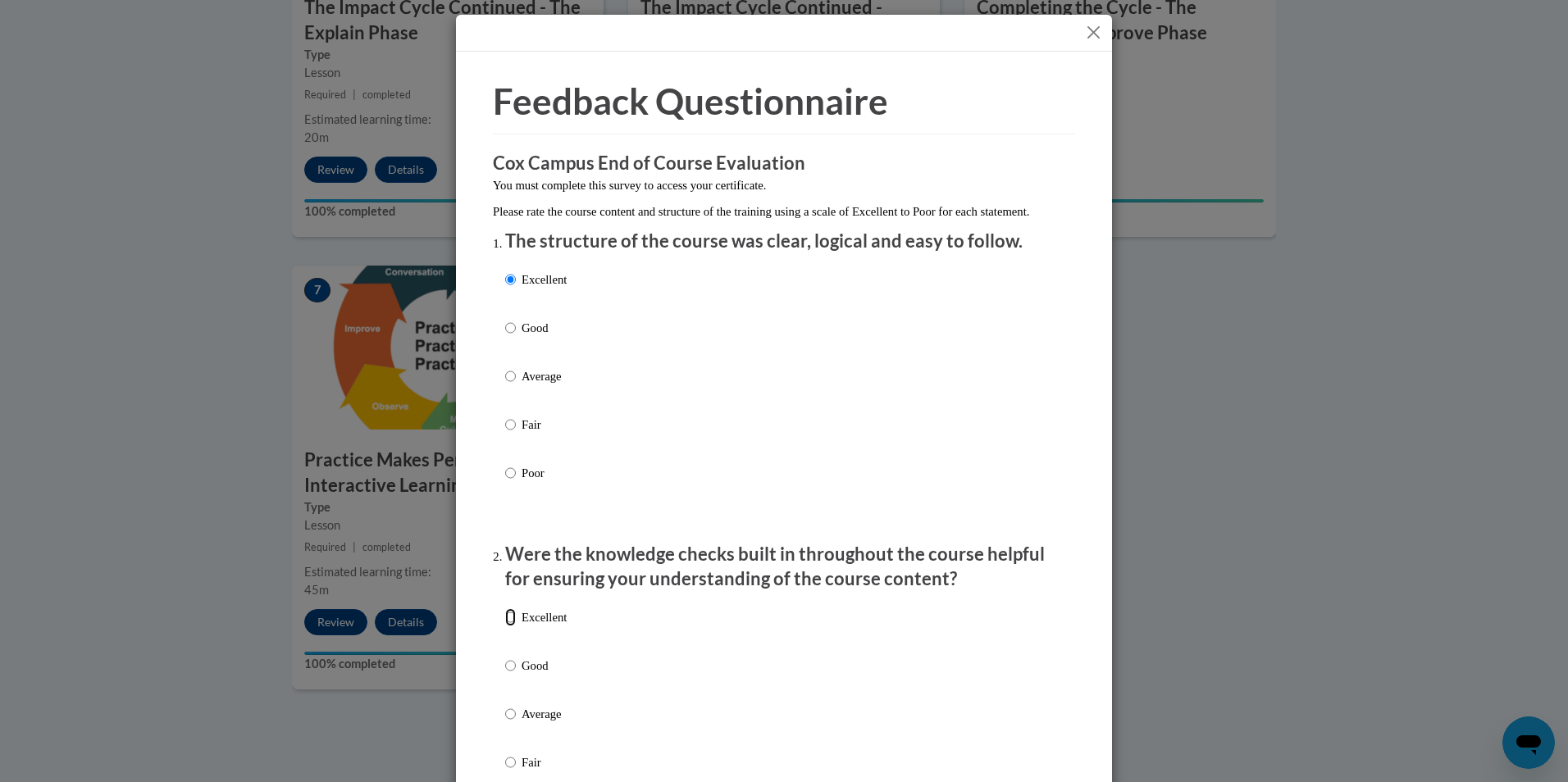
radio input "true"
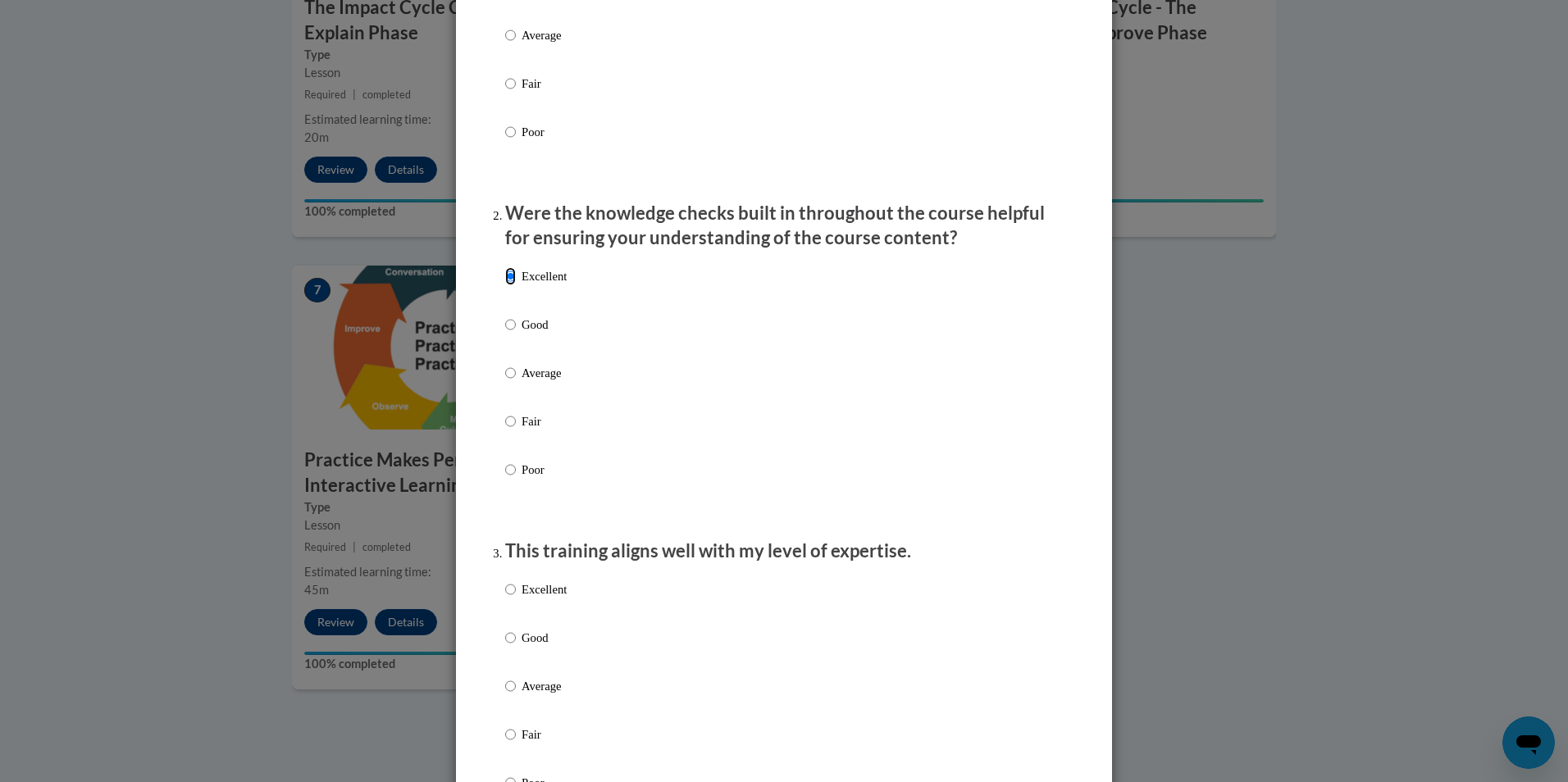
scroll to position [349, 0]
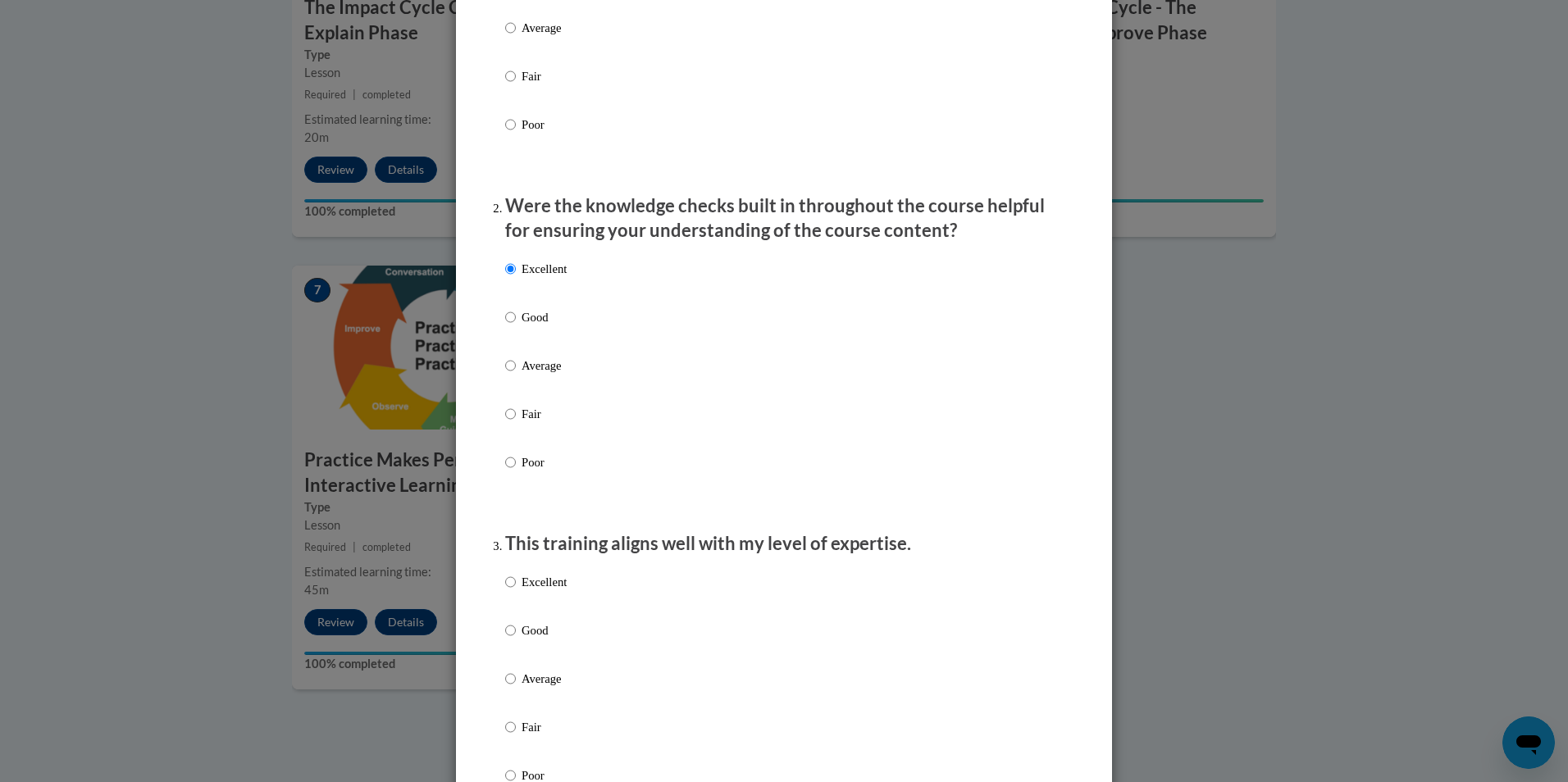
click at [542, 591] on p "Excellent" at bounding box center [543, 582] width 45 height 19
click at [516, 591] on input "Excellent" at bounding box center [510, 582] width 11 height 19
radio input "true"
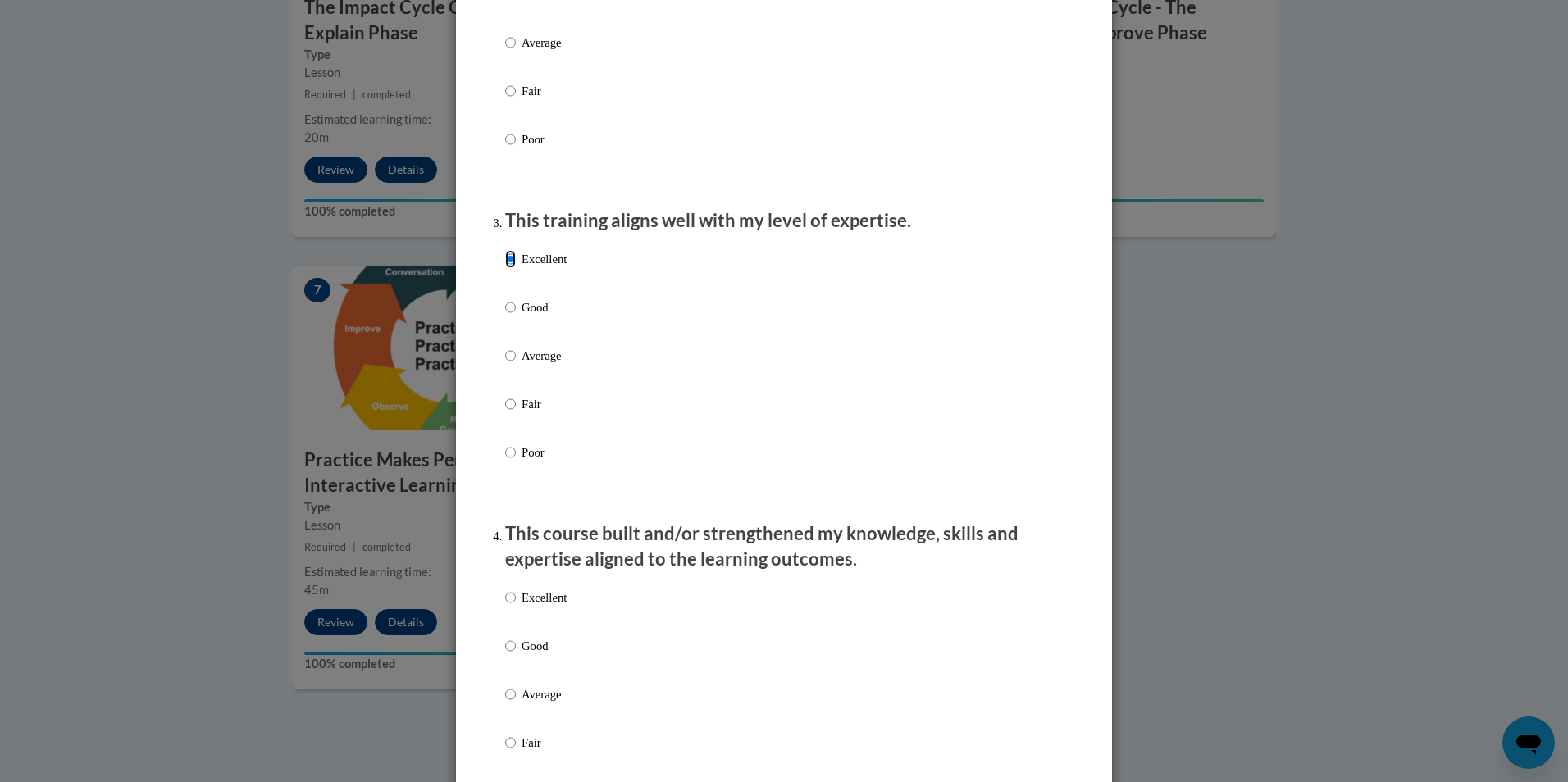
scroll to position [682, 0]
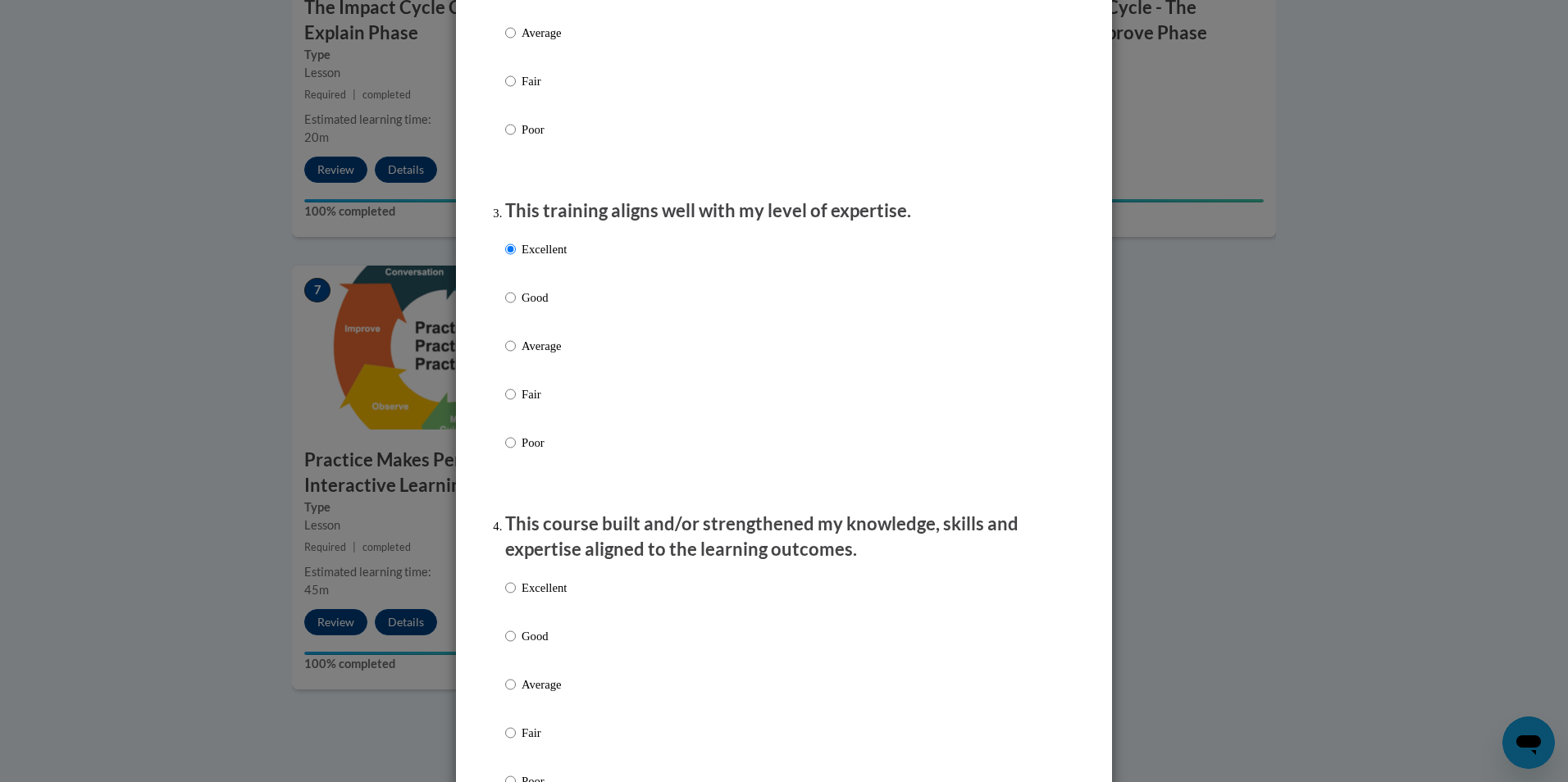
click at [540, 597] on p "Excellent" at bounding box center [543, 587] width 45 height 19
click at [516, 597] on input "Excellent" at bounding box center [510, 587] width 11 height 19
radio input "true"
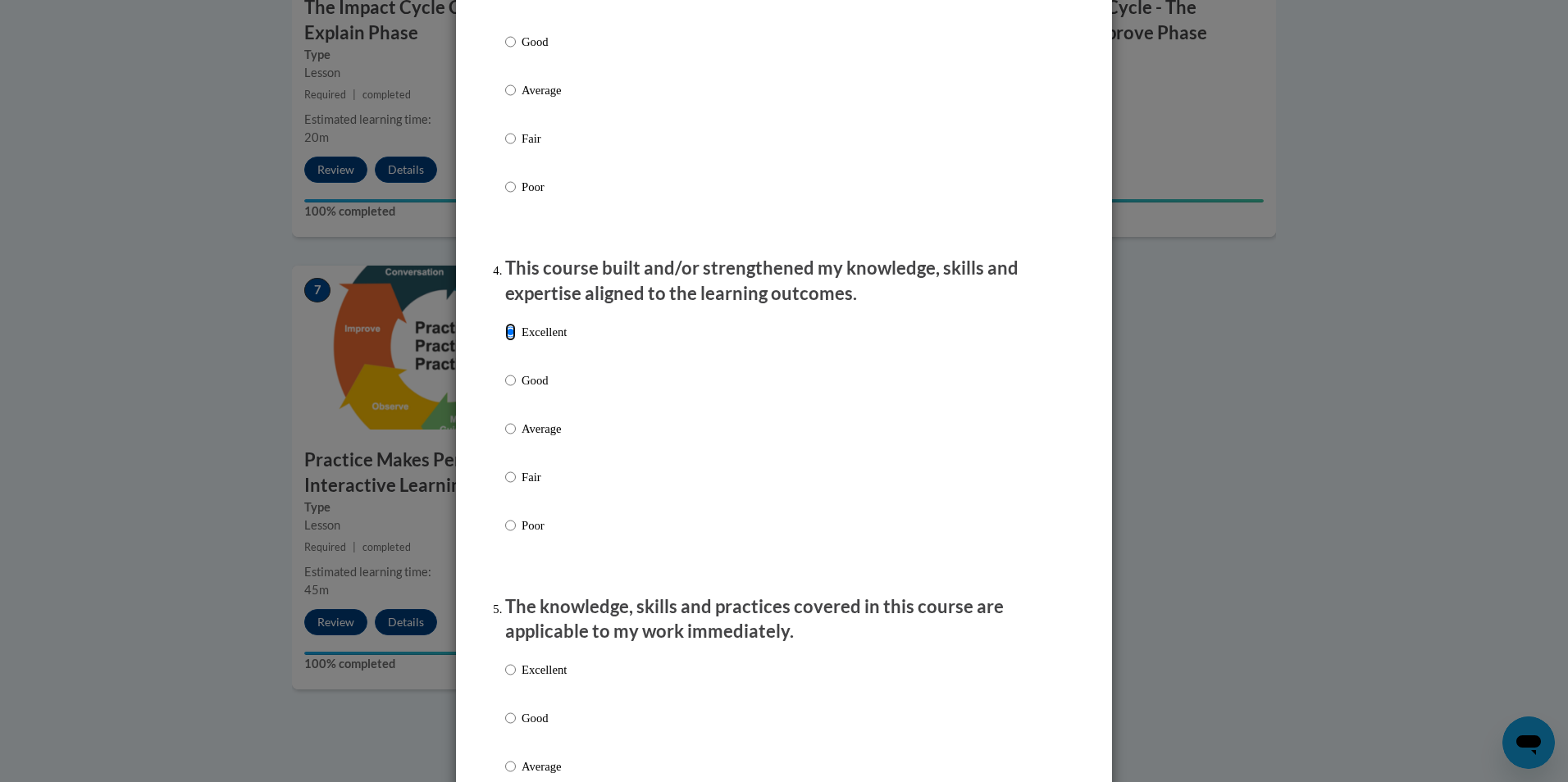
scroll to position [942, 0]
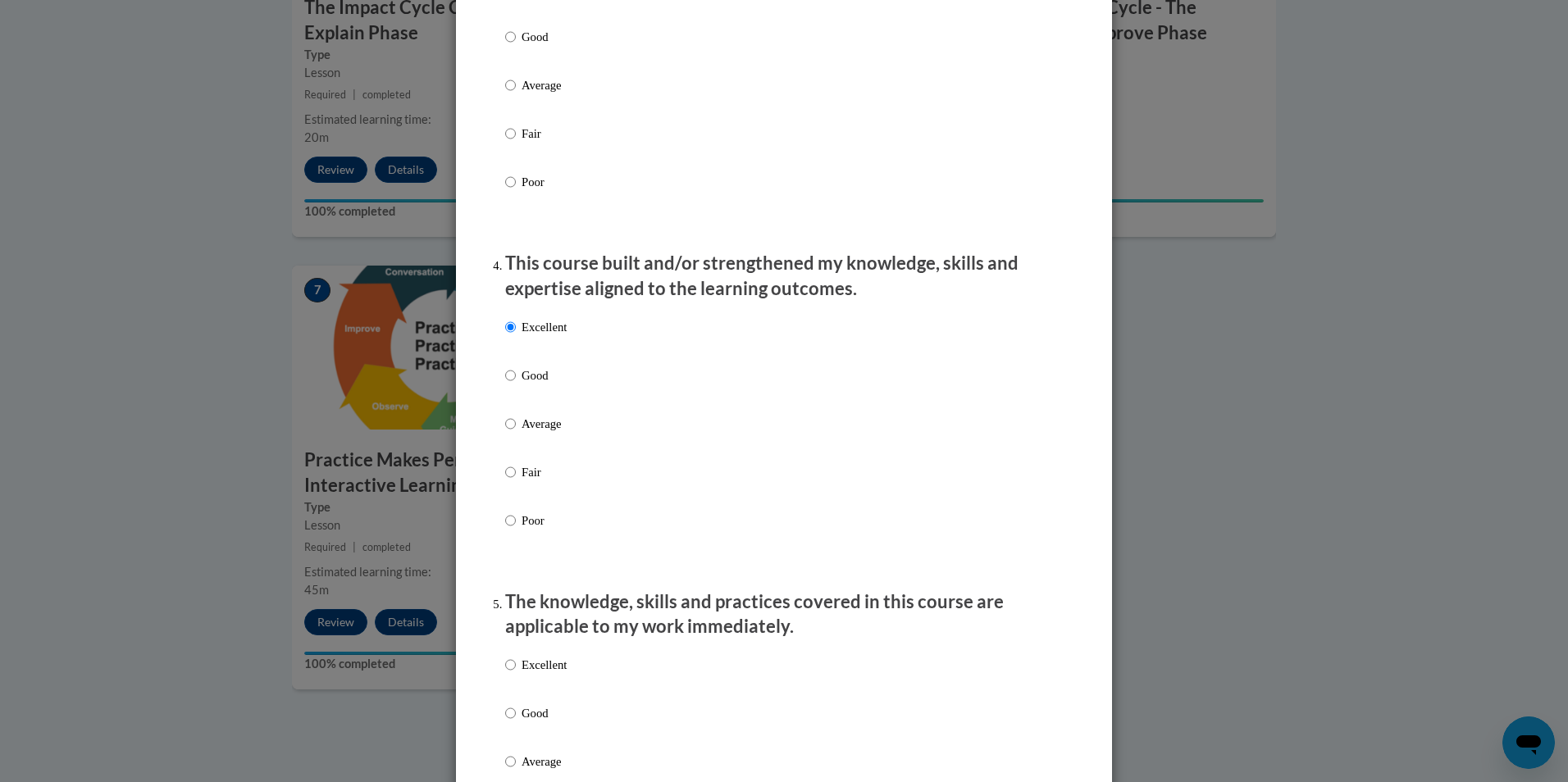
click at [540, 691] on label "Excellent" at bounding box center [536, 678] width 61 height 44
click at [516, 674] on input "Excellent" at bounding box center [510, 665] width 11 height 19
radio input "true"
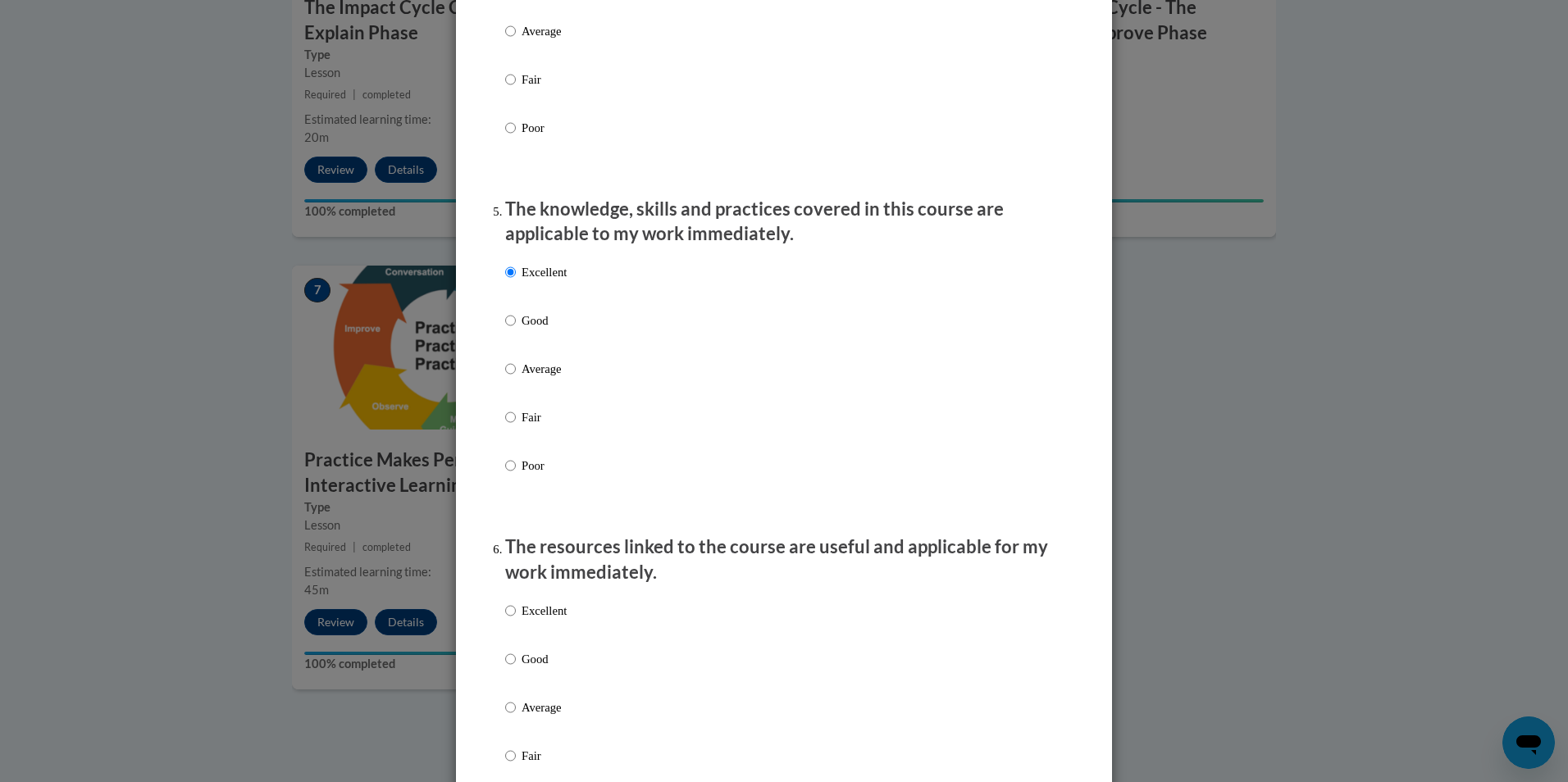
click at [535, 635] on label "Excellent" at bounding box center [536, 623] width 61 height 44
click at [516, 620] on input "Excellent" at bounding box center [510, 611] width 11 height 19
radio input "true"
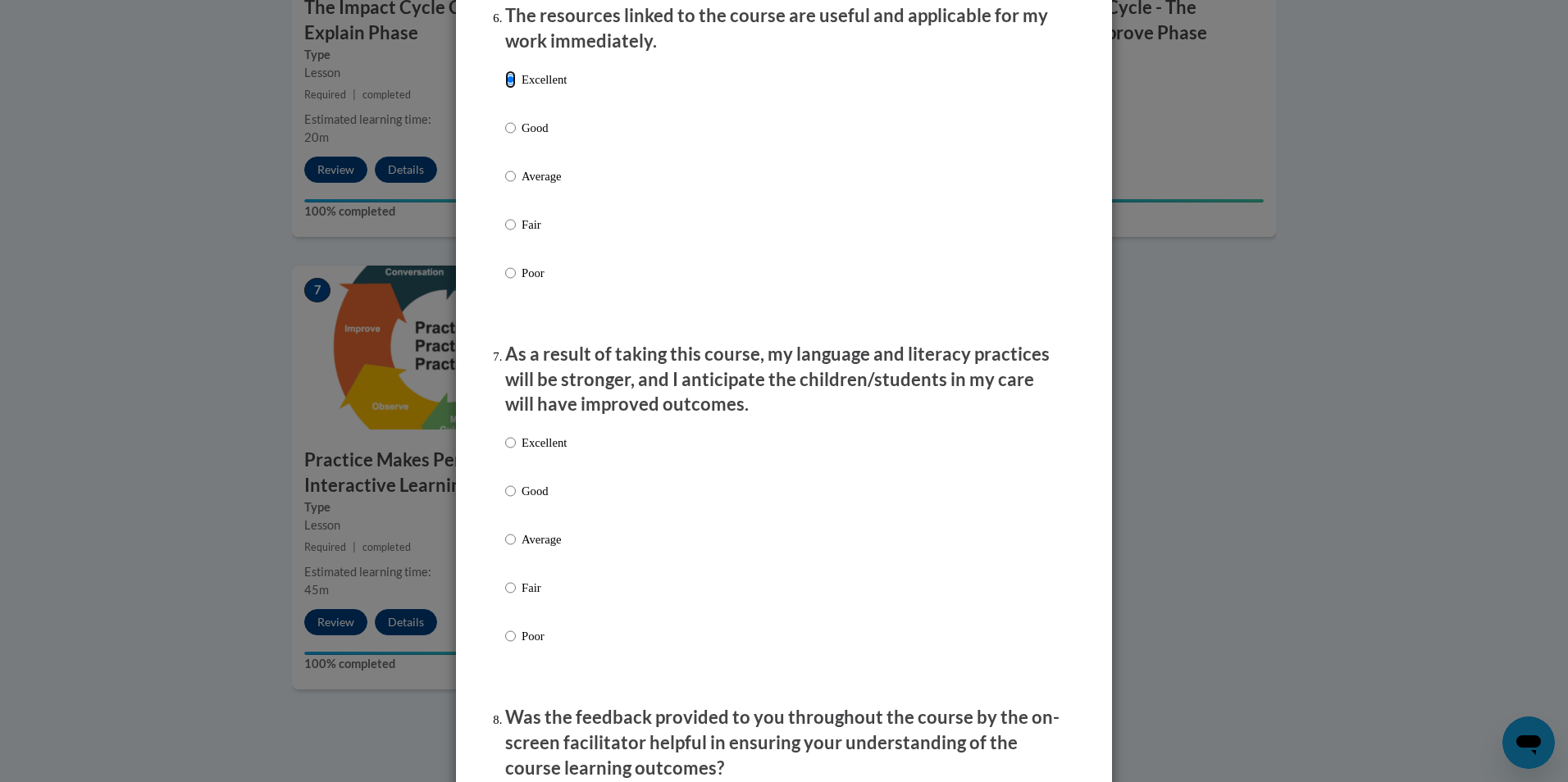
scroll to position [1871, 0]
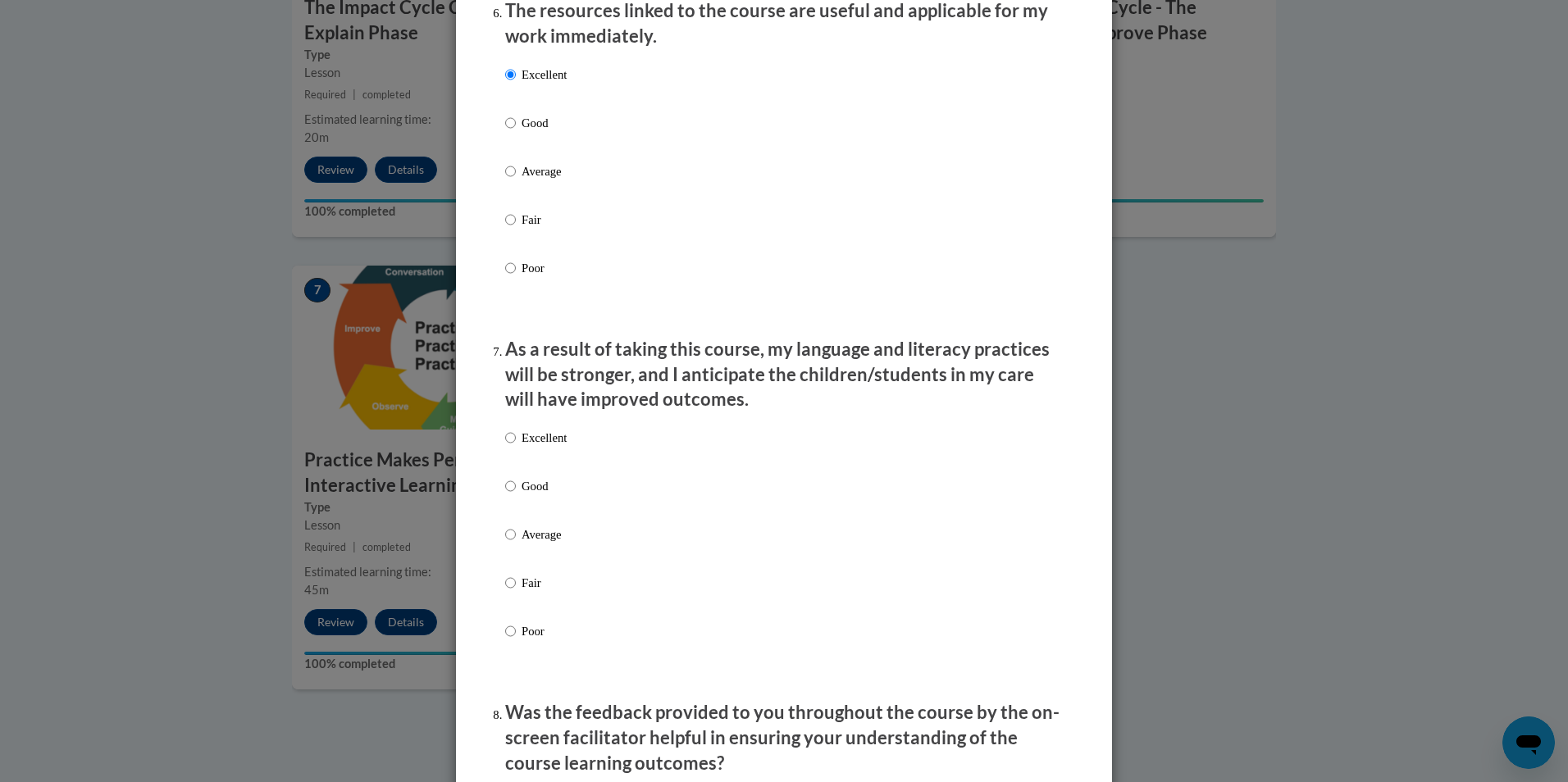
click at [531, 462] on label "Excellent" at bounding box center [536, 450] width 61 height 44
click at [516, 447] on input "Excellent" at bounding box center [510, 437] width 11 height 19
radio input "true"
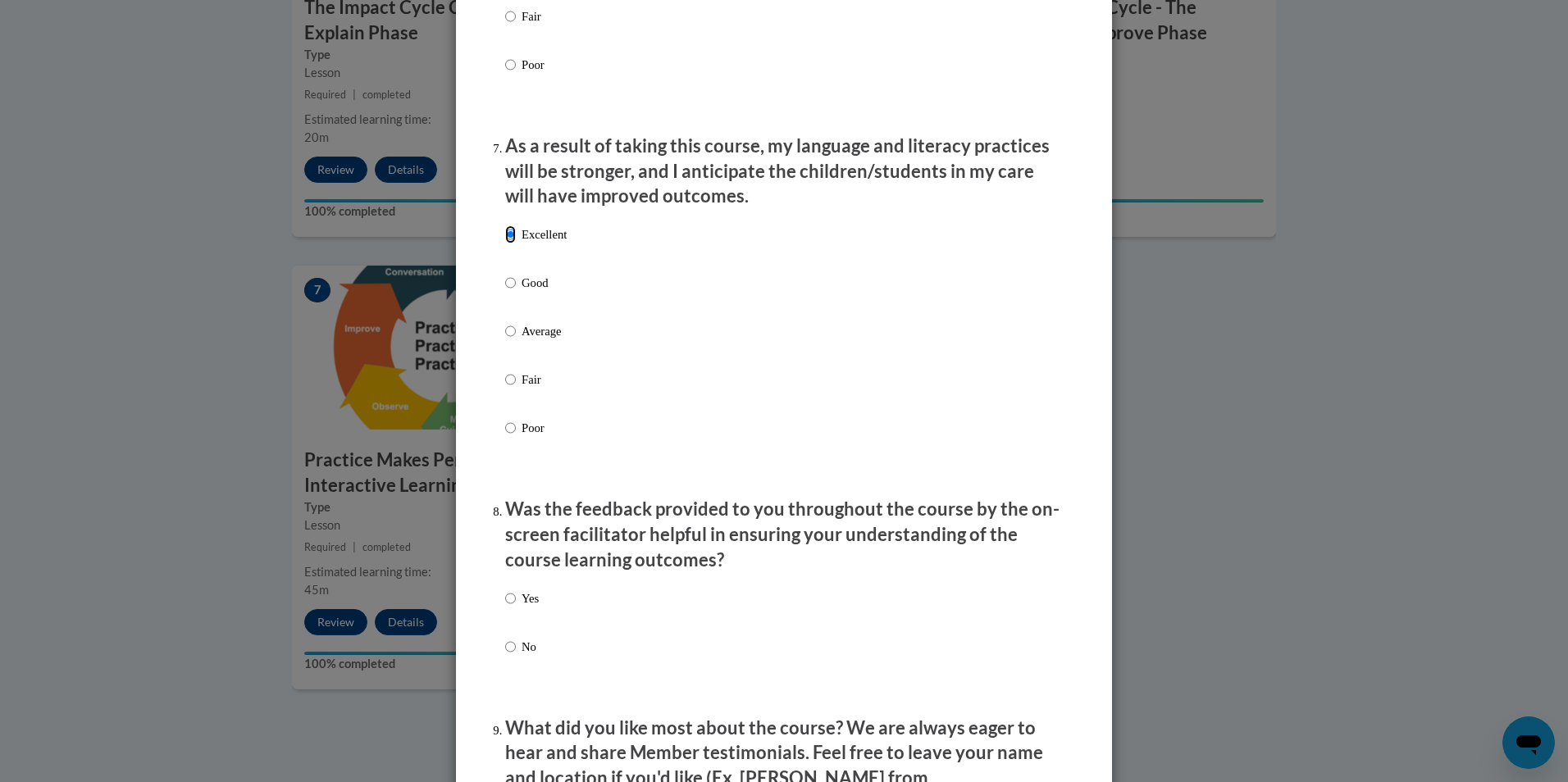
scroll to position [2088, 0]
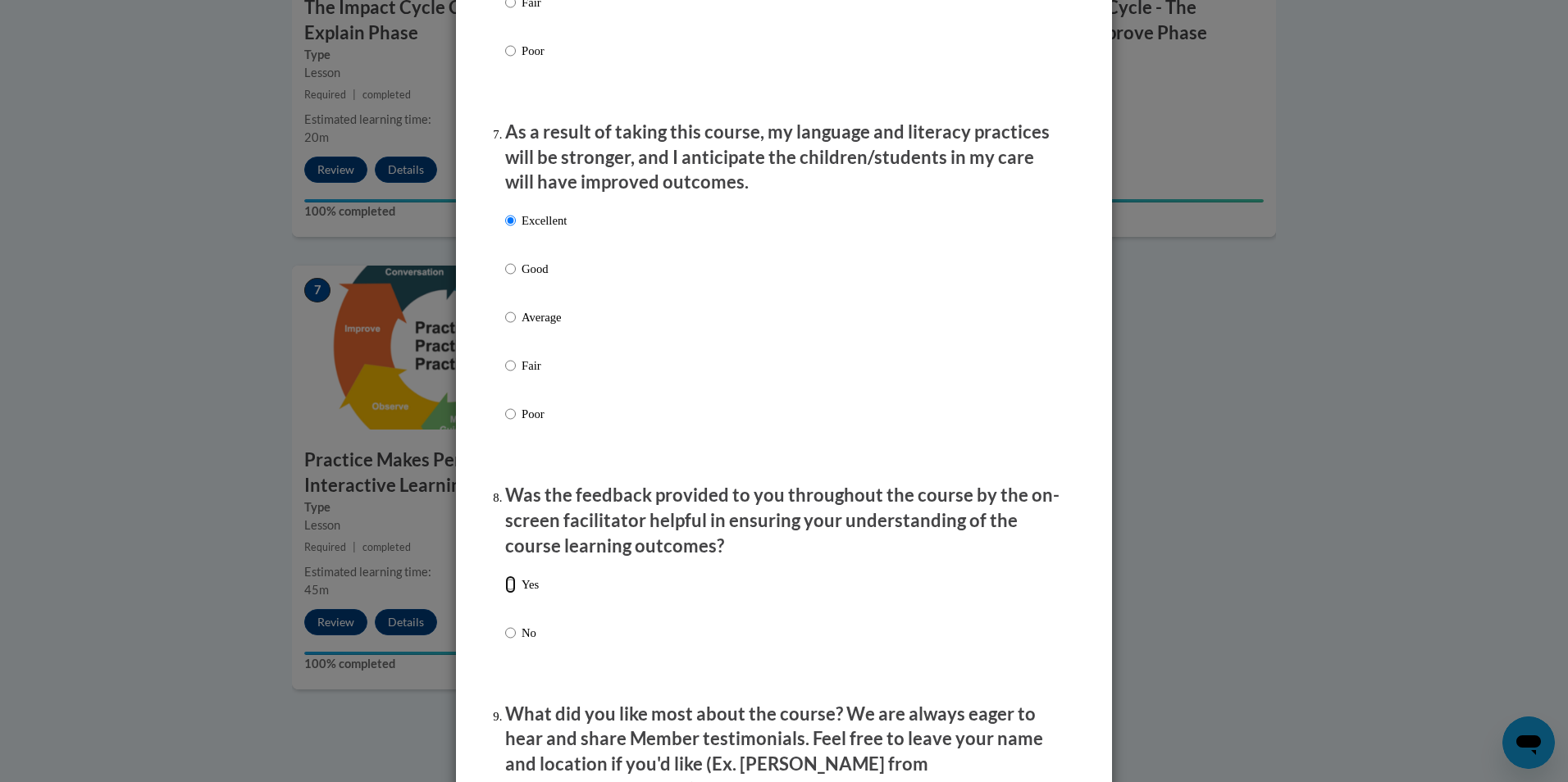
click at [505, 594] on input "Yes" at bounding box center [510, 584] width 11 height 19
radio input "true"
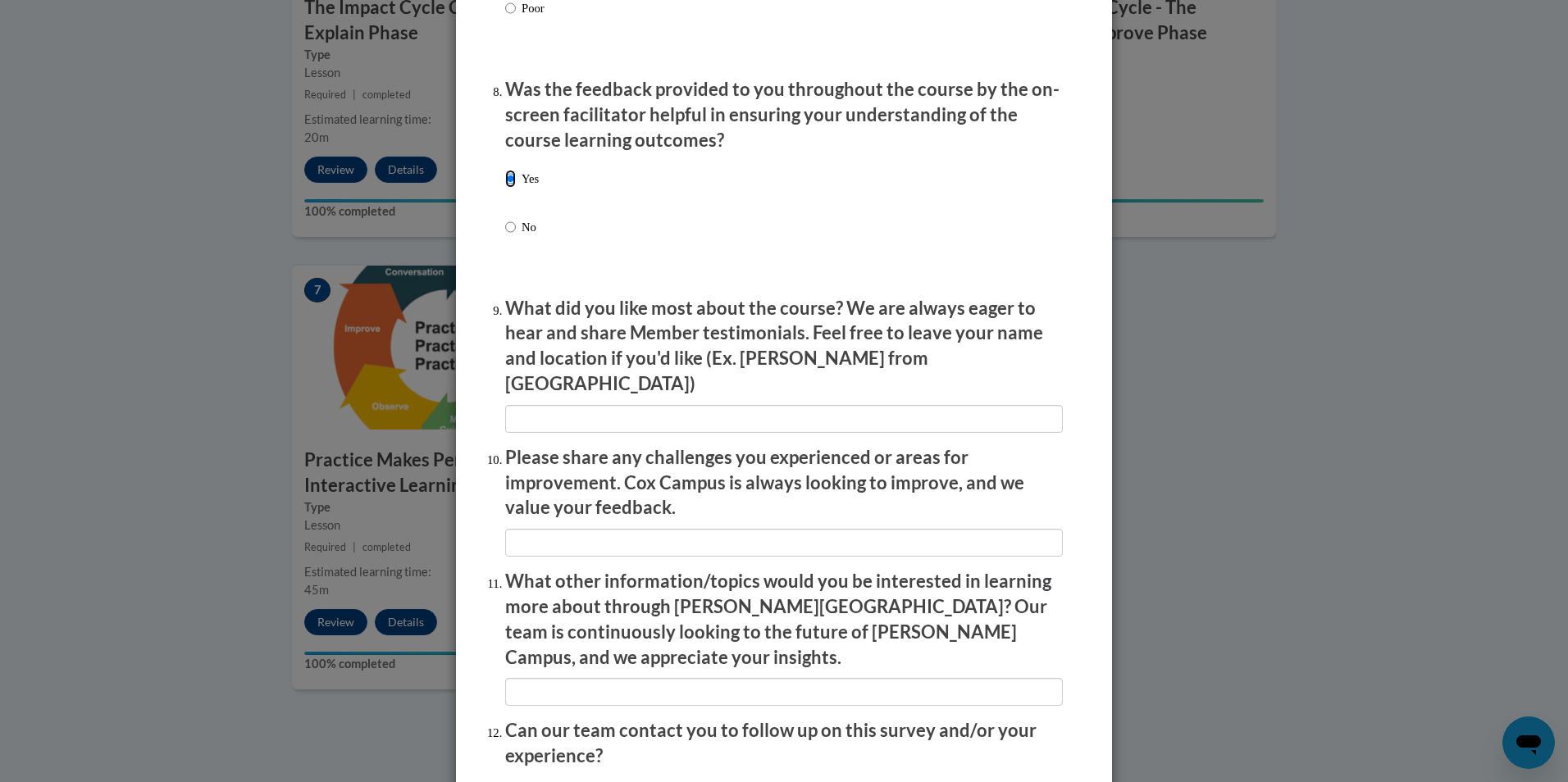
scroll to position [2625, 0]
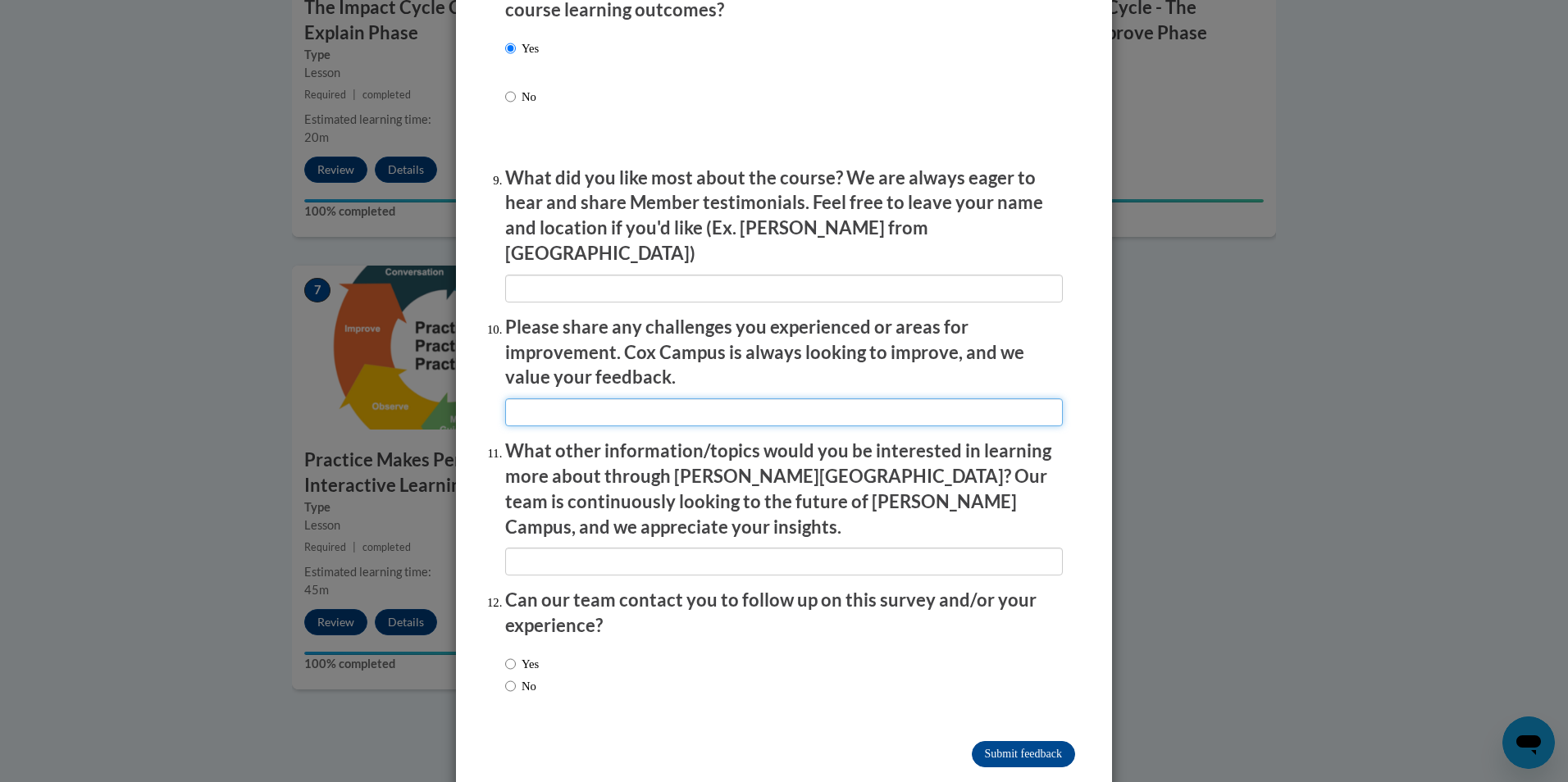
click at [619, 398] on input "textbox" at bounding box center [784, 412] width 558 height 28
click at [505, 655] on input "Yes" at bounding box center [510, 664] width 11 height 19
radio input "true"
click at [1021, 741] on input "Submit feedback" at bounding box center [1024, 754] width 103 height 26
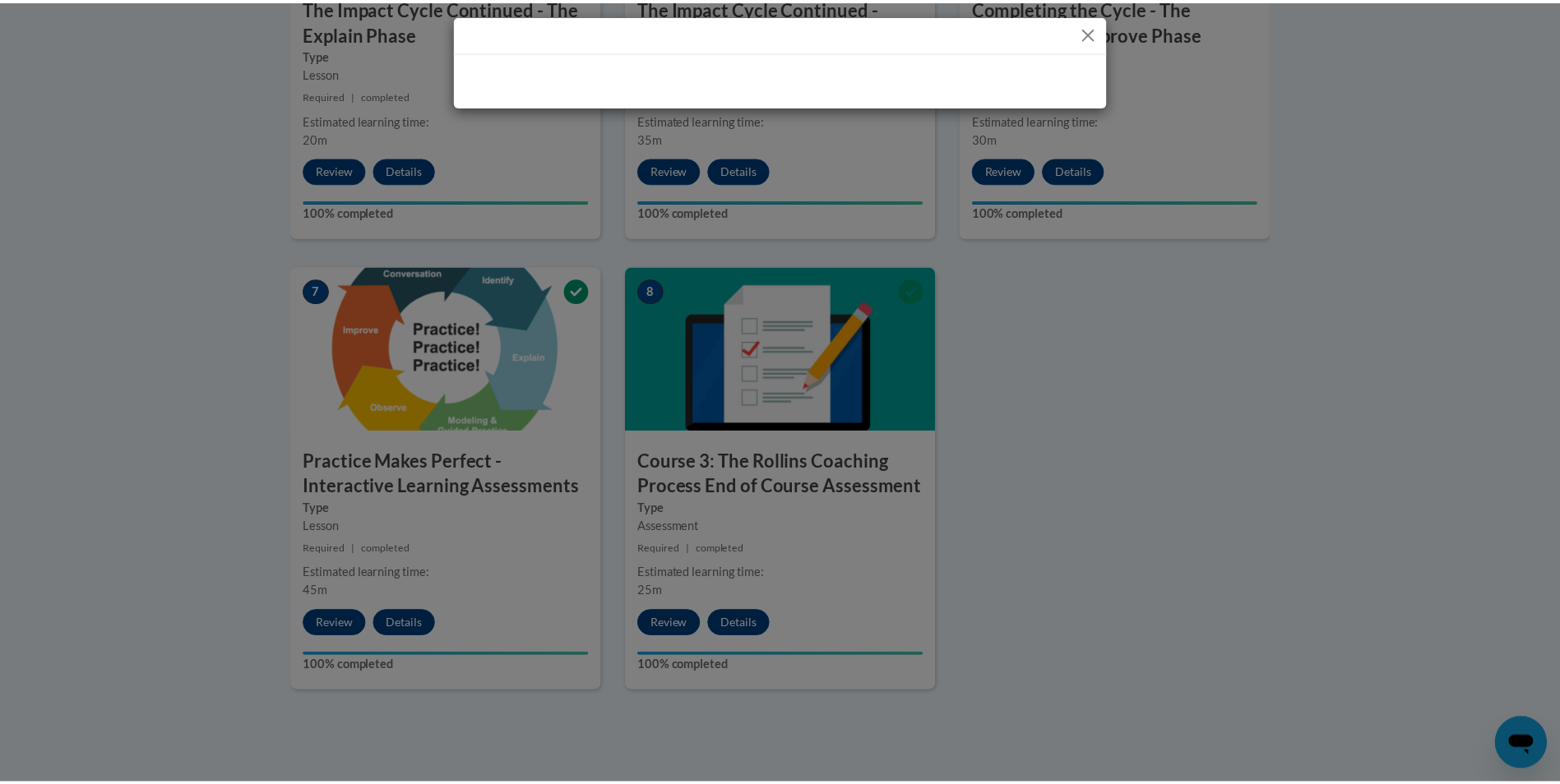
scroll to position [0, 0]
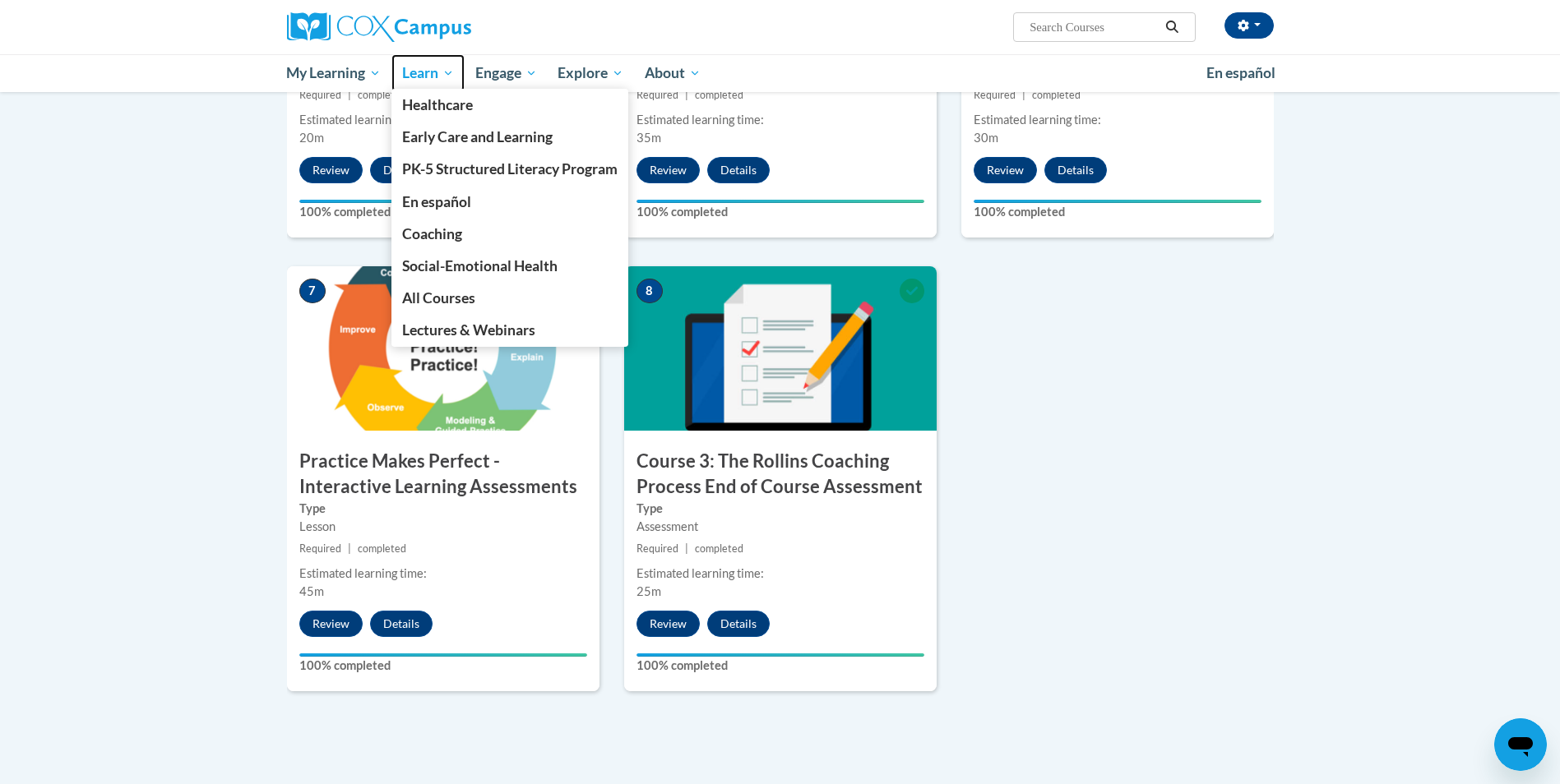
click at [419, 81] on span "Learn" at bounding box center [428, 73] width 52 height 20
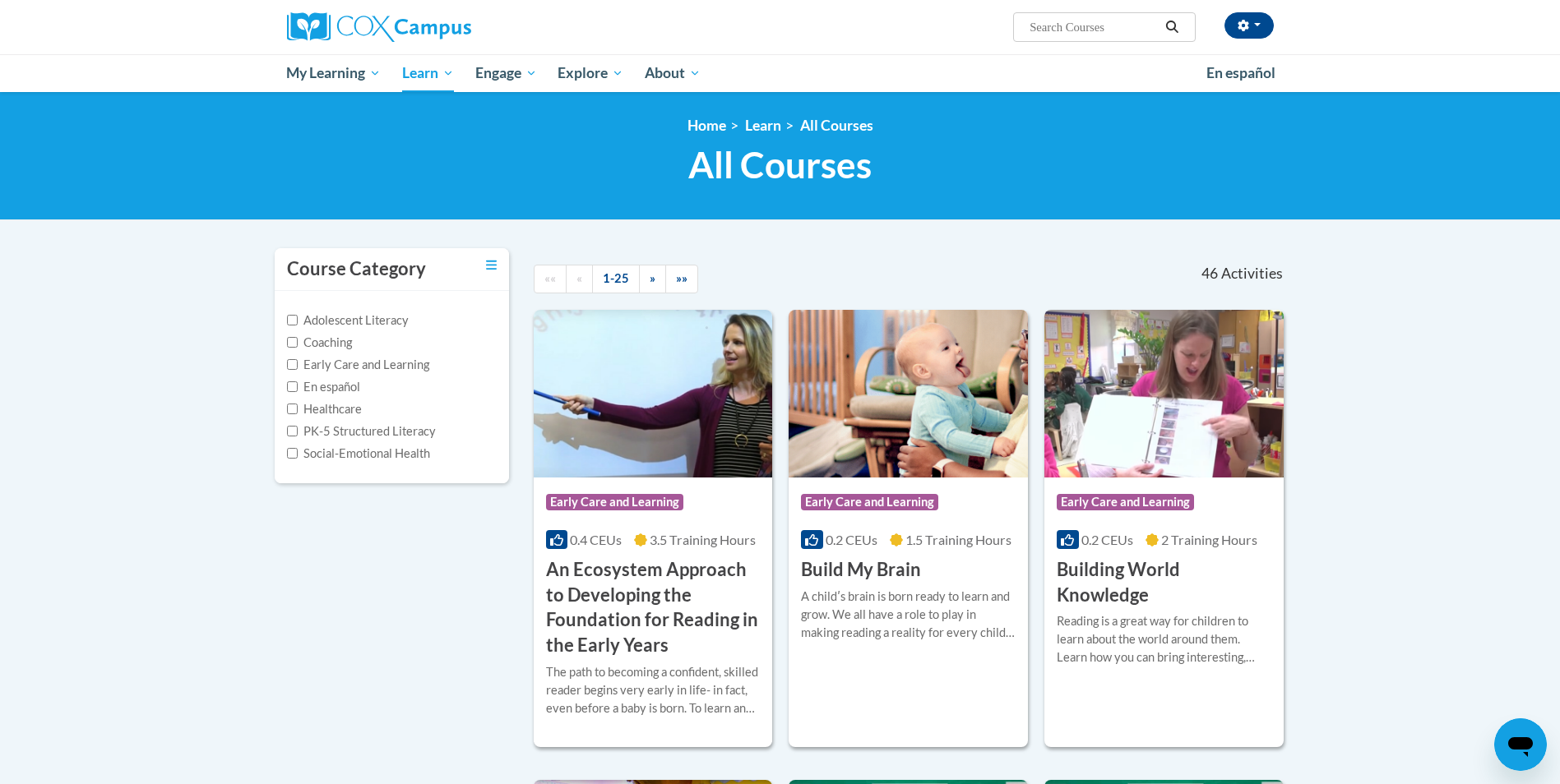
click at [403, 365] on label "Early Care and Learning" at bounding box center [358, 365] width 143 height 19
click at [298, 365] on input "Early Care and Learning" at bounding box center [292, 364] width 11 height 11
checkbox input "true"
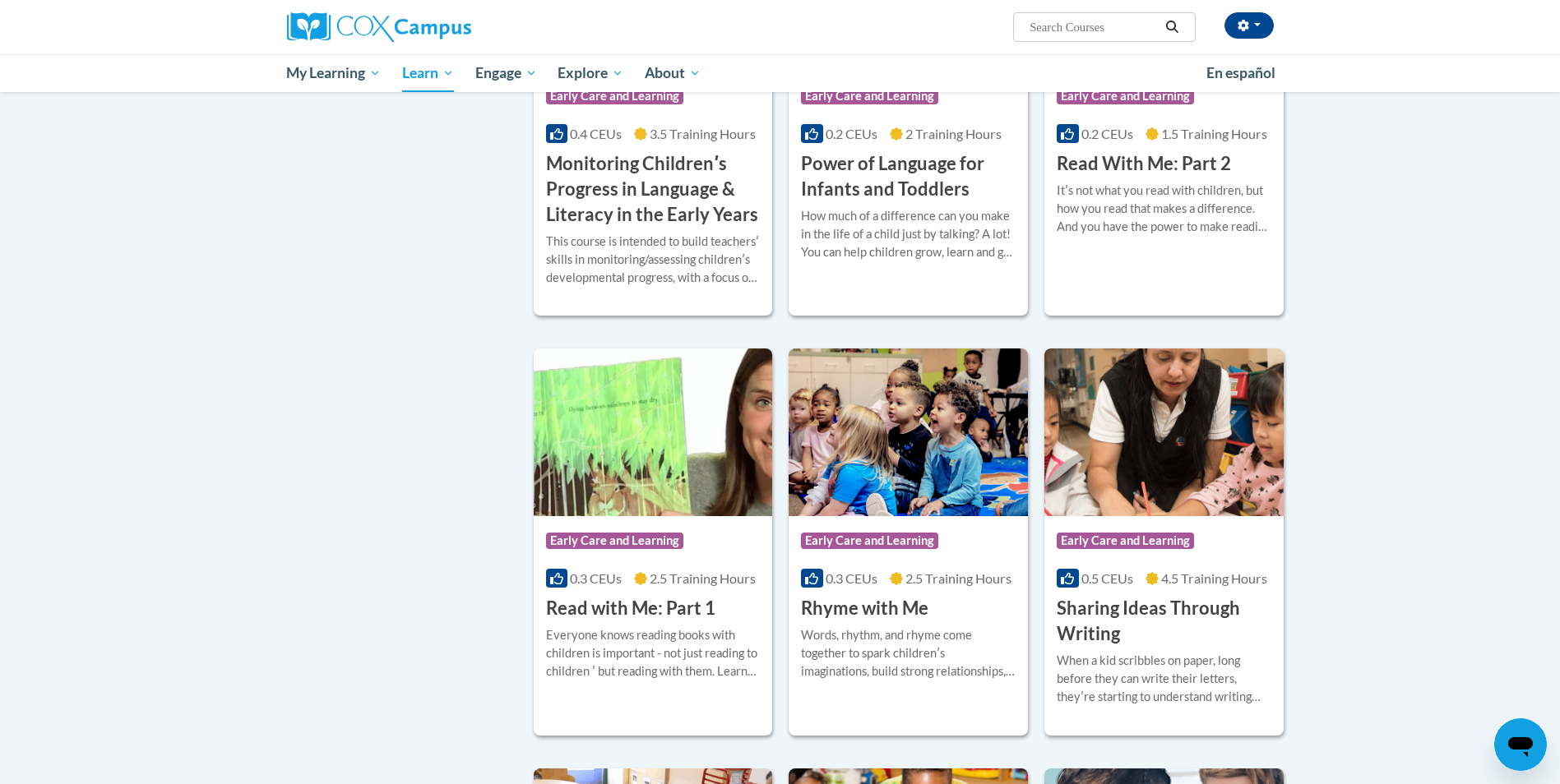
scroll to position [1333, 0]
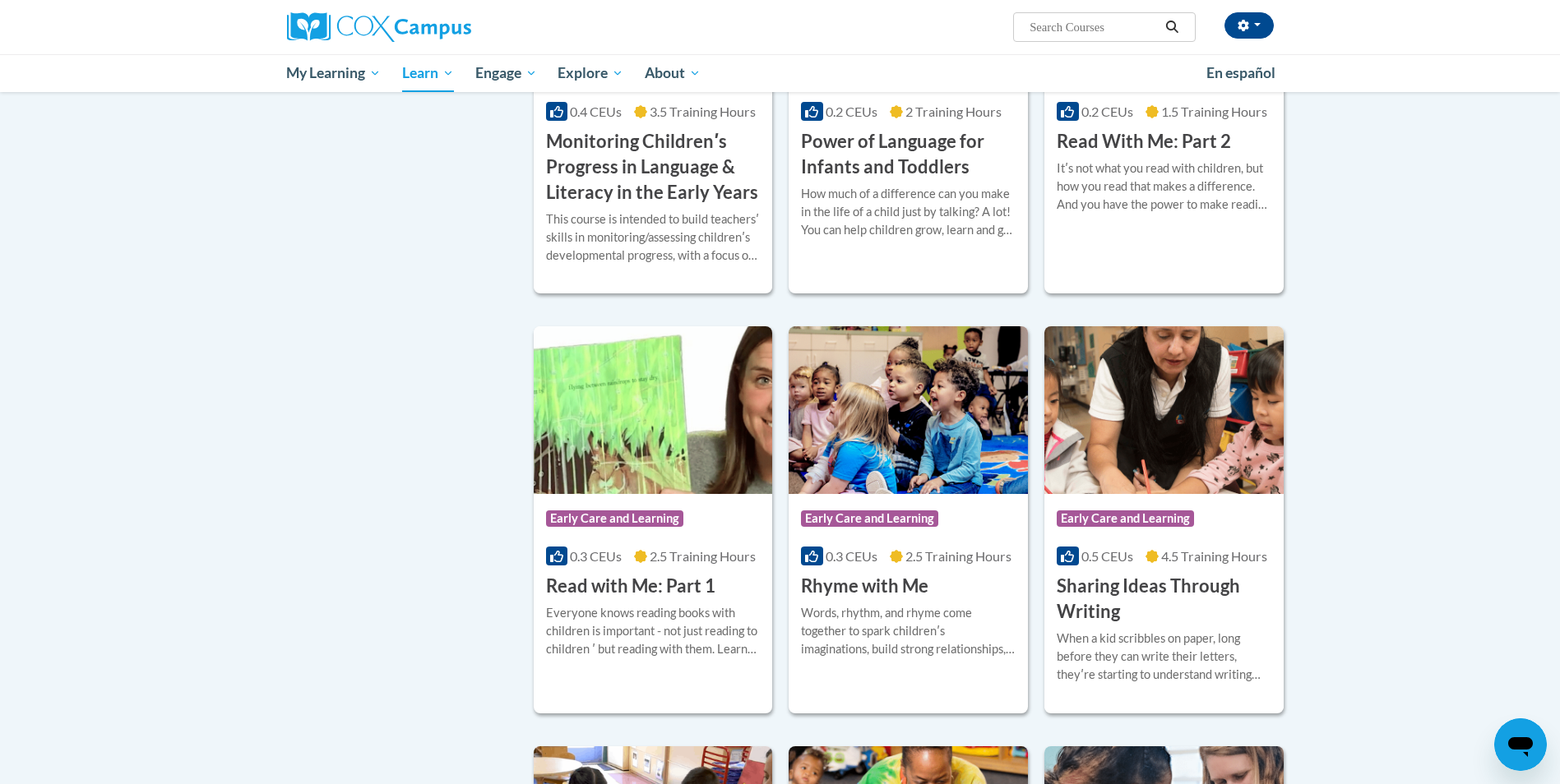
click at [1168, 617] on h3 "Sharing Ideas Through Writing" at bounding box center [1164, 599] width 215 height 51
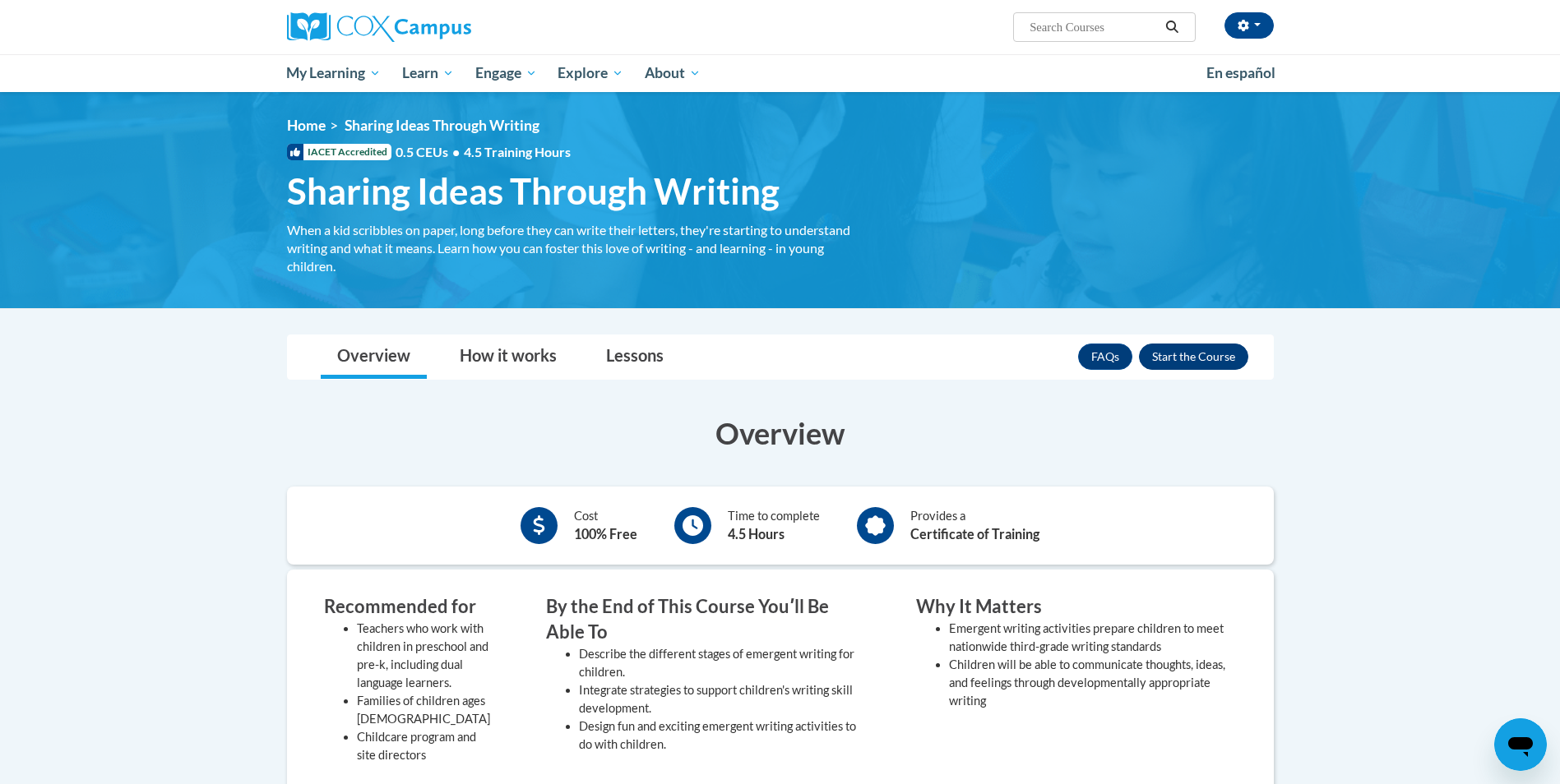
click at [1189, 355] on button "Enroll" at bounding box center [1194, 356] width 109 height 26
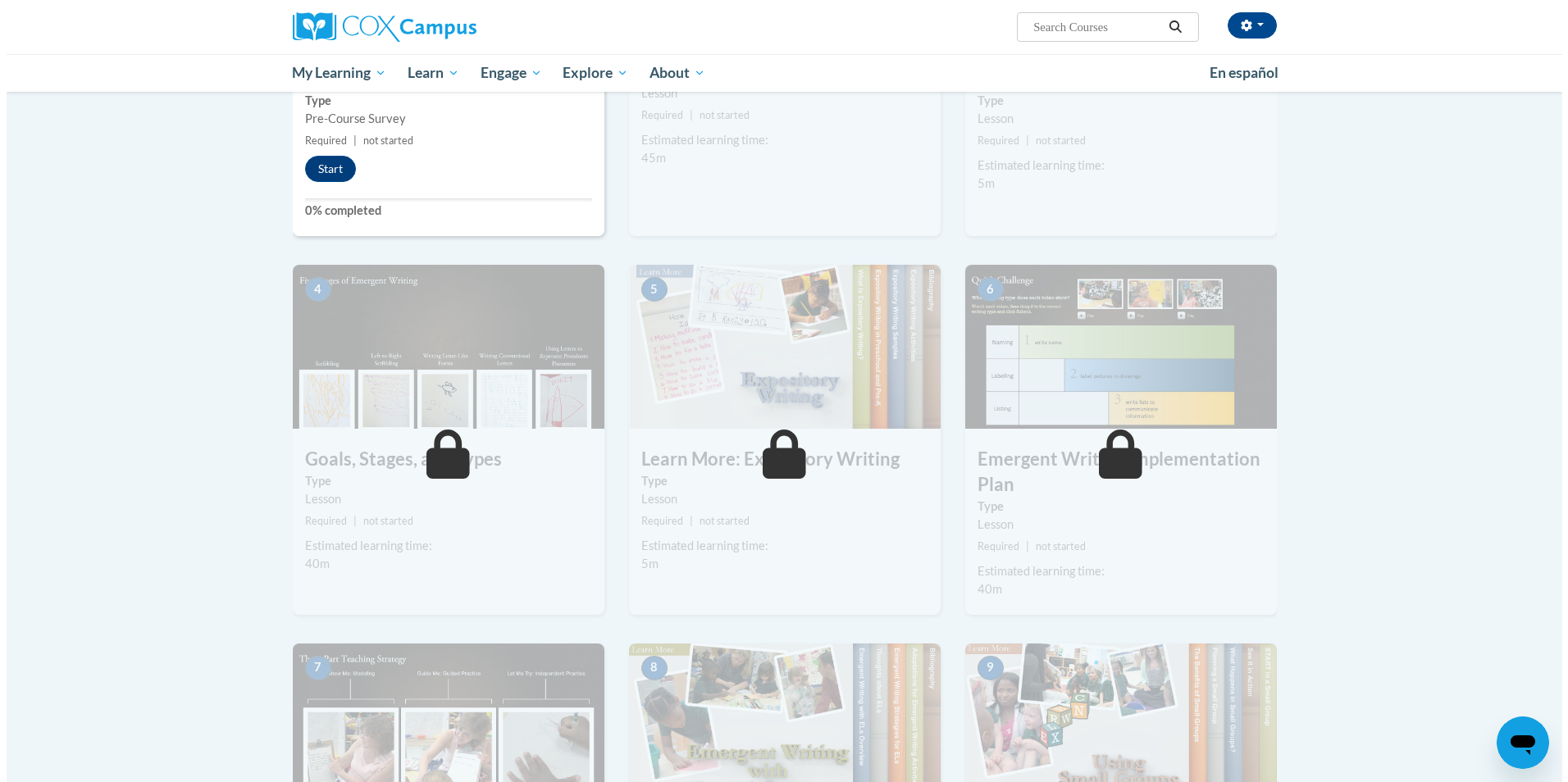
scroll to position [486, 0]
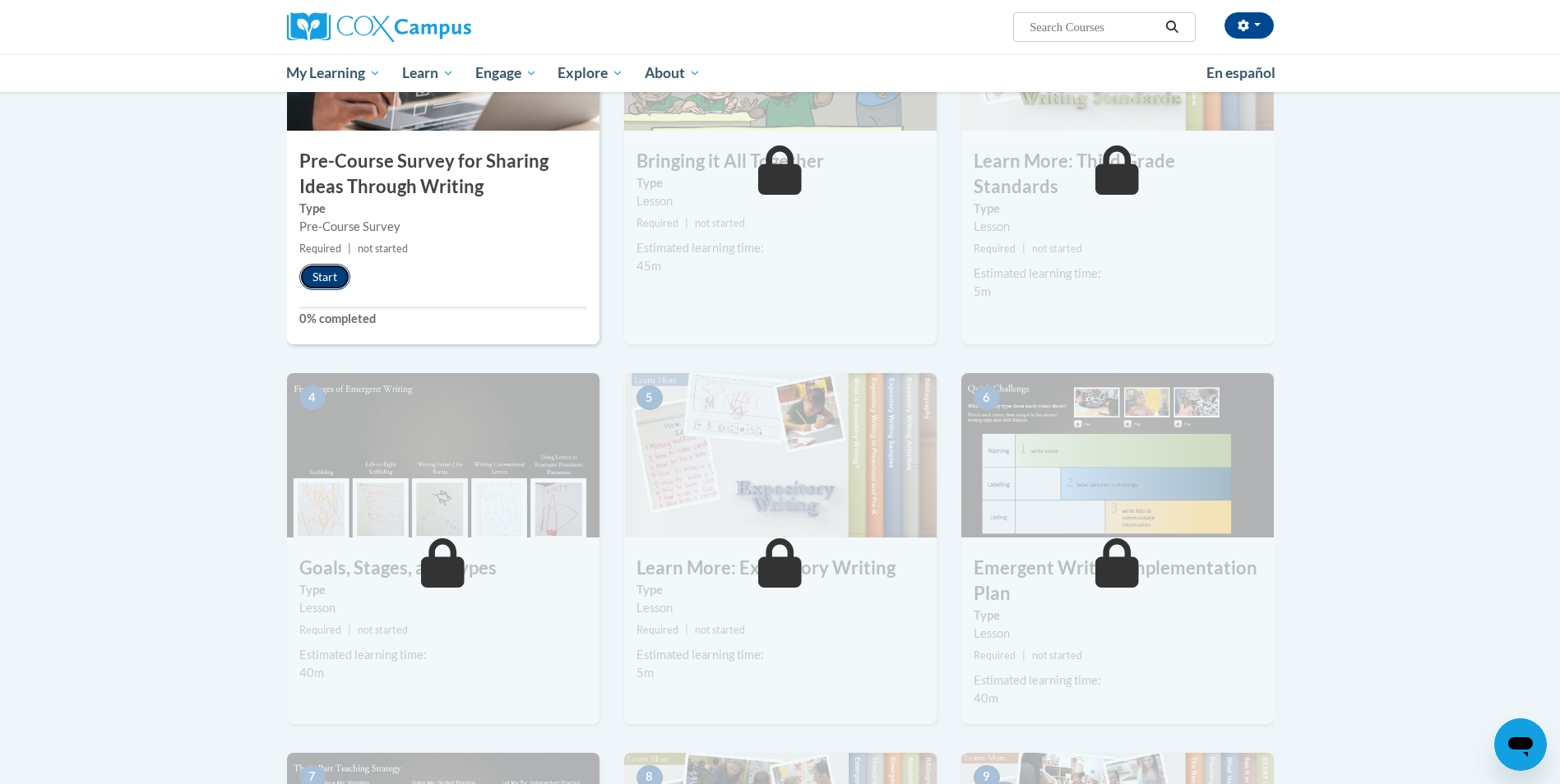
click at [328, 282] on button "Start" at bounding box center [324, 276] width 51 height 26
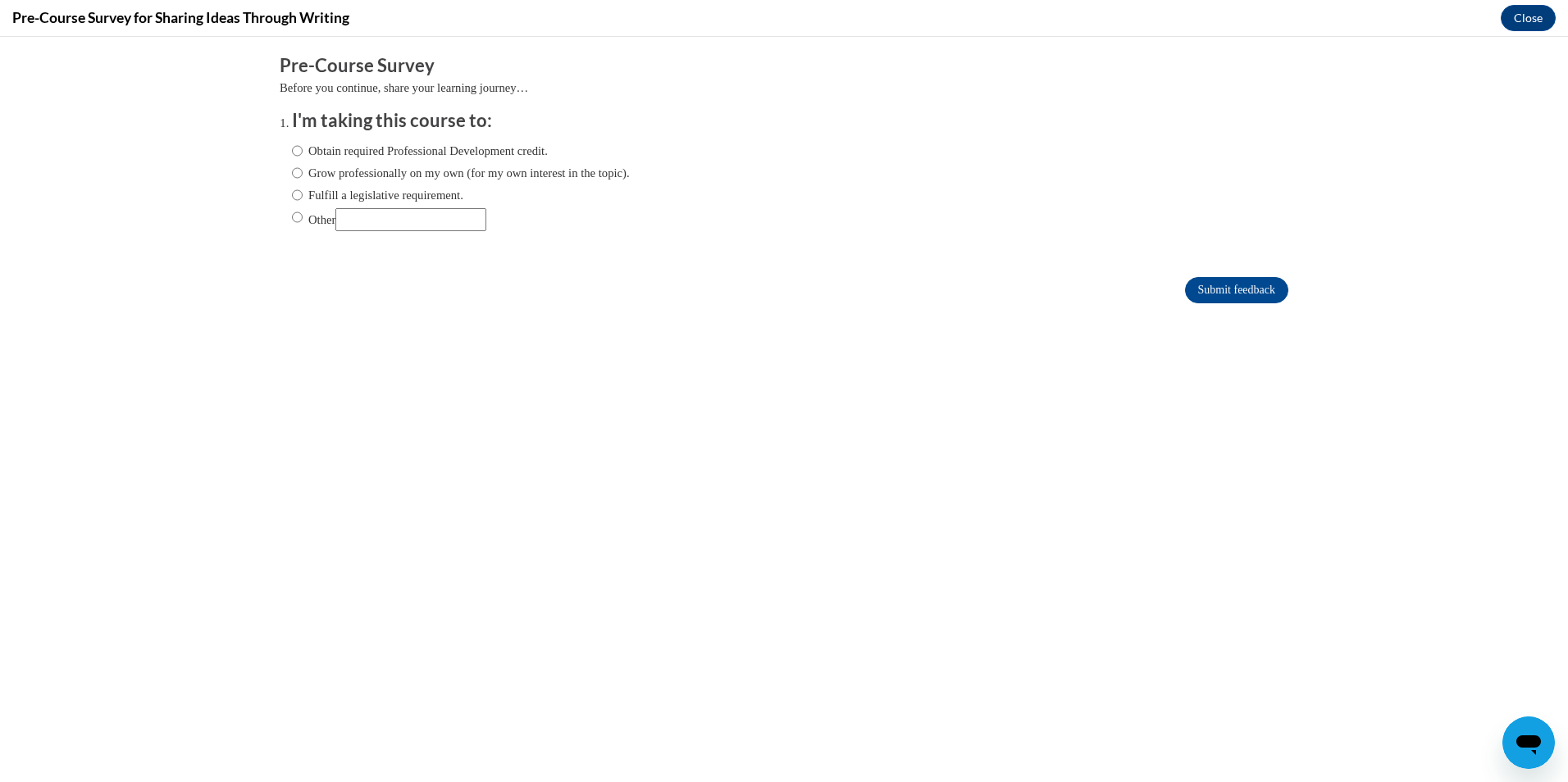
scroll to position [0, 0]
click at [292, 173] on input "Grow professionally on my own (for my own interest in the topic)." at bounding box center [297, 172] width 11 height 19
radio input "true"
click at [1214, 291] on input "Submit feedback" at bounding box center [1237, 290] width 103 height 26
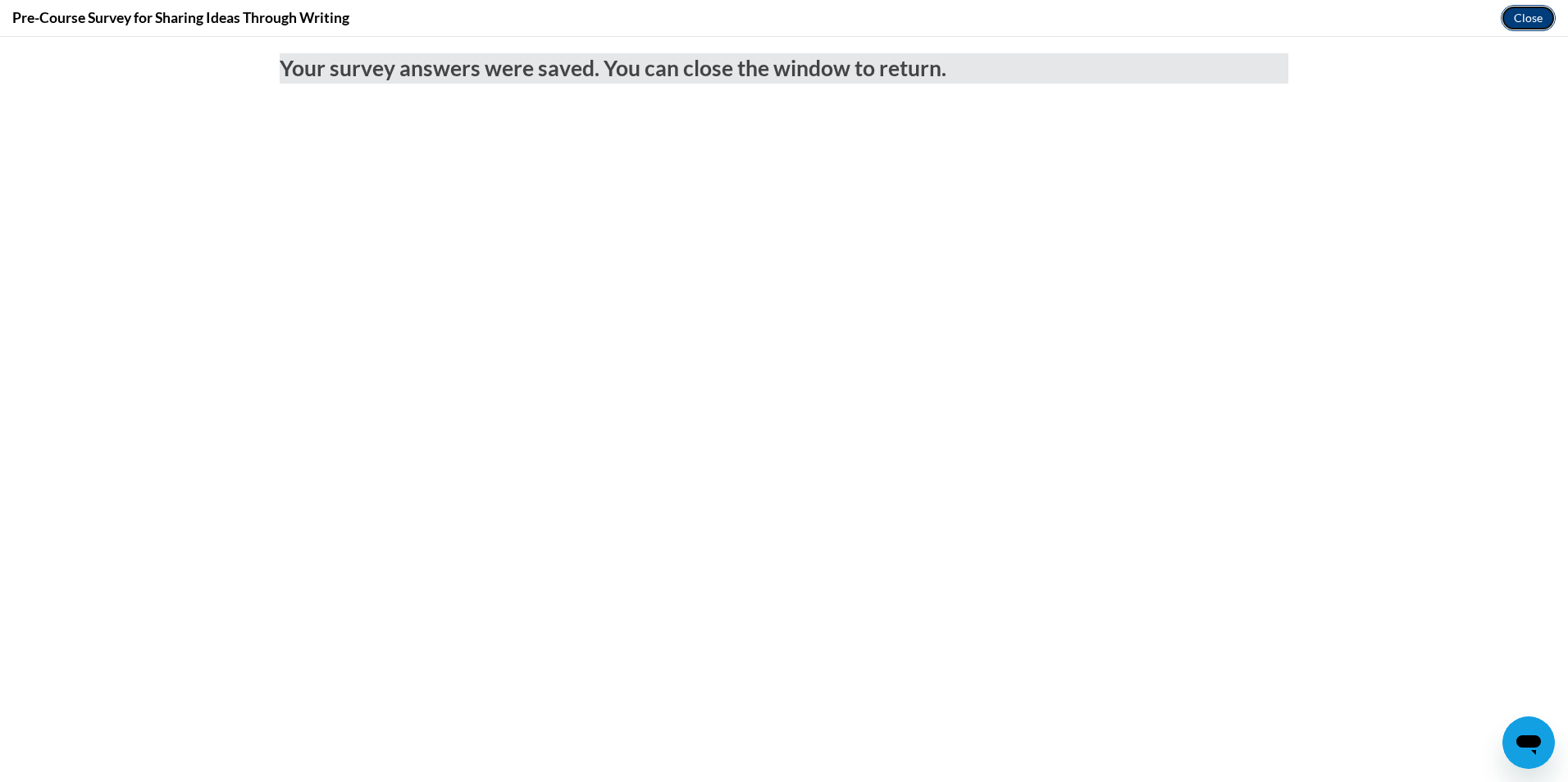
click at [1522, 19] on button "Close" at bounding box center [1528, 18] width 55 height 26
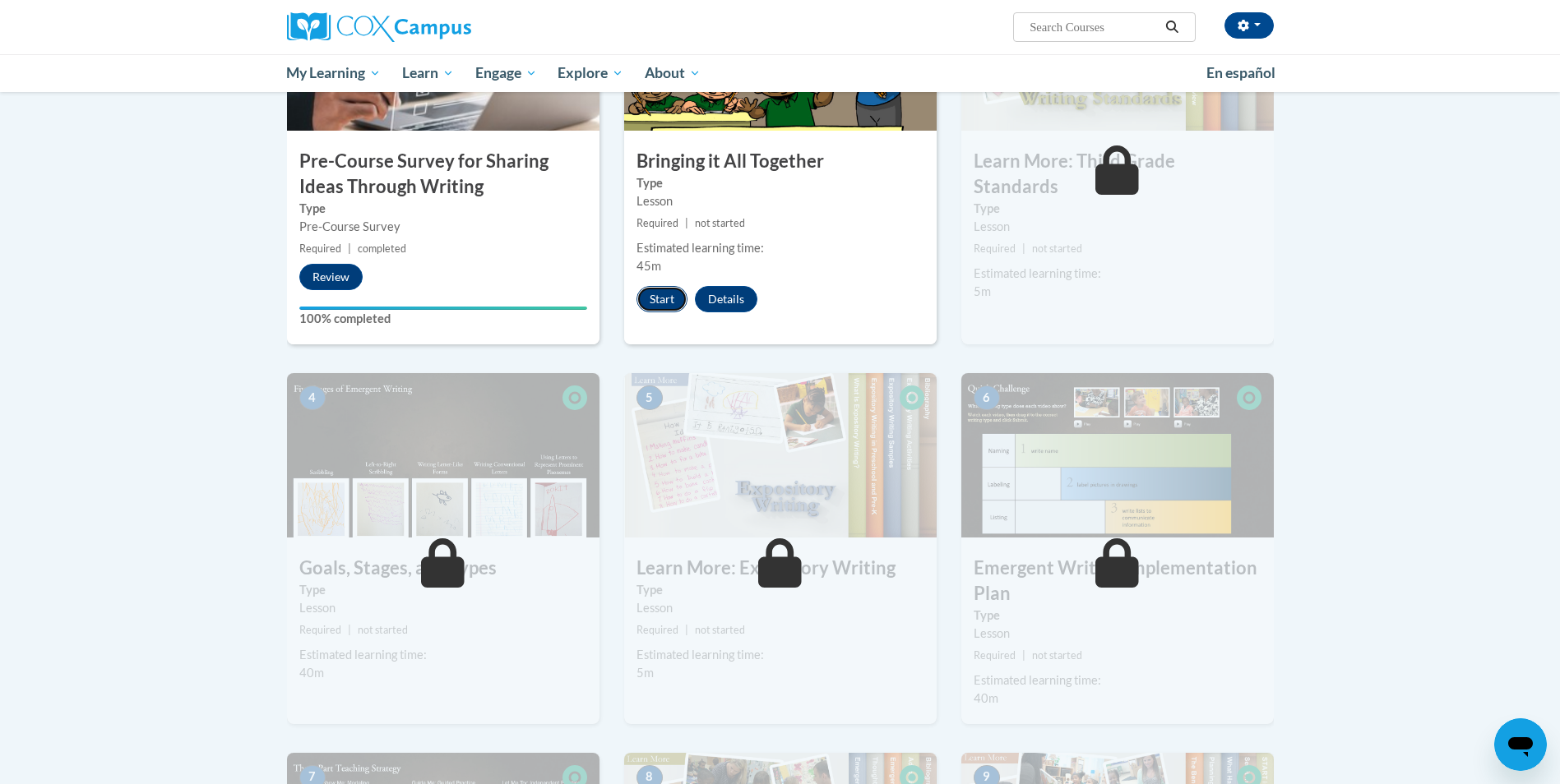
click at [658, 300] on button "Start" at bounding box center [662, 299] width 51 height 26
